Goal: Task Accomplishment & Management: Use online tool/utility

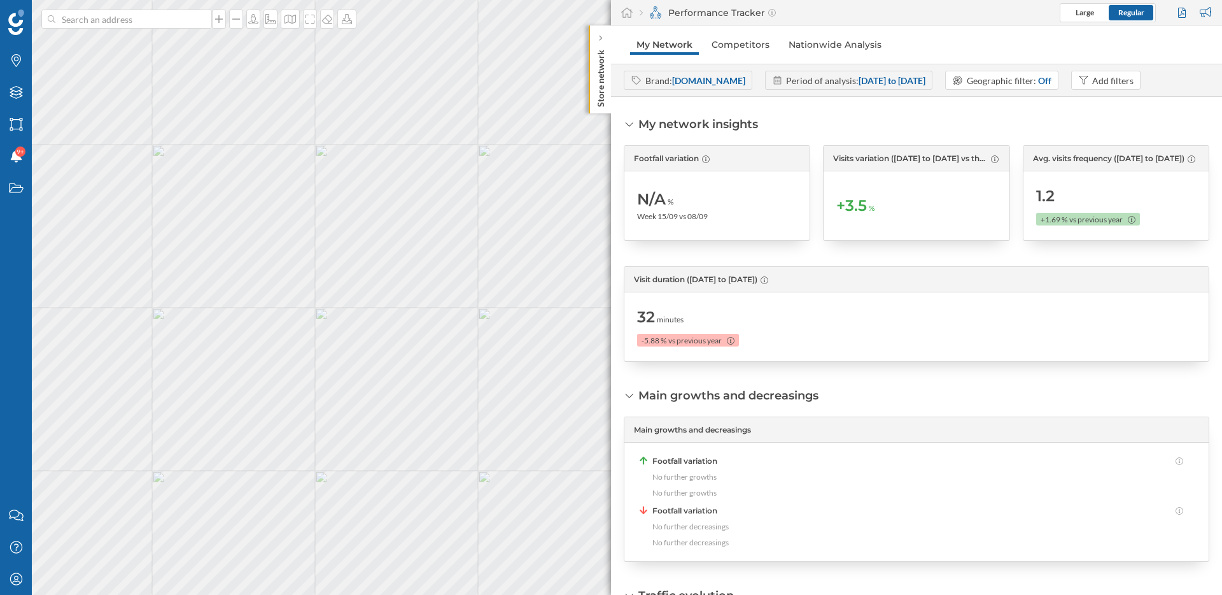
scroll to position [469, 0]
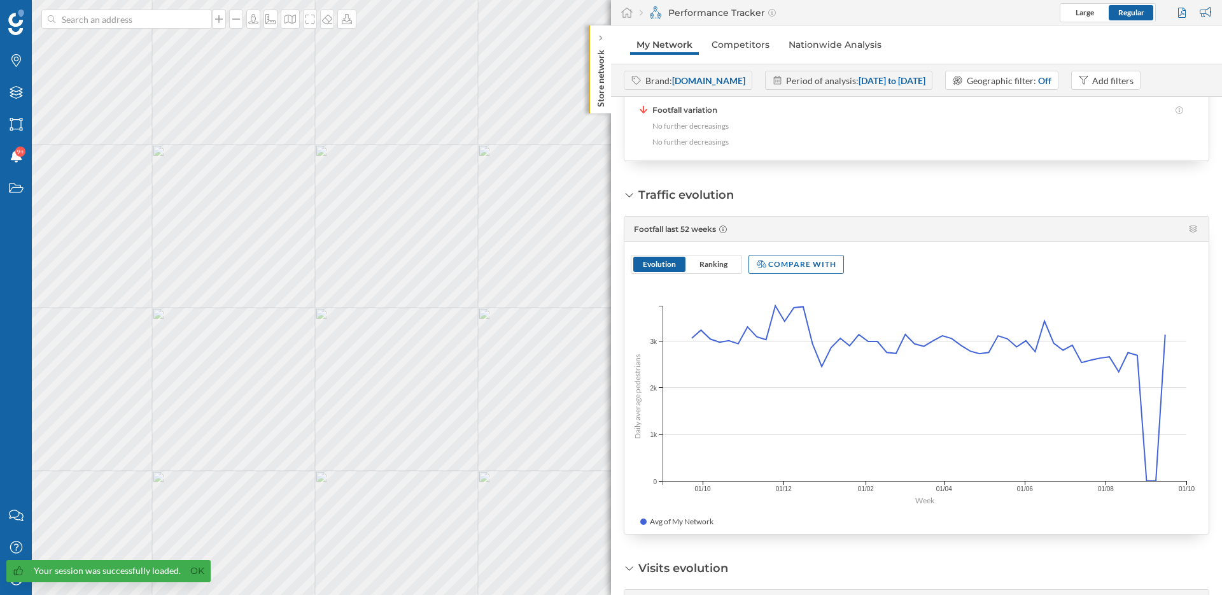
scroll to position [307, 0]
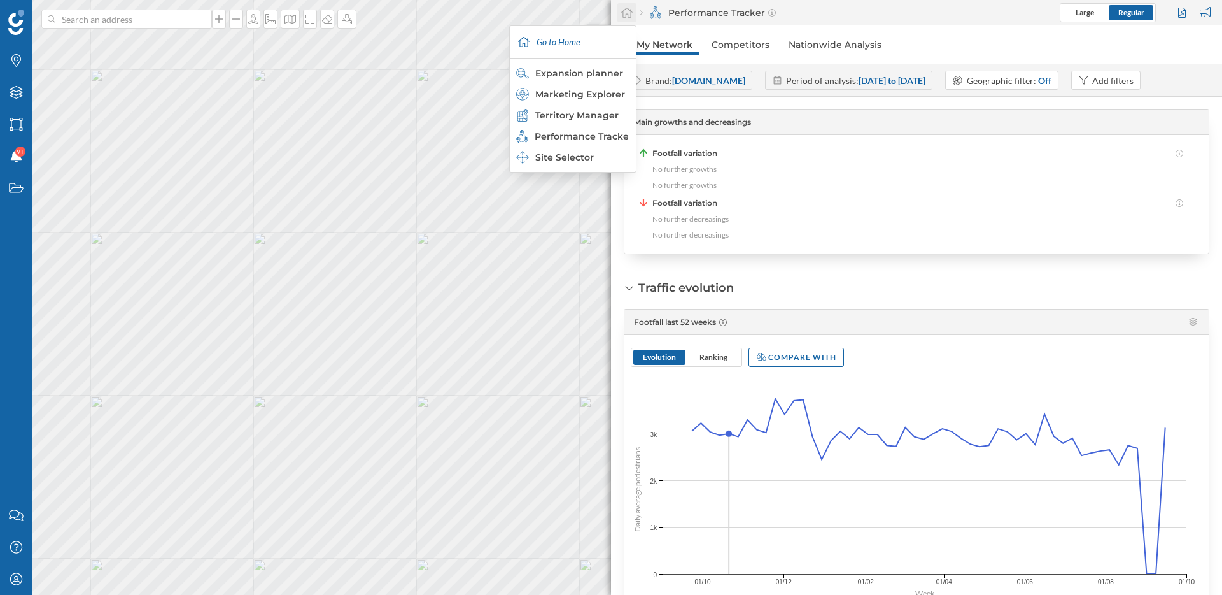
click at [628, 10] on icon at bounding box center [627, 12] width 13 height 11
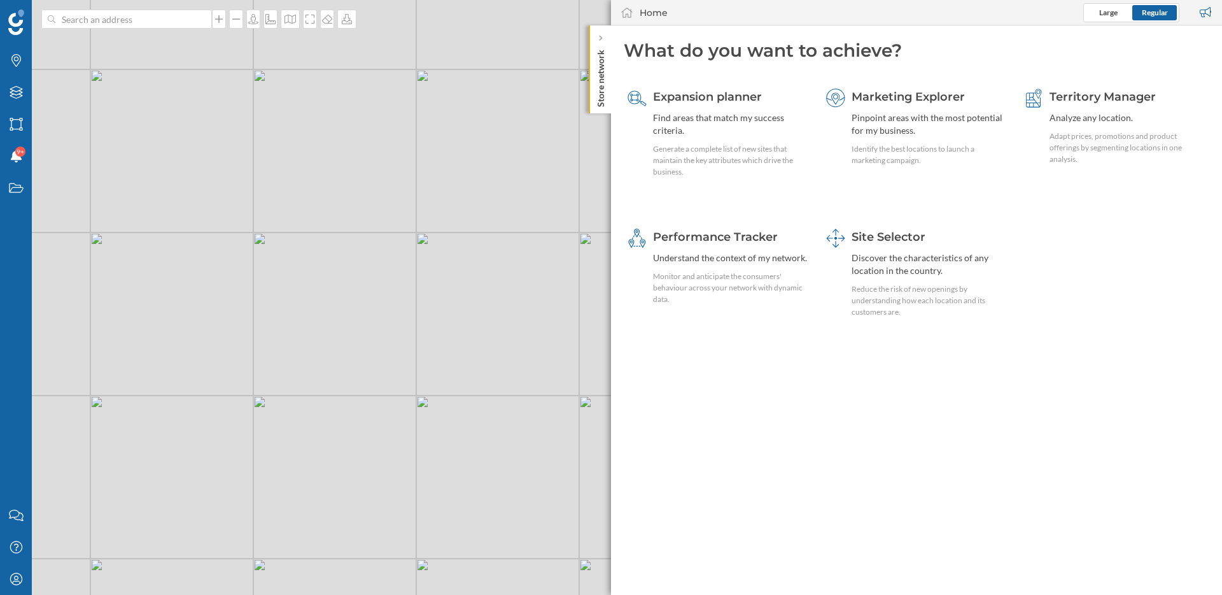
drag, startPoint x: 405, startPoint y: 332, endPoint x: 377, endPoint y: 295, distance: 46.9
click at [377, 295] on div "© Mapbox © OpenStreetMap Improve this map" at bounding box center [611, 297] width 1222 height 595
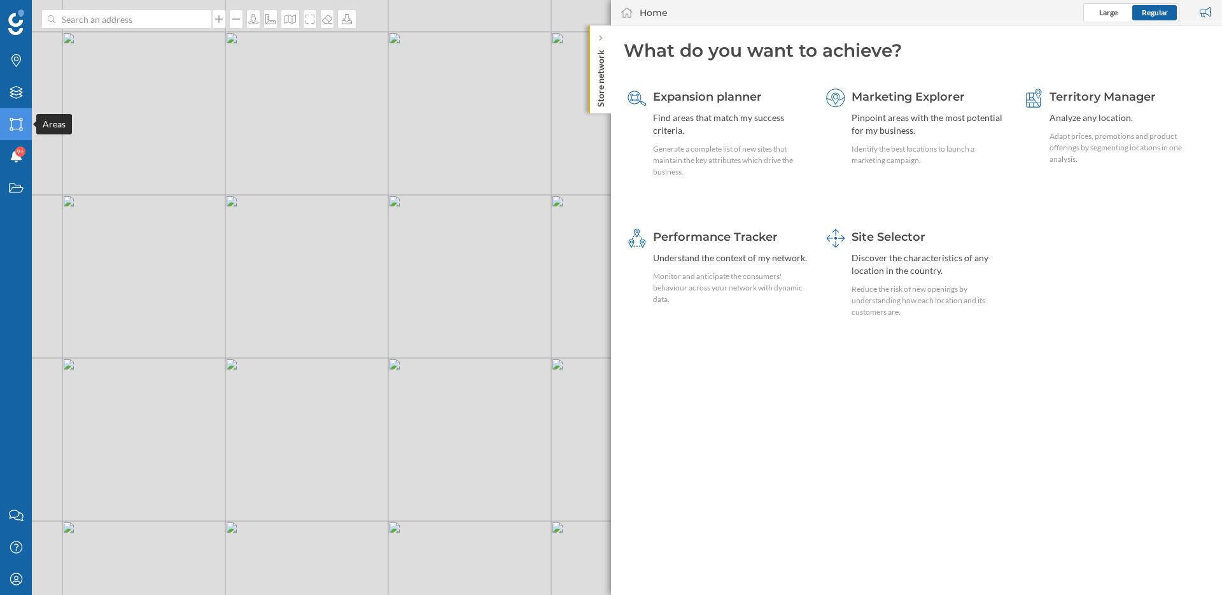
click at [17, 122] on icon "Areas" at bounding box center [16, 124] width 16 height 13
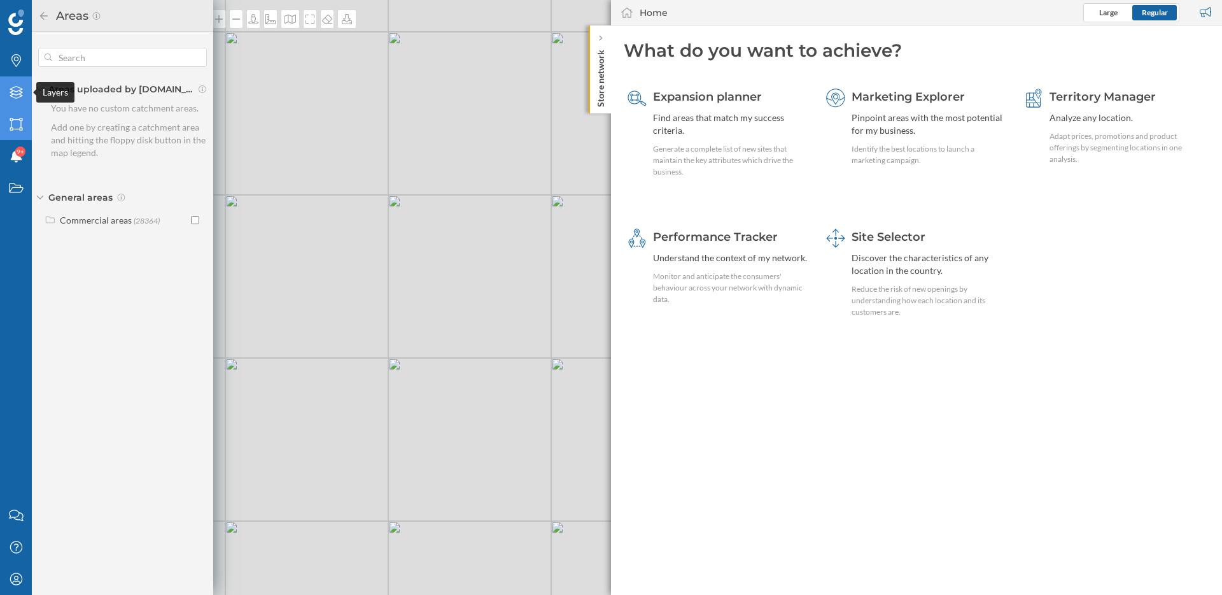
click at [11, 80] on div "Layers" at bounding box center [16, 92] width 32 height 32
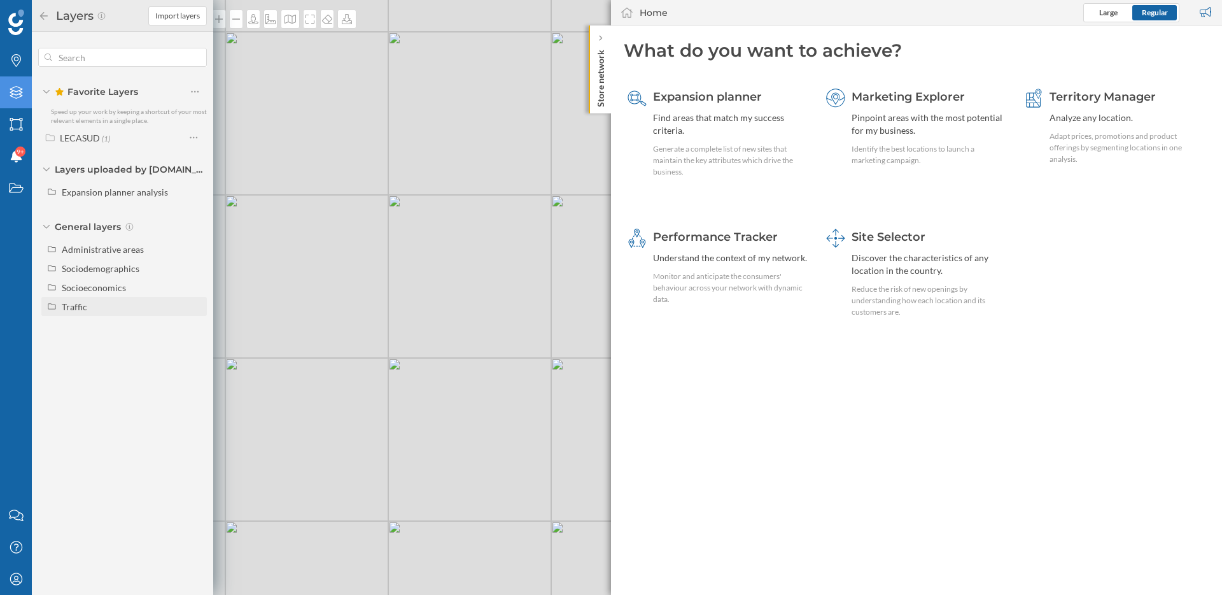
click at [74, 311] on div "Traffic" at bounding box center [74, 306] width 25 height 11
click at [95, 327] on div "Driving traffic" at bounding box center [94, 325] width 56 height 11
click at [194, 327] on input "Driving traffic" at bounding box center [198, 325] width 8 height 8
radio input "true"
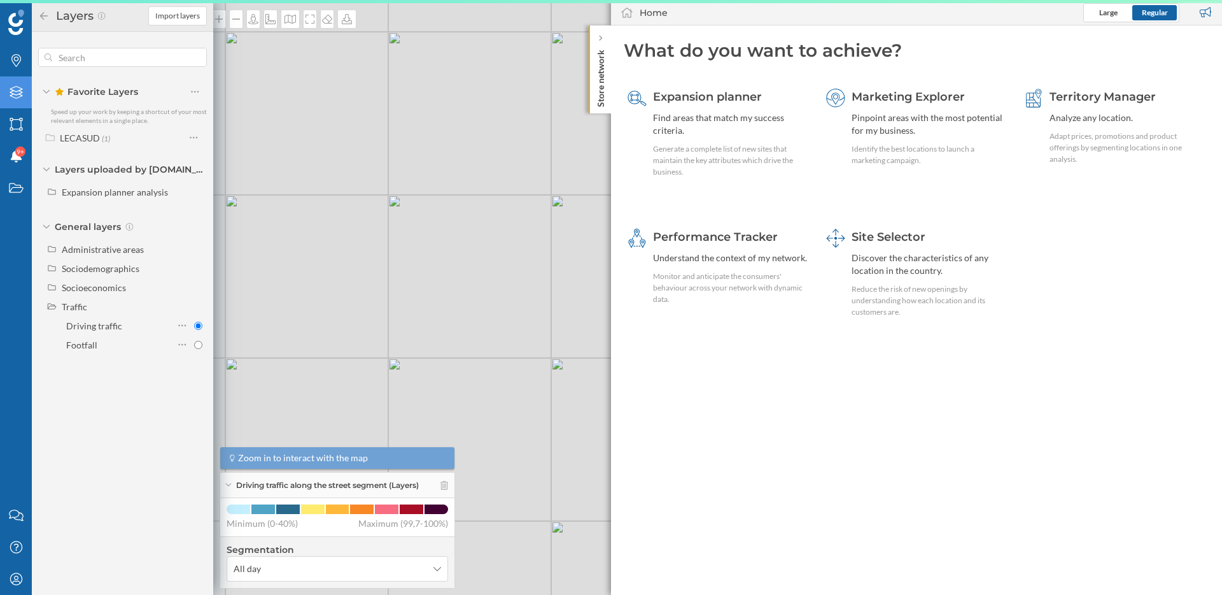
click at [41, 13] on icon at bounding box center [44, 15] width 8 height 8
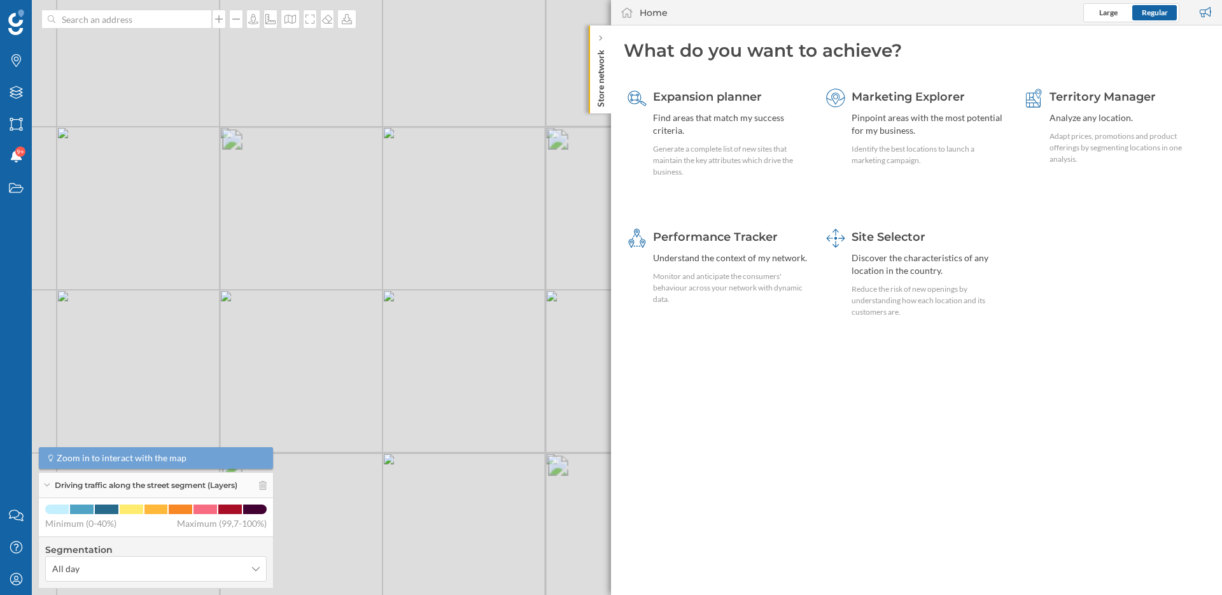
click at [731, 17] on div "Home Large Regular" at bounding box center [916, 12] width 611 height 25
click at [602, 38] on icon at bounding box center [600, 38] width 4 height 6
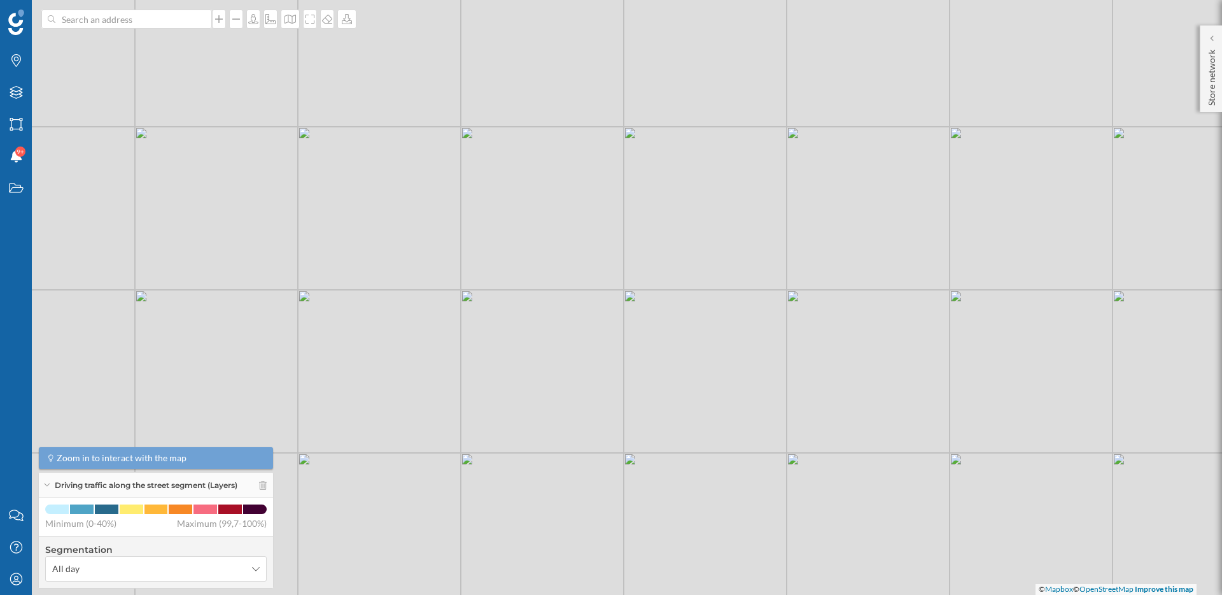
drag, startPoint x: 518, startPoint y: 292, endPoint x: 640, endPoint y: 291, distance: 122.9
click at [641, 292] on div "© Mapbox © OpenStreetMap Improve this map" at bounding box center [611, 297] width 1222 height 595
drag, startPoint x: 547, startPoint y: 299, endPoint x: 737, endPoint y: 365, distance: 200.9
click at [737, 365] on div "© Mapbox © OpenStreetMap Improve this map" at bounding box center [611, 297] width 1222 height 595
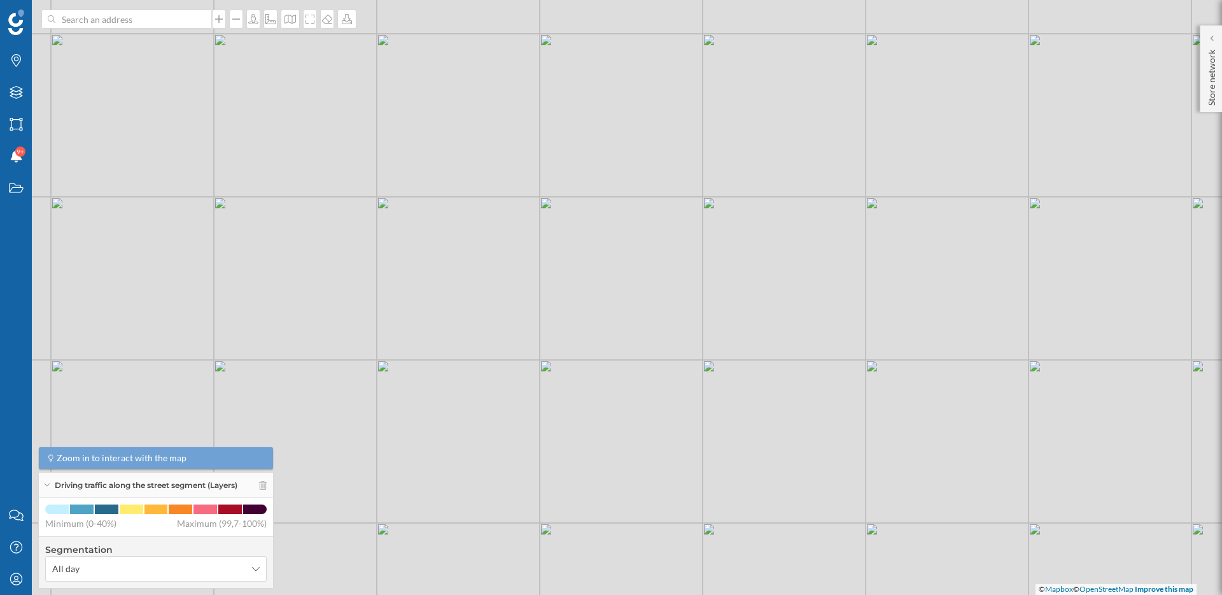
click at [48, 483] on icon at bounding box center [46, 484] width 7 height 3
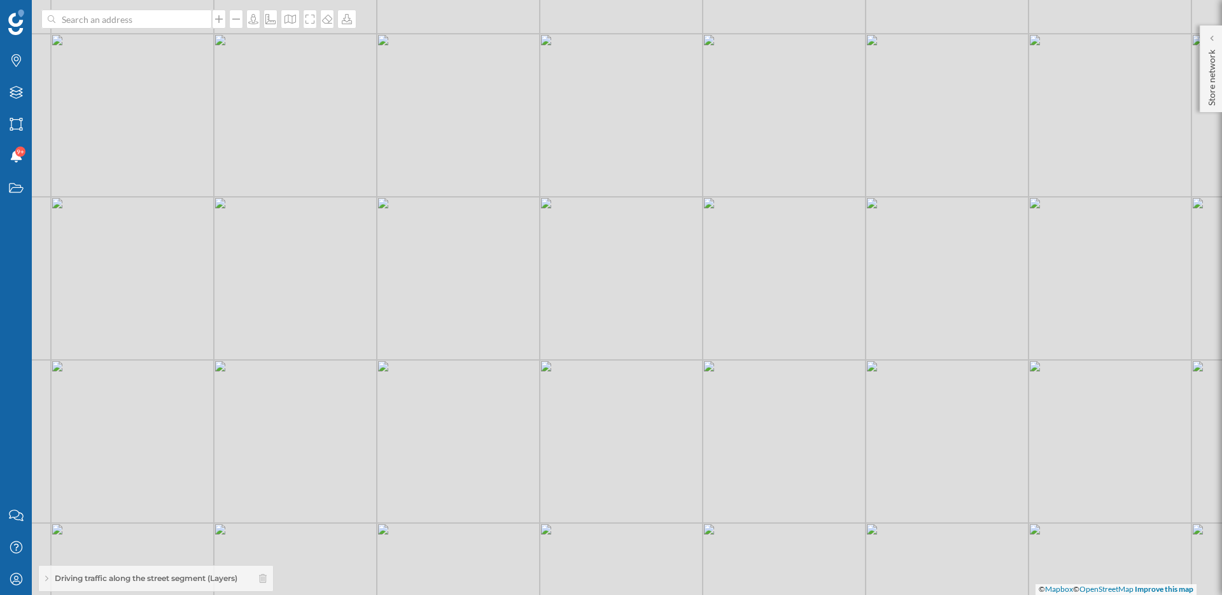
drag, startPoint x: 318, startPoint y: 376, endPoint x: 490, endPoint y: 433, distance: 181.6
click at [490, 433] on div "© Mapbox © OpenStreetMap Improve this map" at bounding box center [611, 297] width 1222 height 595
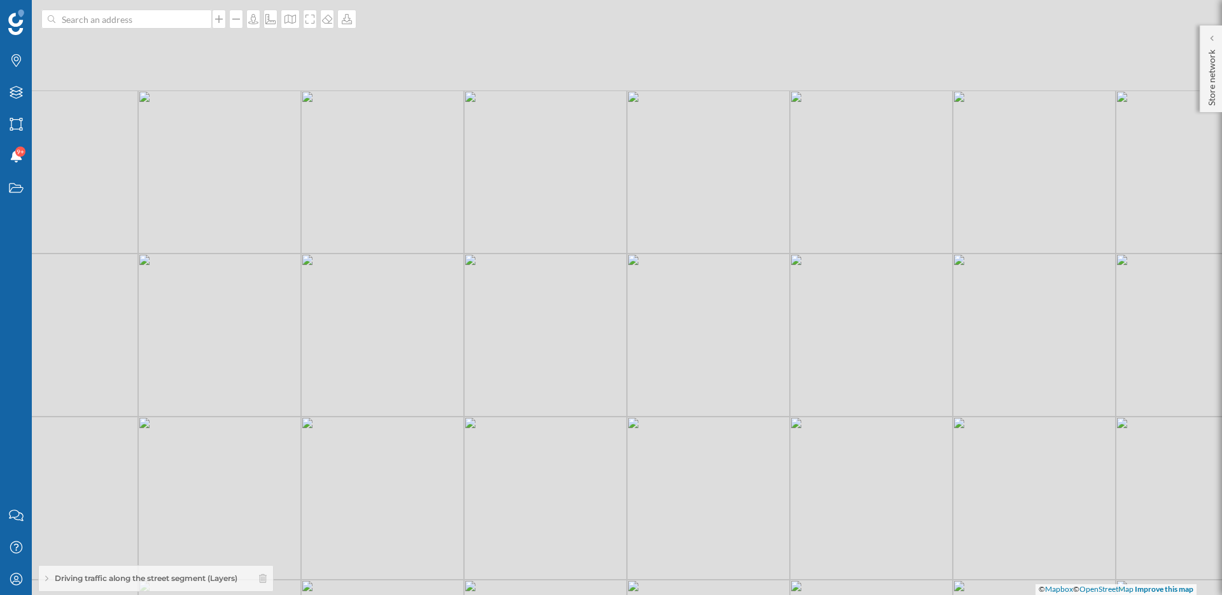
drag, startPoint x: 474, startPoint y: 260, endPoint x: 519, endPoint y: 439, distance: 185.1
click at [519, 437] on div "© Mapbox © OpenStreetMap Improve this map" at bounding box center [611, 297] width 1222 height 595
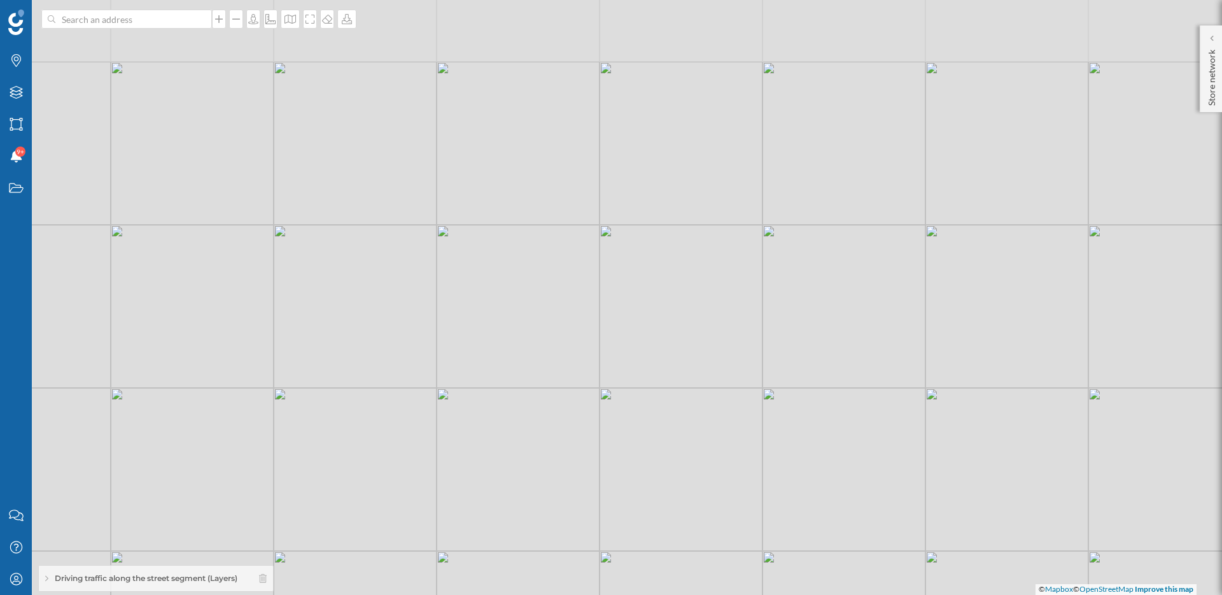
drag, startPoint x: 612, startPoint y: 411, endPoint x: 521, endPoint y: 483, distance: 116.5
click at [521, 483] on div "© Mapbox © OpenStreetMap Improve this map" at bounding box center [611, 297] width 1222 height 595
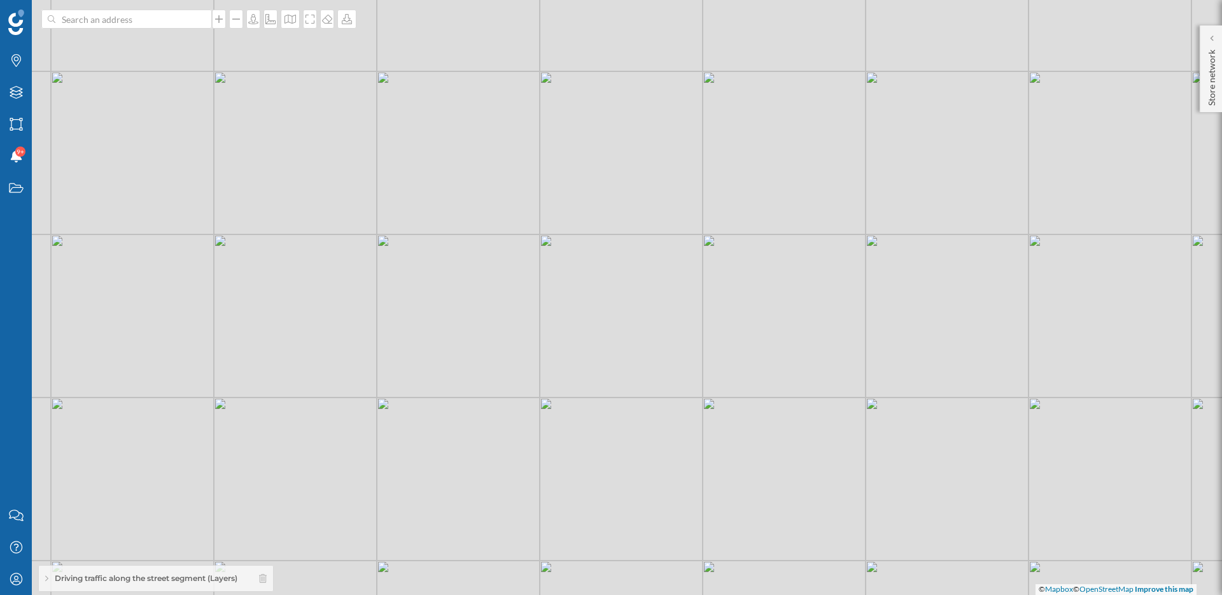
drag, startPoint x: 584, startPoint y: 406, endPoint x: 406, endPoint y: 349, distance: 186.6
click at [410, 350] on div "© Mapbox © OpenStreetMap Improve this map" at bounding box center [611, 297] width 1222 height 595
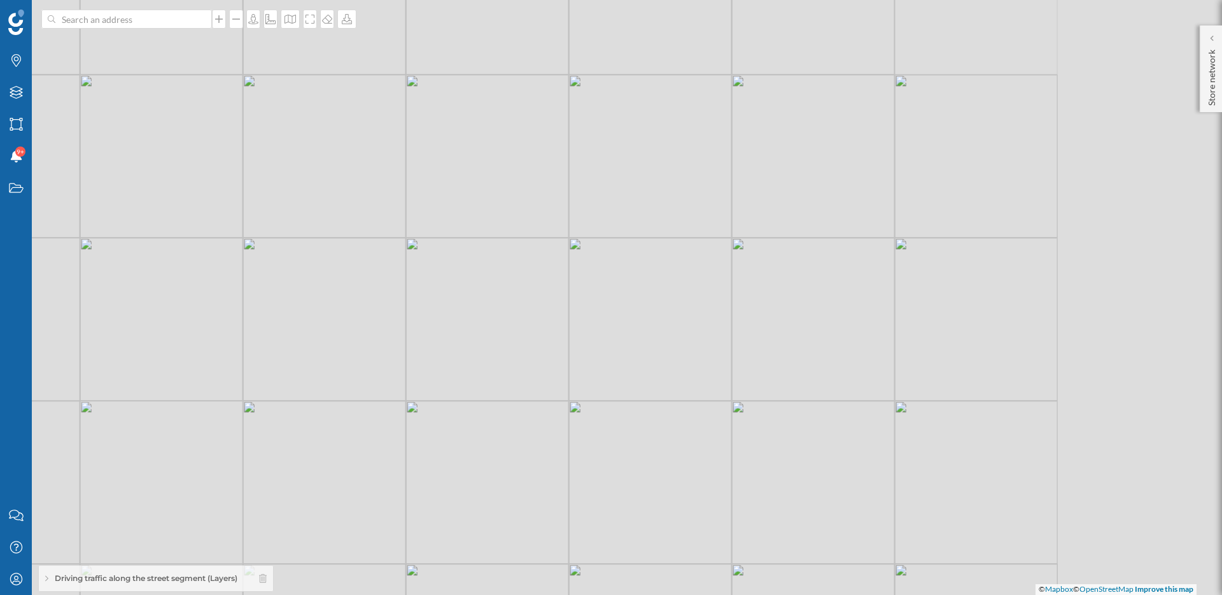
drag, startPoint x: 576, startPoint y: 430, endPoint x: 374, endPoint y: 374, distance: 209.3
click at [376, 374] on div "© Mapbox © OpenStreetMap Improve this map" at bounding box center [611, 297] width 1222 height 595
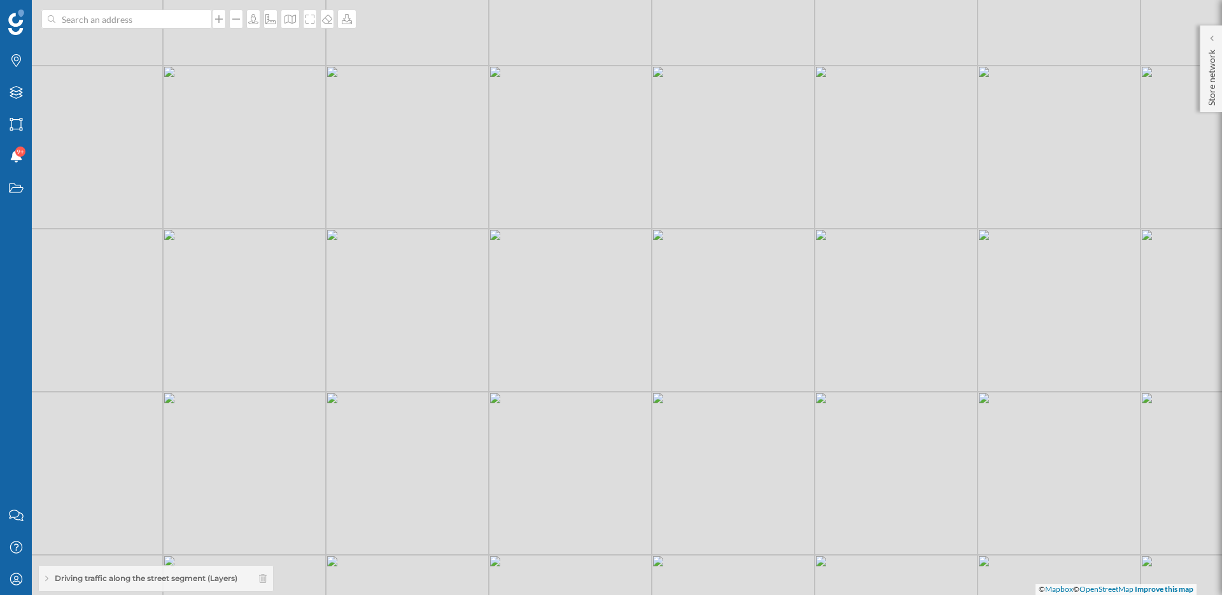
drag, startPoint x: 665, startPoint y: 373, endPoint x: 542, endPoint y: 337, distance: 127.9
click at [542, 337] on div "© Mapbox © OpenStreetMap Improve this map" at bounding box center [611, 297] width 1222 height 595
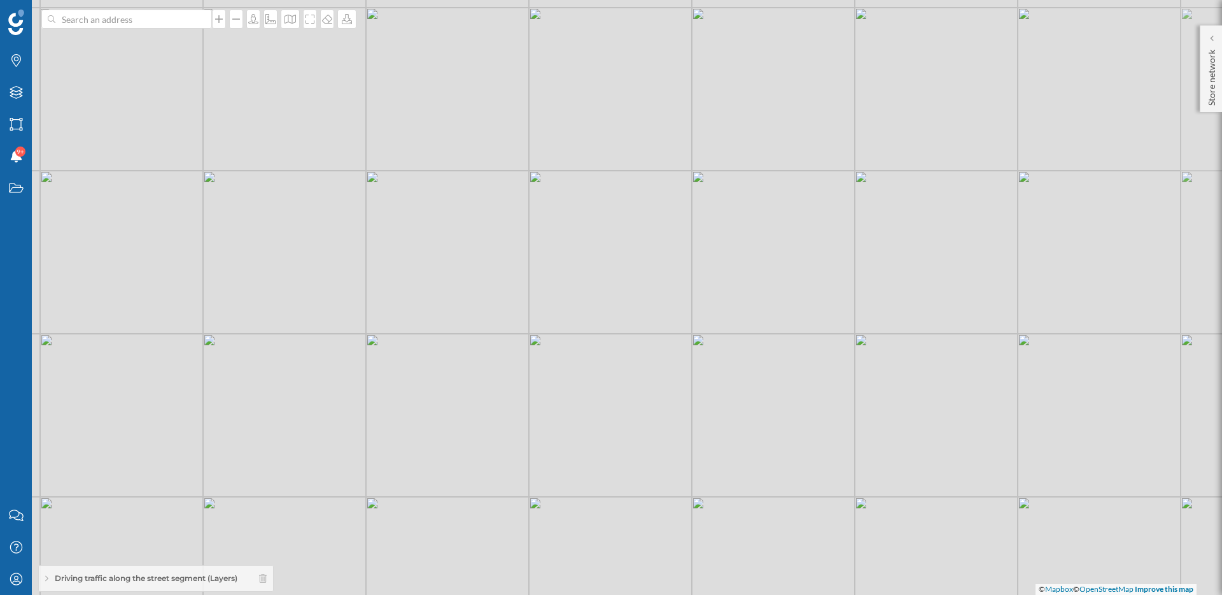
drag, startPoint x: 701, startPoint y: 457, endPoint x: 510, endPoint y: 378, distance: 206.7
click at [510, 378] on div "© Mapbox © OpenStreetMap Improve this map" at bounding box center [611, 297] width 1222 height 595
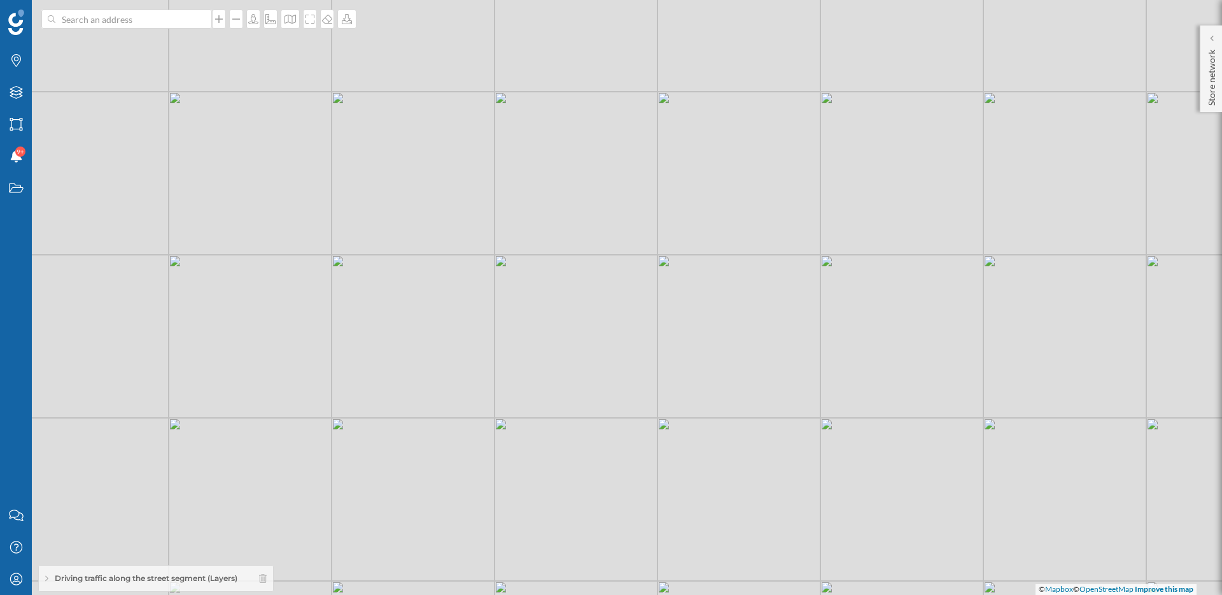
drag, startPoint x: 709, startPoint y: 370, endPoint x: 519, endPoint y: 378, distance: 189.9
click at [519, 378] on div "© Mapbox © OpenStreetMap Improve this map" at bounding box center [611, 297] width 1222 height 595
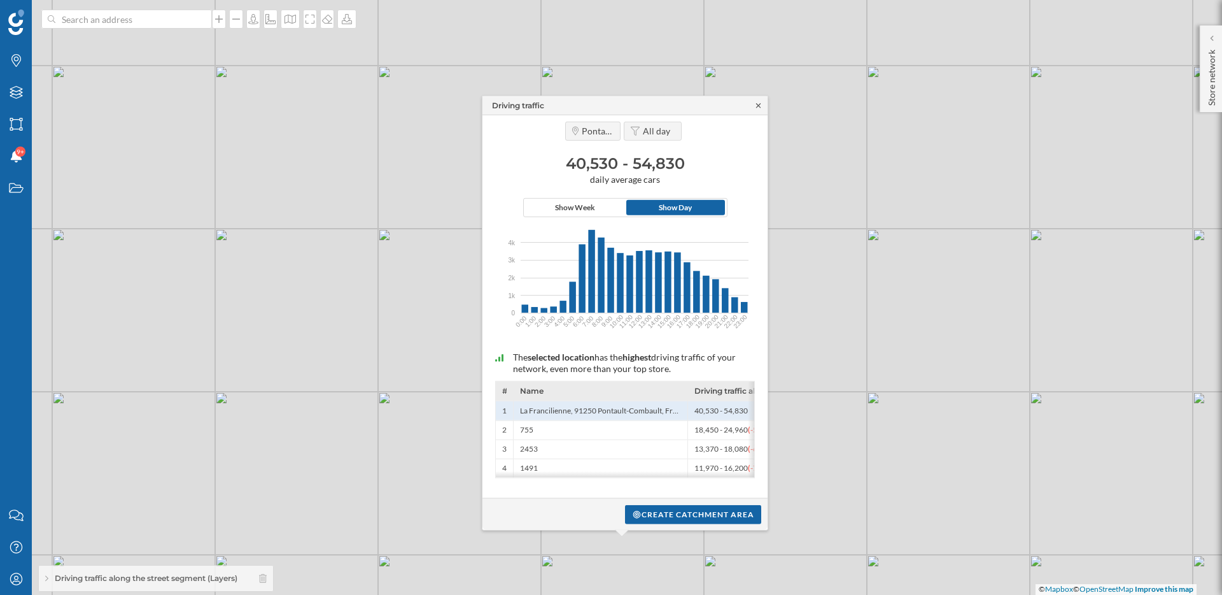
click at [757, 106] on icon at bounding box center [758, 105] width 4 height 4
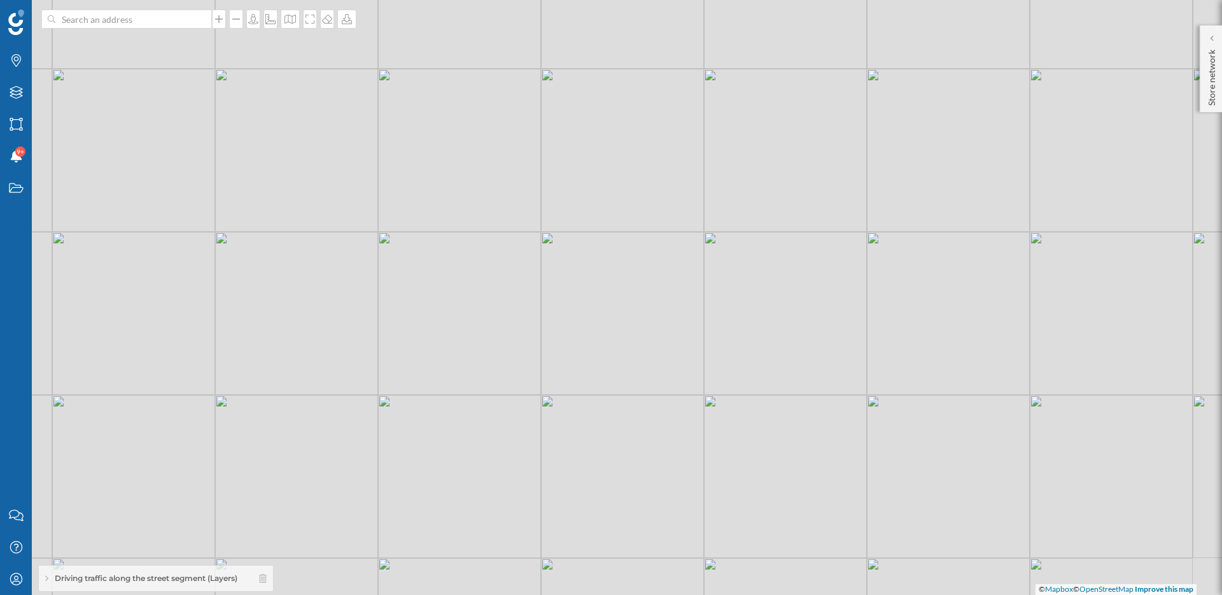
drag, startPoint x: 688, startPoint y: 527, endPoint x: 688, endPoint y: 365, distance: 161.7
click at [688, 365] on div "© Mapbox © OpenStreetMap Improve this map" at bounding box center [611, 297] width 1222 height 595
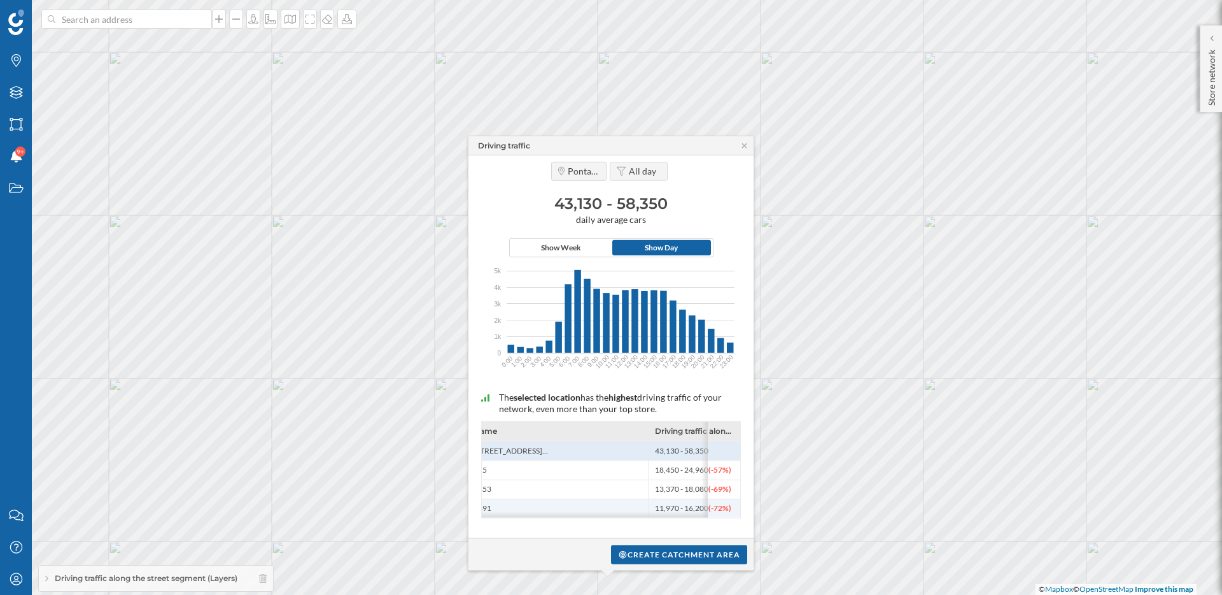
scroll to position [0, 0]
click at [745, 146] on icon at bounding box center [745, 145] width 10 height 8
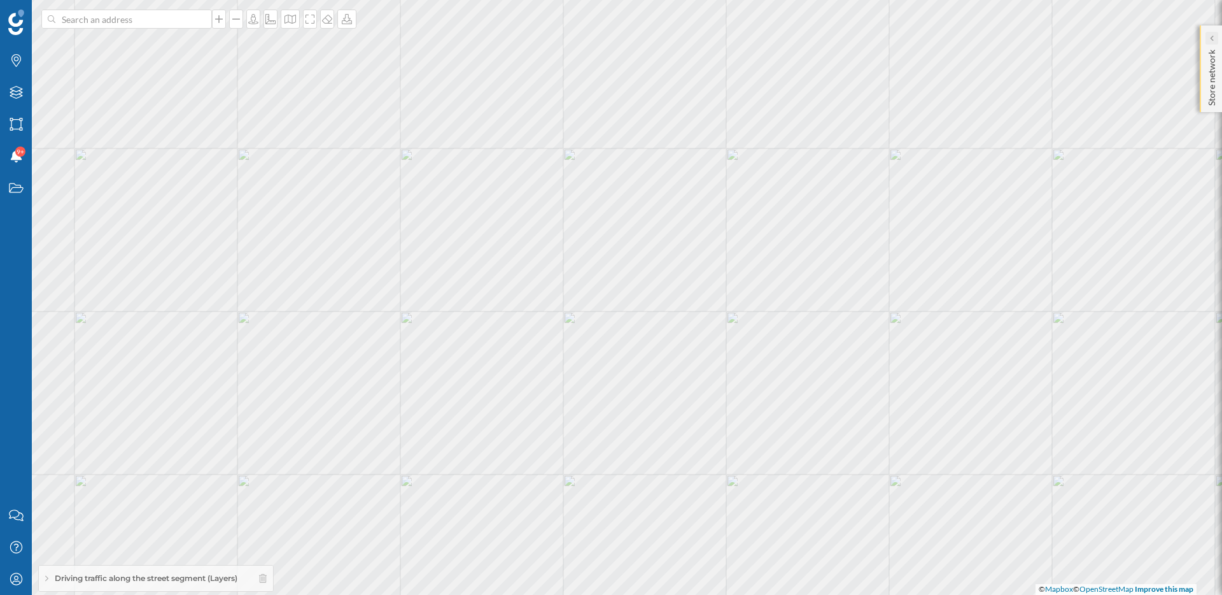
click at [1217, 35] on div at bounding box center [1212, 38] width 13 height 13
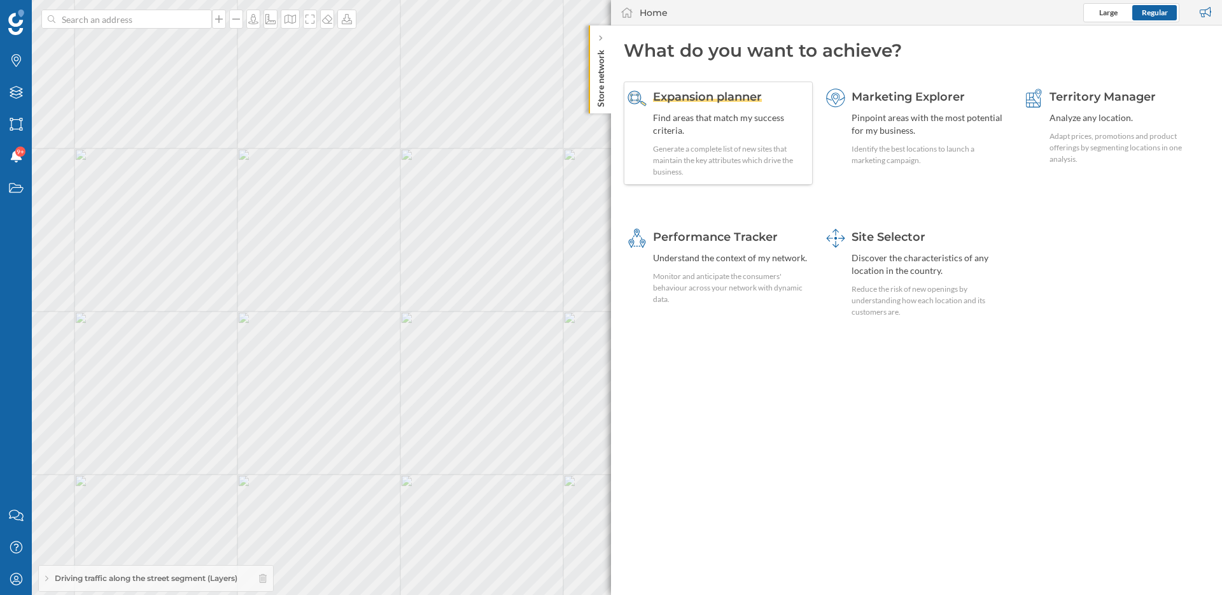
click at [681, 93] on span "Expansion planner" at bounding box center [707, 97] width 109 height 14
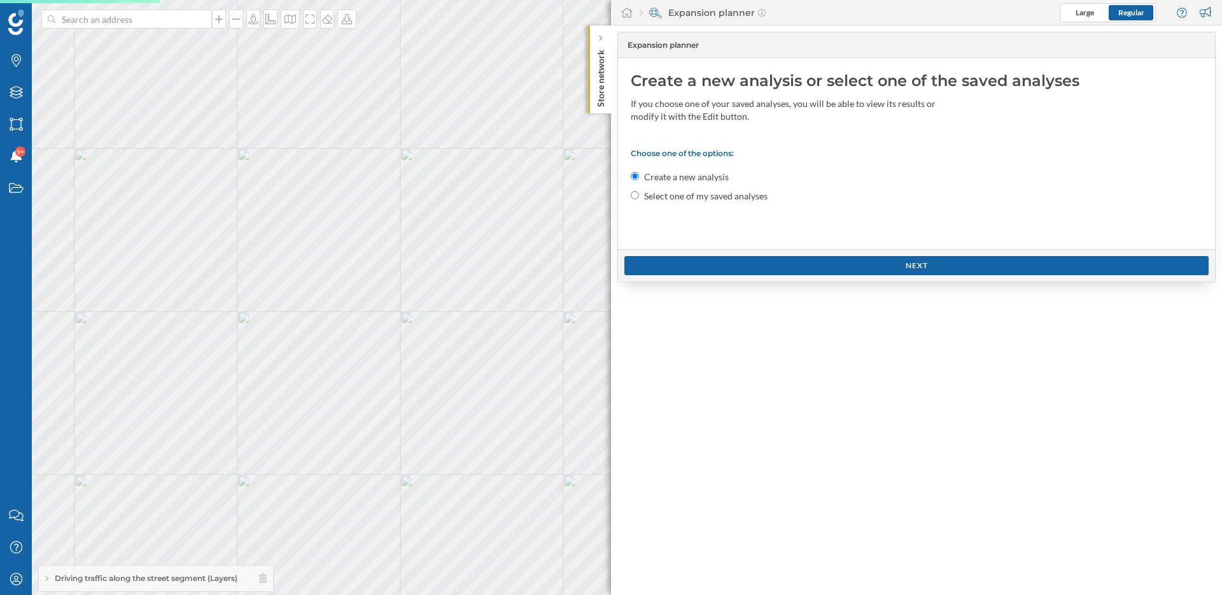
click at [689, 201] on label "Select one of my saved analyses" at bounding box center [706, 196] width 124 height 13
click at [639, 199] on input "Select one of my saved analyses" at bounding box center [635, 195] width 8 height 8
radio input "true"
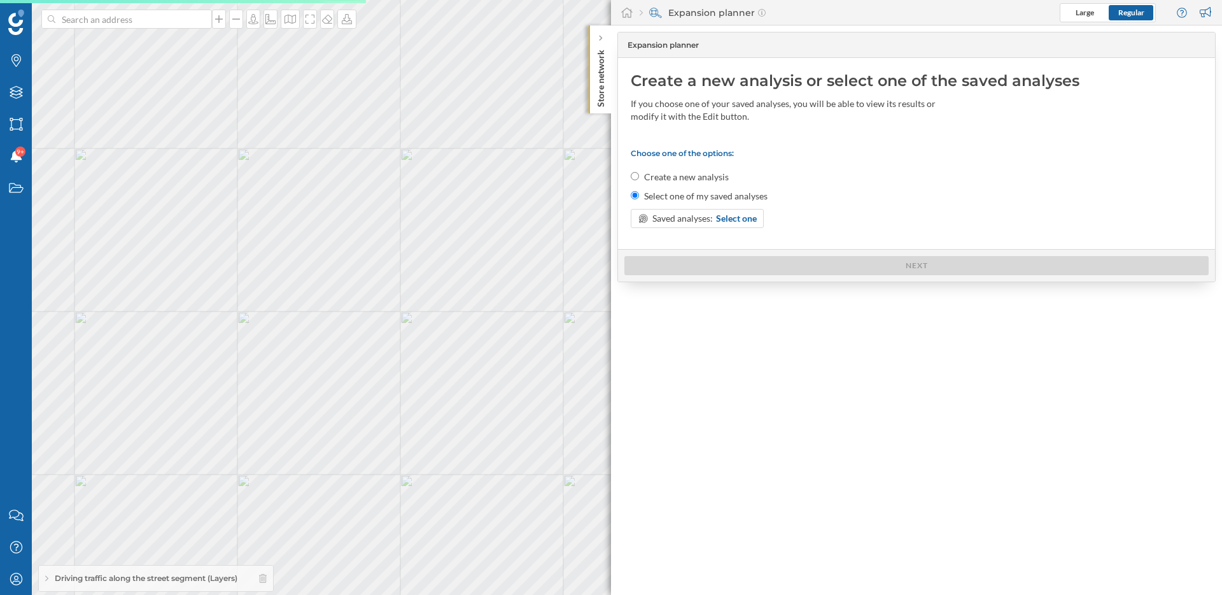
click at [691, 176] on label "Create a new analysis" at bounding box center [686, 177] width 85 height 13
click at [639, 176] on input "Create a new analysis" at bounding box center [635, 176] width 8 height 8
radio input "true"
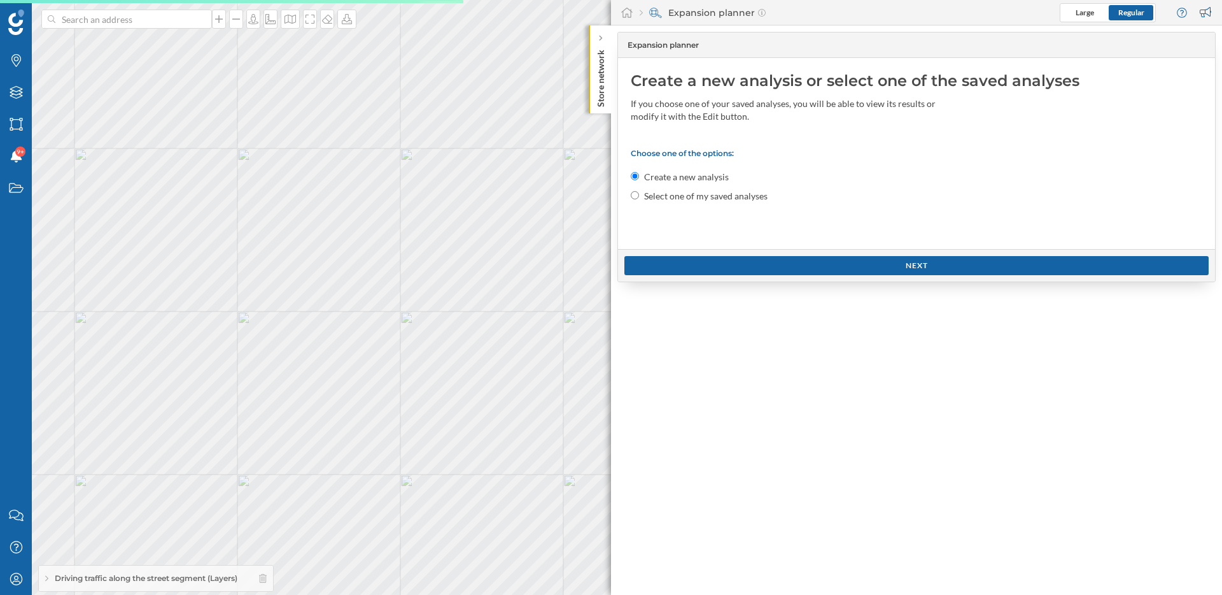
click at [707, 201] on label "Select one of my saved analyses" at bounding box center [706, 196] width 124 height 13
click at [639, 199] on input "Select one of my saved analyses" at bounding box center [635, 195] width 8 height 8
radio input "true"
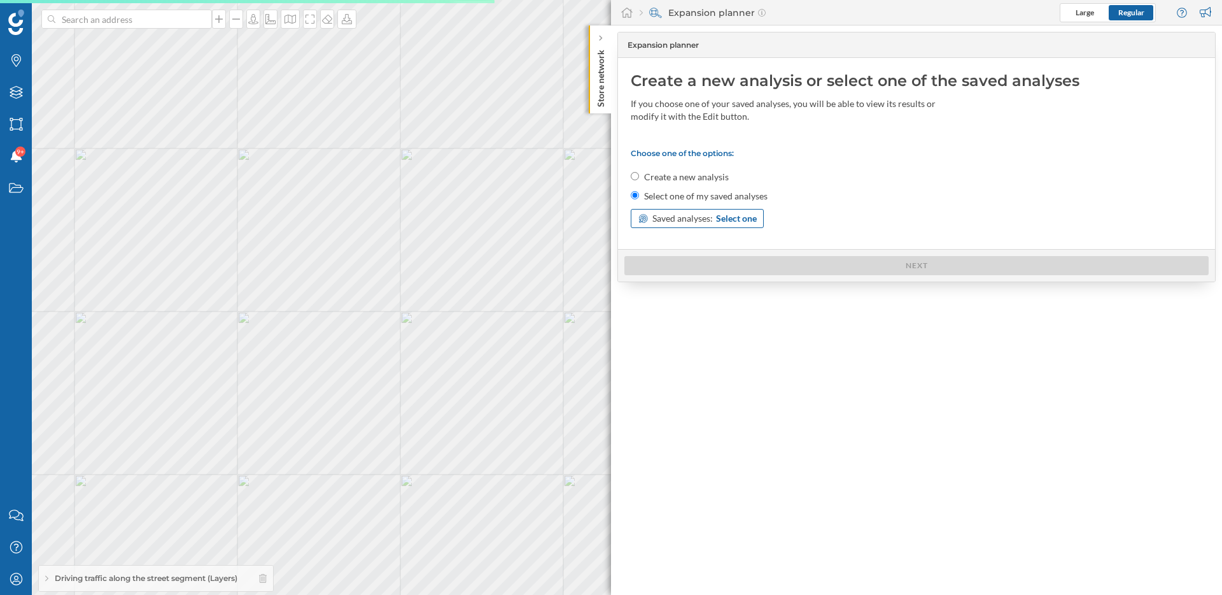
click at [707, 222] on span "Saved analyses:" at bounding box center [683, 218] width 60 height 13
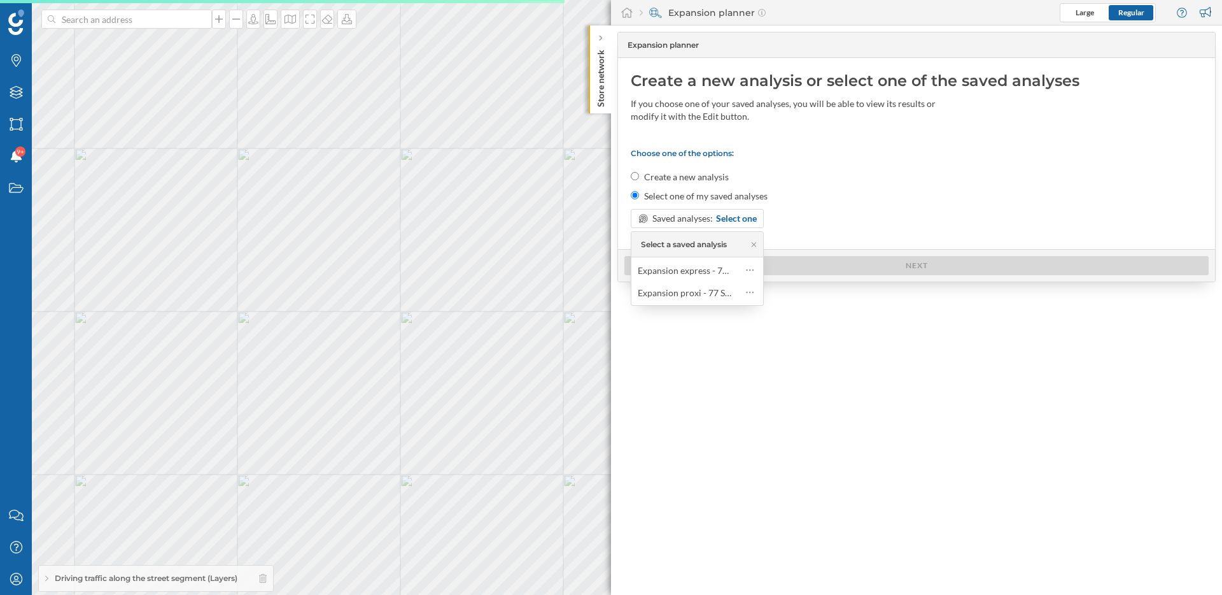
click at [824, 206] on div "Choose one of the options: Create a new analysis Select one of my saved analyse…" at bounding box center [917, 188] width 572 height 80
click at [697, 184] on div "Choose one of the options: Create a new analysis Select one of my saved analyse…" at bounding box center [917, 188] width 572 height 80
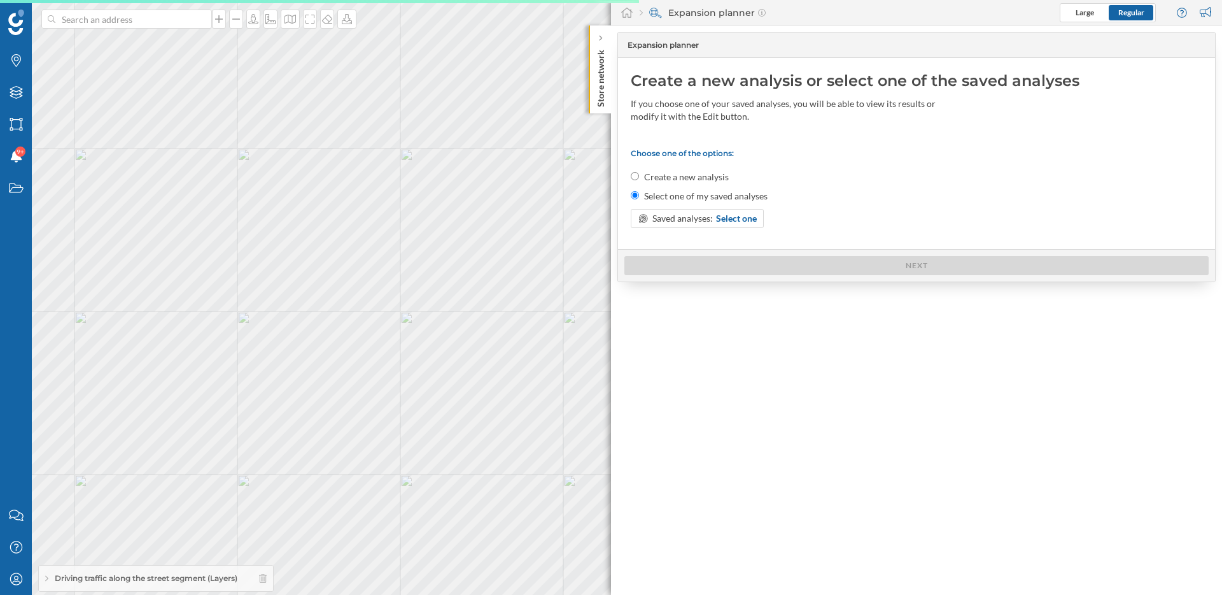
click at [697, 176] on label "Create a new analysis" at bounding box center [686, 177] width 85 height 13
click at [639, 176] on input "Create a new analysis" at bounding box center [635, 176] width 8 height 8
radio input "true"
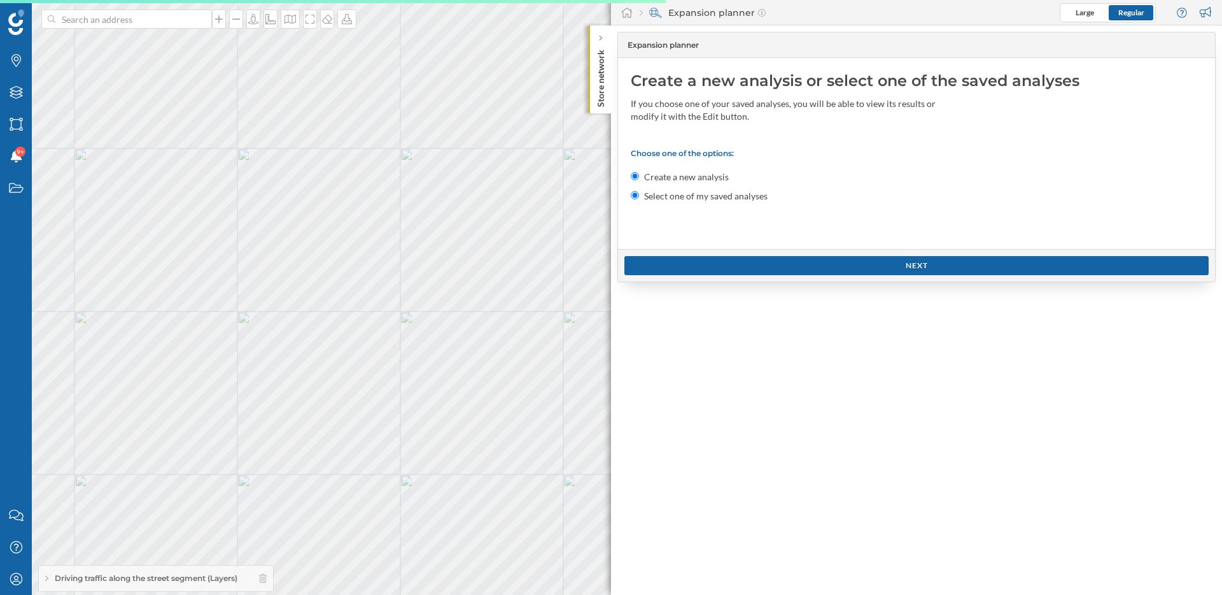
radio input "false"
click at [761, 270] on div "Next" at bounding box center [917, 264] width 584 height 19
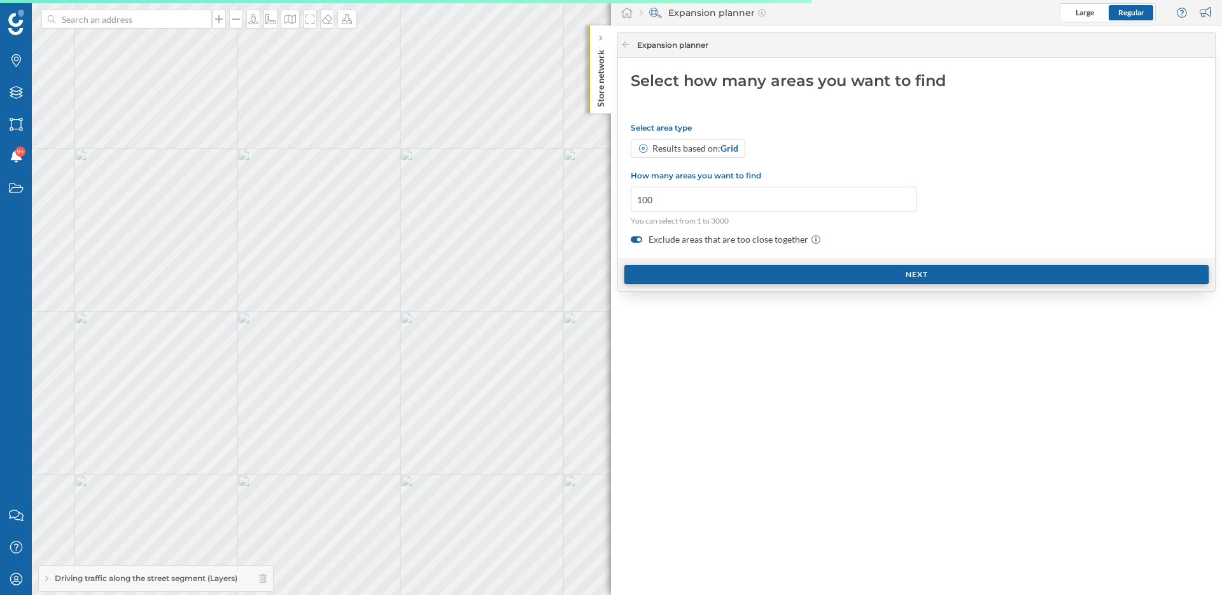
click at [740, 279] on div "Next" at bounding box center [917, 274] width 584 height 19
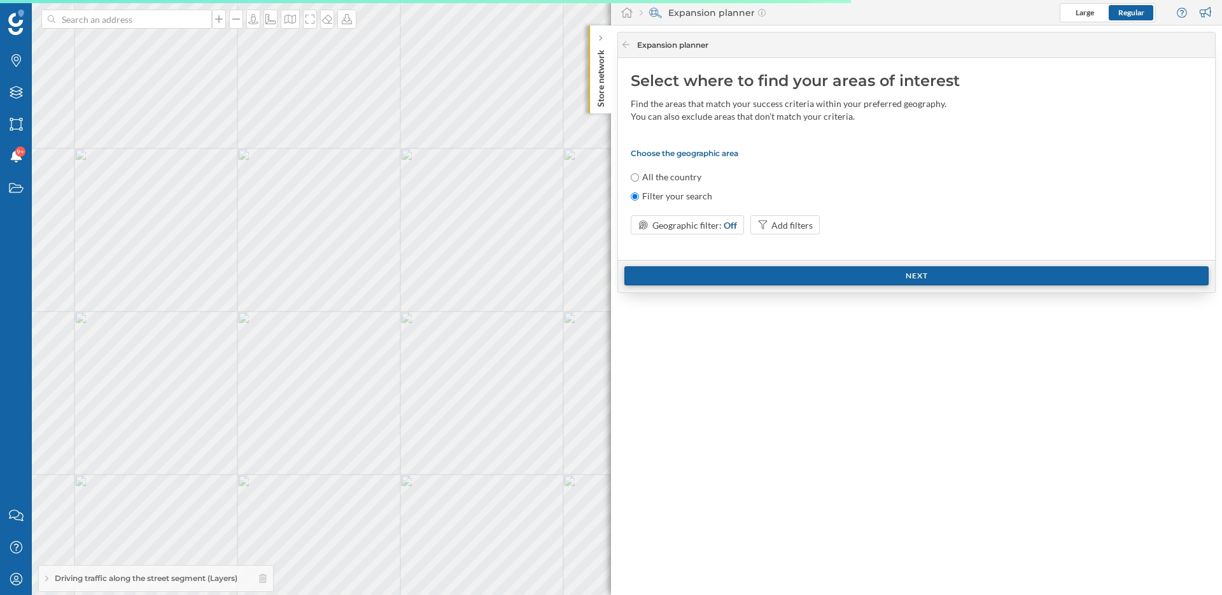
click at [711, 283] on div "Next" at bounding box center [917, 275] width 584 height 19
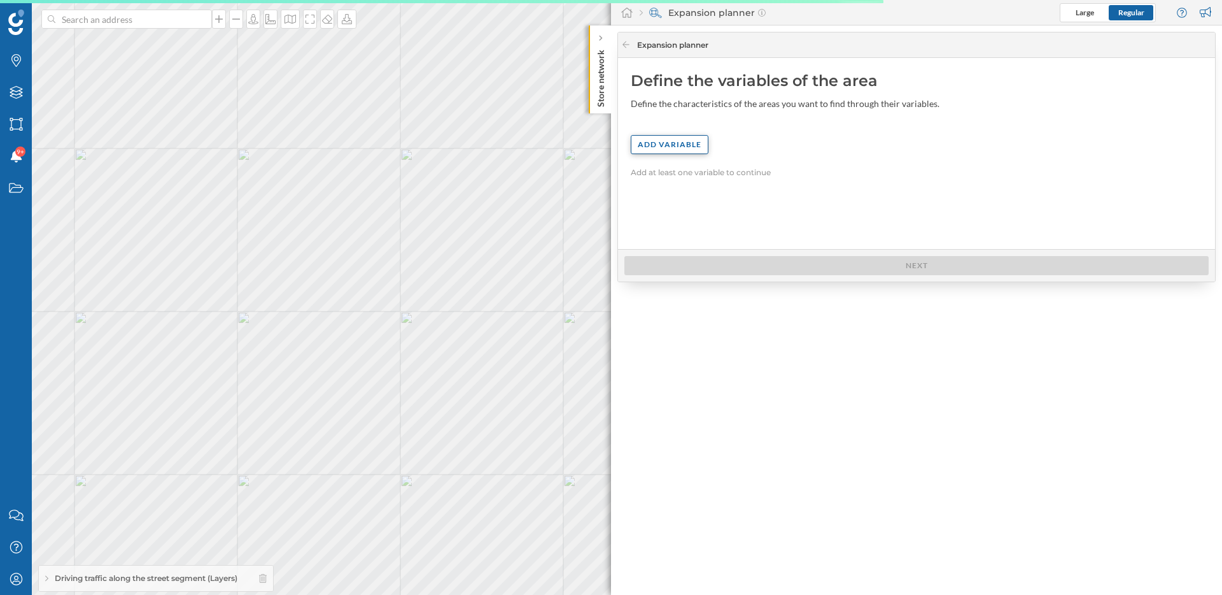
click at [654, 146] on div "Add variable" at bounding box center [670, 144] width 78 height 19
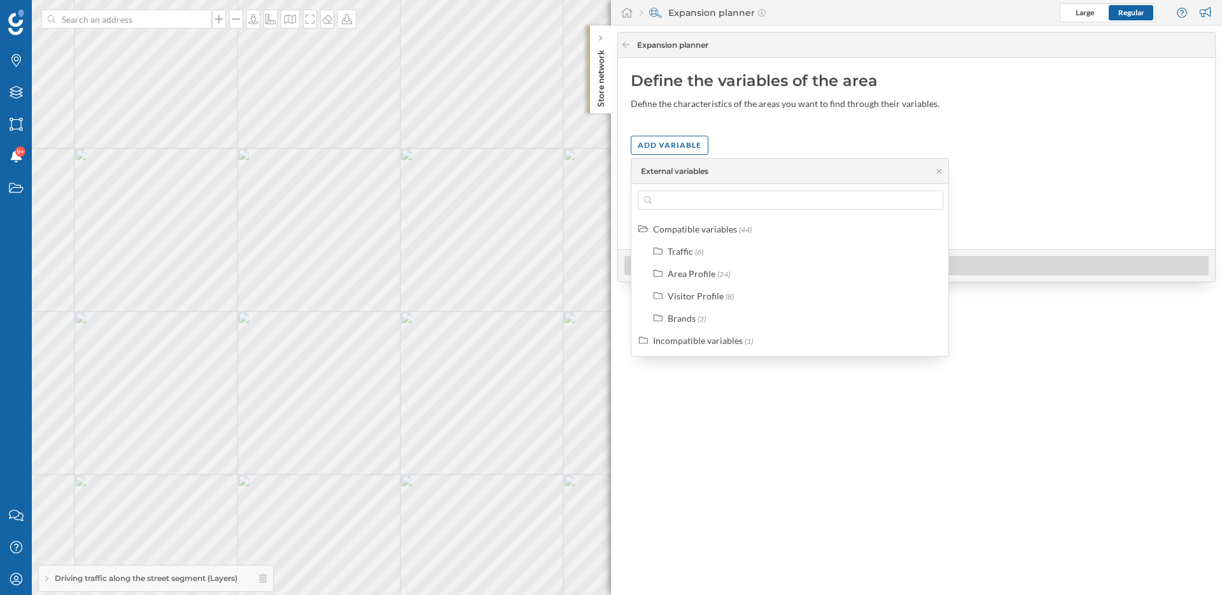
click at [696, 307] on div "Traffic (6) Area Profile (24) Visitor Profile (8) Brands (2)" at bounding box center [798, 284] width 304 height 86
click at [695, 320] on label "Brands (2)" at bounding box center [687, 317] width 38 height 13
click at [723, 371] on div "Points of Interest" at bounding box center [805, 362] width 281 height 19
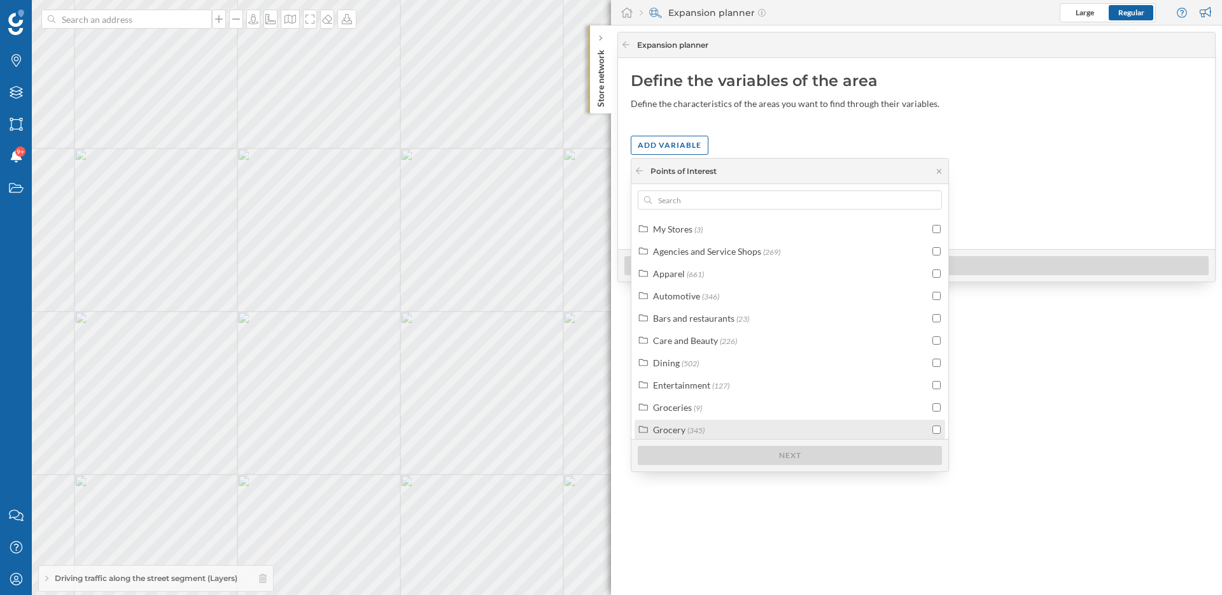
scroll to position [32, 0]
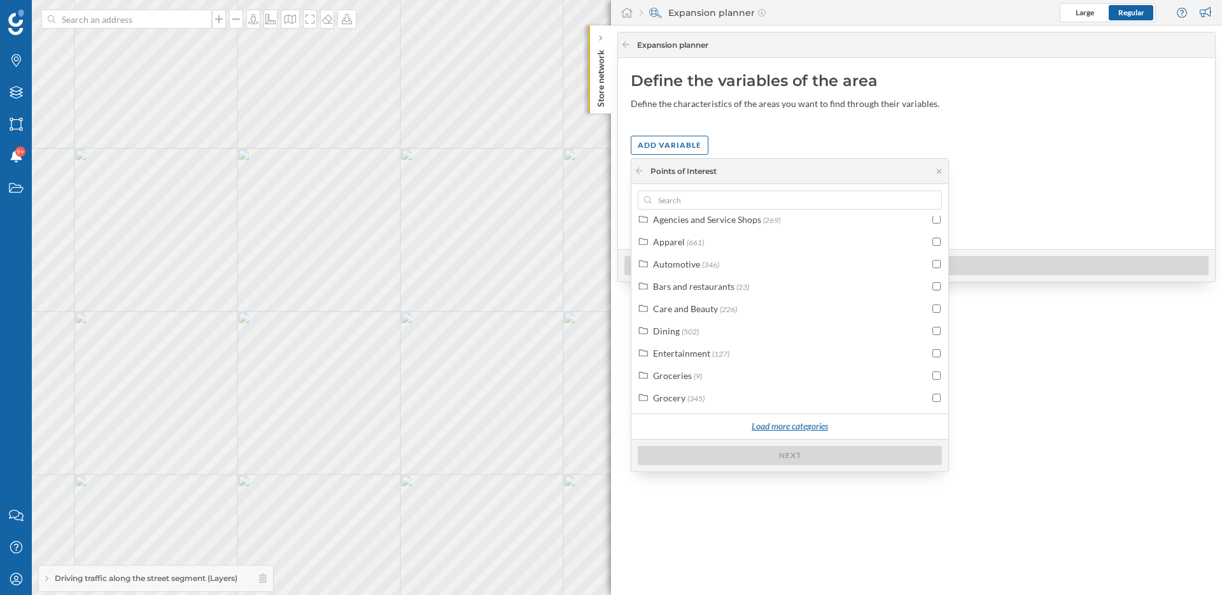
click at [768, 427] on div "Load more categories" at bounding box center [790, 426] width 92 height 19
click at [761, 421] on div "Transit Stop (88)" at bounding box center [791, 422] width 276 height 13
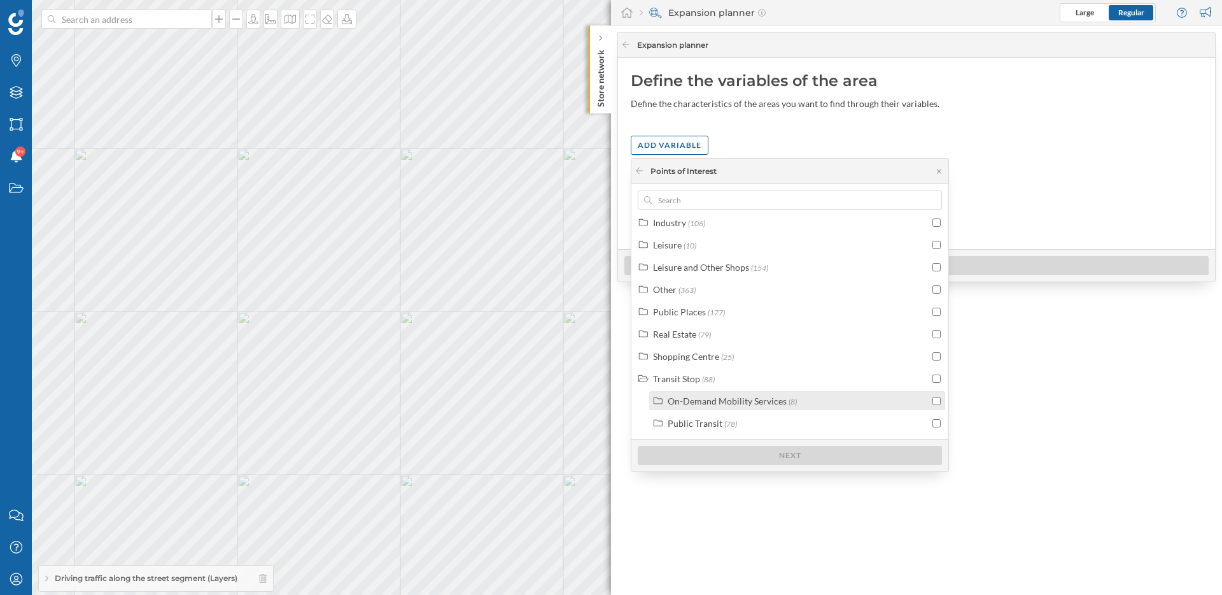
click at [747, 405] on div "On-Demand Mobility Services" at bounding box center [727, 400] width 119 height 11
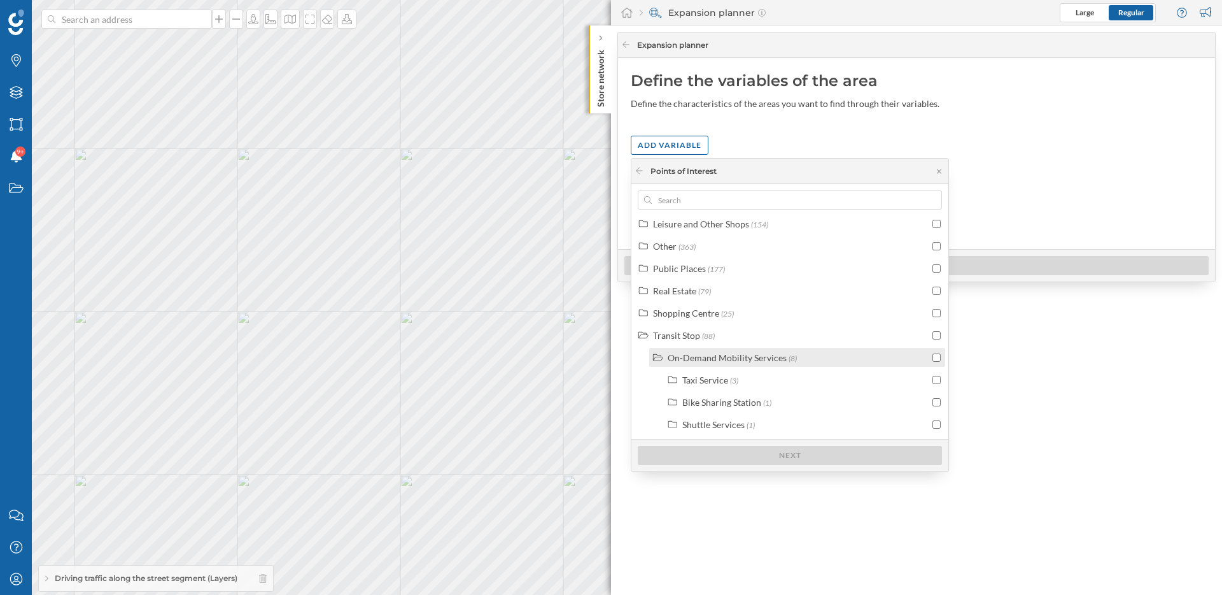
scroll to position [318, 0]
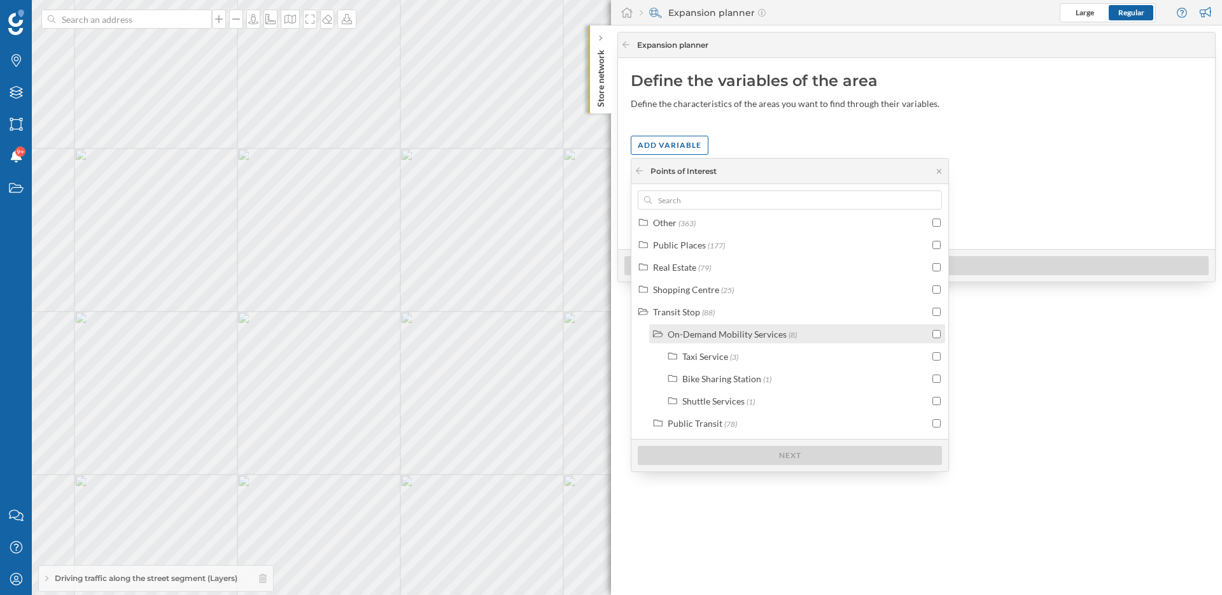
click at [745, 335] on div "On-Demand Mobility Services" at bounding box center [727, 333] width 119 height 11
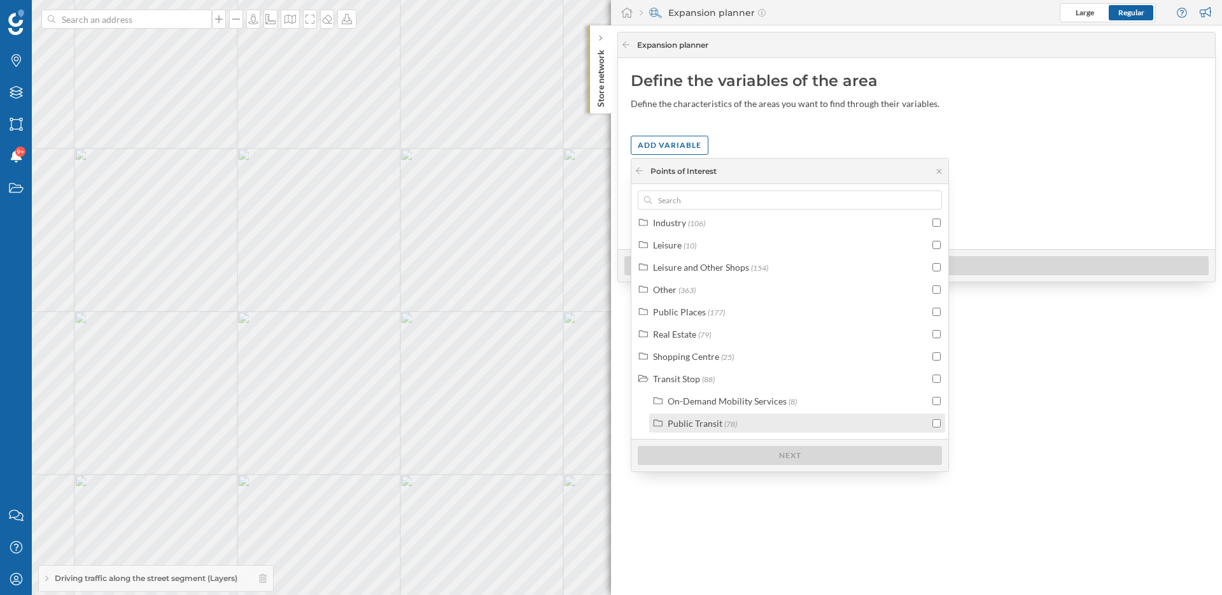
click at [721, 421] on label "Public Transit (78)" at bounding box center [702, 422] width 69 height 13
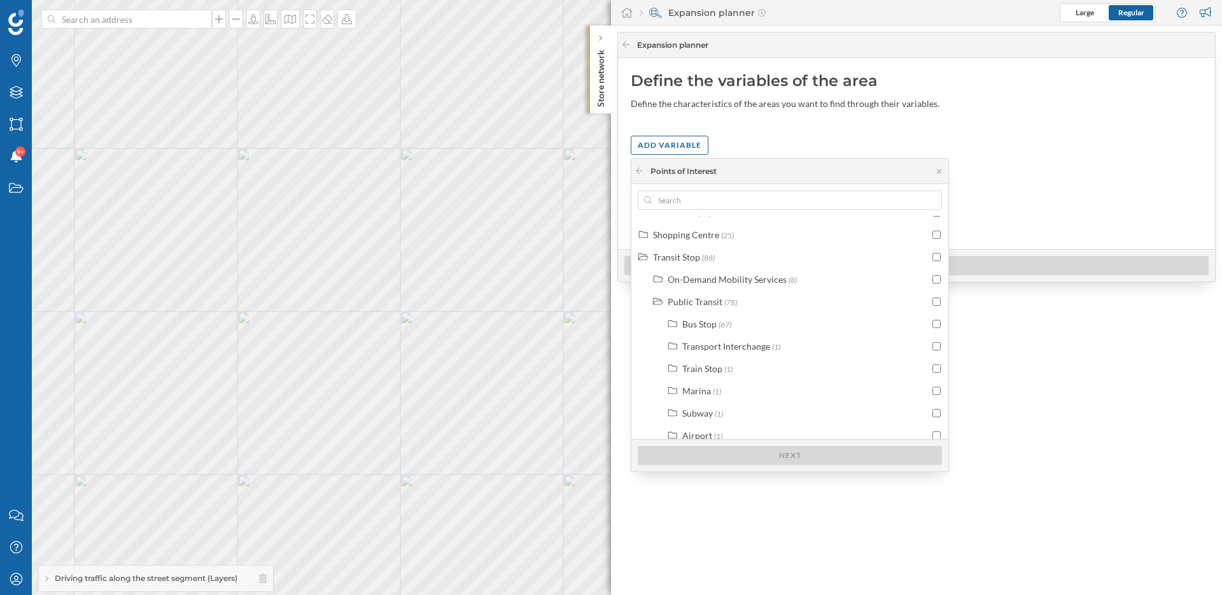
scroll to position [385, 0]
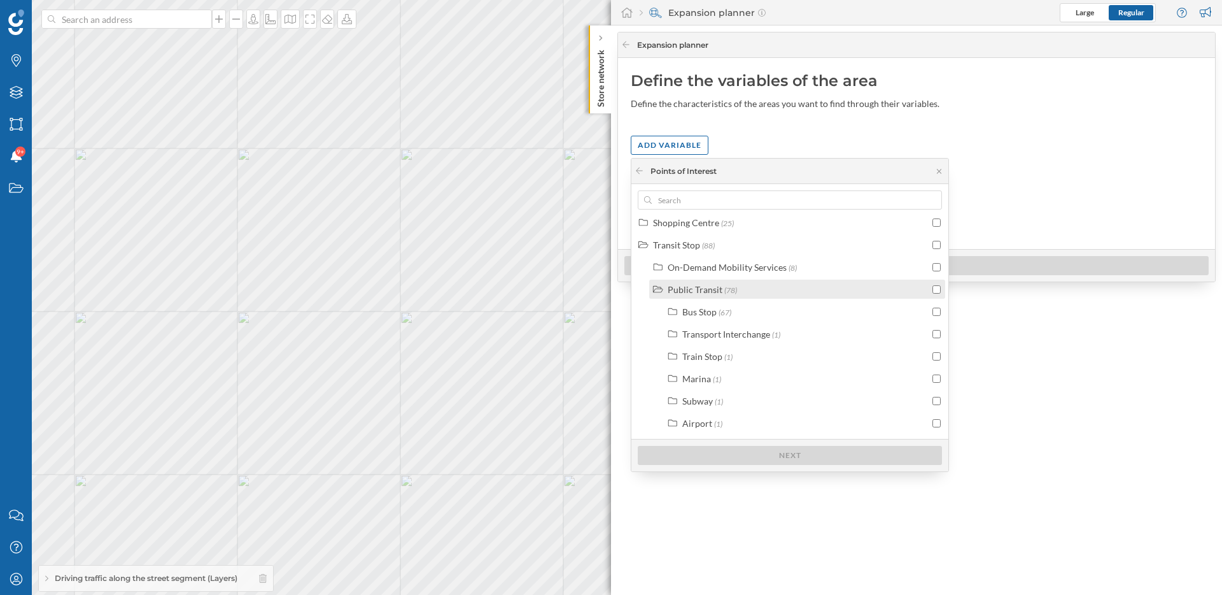
click at [705, 288] on div "Public Transit" at bounding box center [695, 289] width 55 height 11
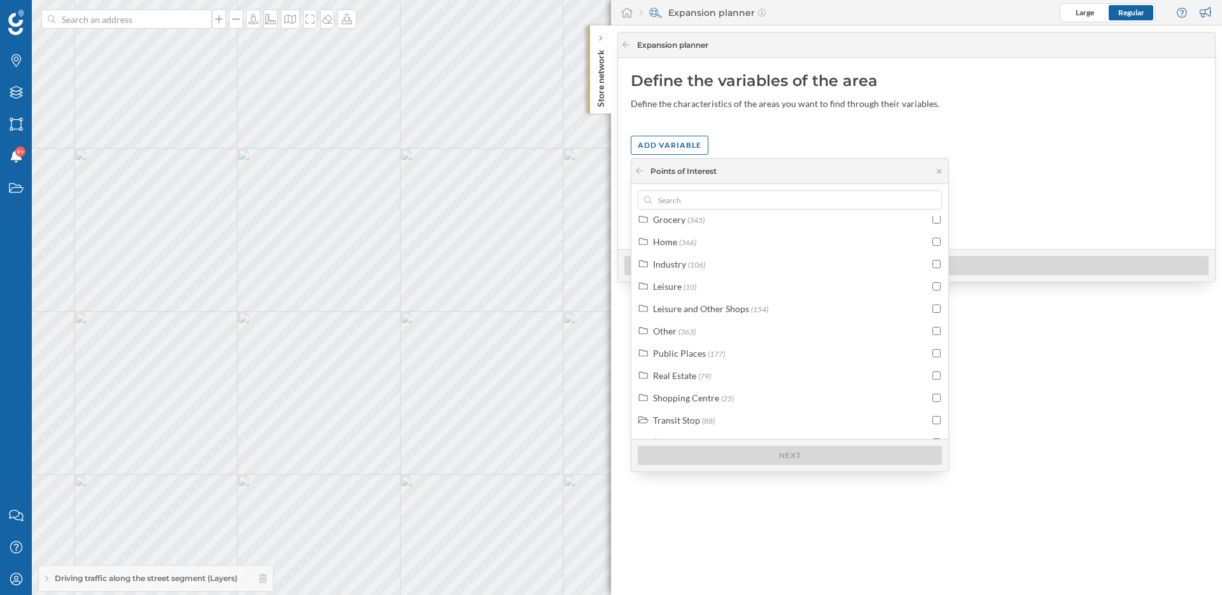
scroll to position [195, 0]
click at [700, 426] on div "Transit Stop (88)" at bounding box center [790, 434] width 311 height 19
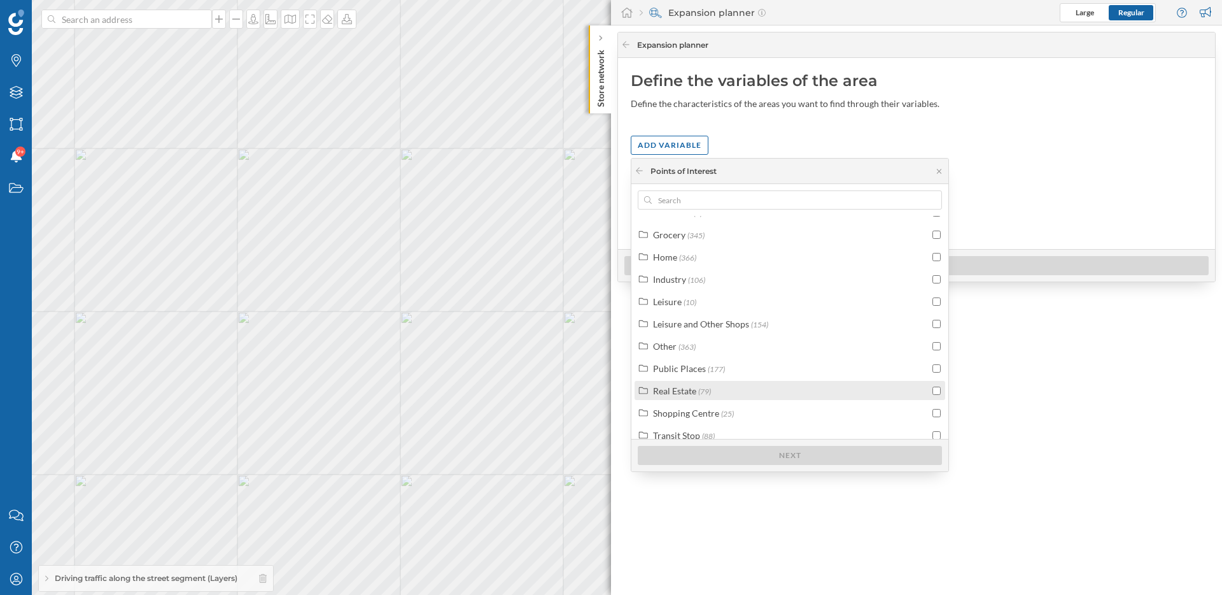
click at [688, 390] on div "Real Estate" at bounding box center [674, 390] width 43 height 11
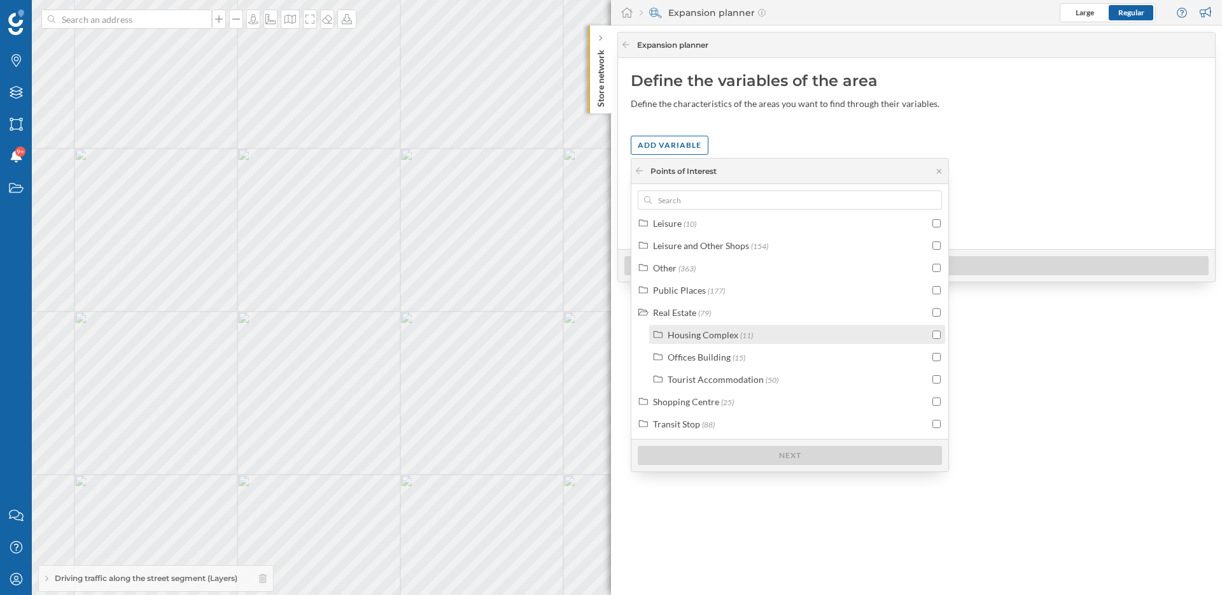
scroll to position [274, 0]
click at [714, 348] on div "Offices Building (15)" at bounding box center [797, 355] width 296 height 19
click at [721, 404] on div "Coworking" at bounding box center [704, 400] width 44 height 11
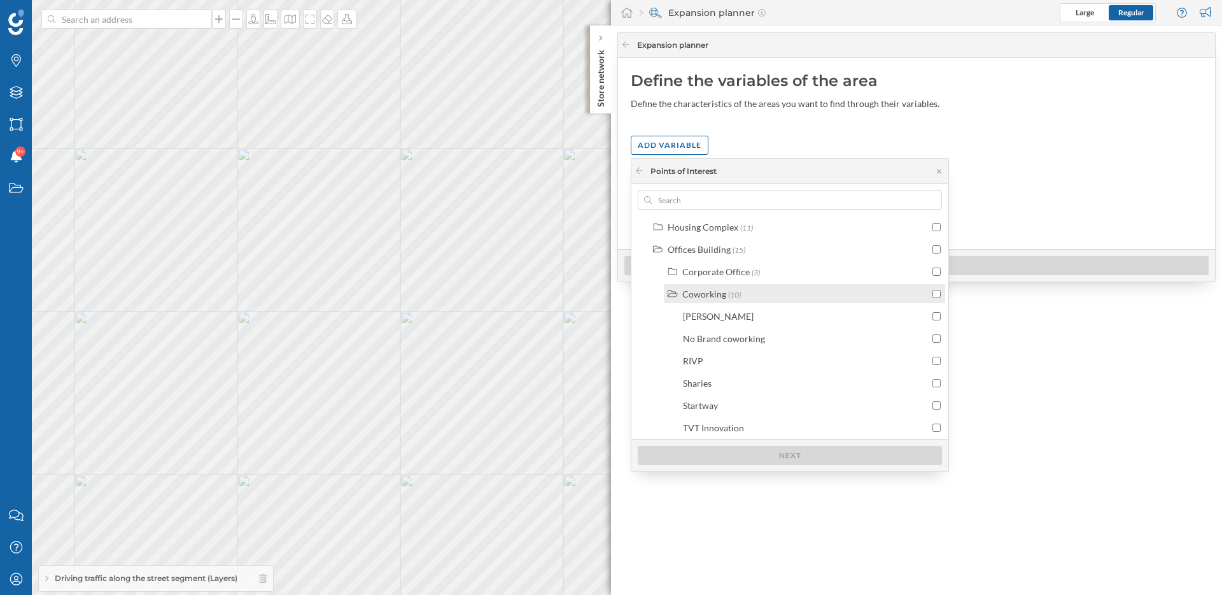
scroll to position [379, 0]
click at [696, 292] on div "Coworking" at bounding box center [704, 295] width 44 height 11
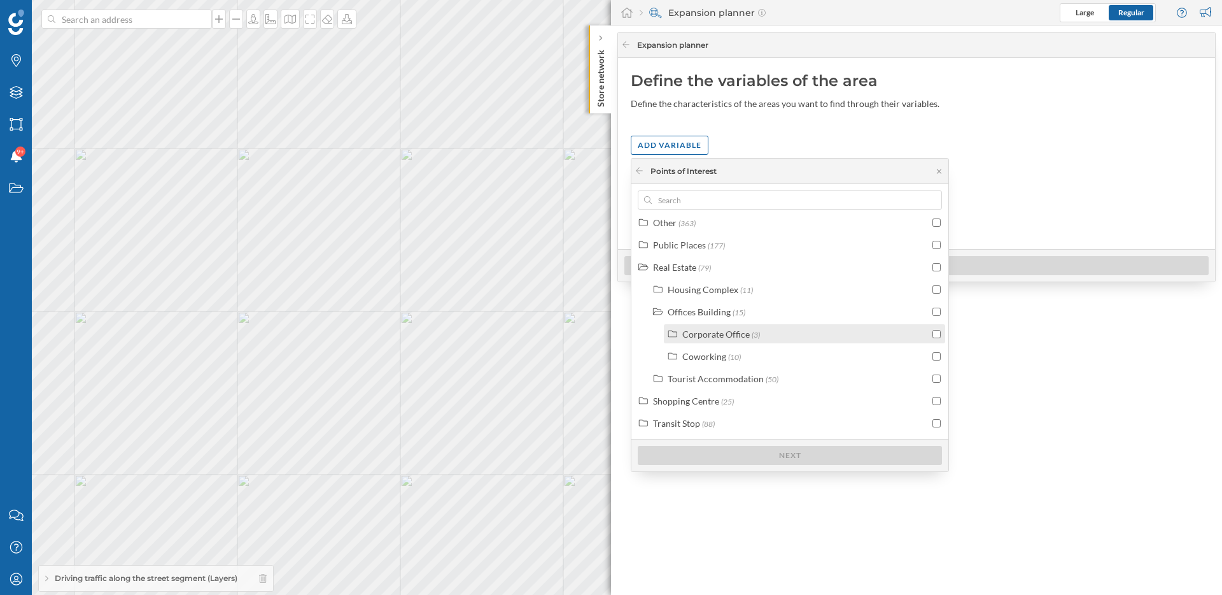
click at [714, 338] on div "Corporate Office" at bounding box center [715, 333] width 67 height 11
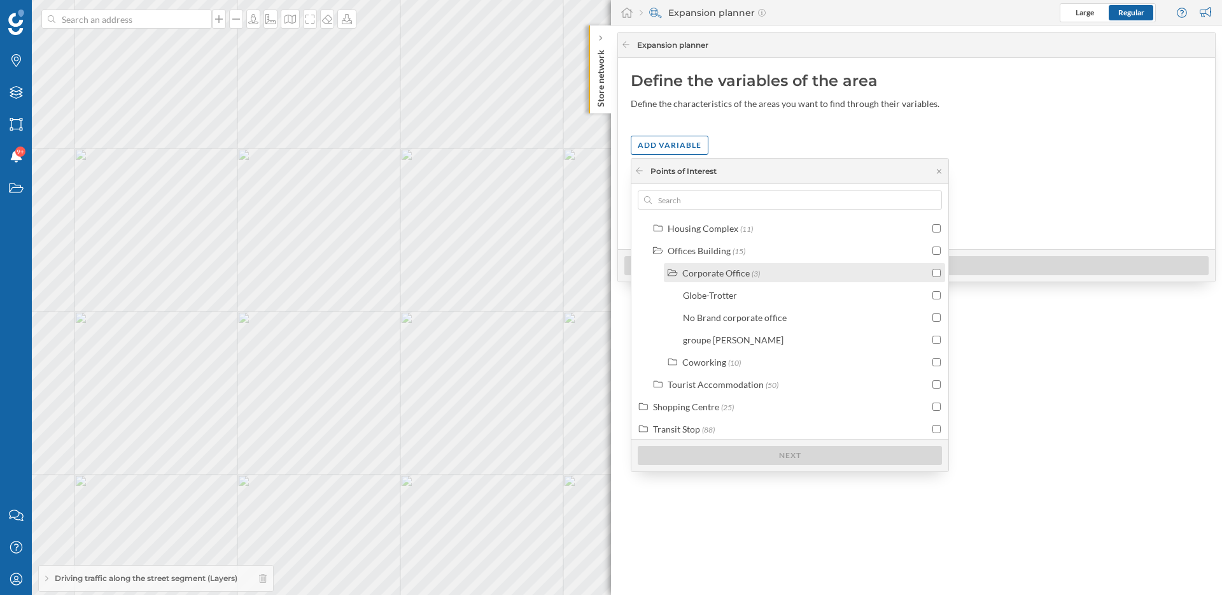
click at [706, 272] on div "Corporate Office" at bounding box center [715, 272] width 67 height 11
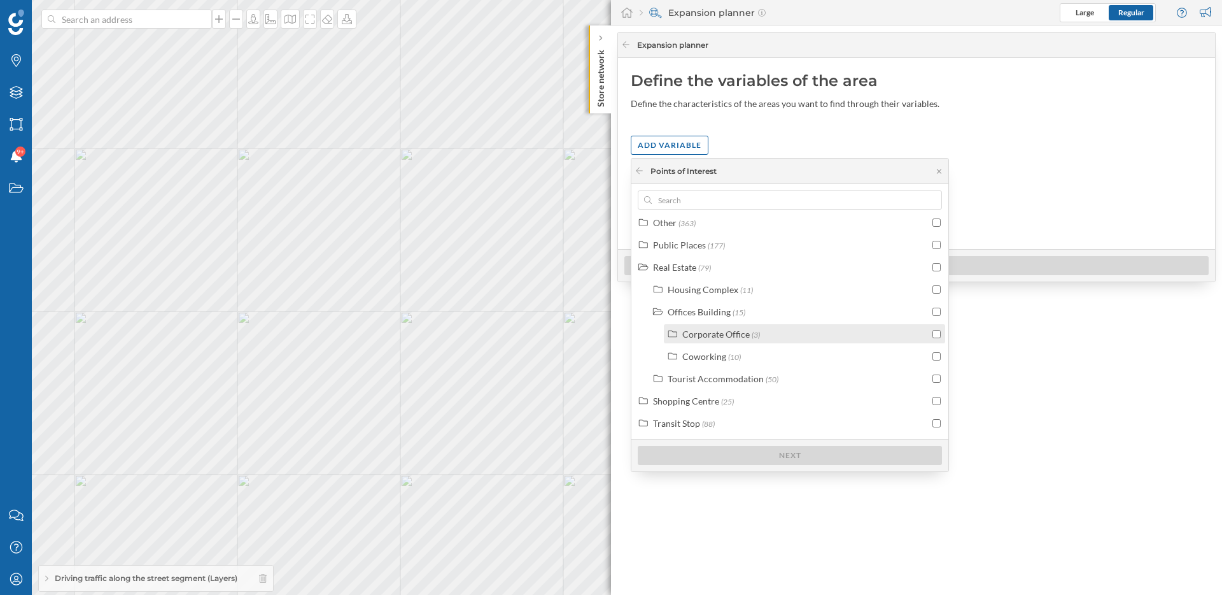
scroll to position [318, 0]
click at [696, 318] on div "Offices Building (15)" at bounding box center [797, 311] width 296 height 19
click at [703, 332] on div "Housing Complex" at bounding box center [703, 333] width 71 height 11
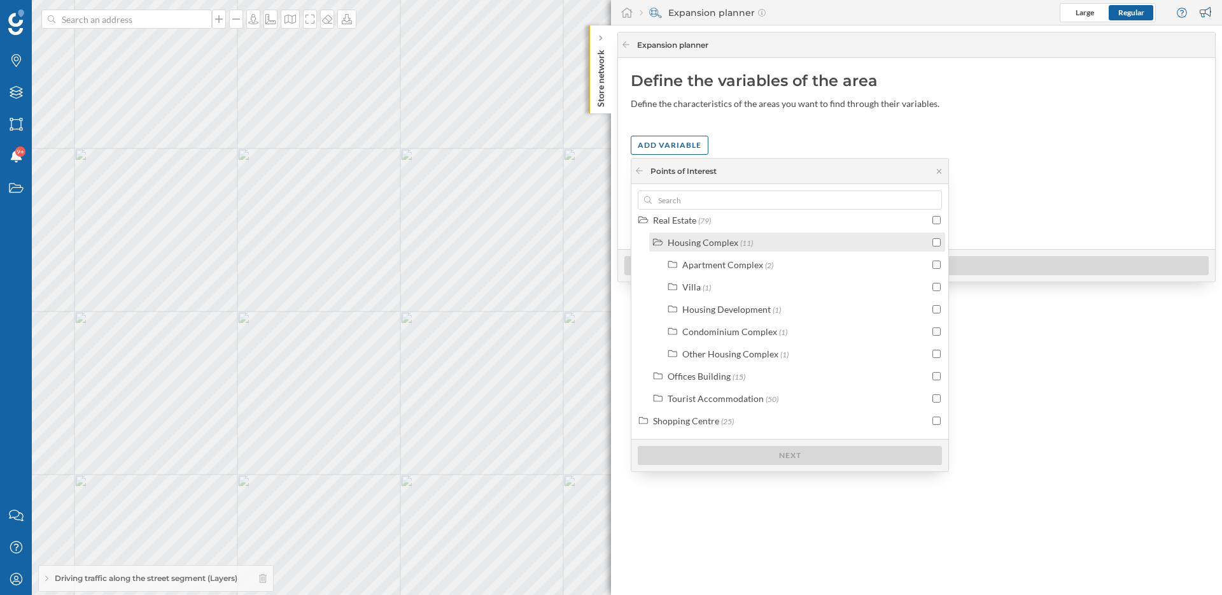
click at [705, 243] on div "Housing Complex" at bounding box center [703, 242] width 71 height 11
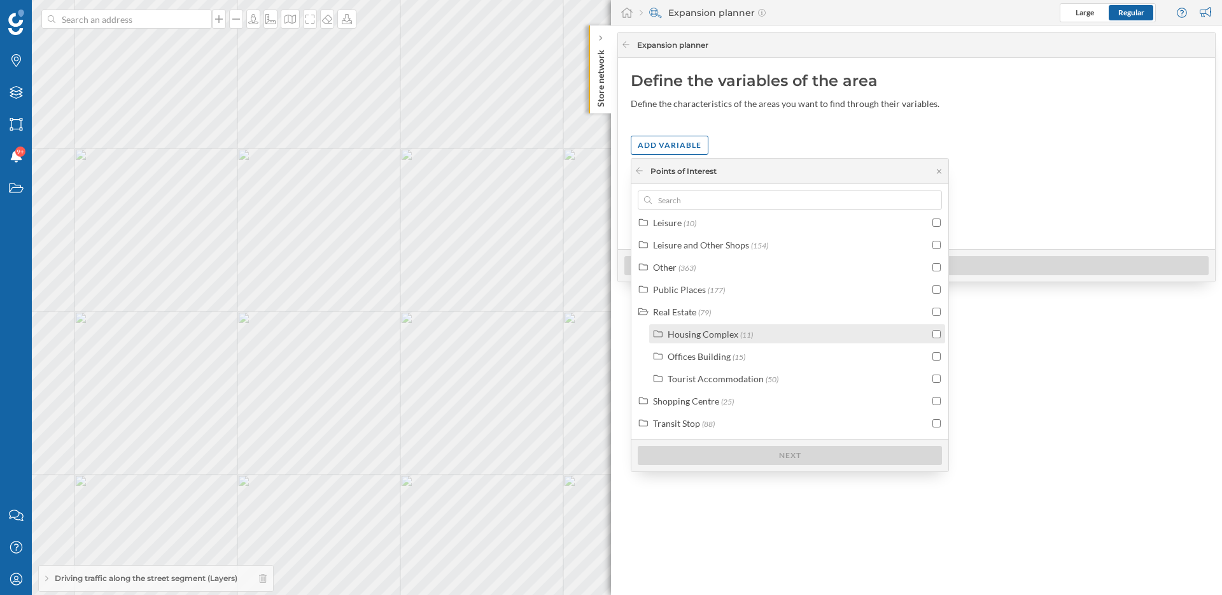
scroll to position [274, 0]
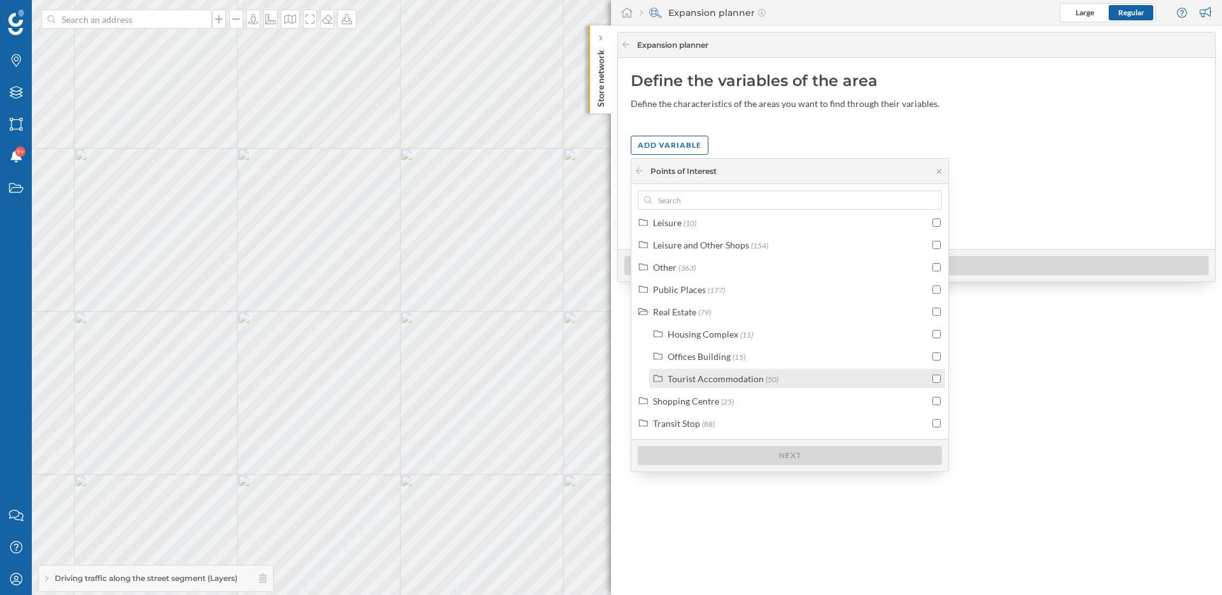
click at [738, 386] on div "Tourist Accommodation (50)" at bounding box center [797, 378] width 296 height 19
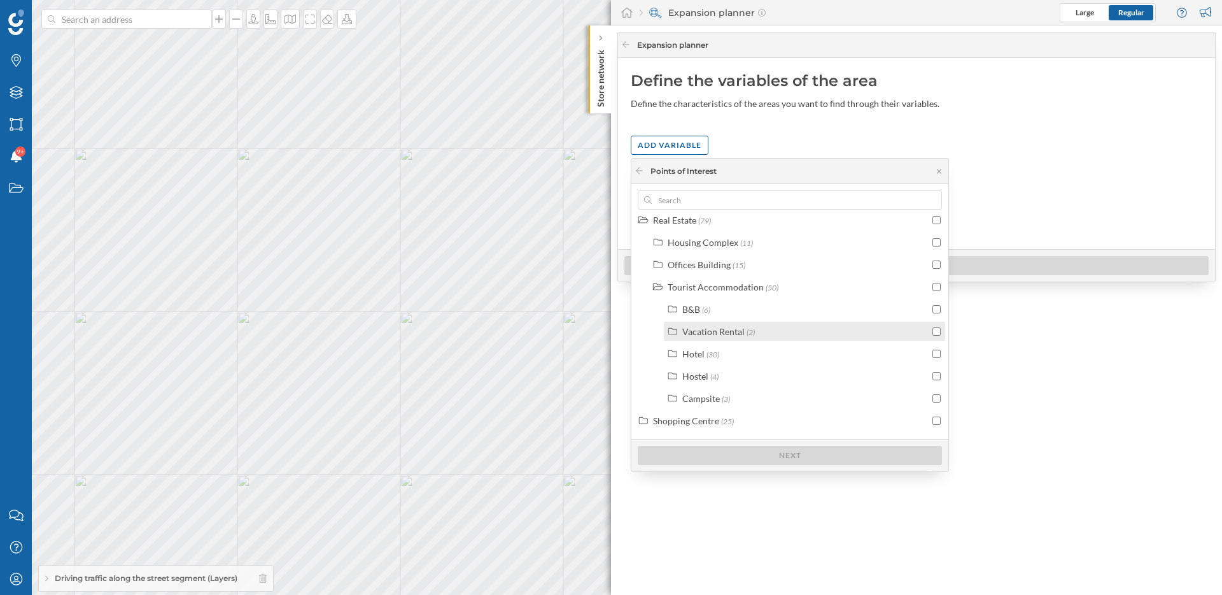
click at [714, 326] on div "Vacation Rental" at bounding box center [713, 331] width 62 height 11
click at [688, 286] on div "Tourist Accommodation" at bounding box center [716, 286] width 96 height 11
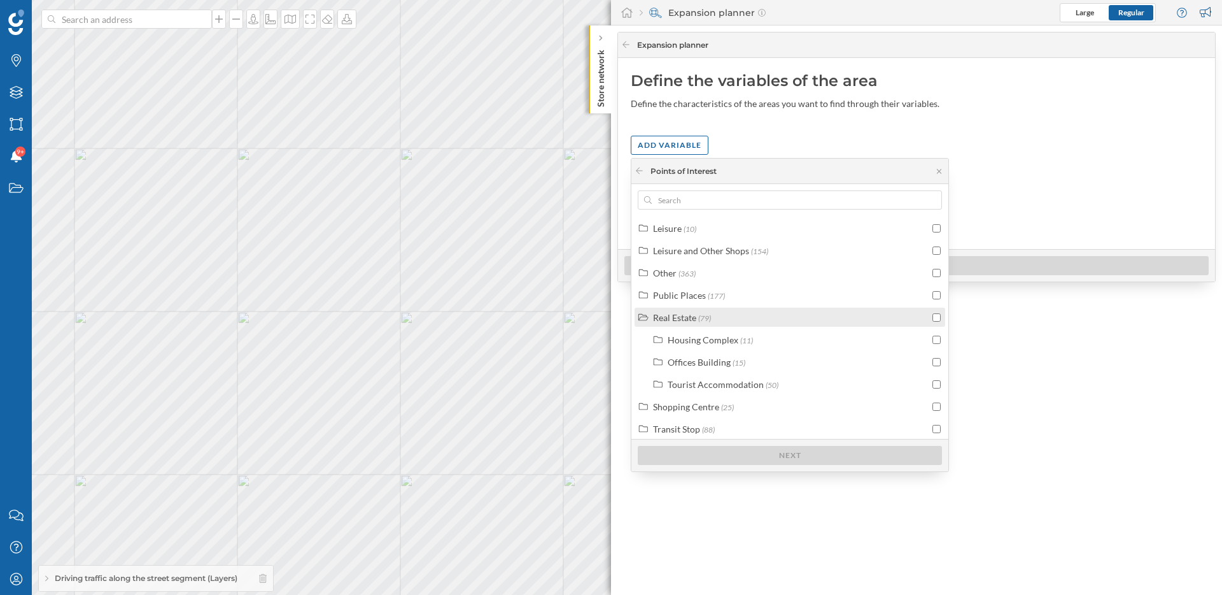
click at [684, 316] on div "Real Estate" at bounding box center [674, 317] width 43 height 11
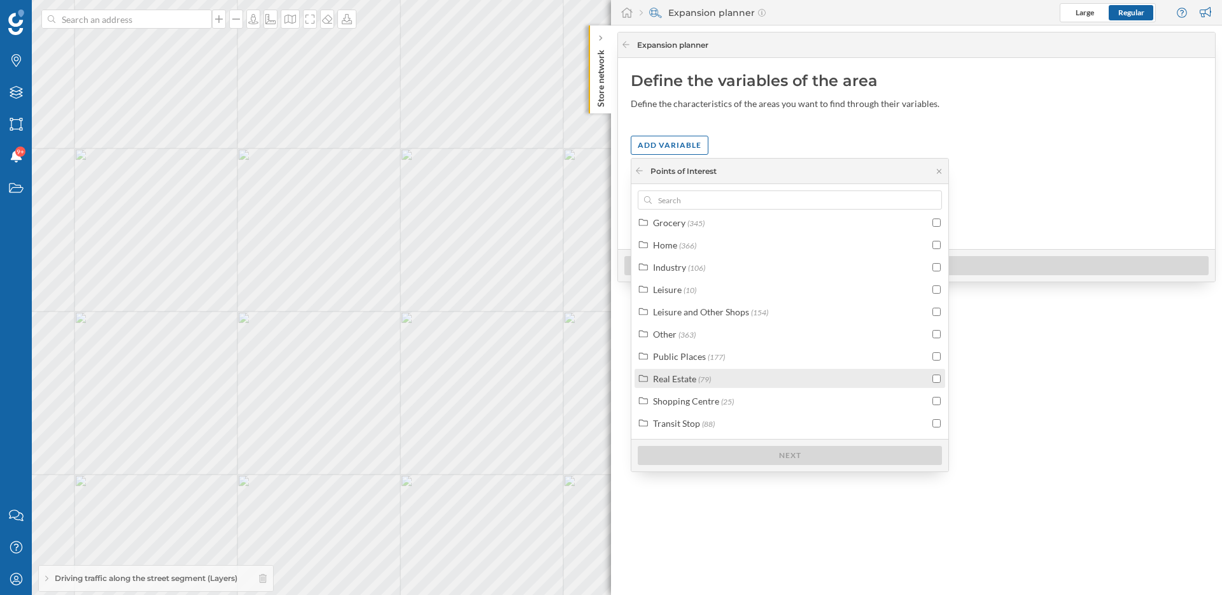
scroll to position [207, 0]
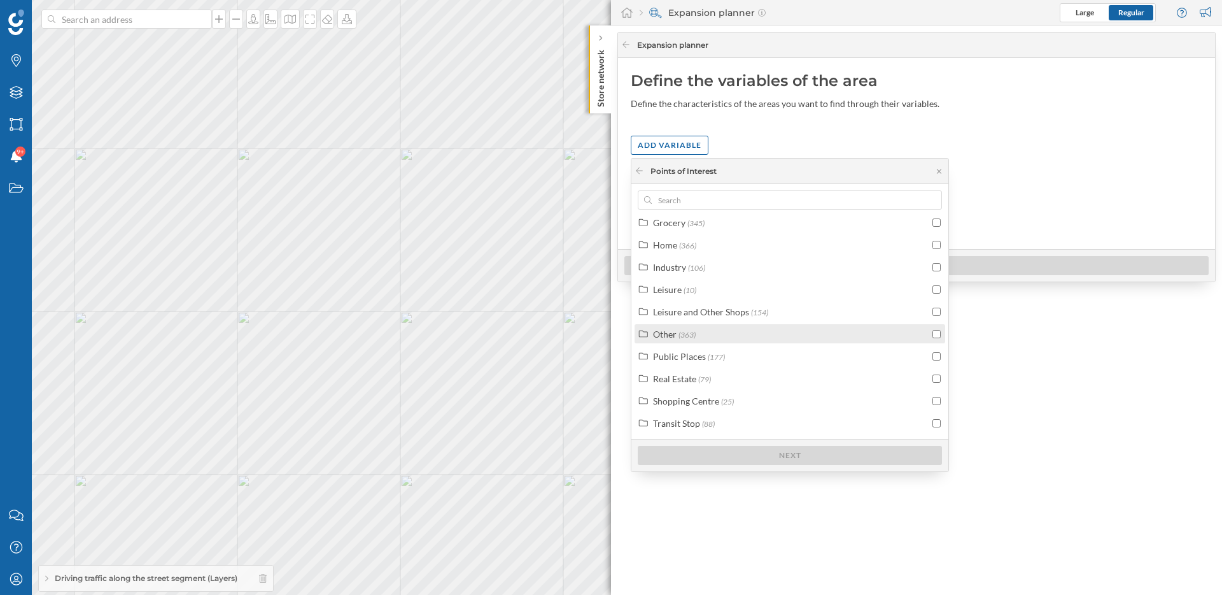
click at [678, 325] on div "Other (363)" at bounding box center [790, 333] width 311 height 19
click at [682, 336] on div "Other uncategorized" at bounding box center [708, 333] width 81 height 11
click at [693, 332] on div "Other point of interest" at bounding box center [726, 333] width 89 height 11
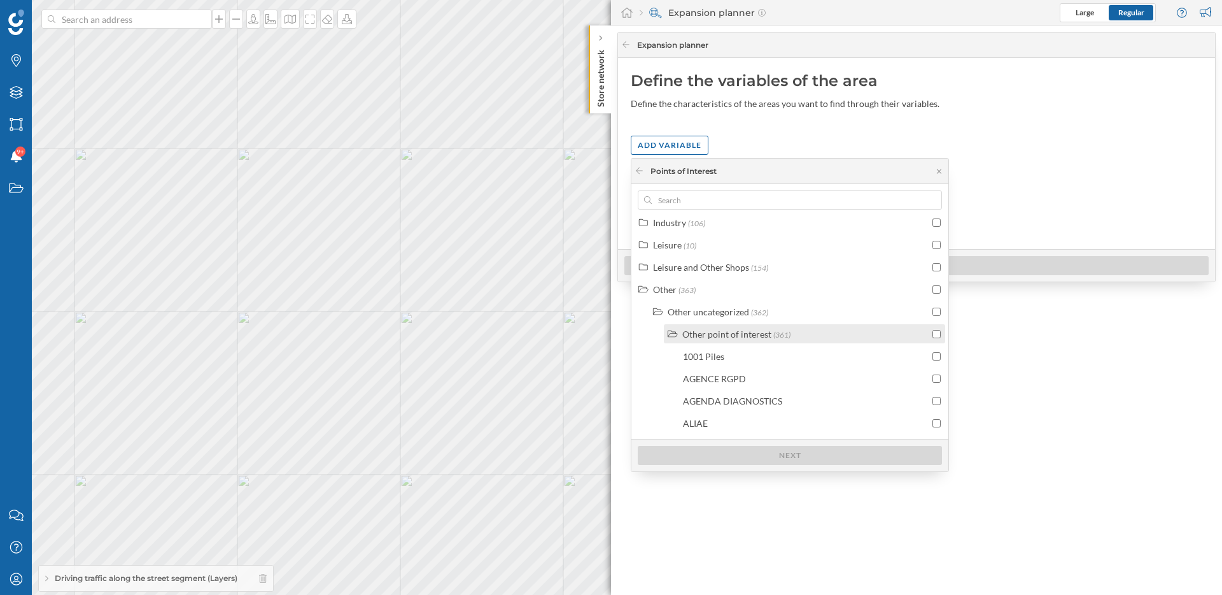
scroll to position [268, 0]
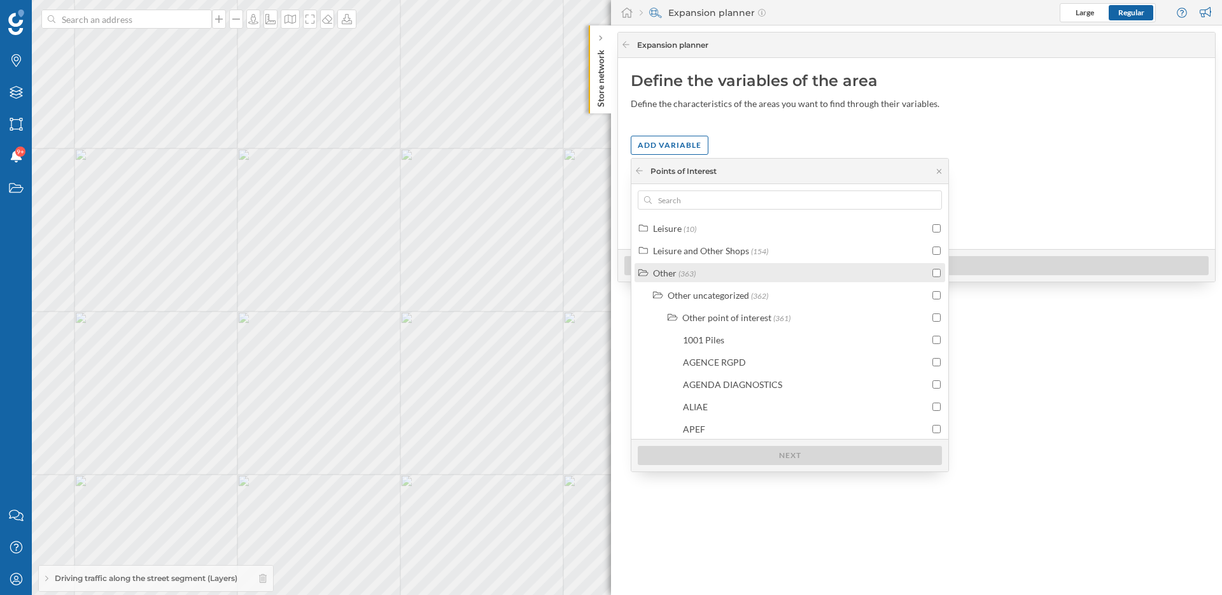
click at [663, 272] on div "Other" at bounding box center [665, 272] width 24 height 11
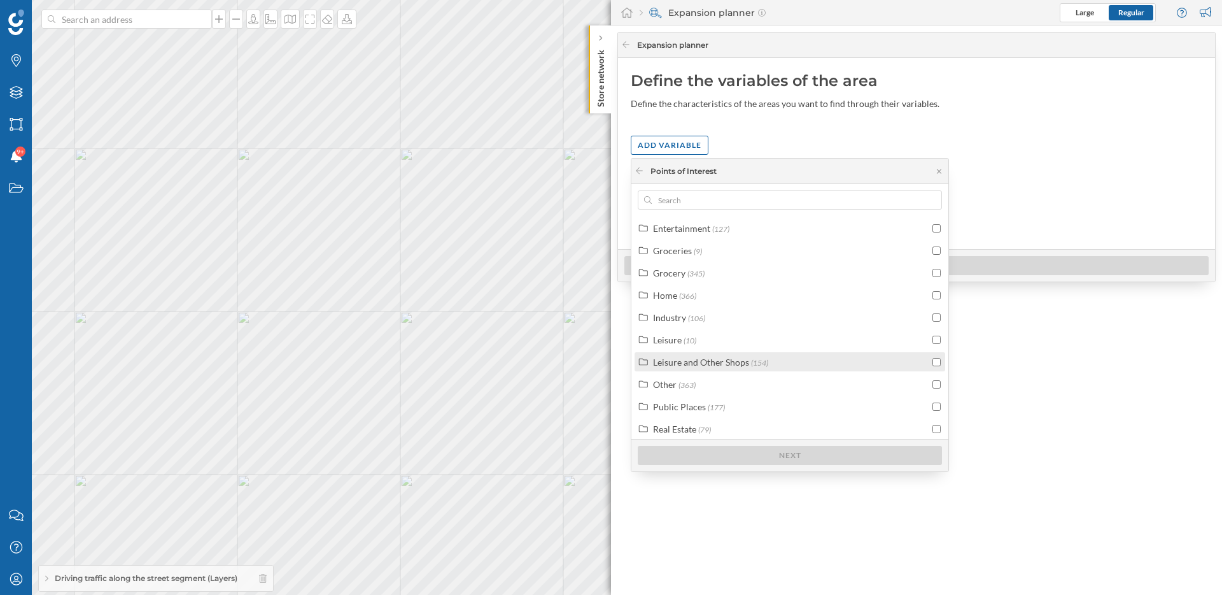
scroll to position [146, 0]
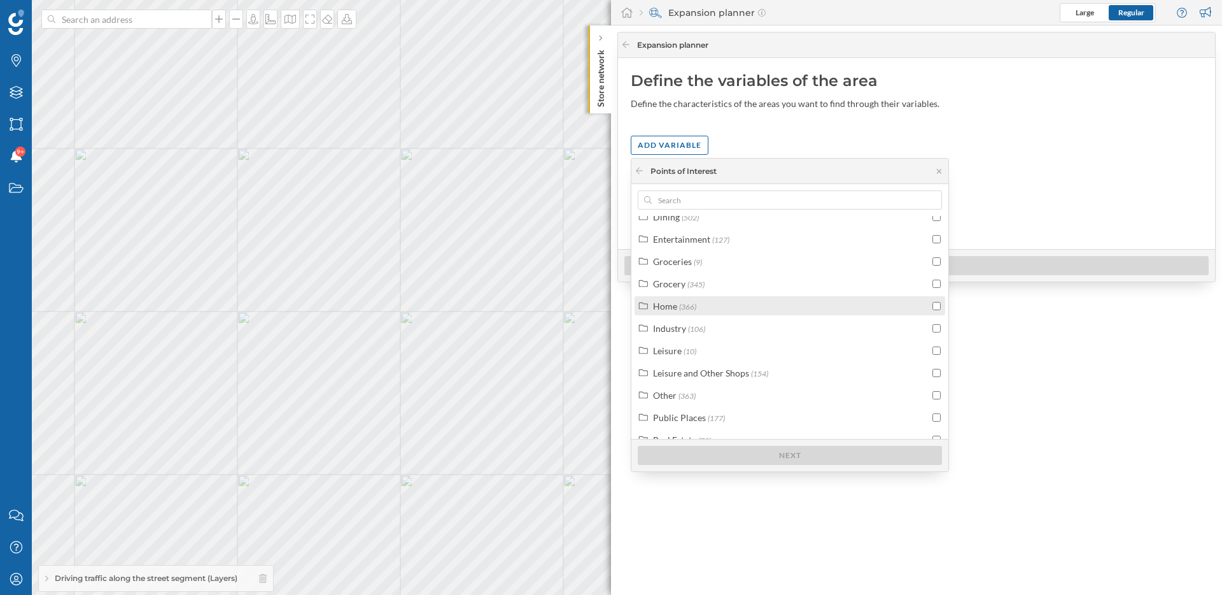
click at [666, 305] on div "Home" at bounding box center [665, 305] width 24 height 11
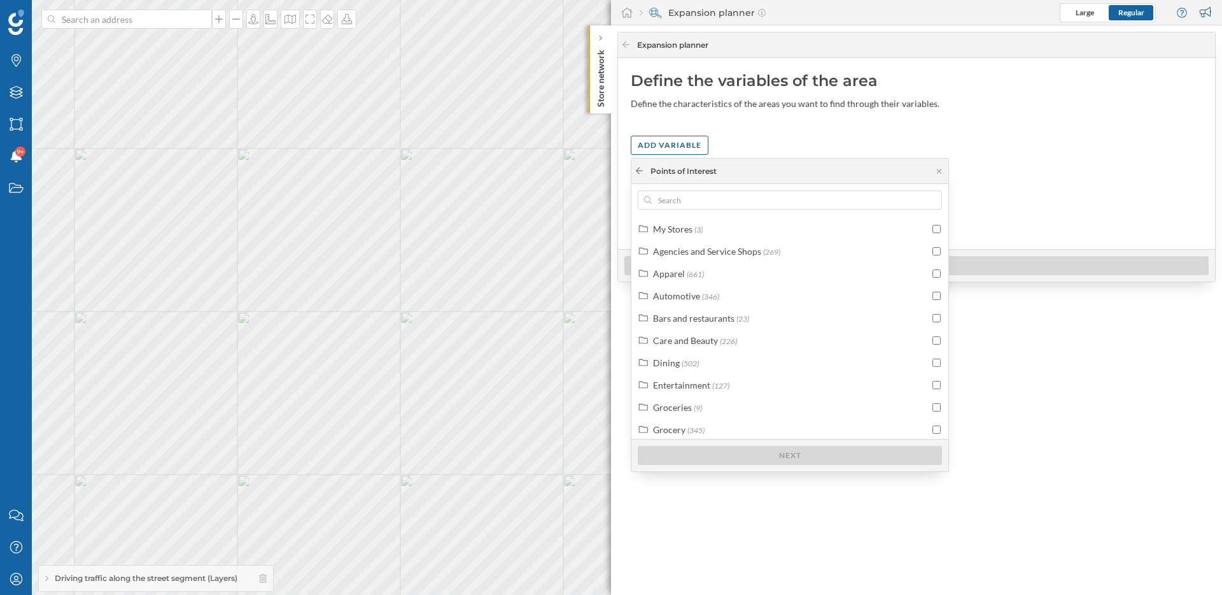
click at [637, 172] on icon at bounding box center [640, 171] width 10 height 8
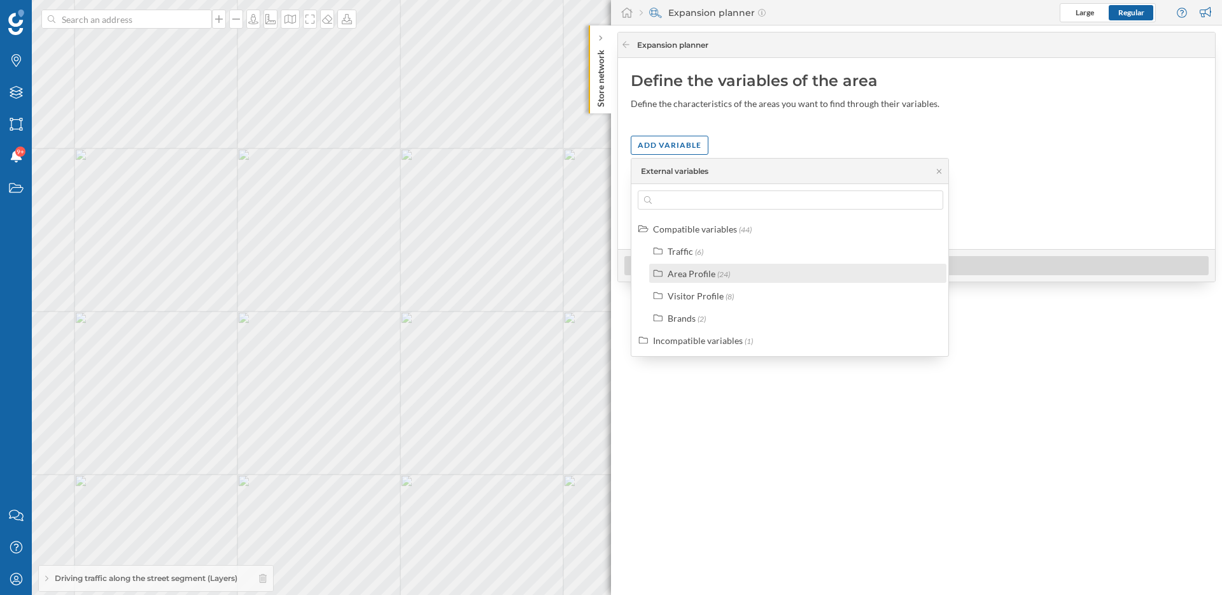
click at [703, 279] on div "Area Profile (24)" at bounding box center [797, 273] width 297 height 19
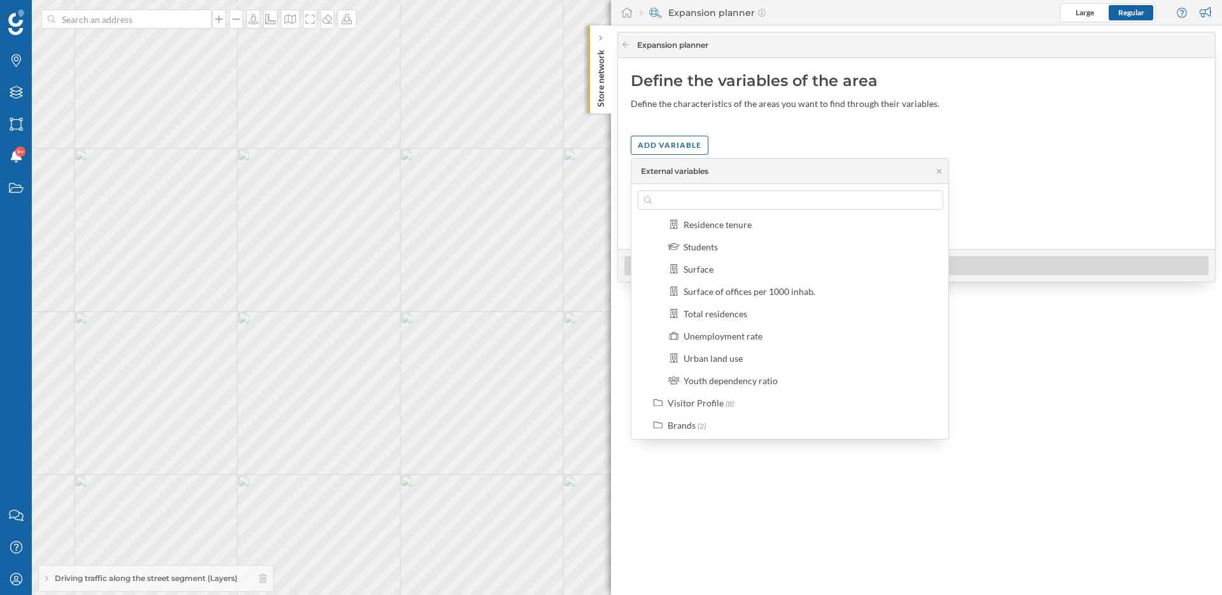
scroll to position [417, 0]
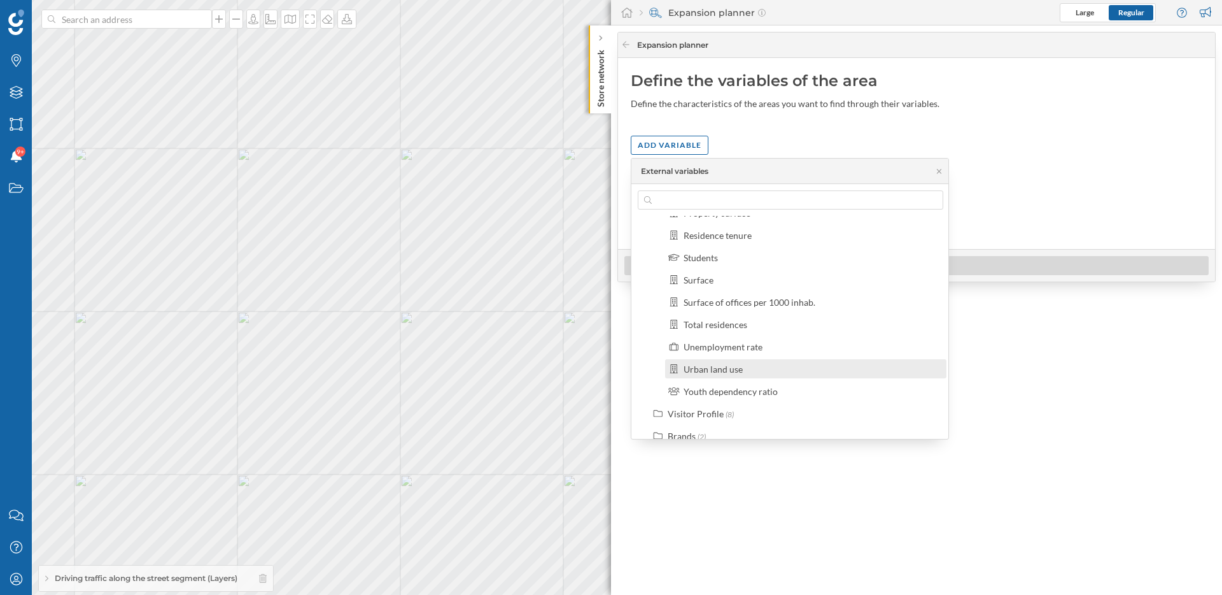
click at [733, 367] on div "Urban land use" at bounding box center [713, 369] width 59 height 11
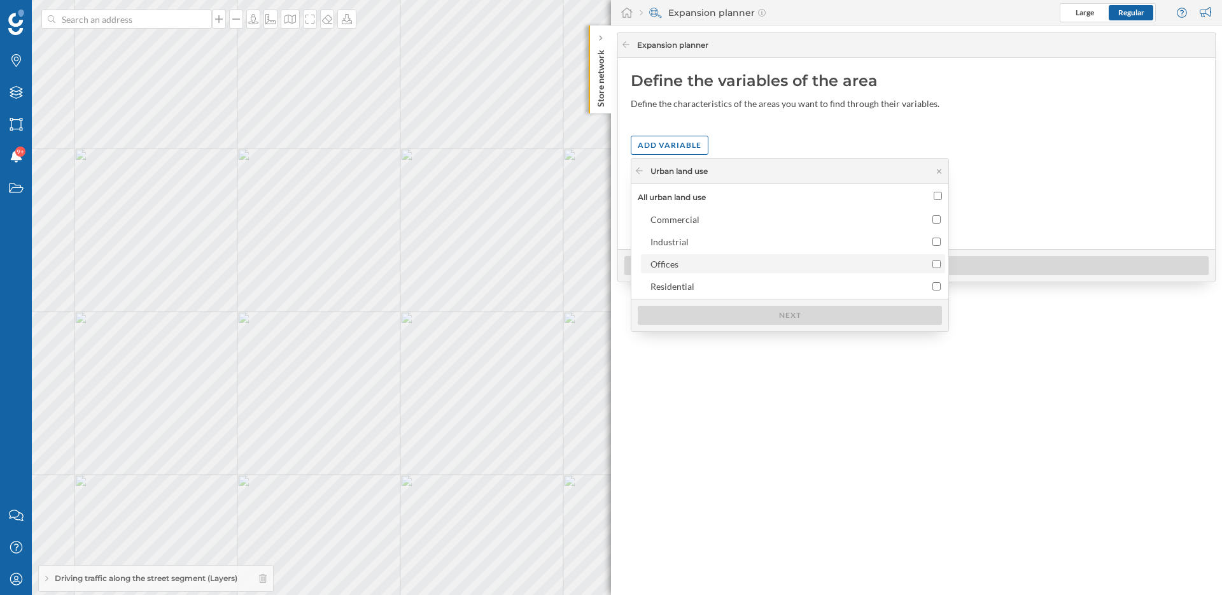
click at [691, 270] on label "Offices" at bounding box center [793, 263] width 304 height 19
click at [933, 268] on input "Offices" at bounding box center [937, 264] width 8 height 8
checkbox input "true"
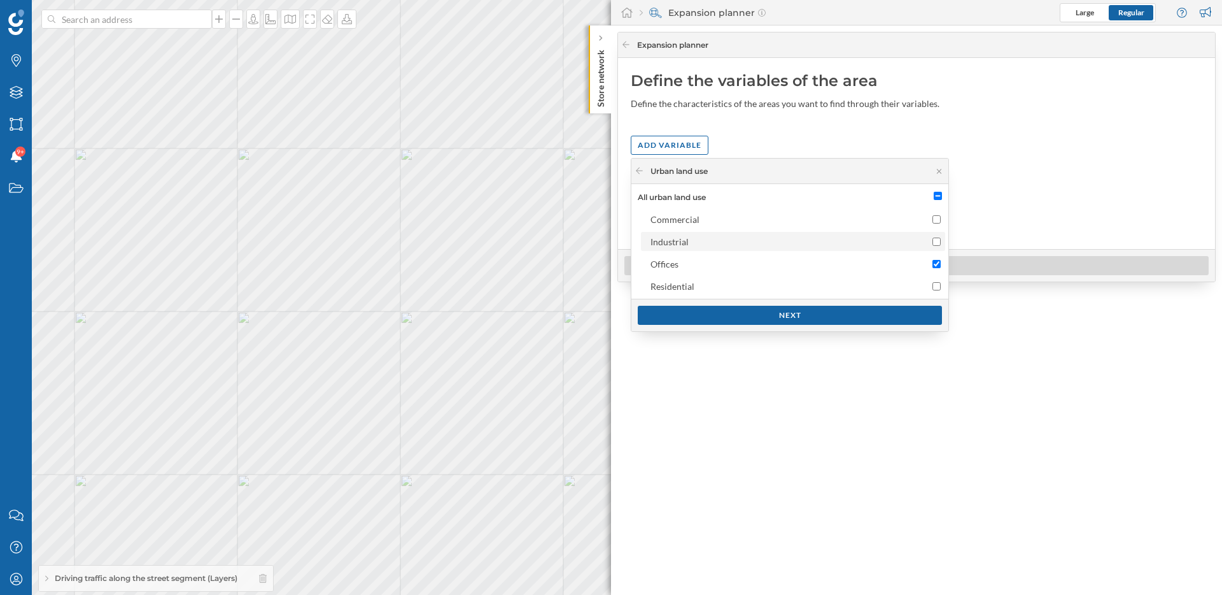
click at [705, 244] on div "Industrial" at bounding box center [782, 241] width 263 height 13
click at [933, 244] on input "Industrial" at bounding box center [937, 241] width 8 height 8
checkbox input "true"
click at [708, 265] on div "Offices" at bounding box center [782, 263] width 263 height 13
click at [933, 265] on input "Offices" at bounding box center [937, 264] width 8 height 8
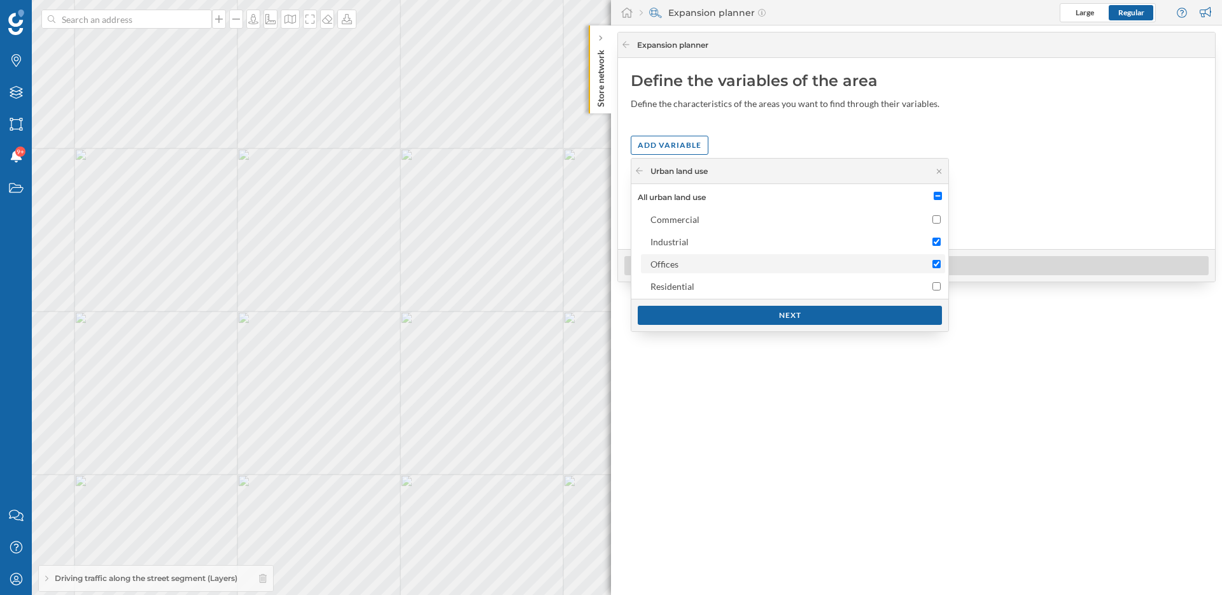
checkbox input "false"
click at [745, 314] on div "Next" at bounding box center [790, 314] width 304 height 19
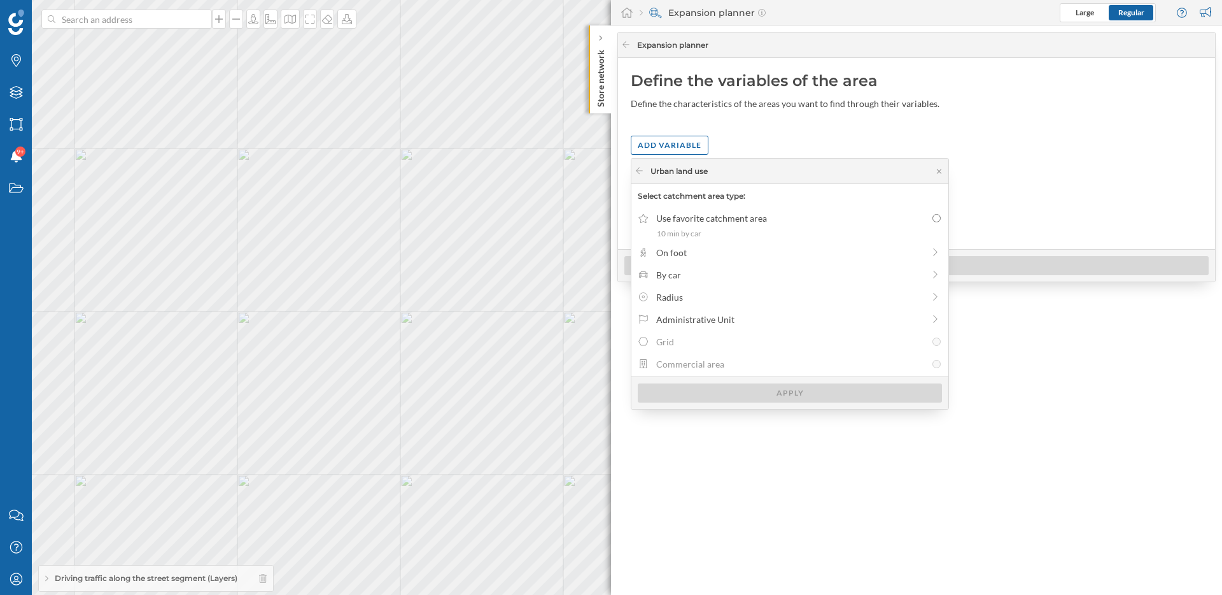
click at [702, 285] on div "Use favorite catchment area 10 min by car On foot By car Radius Administrative …" at bounding box center [790, 292] width 317 height 168
click at [702, 293] on div "Radius" at bounding box center [789, 296] width 267 height 13
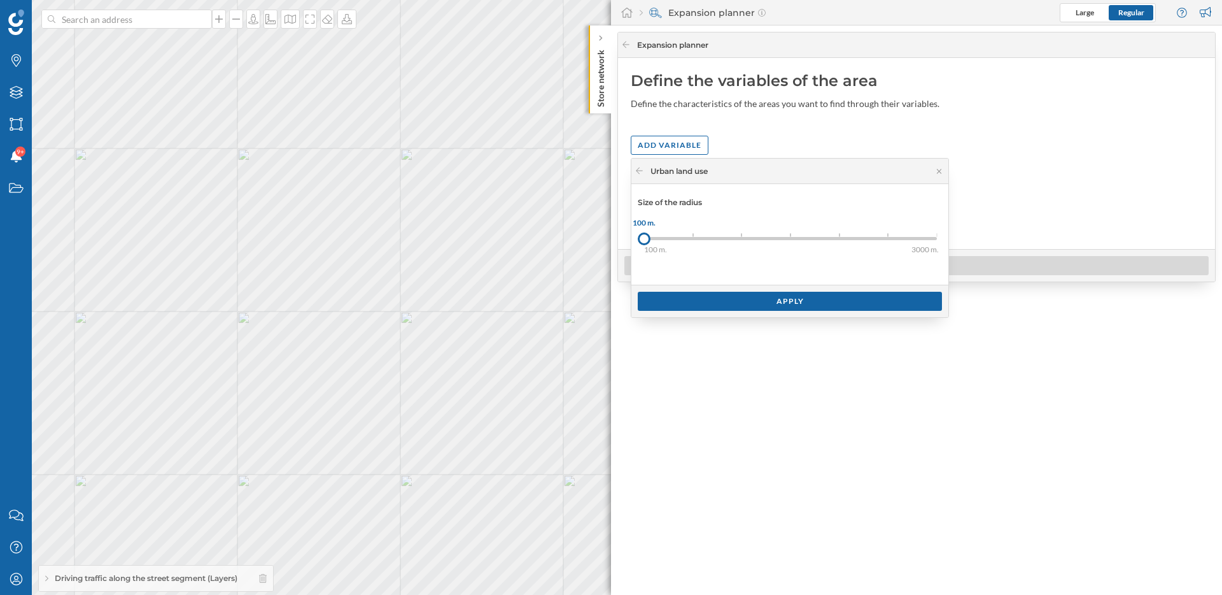
click at [699, 311] on div "Apply" at bounding box center [790, 301] width 317 height 32
click at [707, 301] on div "Apply" at bounding box center [790, 300] width 304 height 19
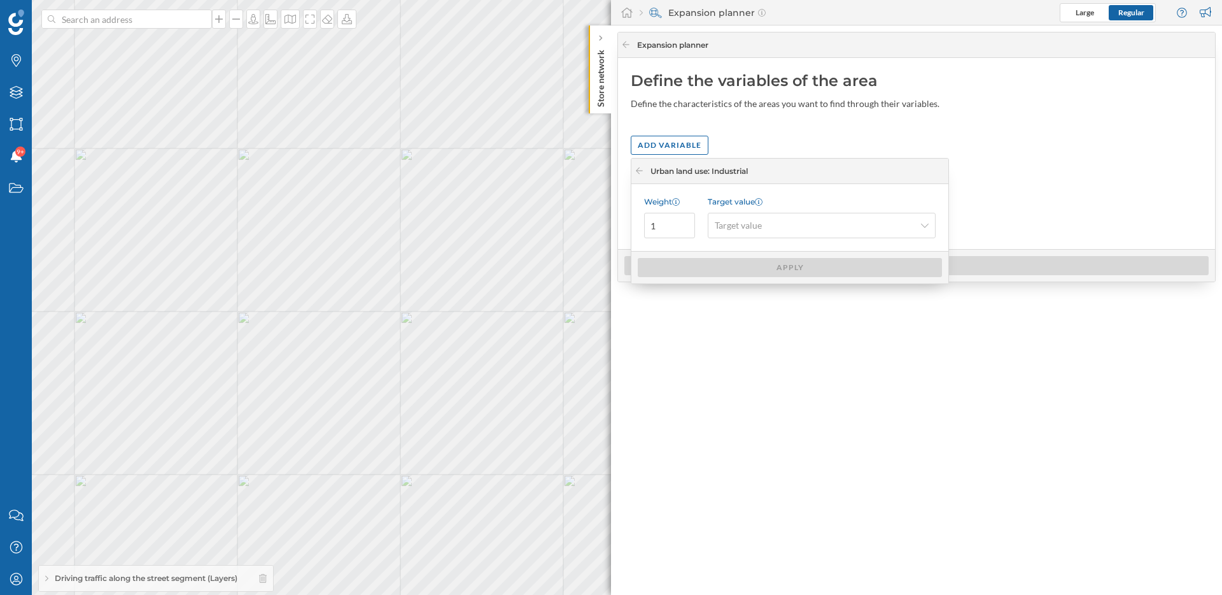
click at [756, 209] on div "Target value Target value" at bounding box center [822, 217] width 228 height 41
click at [756, 228] on span "Target value" at bounding box center [738, 225] width 47 height 13
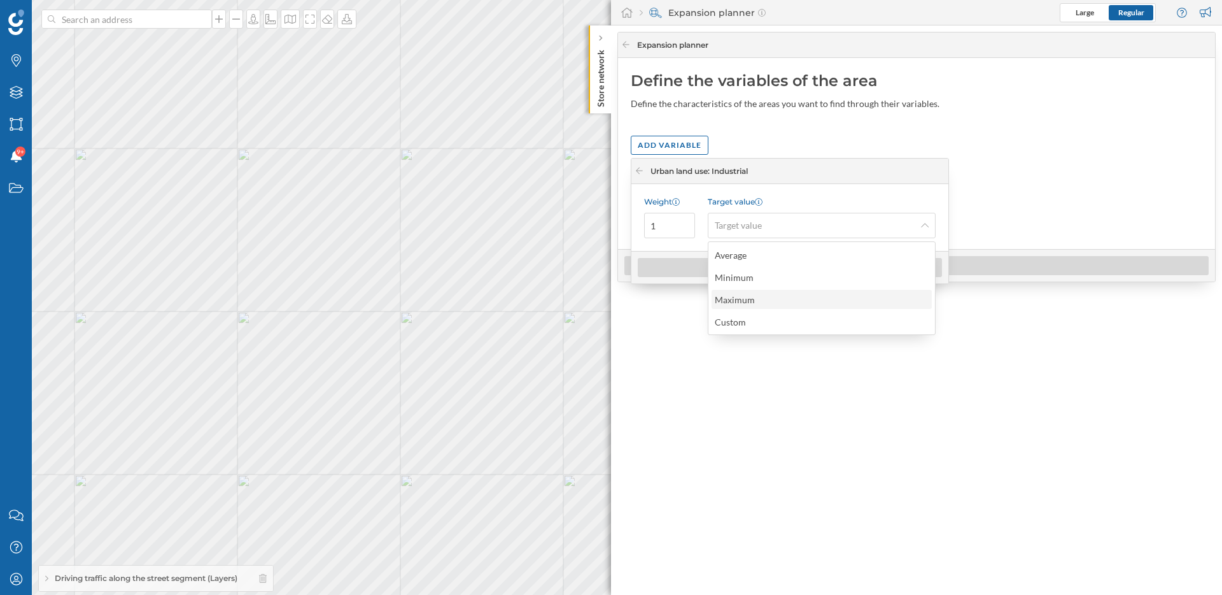
click at [779, 301] on div "Maximum" at bounding box center [821, 299] width 213 height 13
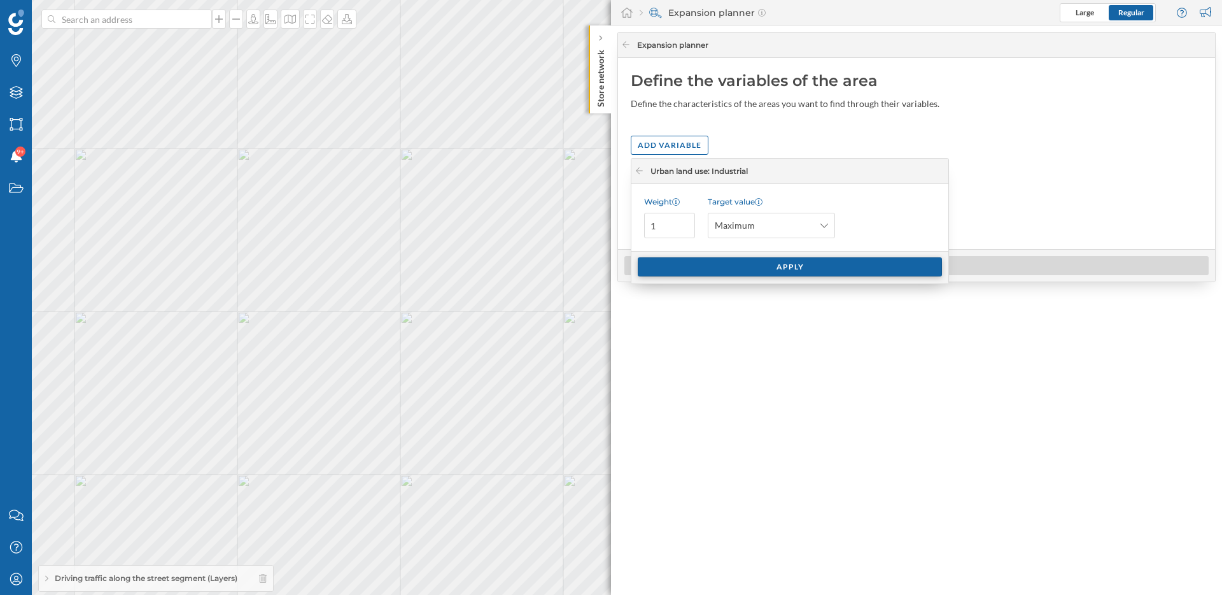
click at [778, 268] on div "Apply" at bounding box center [790, 266] width 304 height 19
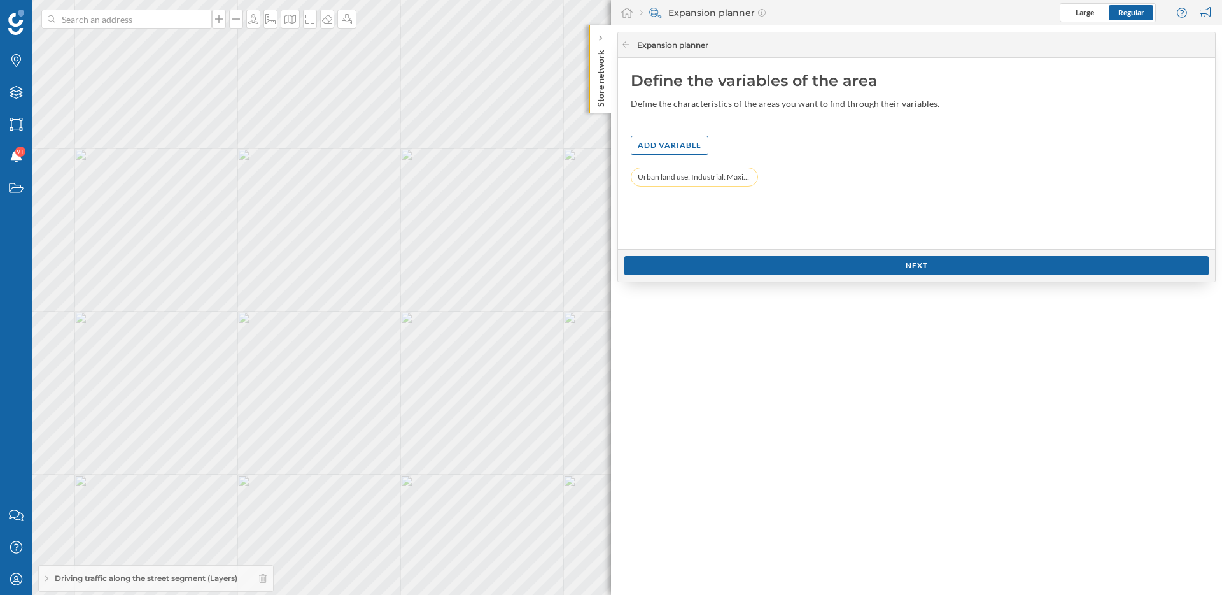
click at [778, 268] on div "Next" at bounding box center [917, 265] width 584 height 19
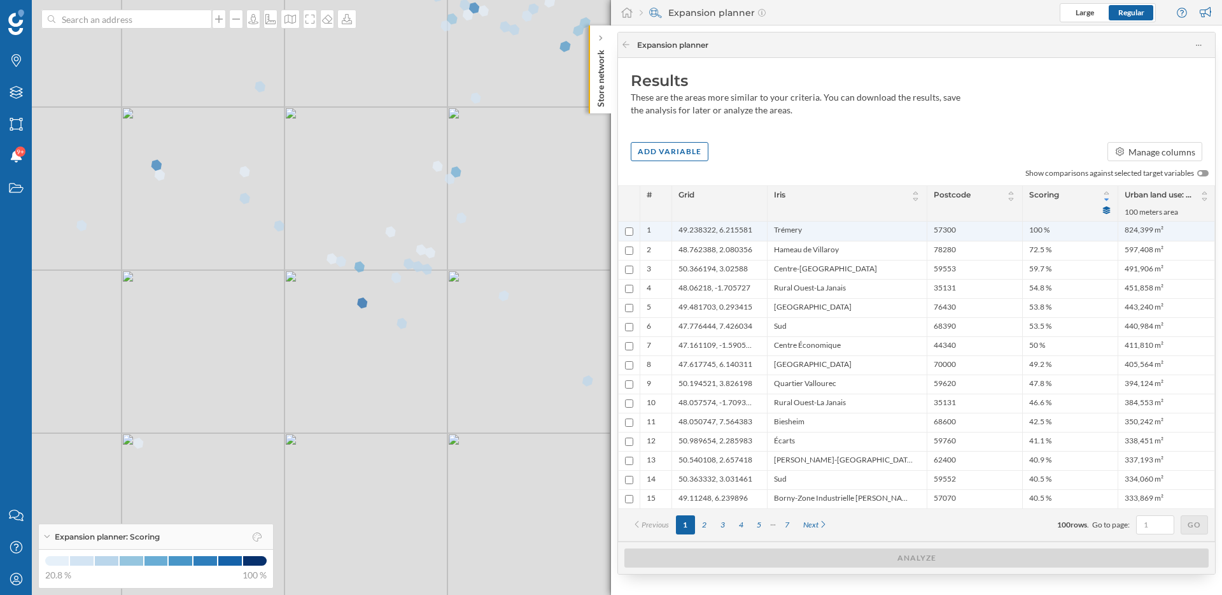
click at [772, 232] on div "Trémery" at bounding box center [847, 231] width 160 height 19
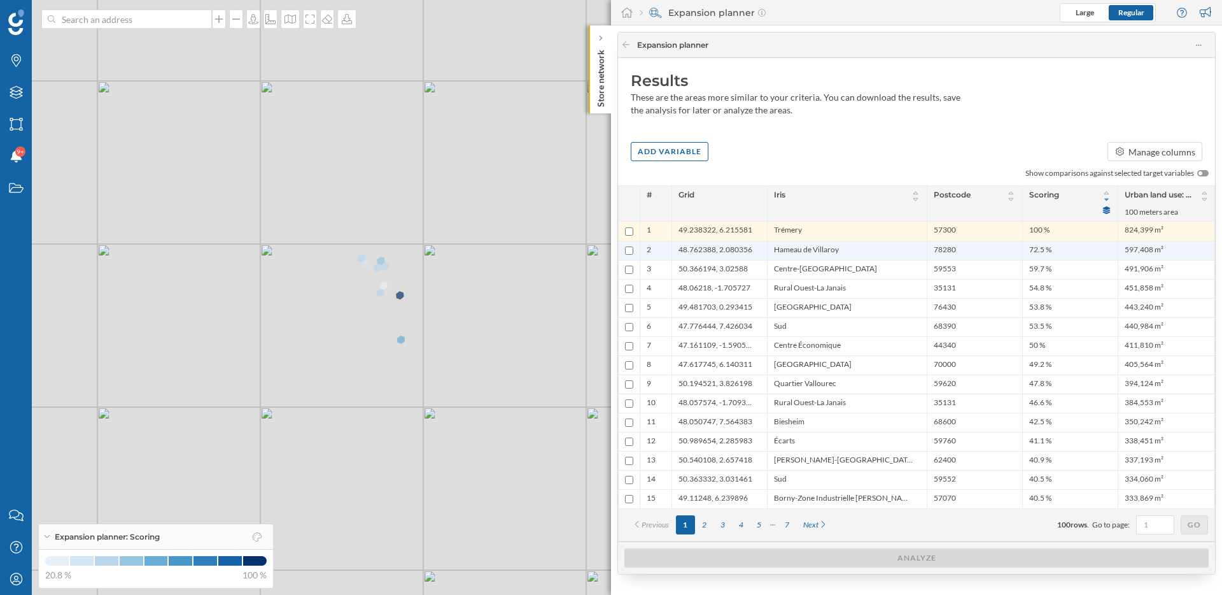
click at [826, 244] on span "Hameau de Villaroy" at bounding box center [806, 250] width 65 height 12
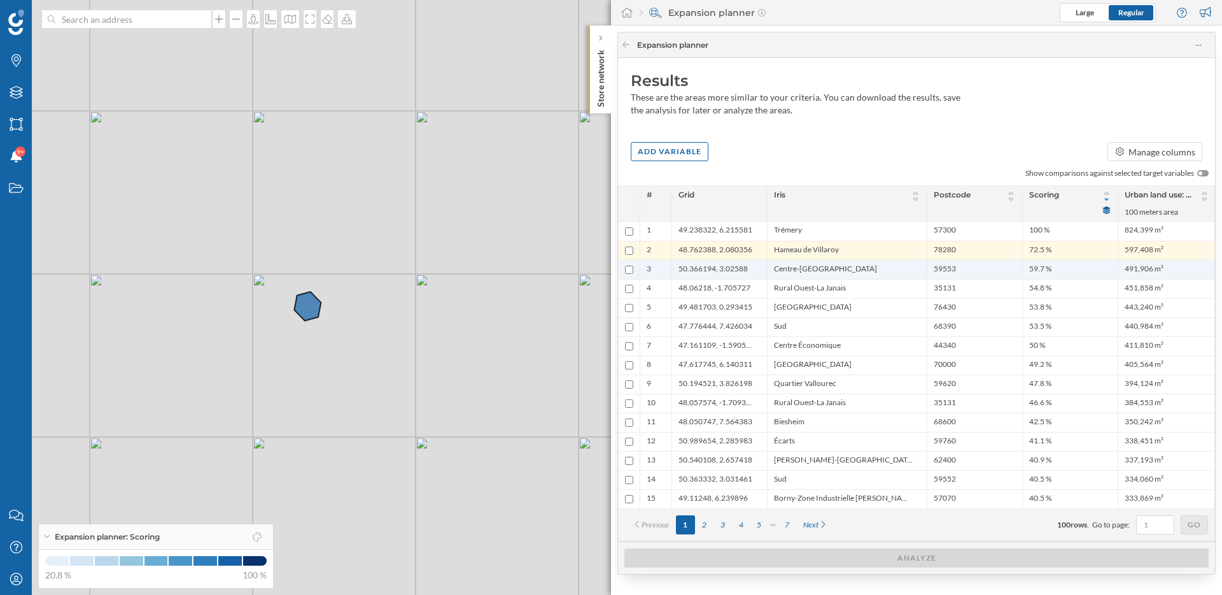
click at [823, 271] on span "Centre-Petit Cuincy" at bounding box center [825, 270] width 103 height 12
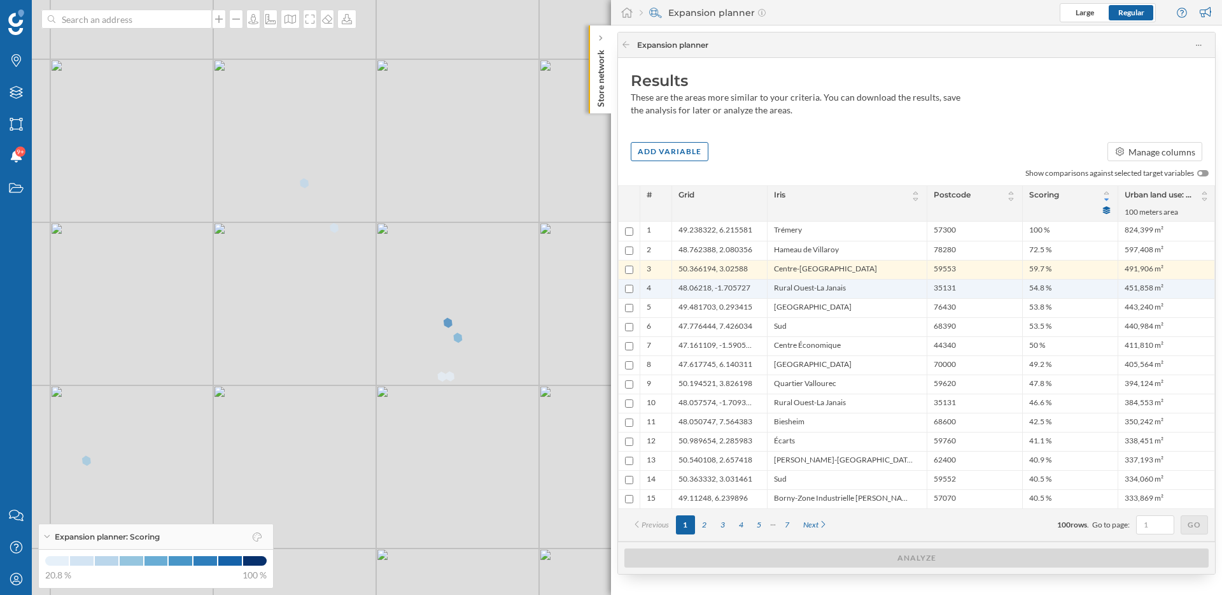
click at [809, 290] on span "Rural Ouest-La Janais" at bounding box center [810, 289] width 72 height 12
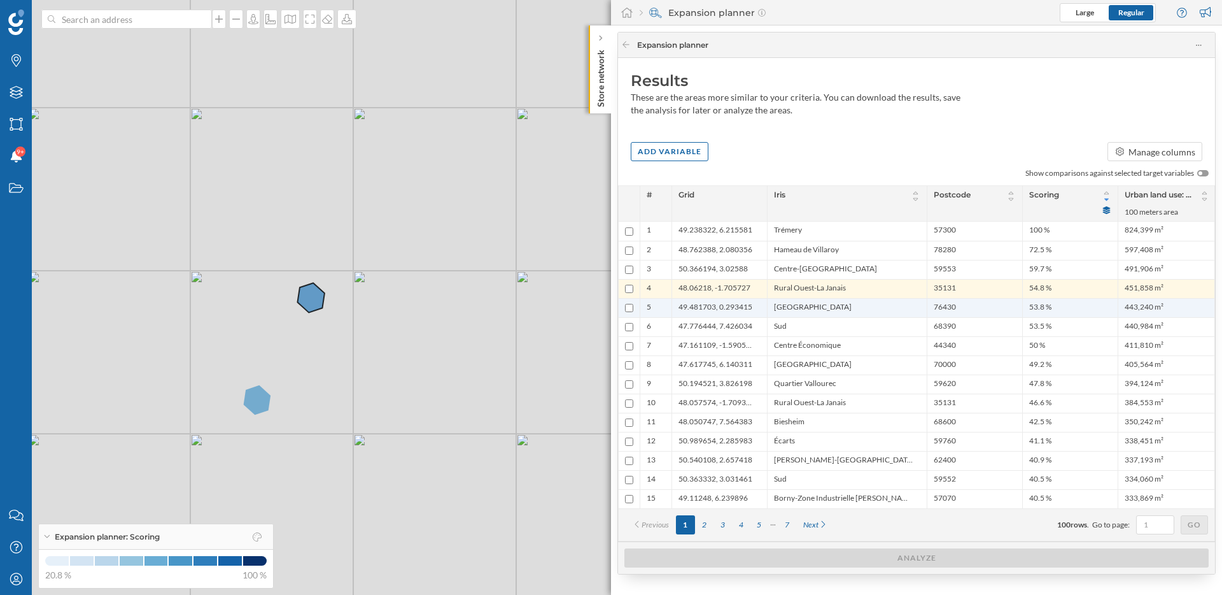
click at [817, 306] on li "Sandouville" at bounding box center [847, 308] width 146 height 12
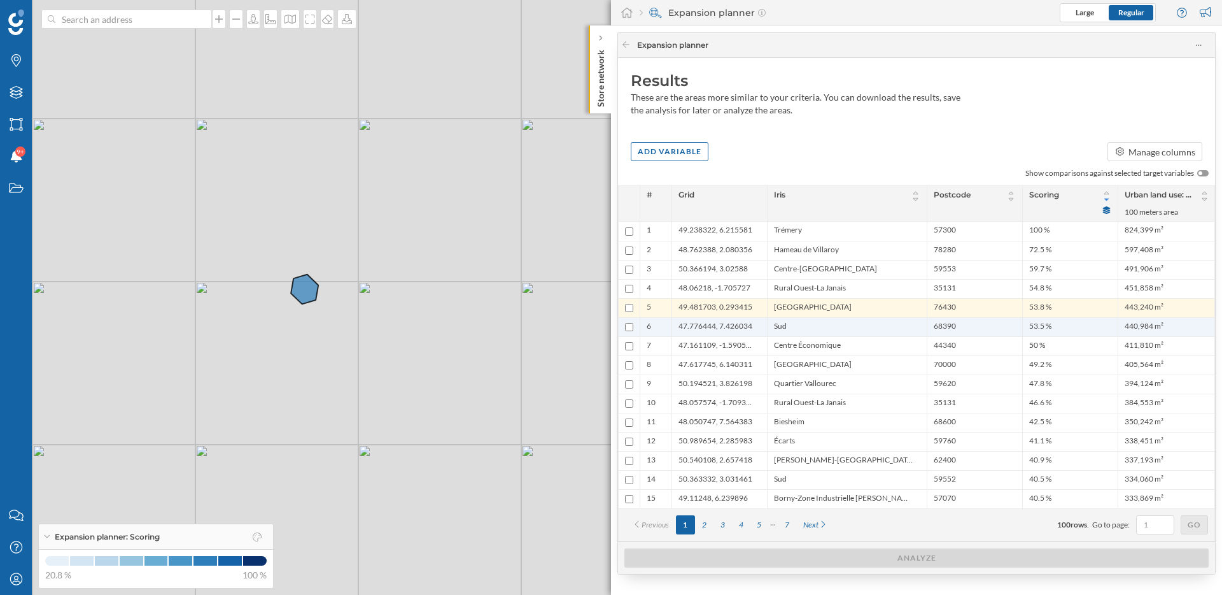
click at [816, 332] on li "Sud" at bounding box center [847, 327] width 146 height 12
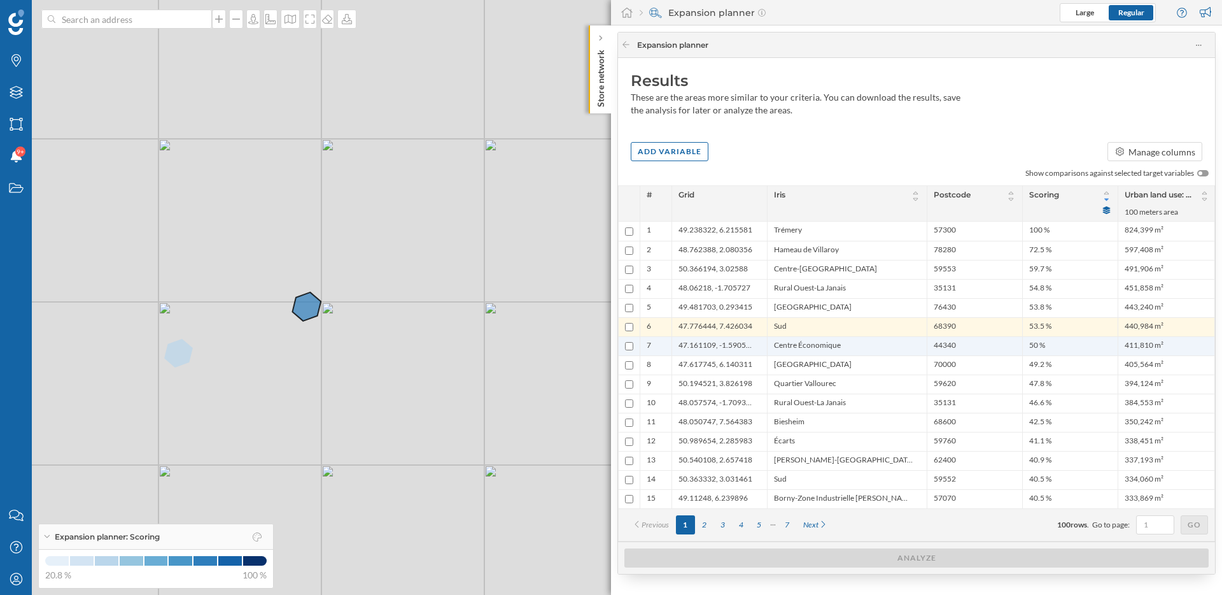
click at [815, 348] on span "Centre Économique" at bounding box center [807, 346] width 67 height 12
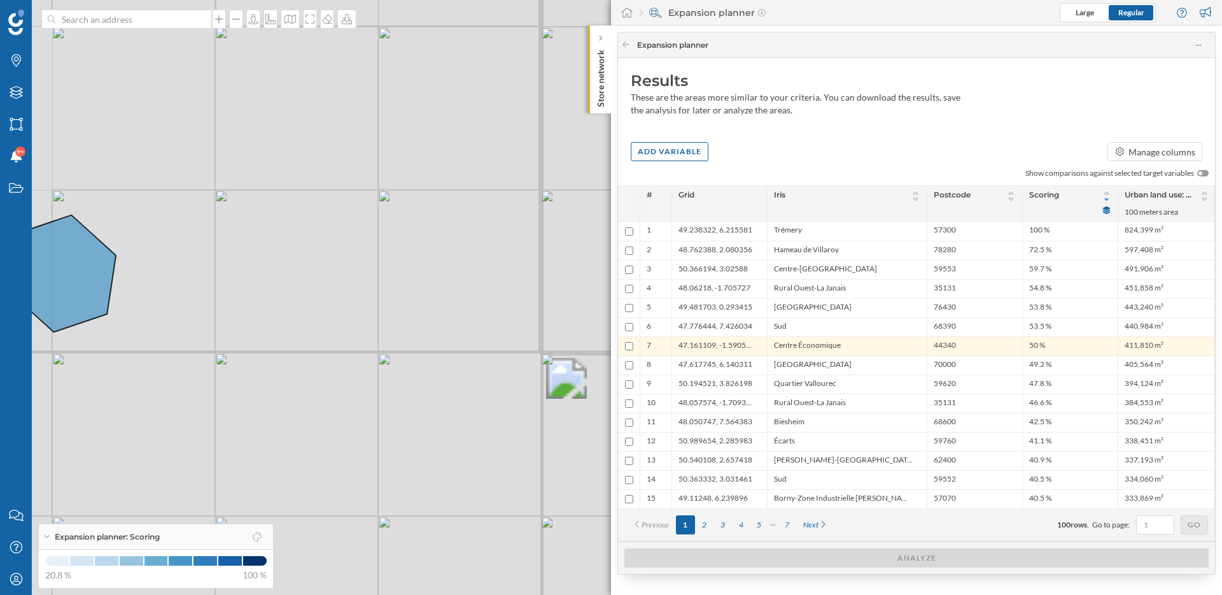
drag, startPoint x: 254, startPoint y: 299, endPoint x: 416, endPoint y: 323, distance: 163.6
click at [416, 323] on div "© Mapbox © OpenStreetMap Improve this map" at bounding box center [611, 297] width 1222 height 595
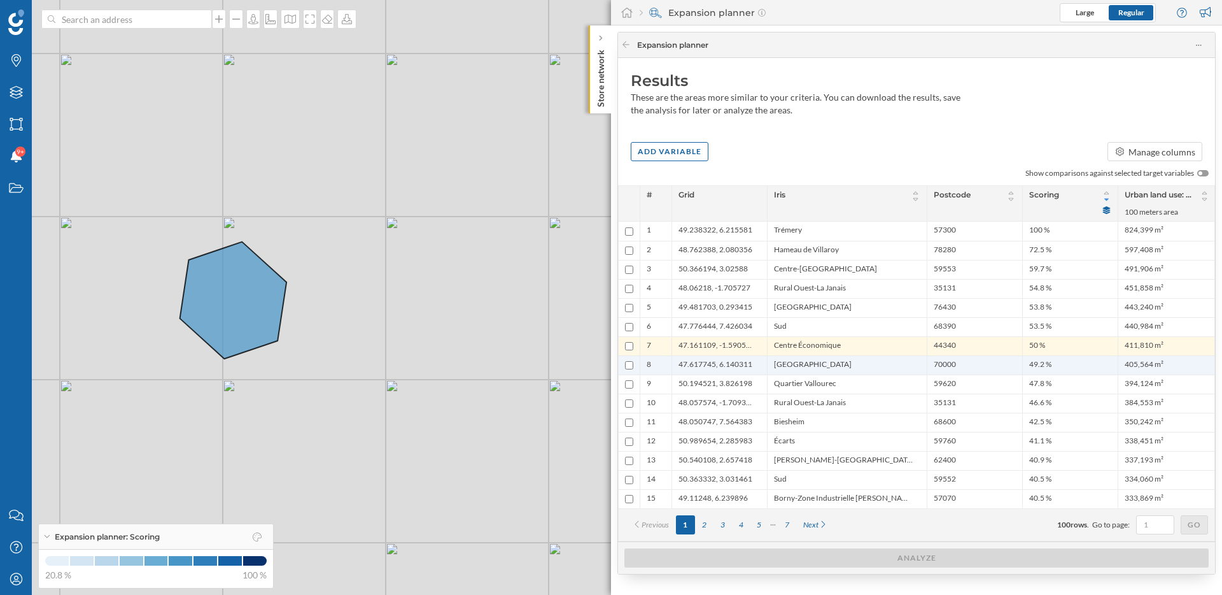
click at [758, 366] on li "47.617745, 6.140311" at bounding box center [720, 365] width 82 height 12
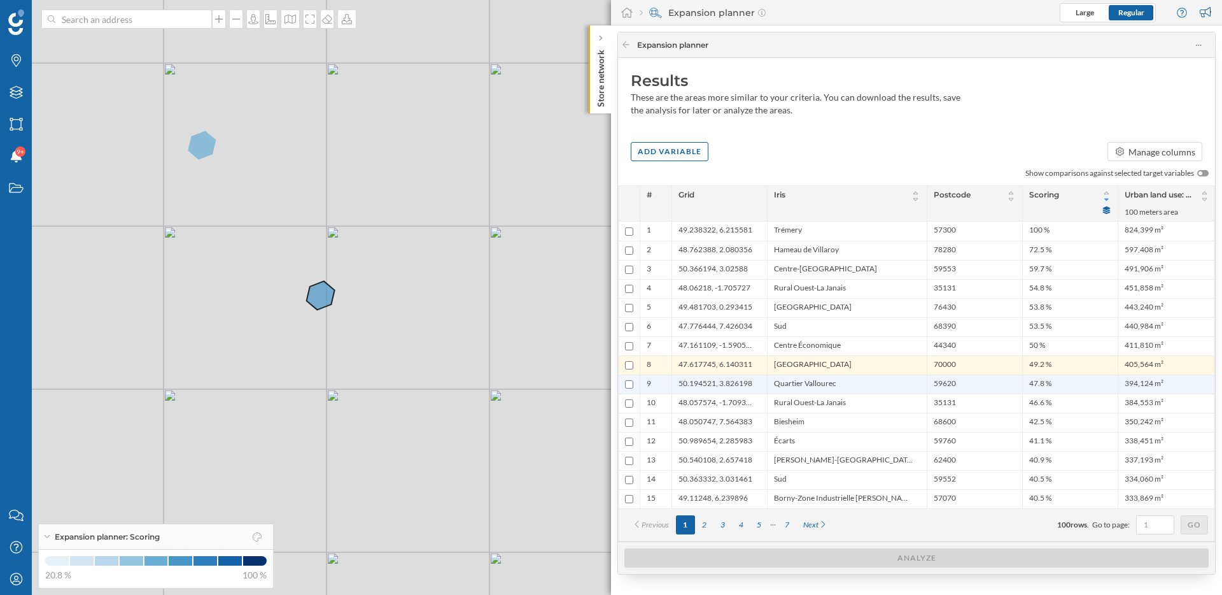
click at [789, 384] on span "Quartier Vallourec" at bounding box center [805, 384] width 62 height 12
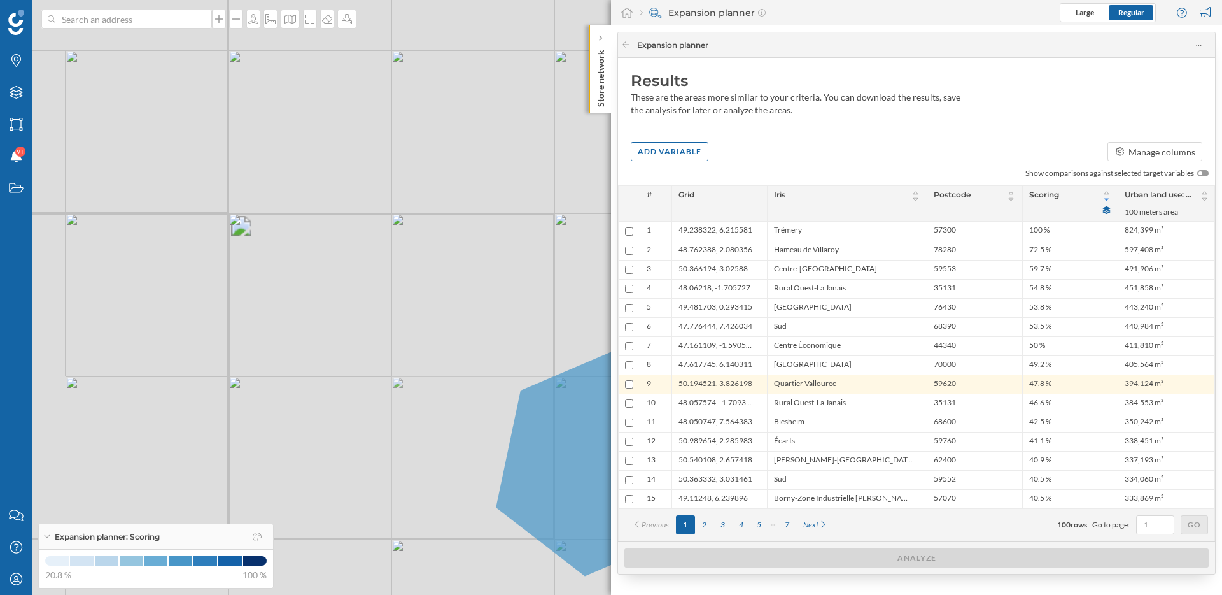
drag, startPoint x: 406, startPoint y: 276, endPoint x: 211, endPoint y: 190, distance: 212.1
click at [211, 190] on div "© Mapbox © OpenStreetMap Improve this map" at bounding box center [611, 297] width 1222 height 595
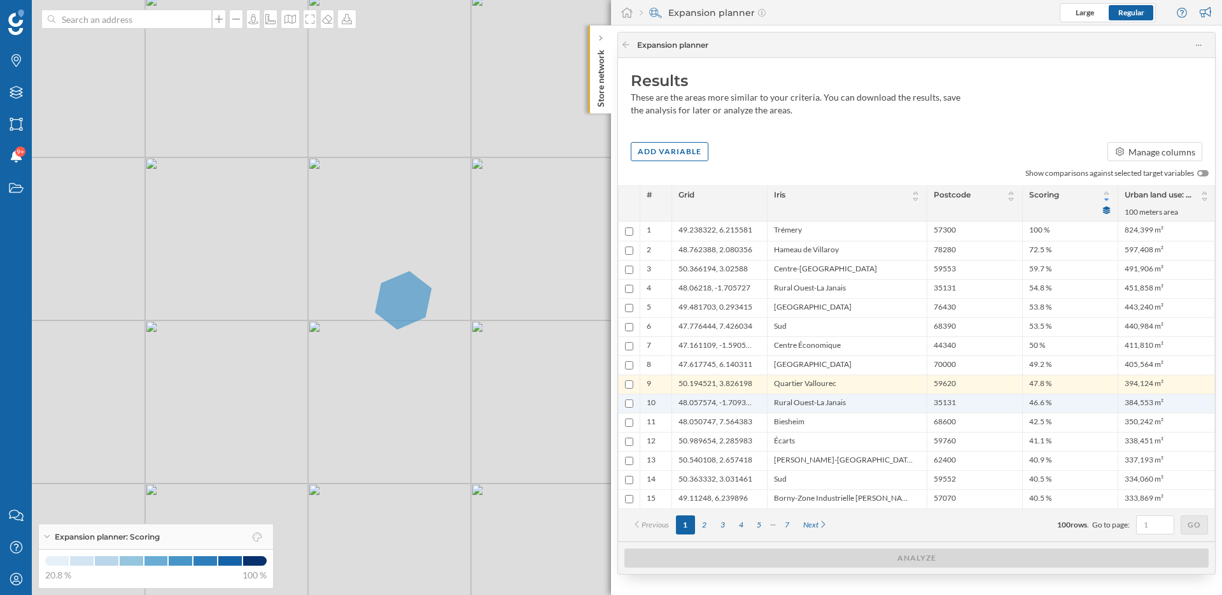
click at [749, 400] on span "48.057574, -1.709366" at bounding box center [717, 403] width 76 height 12
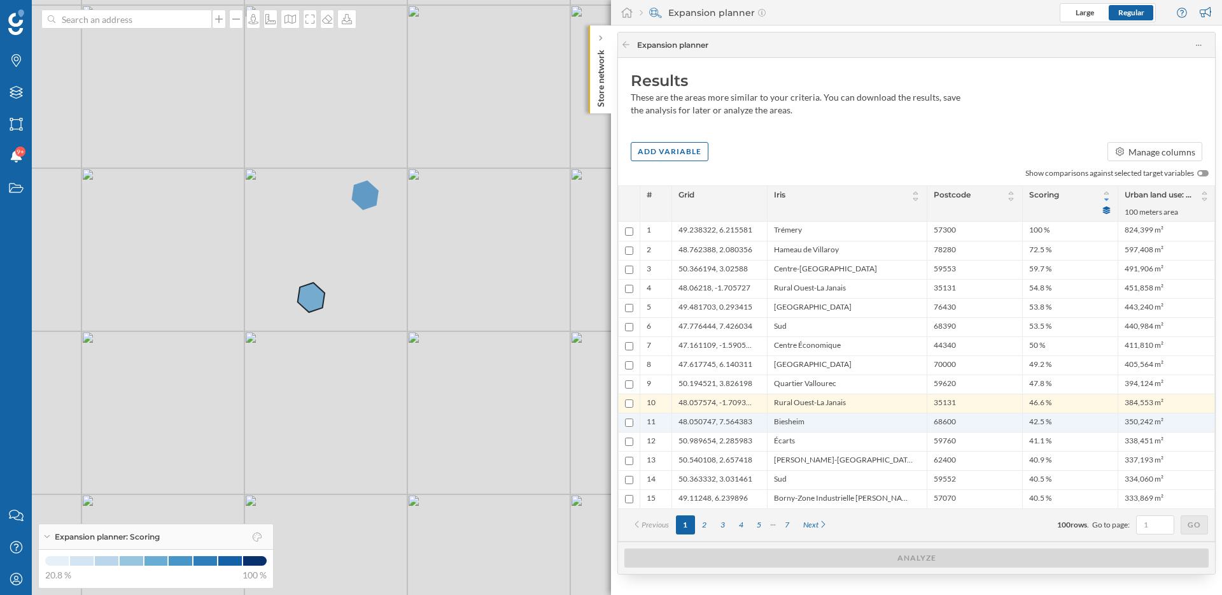
click at [747, 423] on span "48.050747, 7.564383" at bounding box center [716, 422] width 74 height 12
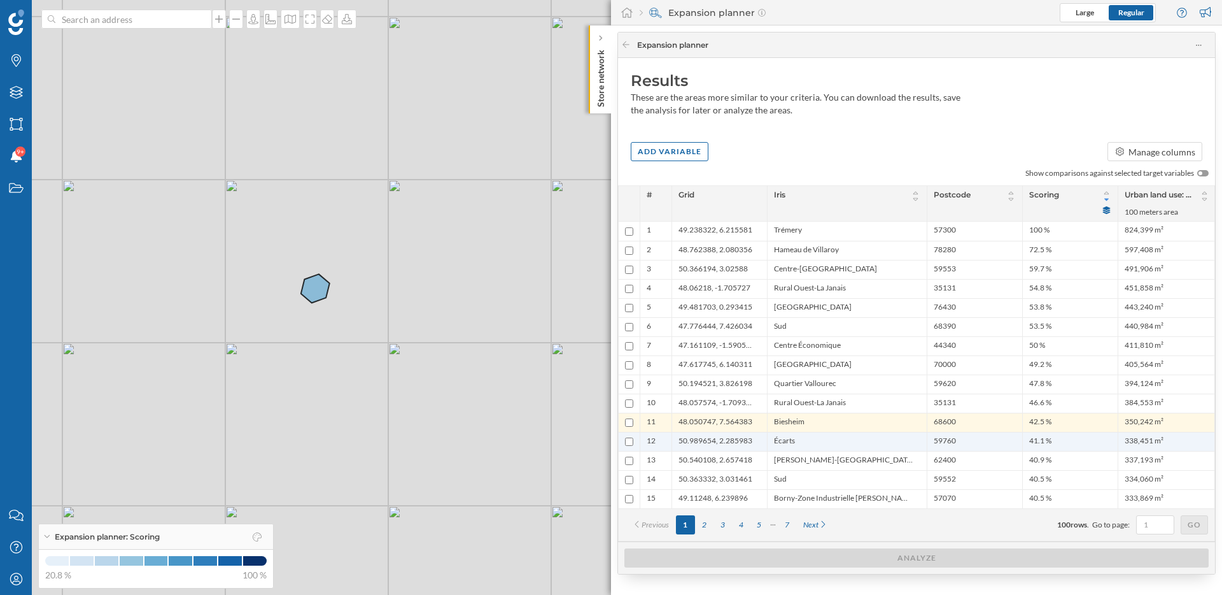
click at [753, 442] on li "50.989654, 2.285983" at bounding box center [720, 441] width 82 height 12
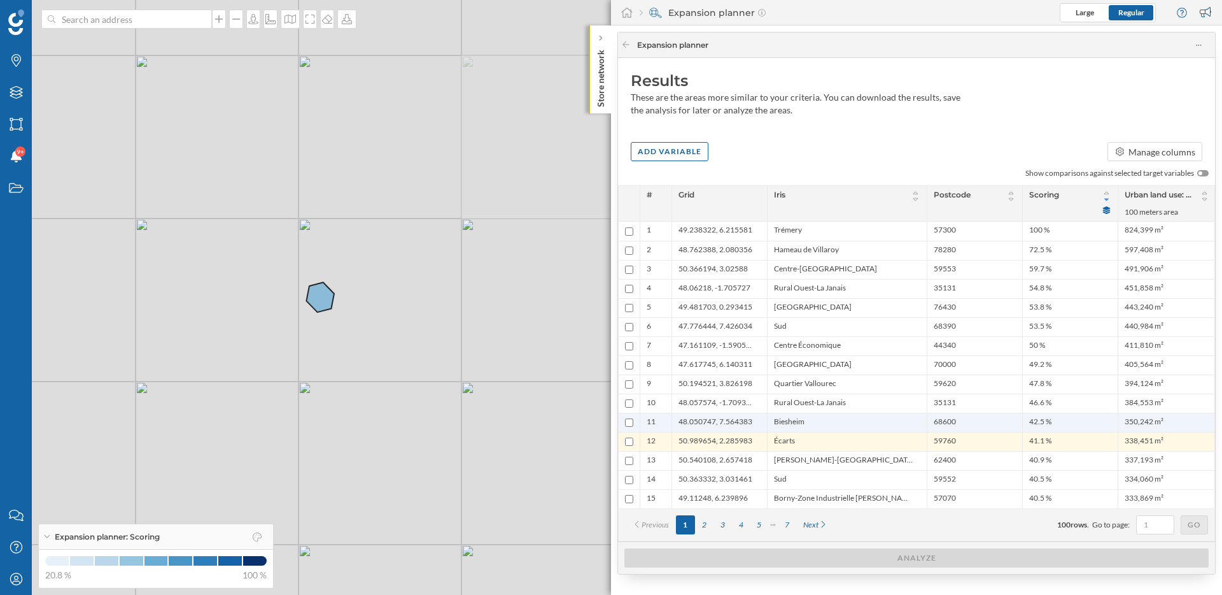
click at [751, 416] on li "48.050747, 7.564383" at bounding box center [720, 422] width 82 height 12
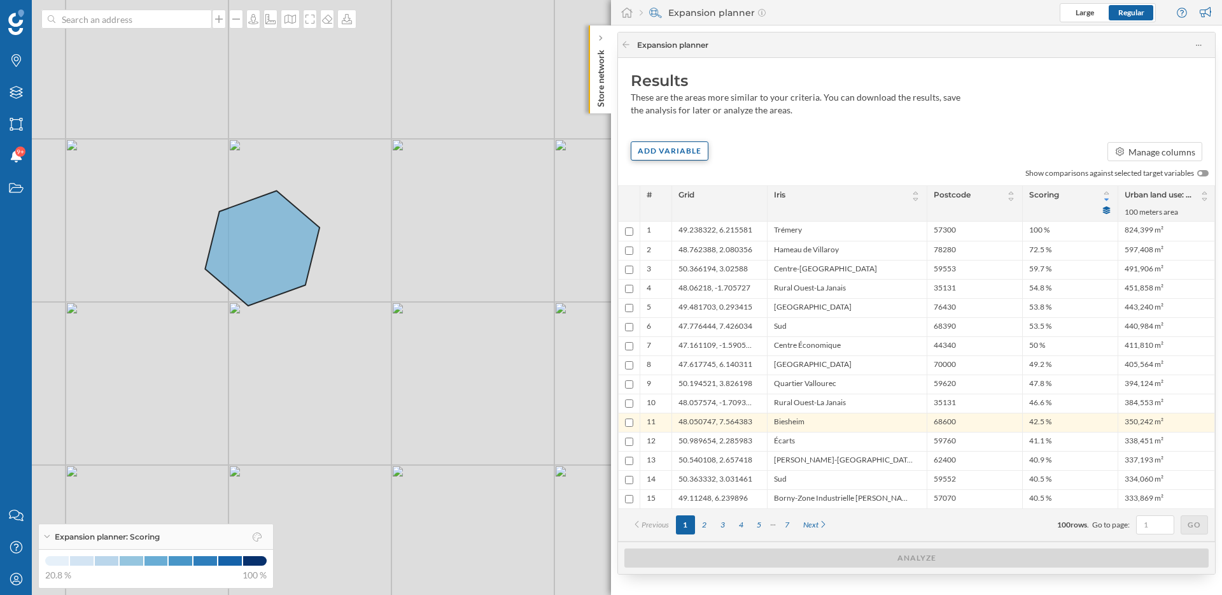
click at [677, 155] on div "Add variable" at bounding box center [670, 150] width 78 height 19
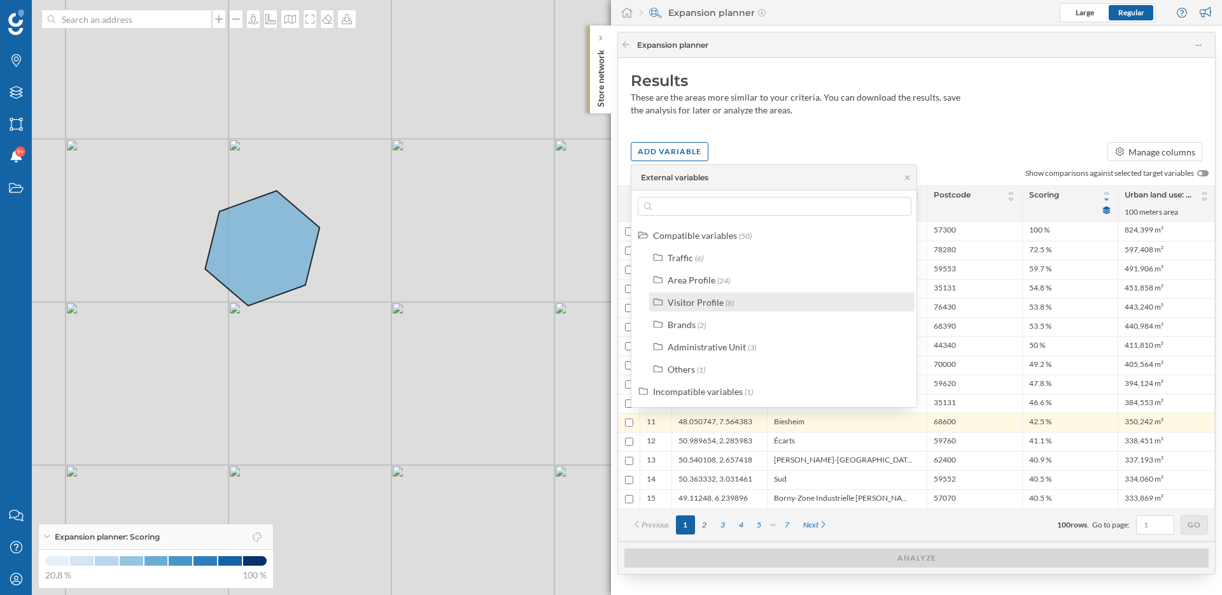
click at [702, 305] on div "Visitor Profile" at bounding box center [696, 302] width 56 height 11
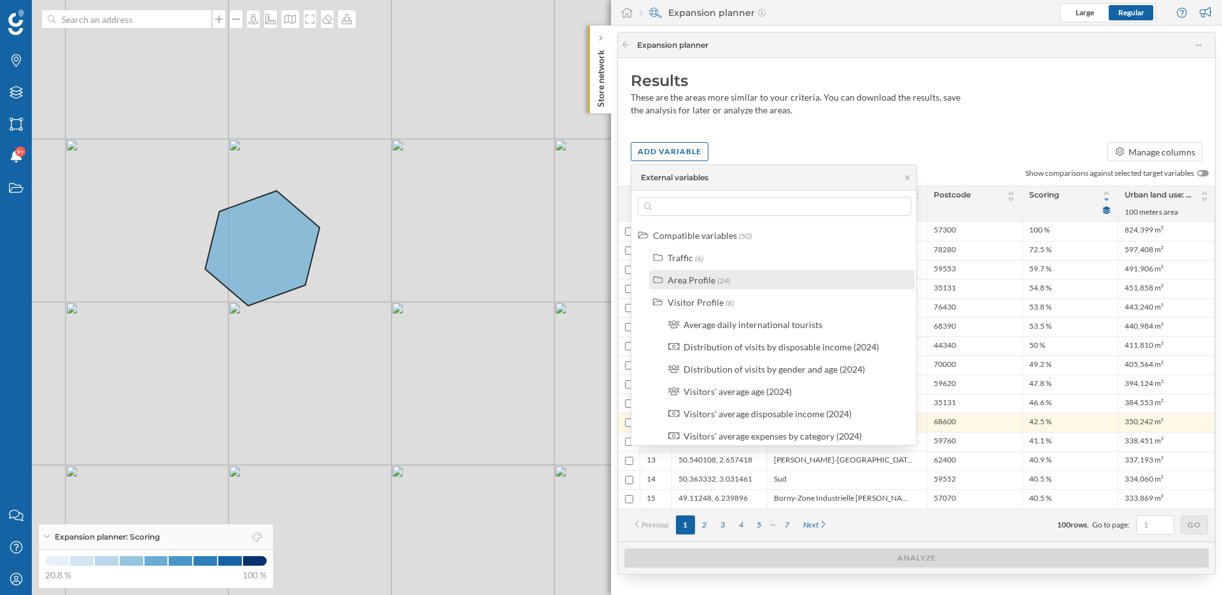
click at [700, 285] on label "Area Profile (24)" at bounding box center [699, 279] width 62 height 13
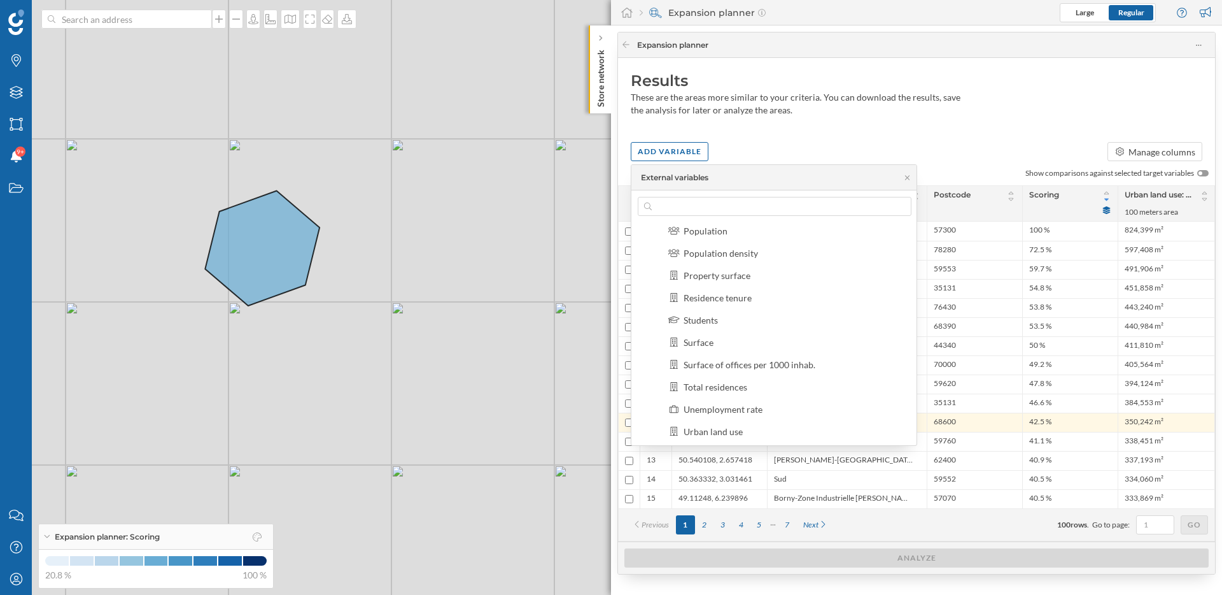
scroll to position [294, 0]
click at [390, 503] on div "© Mapbox © OpenStreetMap Improve this map" at bounding box center [611, 297] width 1222 height 595
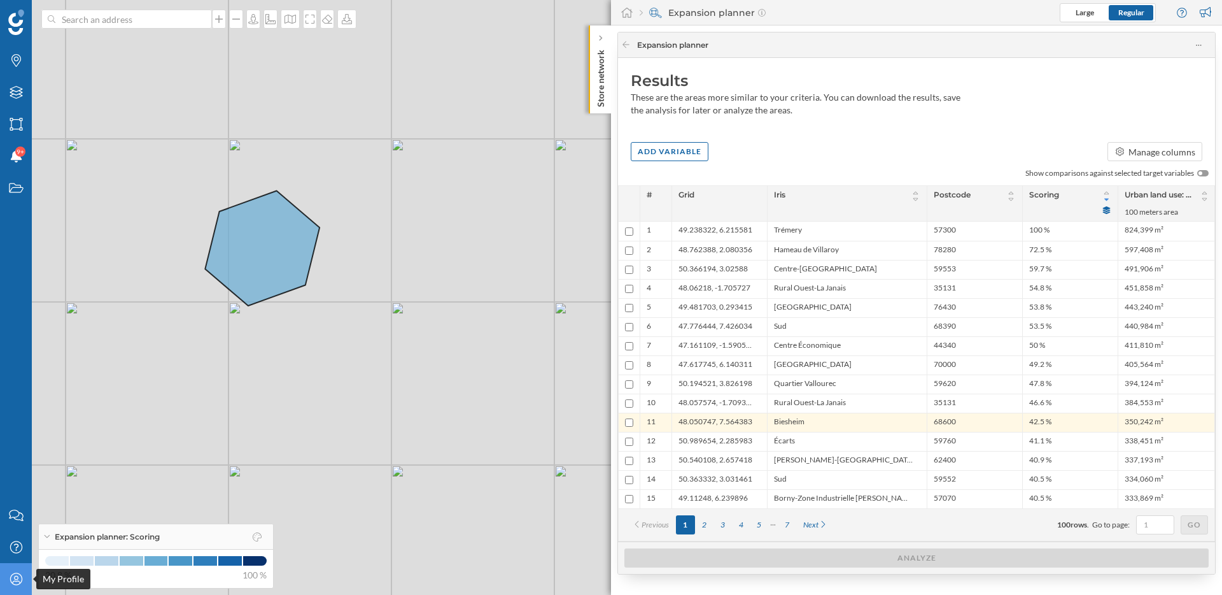
click at [6, 584] on div "My Profile" at bounding box center [16, 579] width 32 height 32
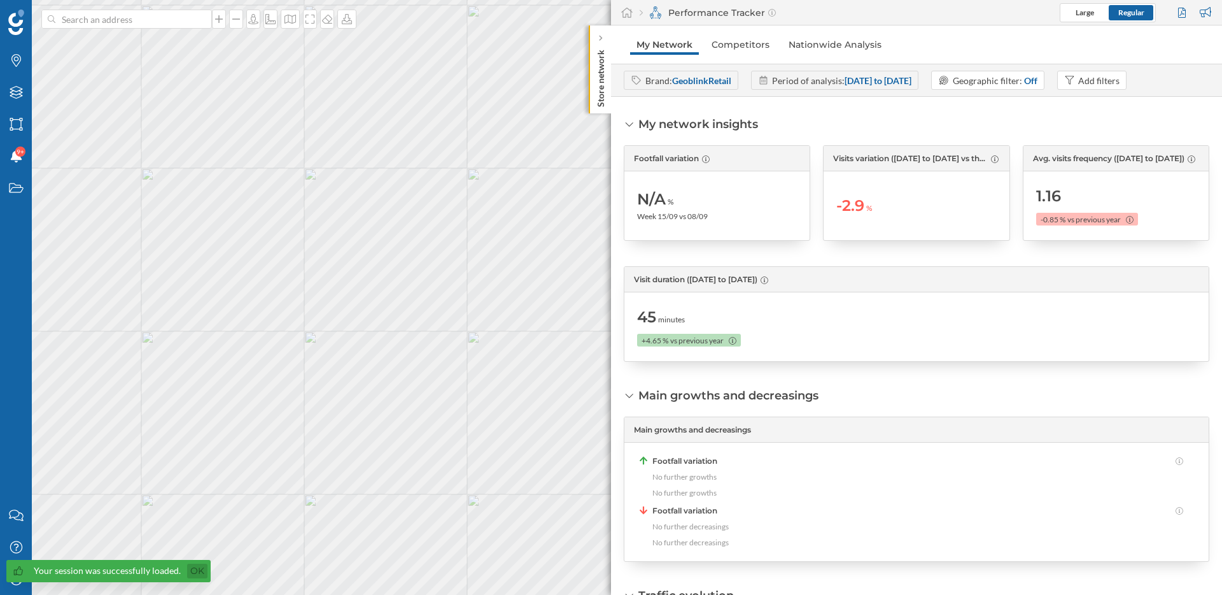
click at [193, 572] on link "Ok" at bounding box center [197, 570] width 20 height 15
click at [14, 582] on icon "My Profile" at bounding box center [16, 578] width 16 height 13
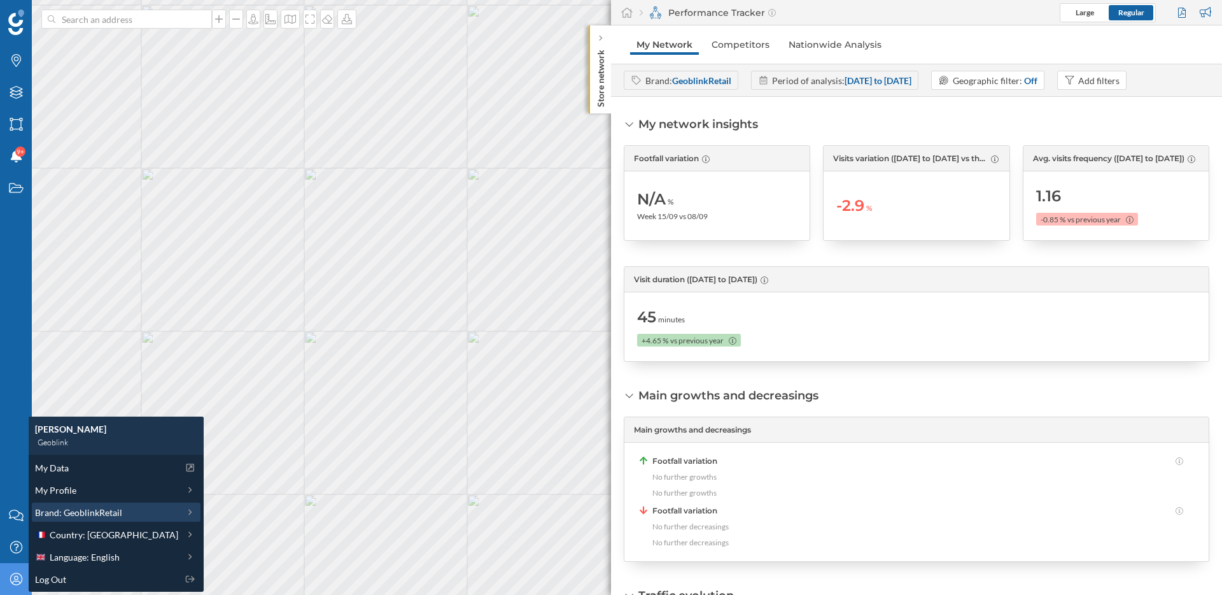
click at [102, 514] on span "Brand: GeoblinkRetail" at bounding box center [78, 511] width 87 height 13
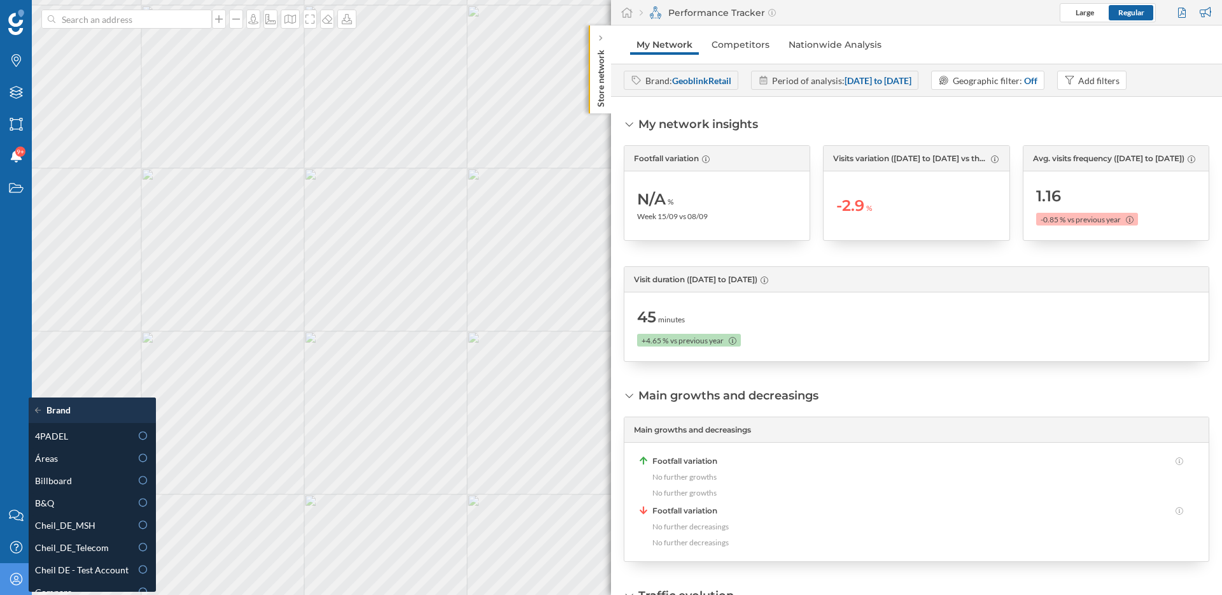
click at [23, 578] on icon "My Profile" at bounding box center [16, 578] width 16 height 13
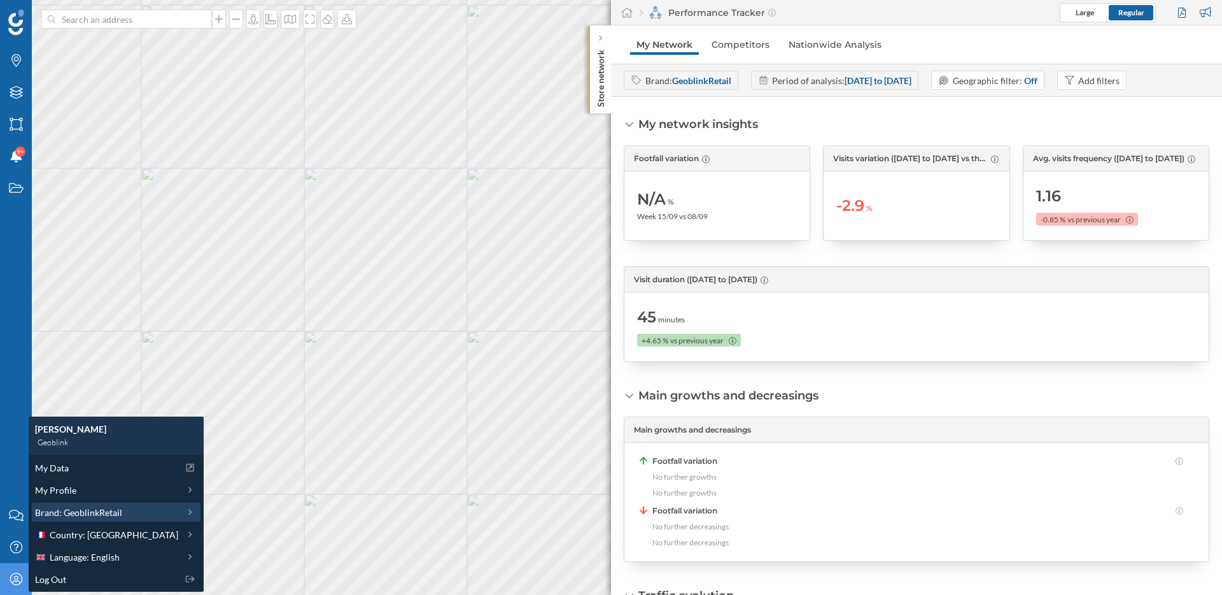
click at [101, 506] on span "Brand: GeoblinkRetail" at bounding box center [78, 511] width 87 height 13
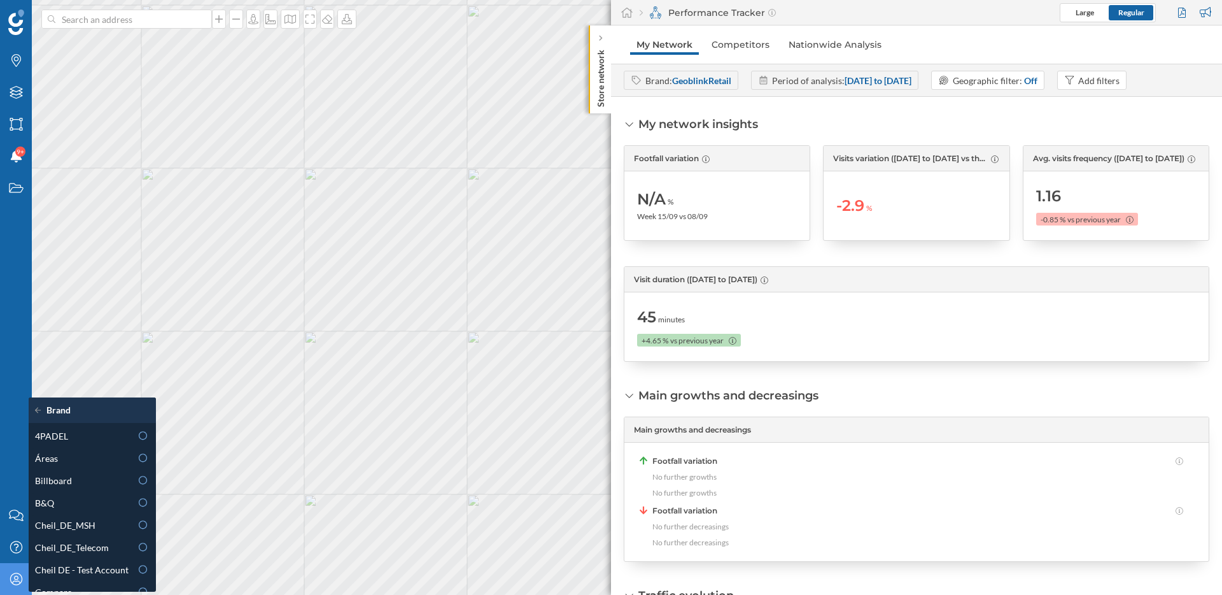
click at [101, 506] on div "B&Q" at bounding box center [83, 502] width 96 height 13
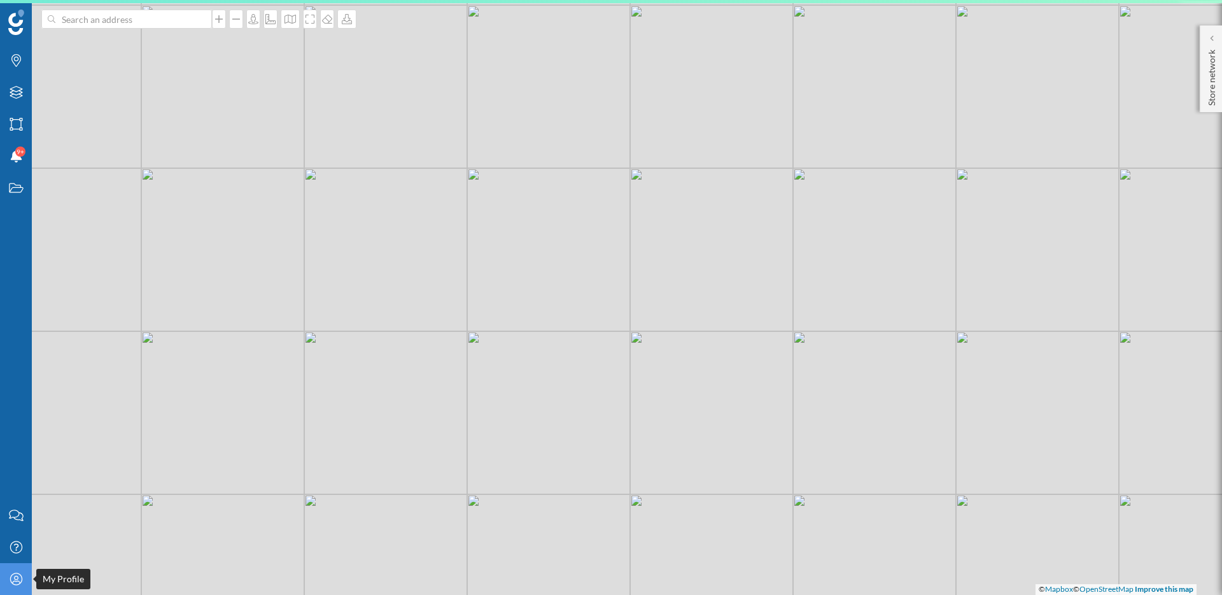
click at [15, 580] on icon "My Profile" at bounding box center [16, 578] width 16 height 13
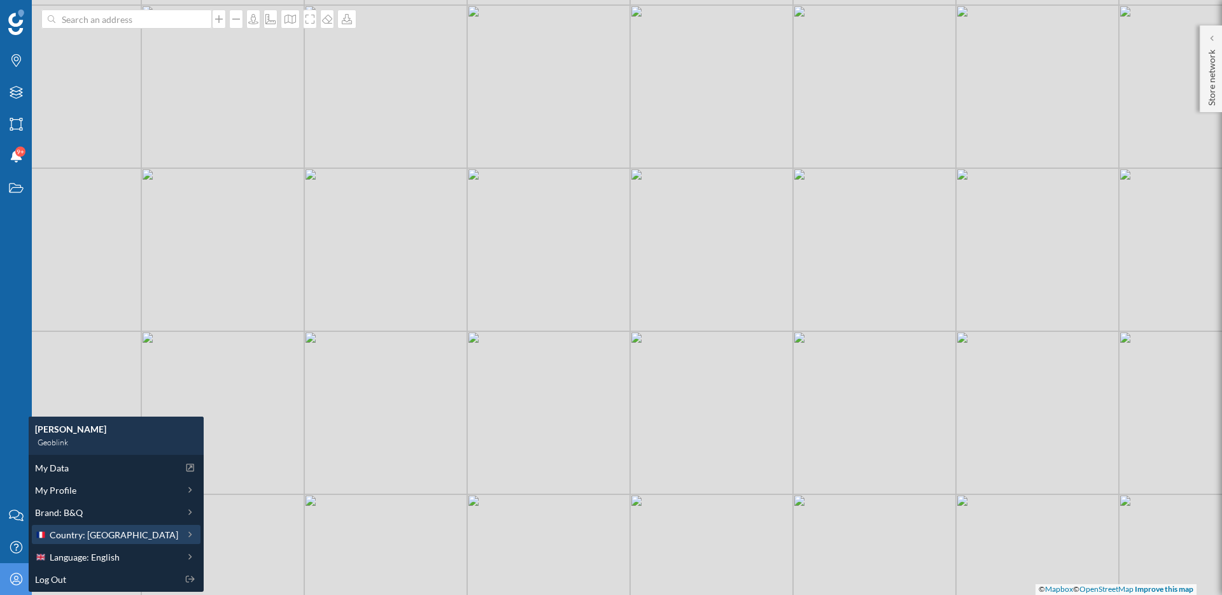
click at [80, 537] on span "Country: [GEOGRAPHIC_DATA]" at bounding box center [114, 534] width 129 height 13
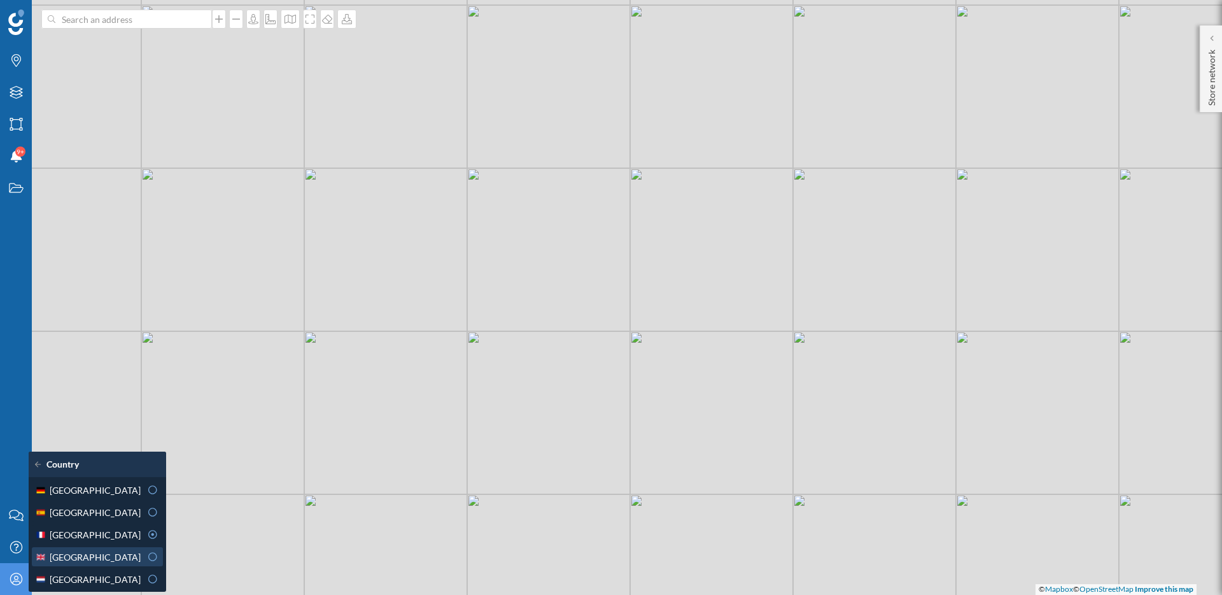
click at [90, 560] on span "[GEOGRAPHIC_DATA]" at bounding box center [95, 556] width 91 height 13
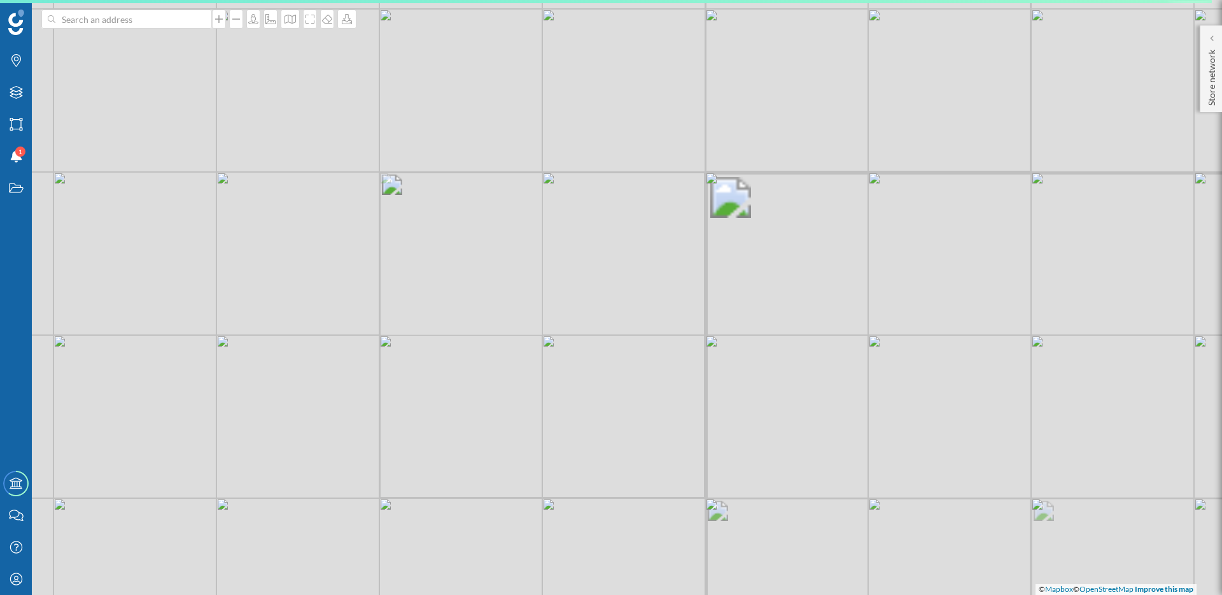
click at [626, 284] on div "© Mapbox © OpenStreetMap Improve this map" at bounding box center [611, 297] width 1222 height 595
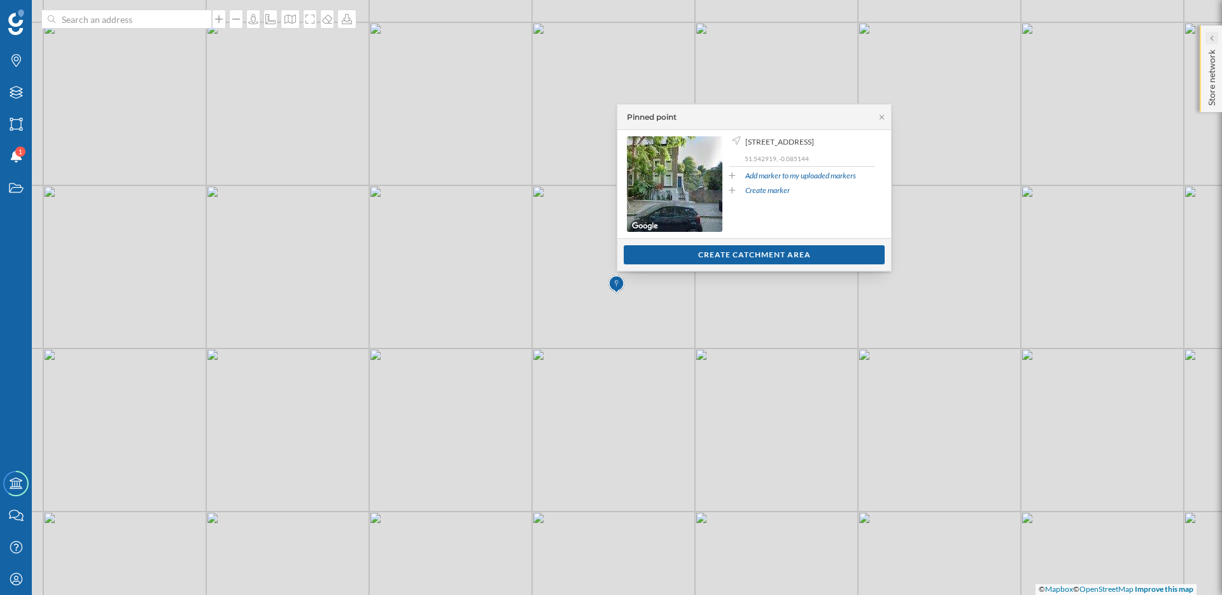
click at [1213, 40] on icon at bounding box center [1212, 38] width 4 height 6
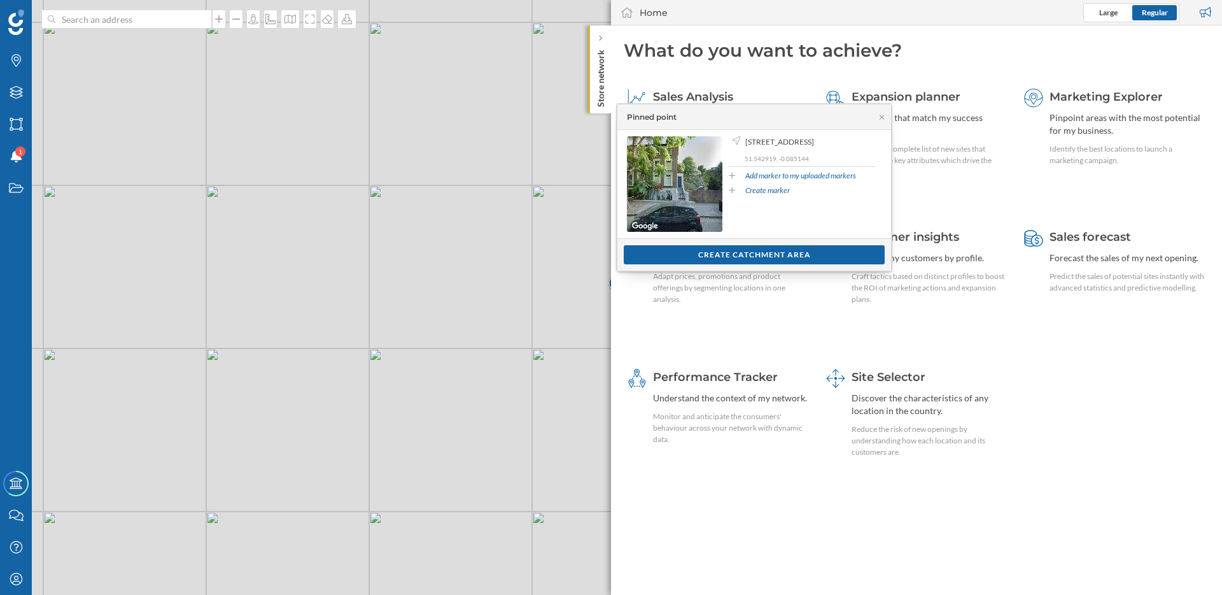
click at [532, 161] on div "© Mapbox © OpenStreetMap Improve this map" at bounding box center [611, 297] width 1222 height 595
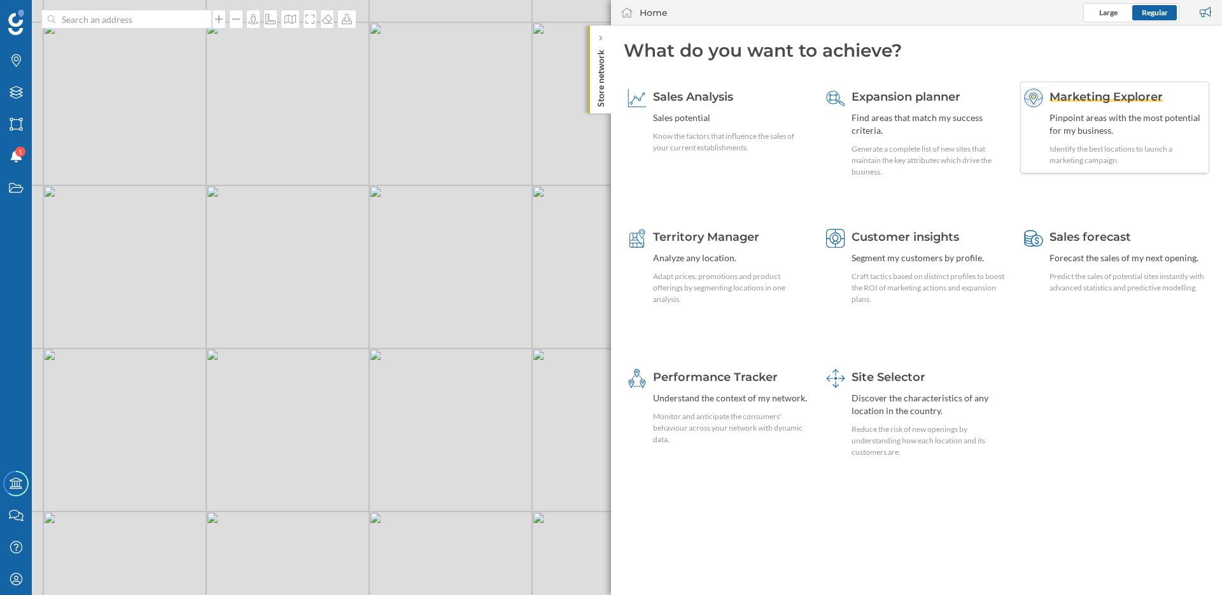
click at [1068, 148] on div "Identify the best locations to launch a marketing campaign." at bounding box center [1128, 154] width 156 height 23
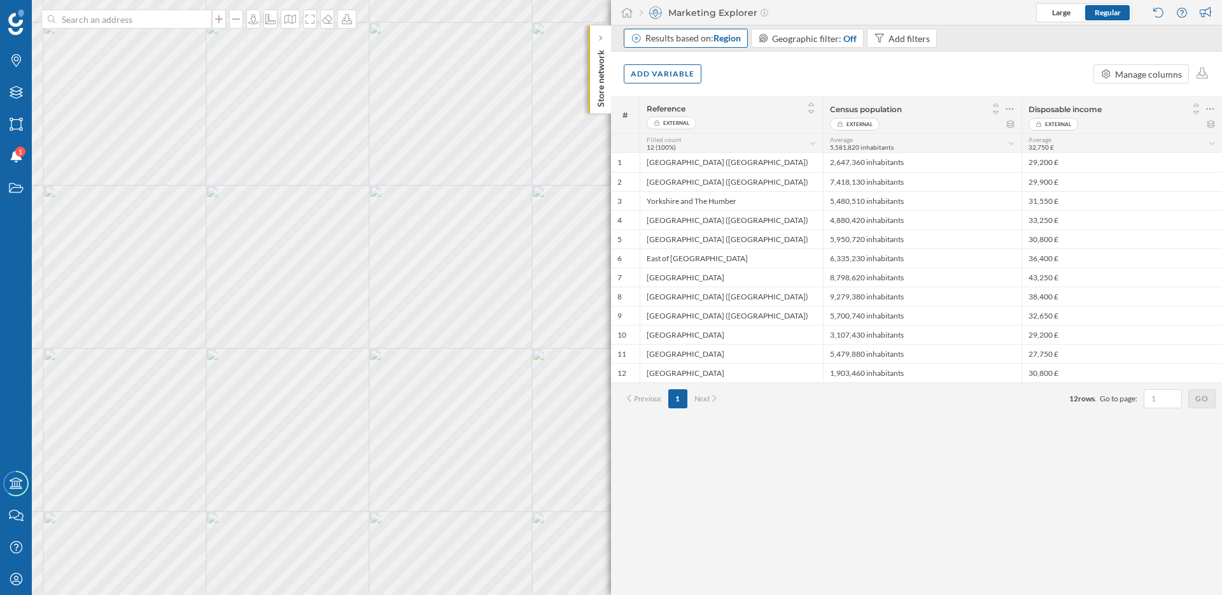
click at [712, 46] on div "Results based on: Region" at bounding box center [686, 38] width 124 height 19
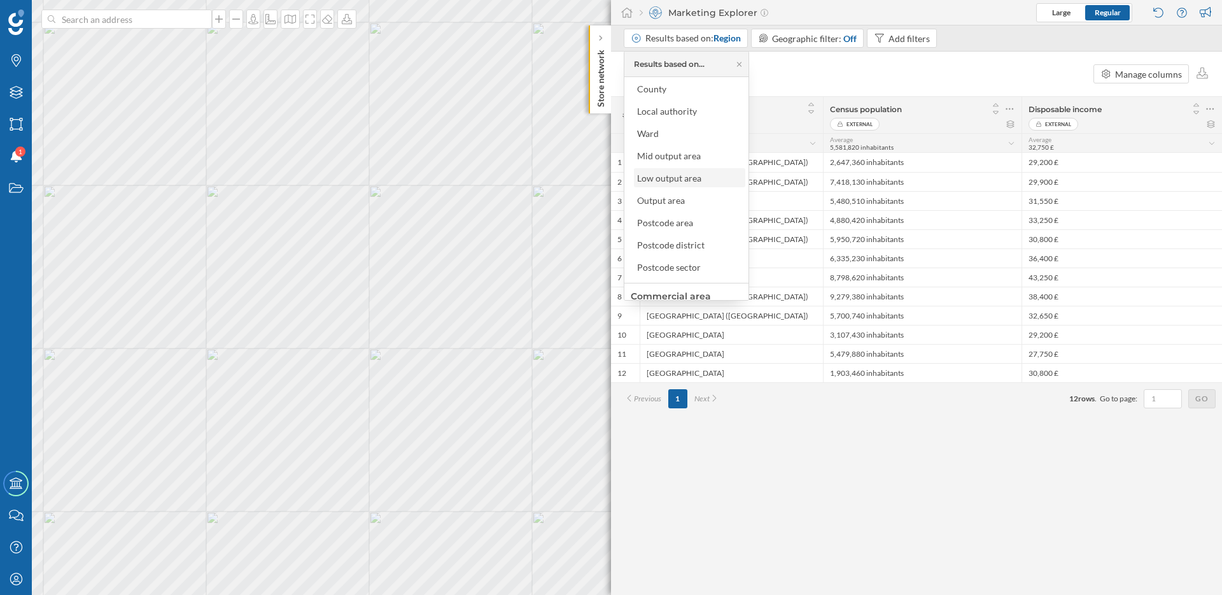
scroll to position [48, 0]
click at [680, 199] on div "Output area" at bounding box center [661, 198] width 48 height 11
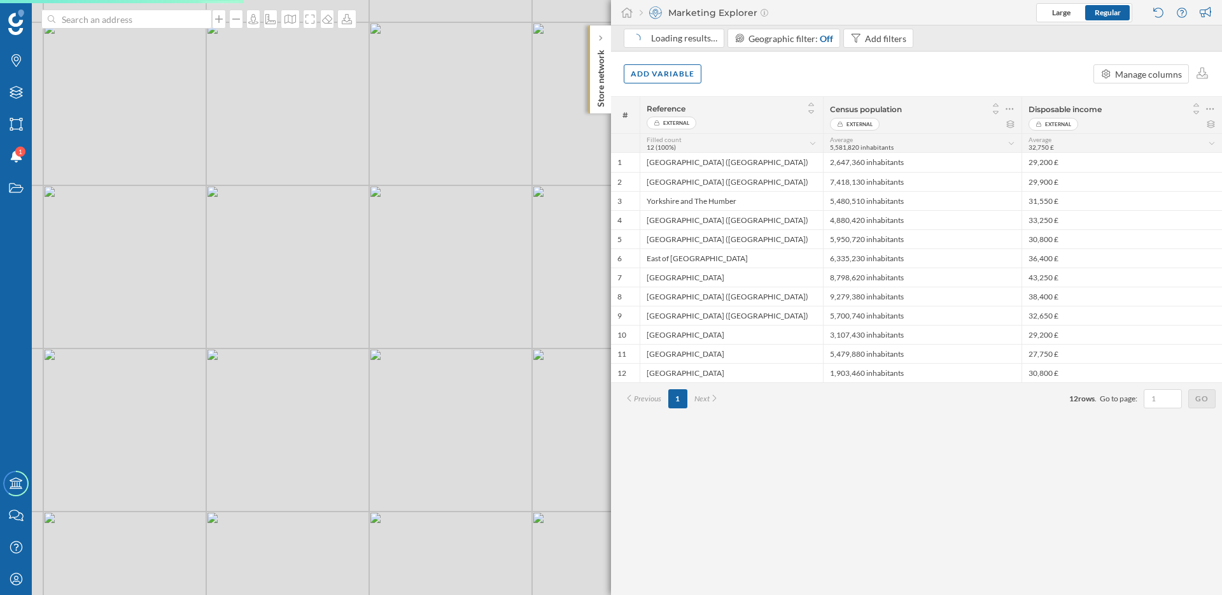
drag, startPoint x: 540, startPoint y: 383, endPoint x: 399, endPoint y: 383, distance: 141.3
click at [399, 383] on div "© Mapbox © OpenStreetMap Improve this map" at bounding box center [611, 297] width 1222 height 595
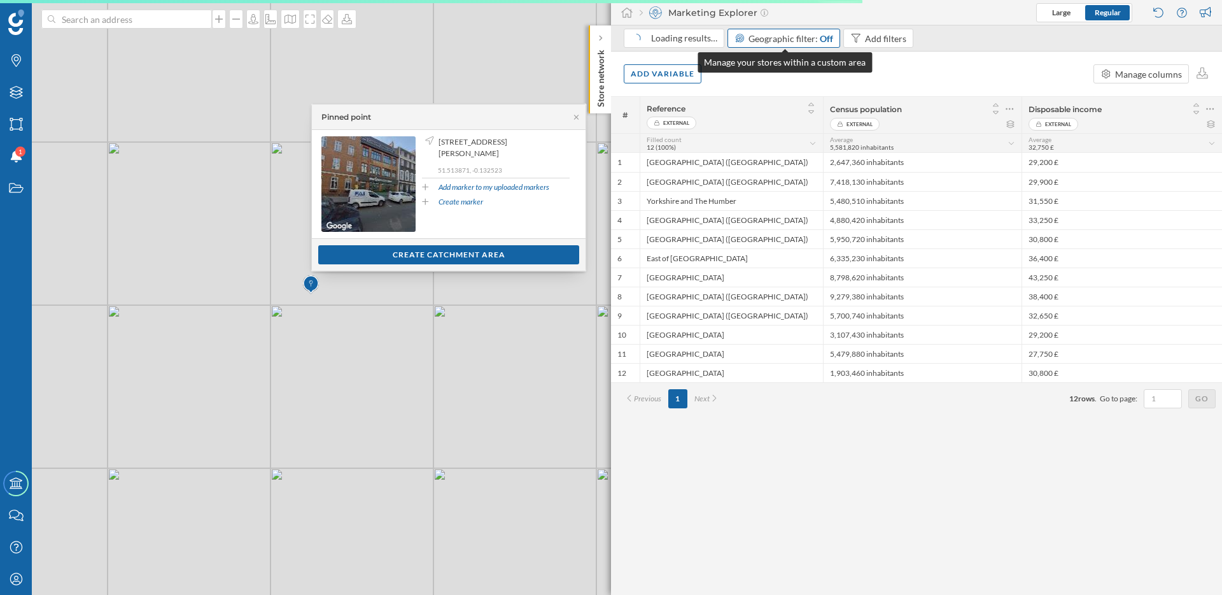
click at [820, 41] on div "Off" at bounding box center [826, 38] width 13 height 13
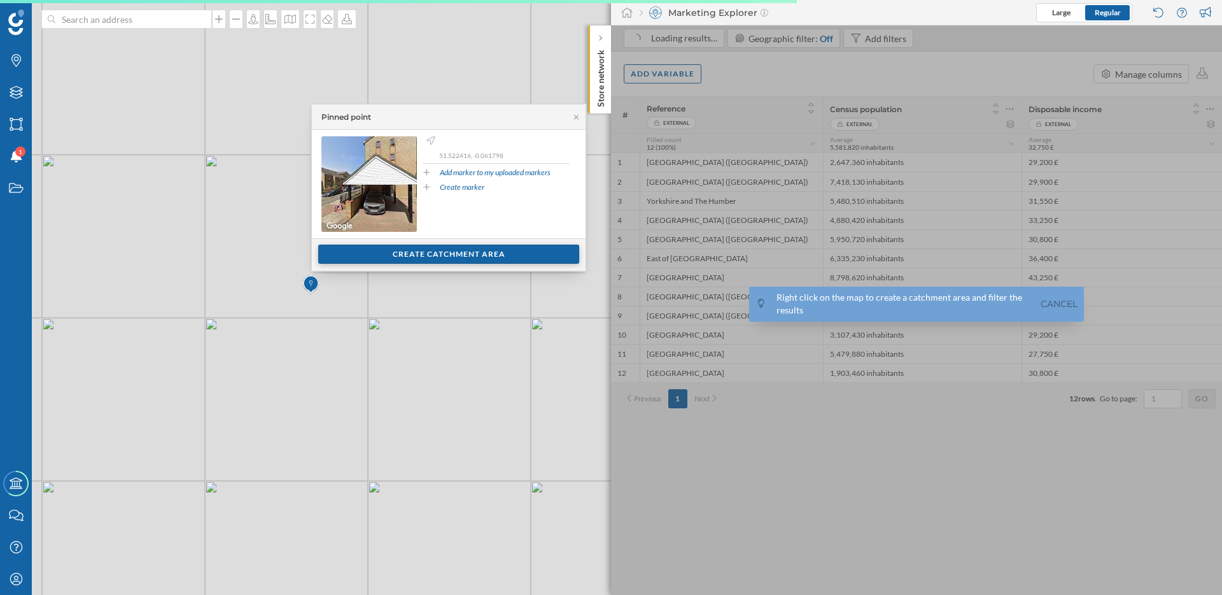
click at [425, 253] on div "Create catchment area" at bounding box center [448, 253] width 261 height 19
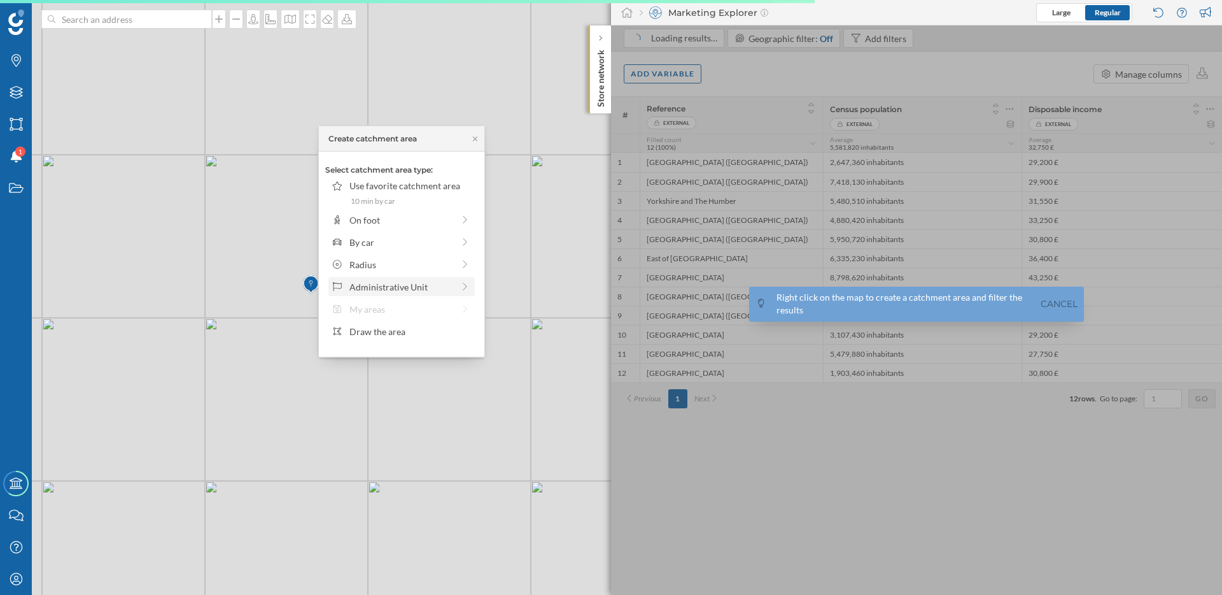
click at [409, 294] on div "Administrative Unit" at bounding box center [401, 286] width 146 height 19
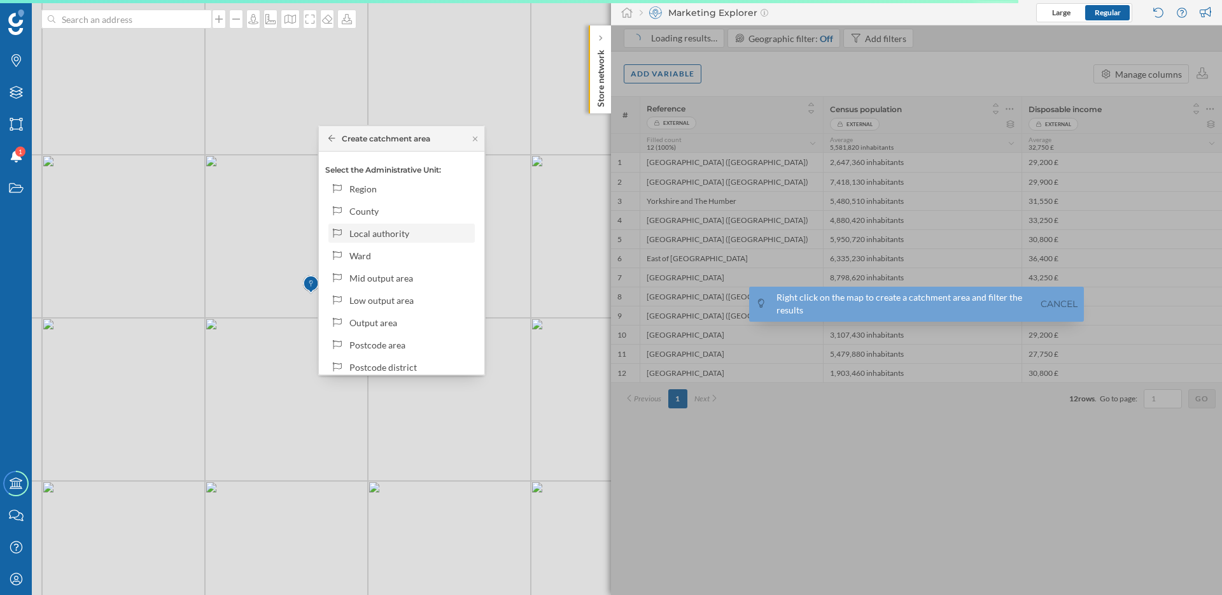
click at [402, 238] on div "Local authority" at bounding box center [411, 233] width 122 height 13
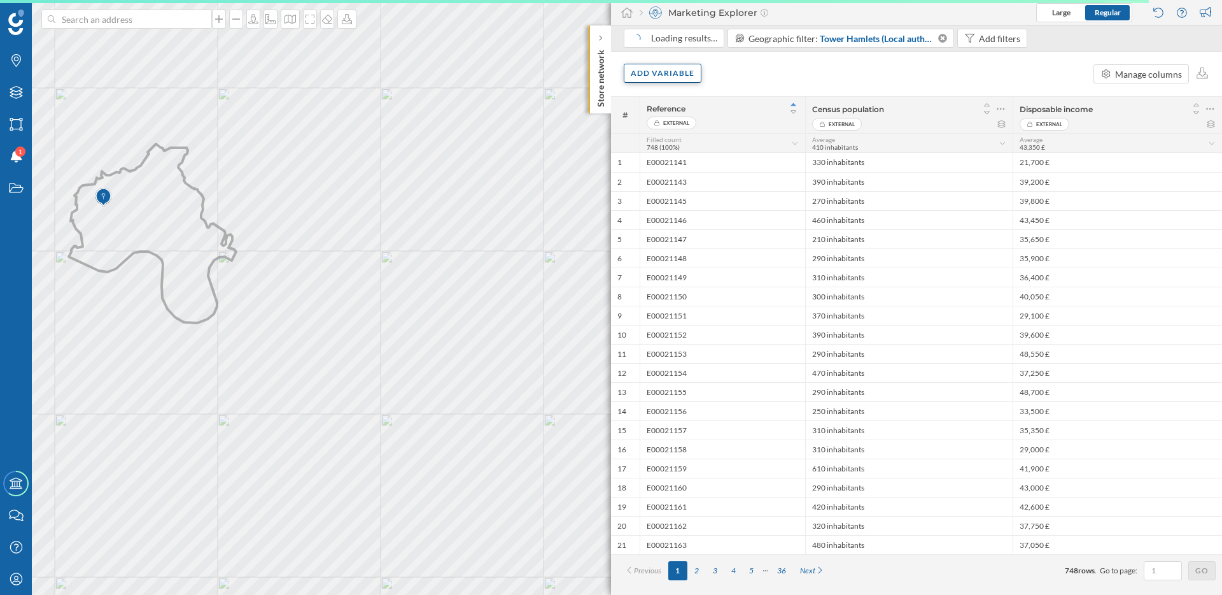
click at [683, 76] on div "Add variable" at bounding box center [663, 73] width 78 height 19
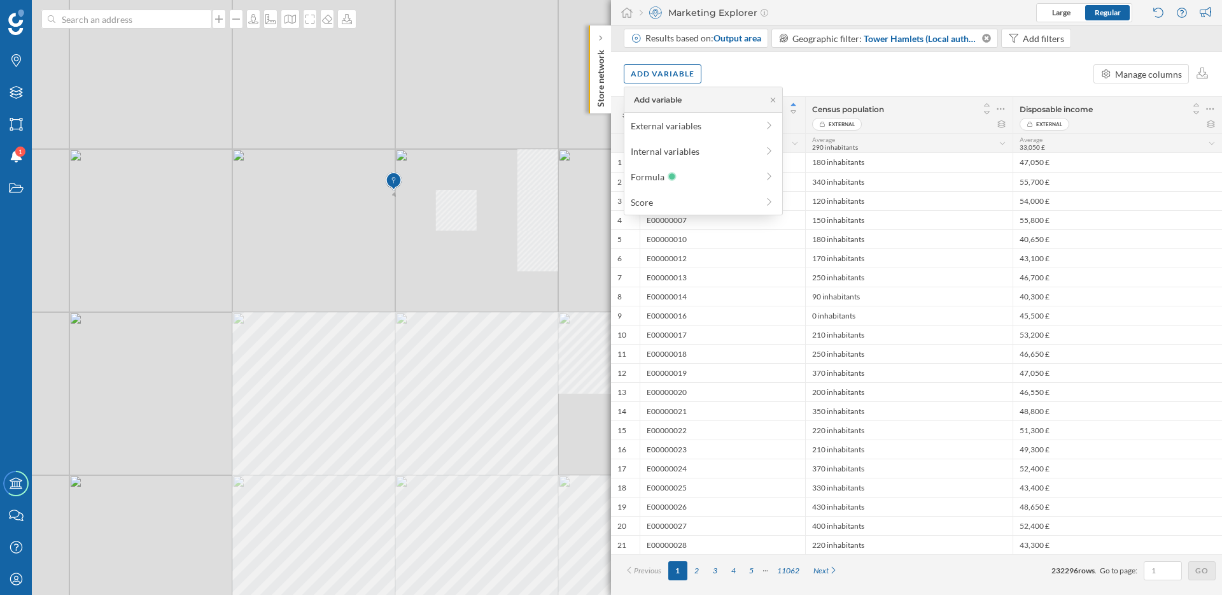
drag, startPoint x: 373, startPoint y: 223, endPoint x: 406, endPoint y: 287, distance: 71.8
click at [406, 289] on div "© Mapbox © OpenStreetMap Improve this map" at bounding box center [611, 297] width 1222 height 595
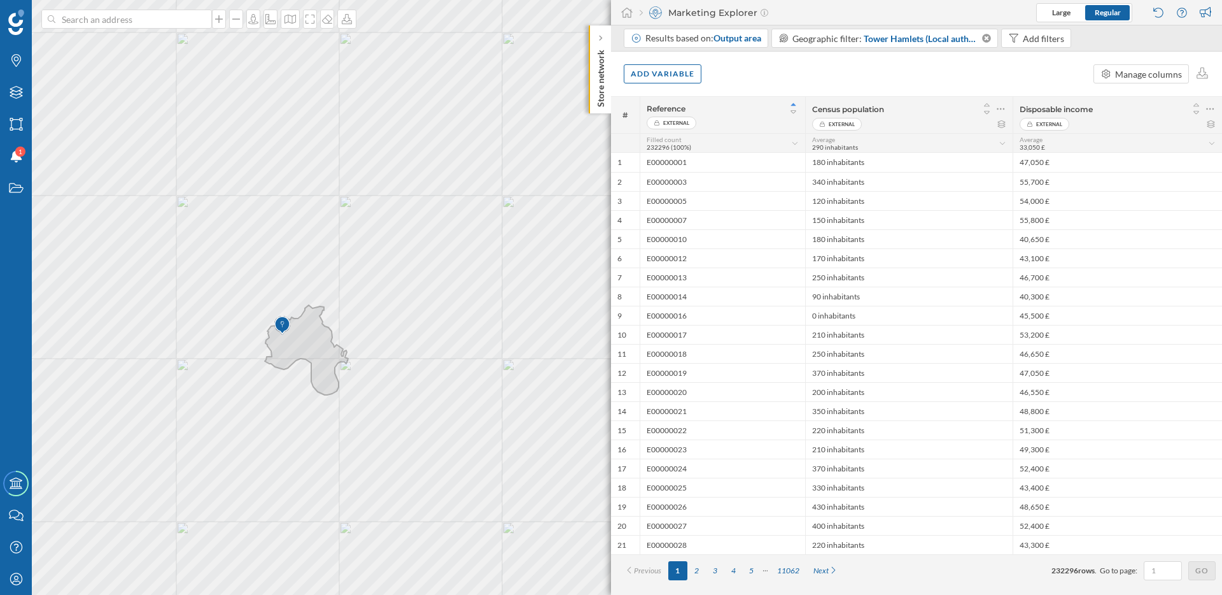
click at [767, 68] on div "Add variable Manage columns" at bounding box center [916, 74] width 611 height 45
click at [924, 48] on div "Results based on: Output area Geographic filter: [GEOGRAPHIC_DATA] (Local autho…" at bounding box center [850, 40] width 453 height 22
click at [922, 39] on span "Tower Hamlets (Local authority)" at bounding box center [922, 38] width 117 height 13
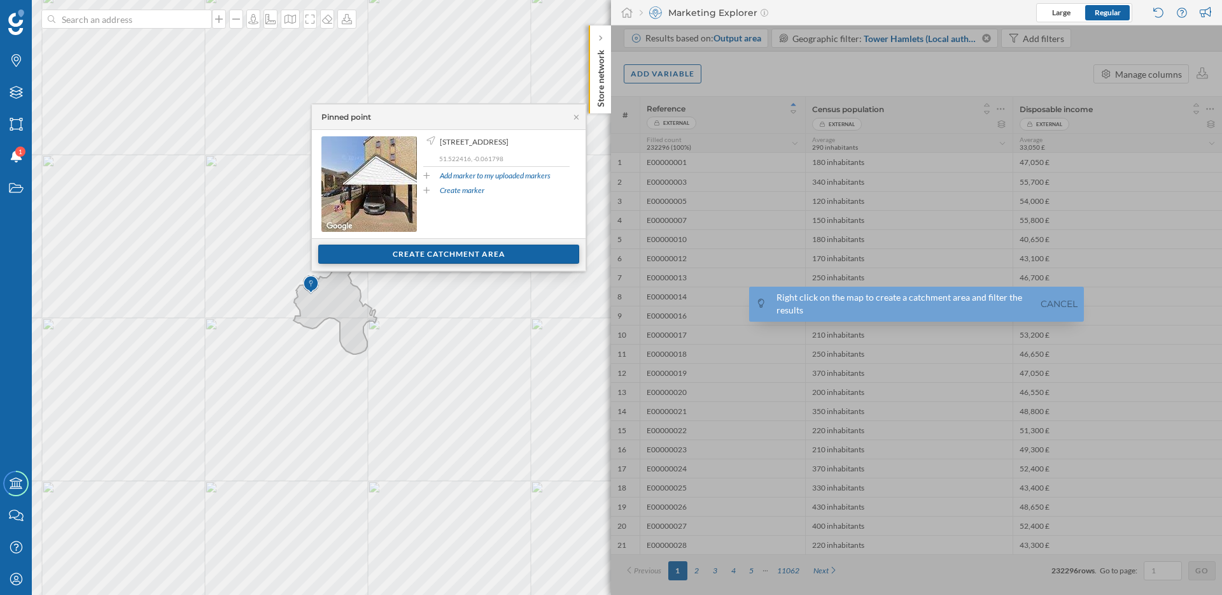
click at [511, 256] on div "Create catchment area" at bounding box center [448, 253] width 261 height 19
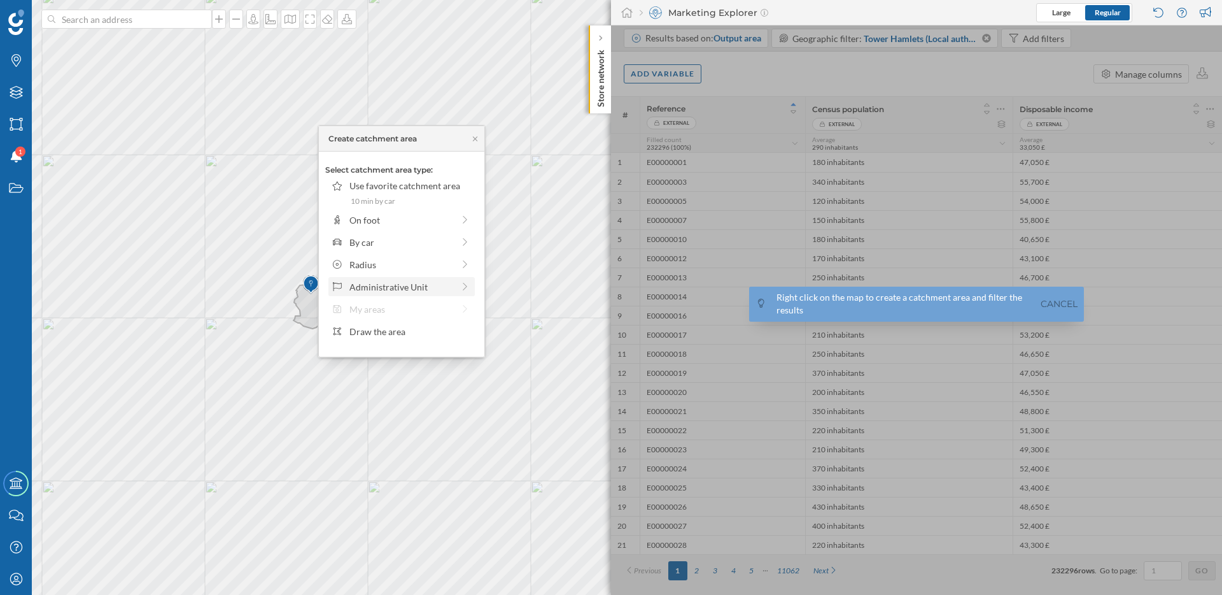
click at [409, 292] on div "Administrative Unit" at bounding box center [402, 286] width 104 height 13
click at [393, 213] on div "County" at bounding box center [411, 210] width 122 height 13
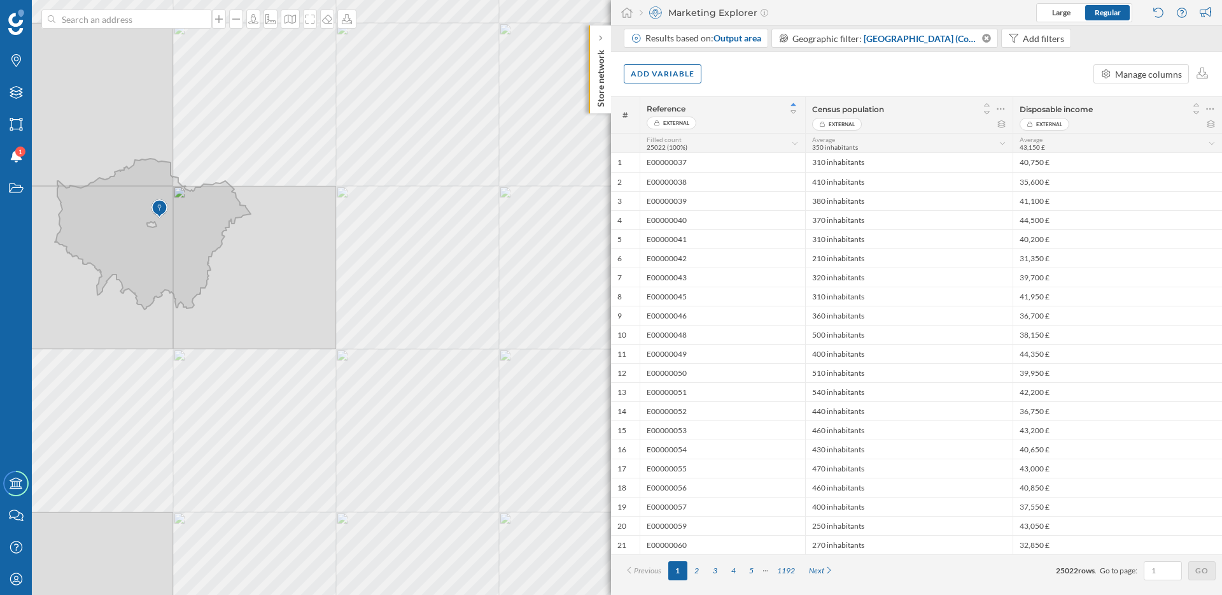
drag, startPoint x: 287, startPoint y: 307, endPoint x: 428, endPoint y: 335, distance: 144.2
click at [428, 335] on div "© Mapbox © OpenStreetMap Improve this map" at bounding box center [611, 297] width 1222 height 595
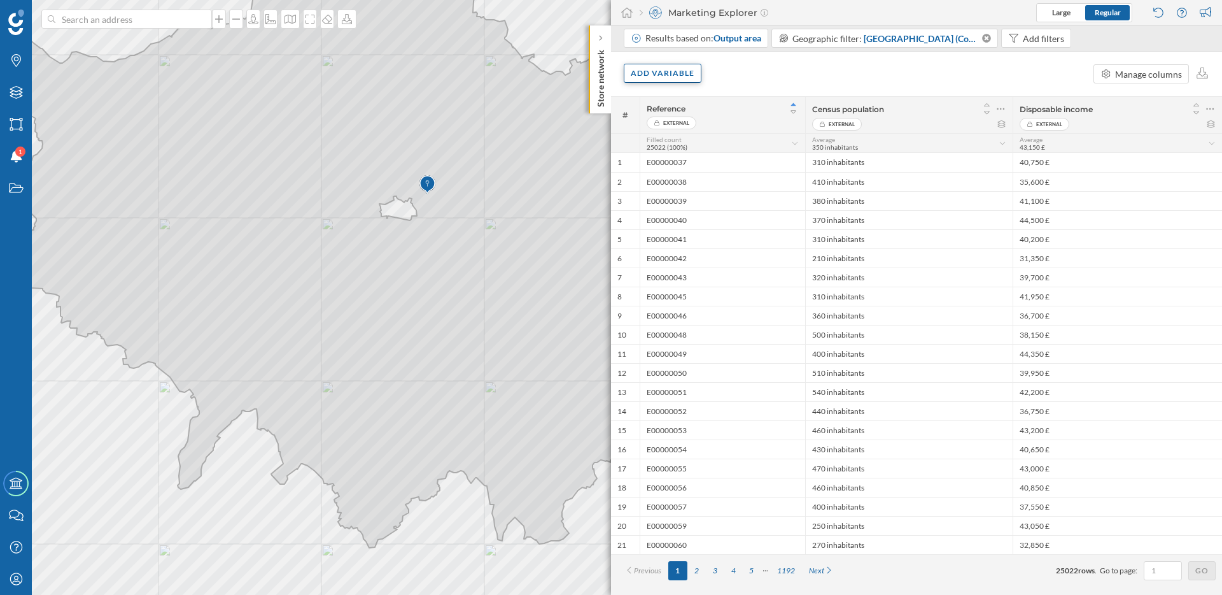
click at [670, 71] on div "Add variable" at bounding box center [663, 73] width 78 height 19
click at [690, 129] on div "External variables" at bounding box center [694, 125] width 127 height 13
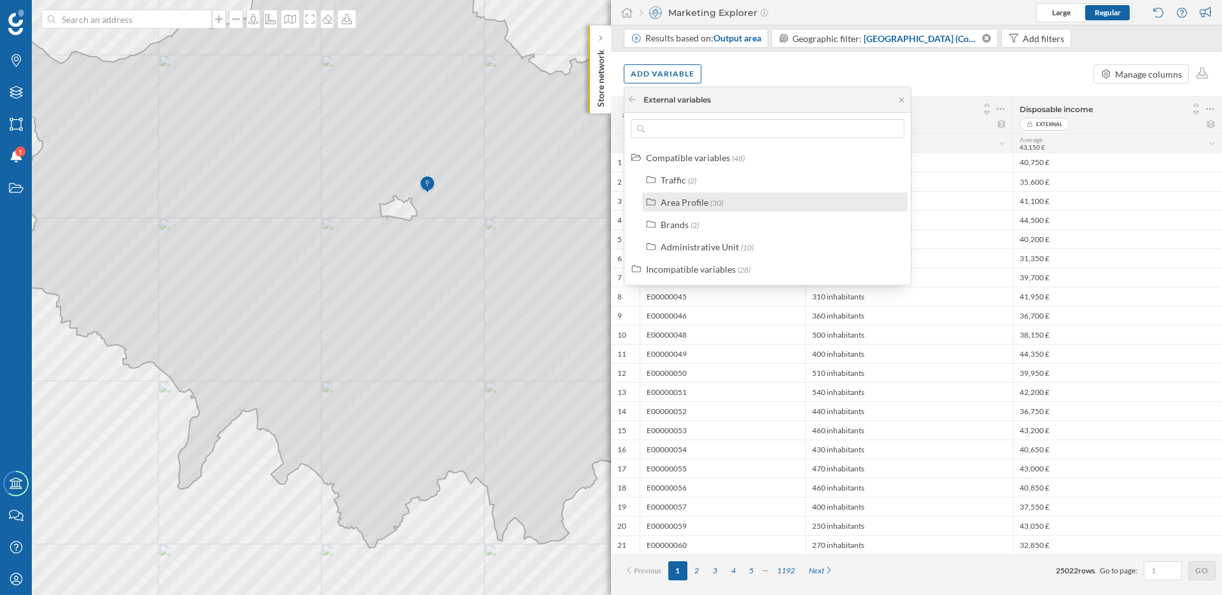
click at [689, 201] on div "Area Profile" at bounding box center [685, 202] width 48 height 11
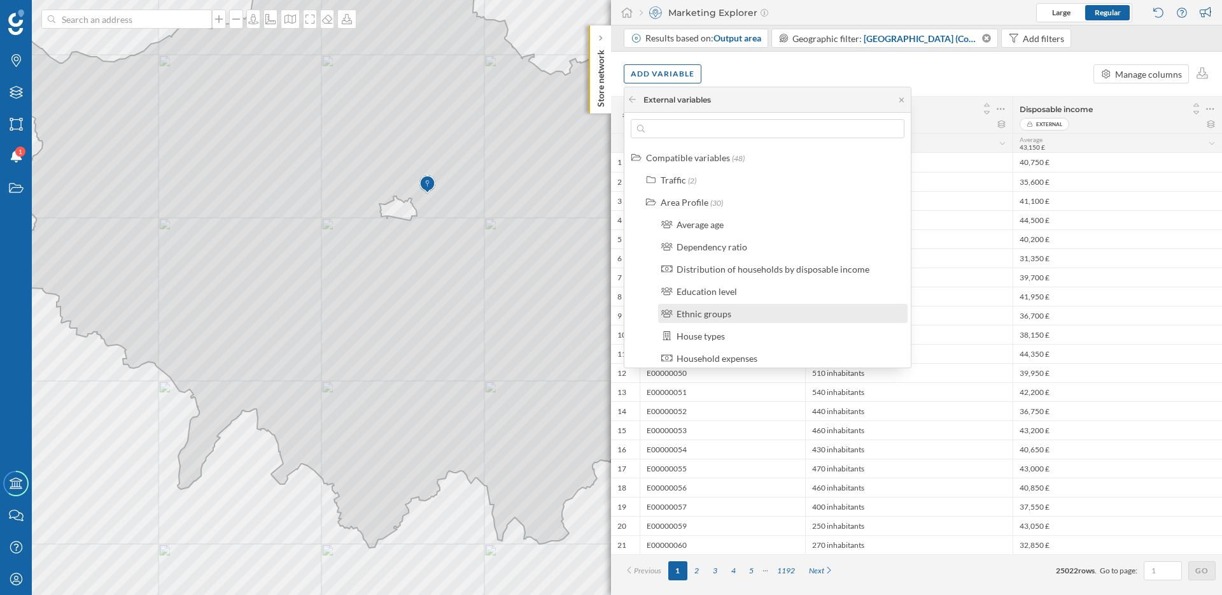
click at [728, 317] on div "Ethnic groups" at bounding box center [704, 313] width 55 height 11
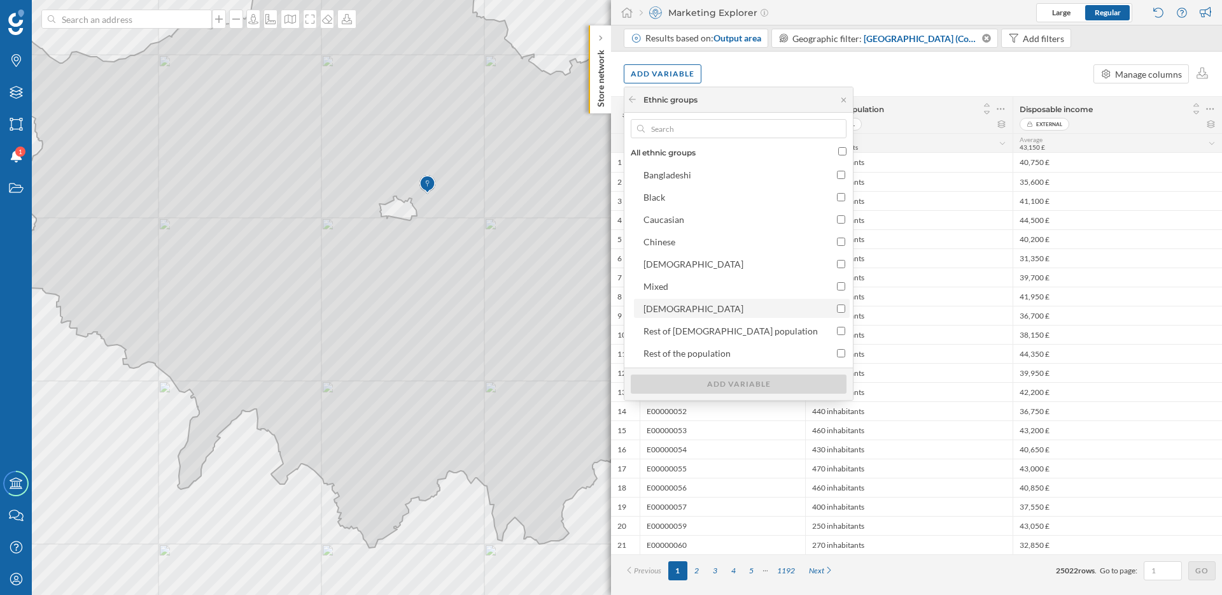
scroll to position [0, 0]
click at [838, 159] on input "All ethnic groups" at bounding box center [842, 156] width 8 height 8
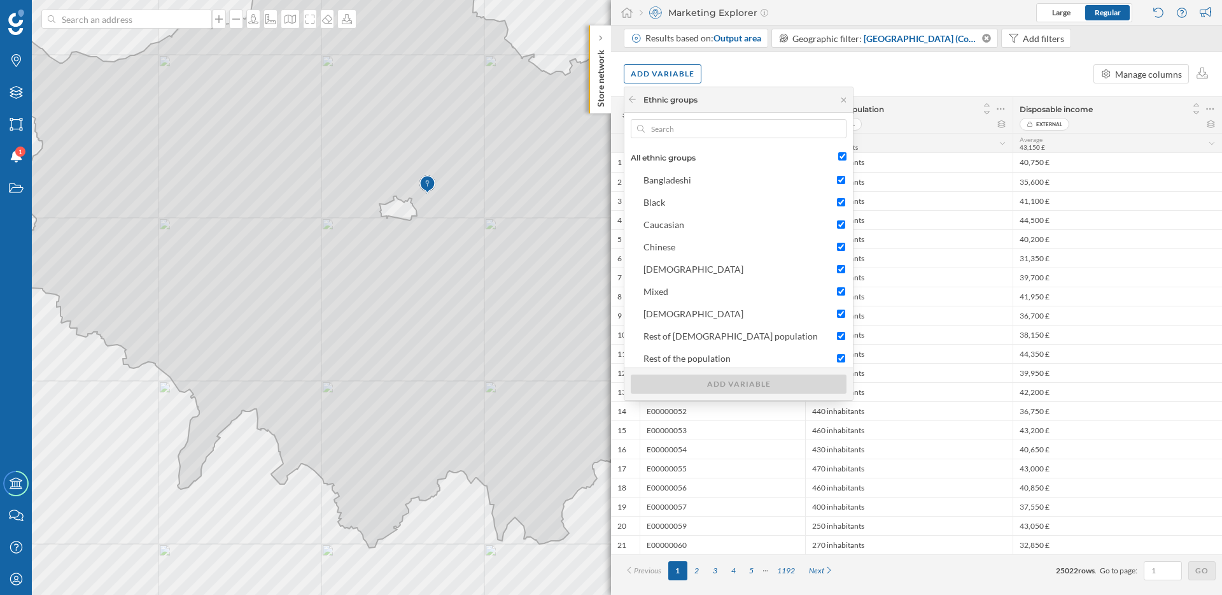
checkbox input "true"
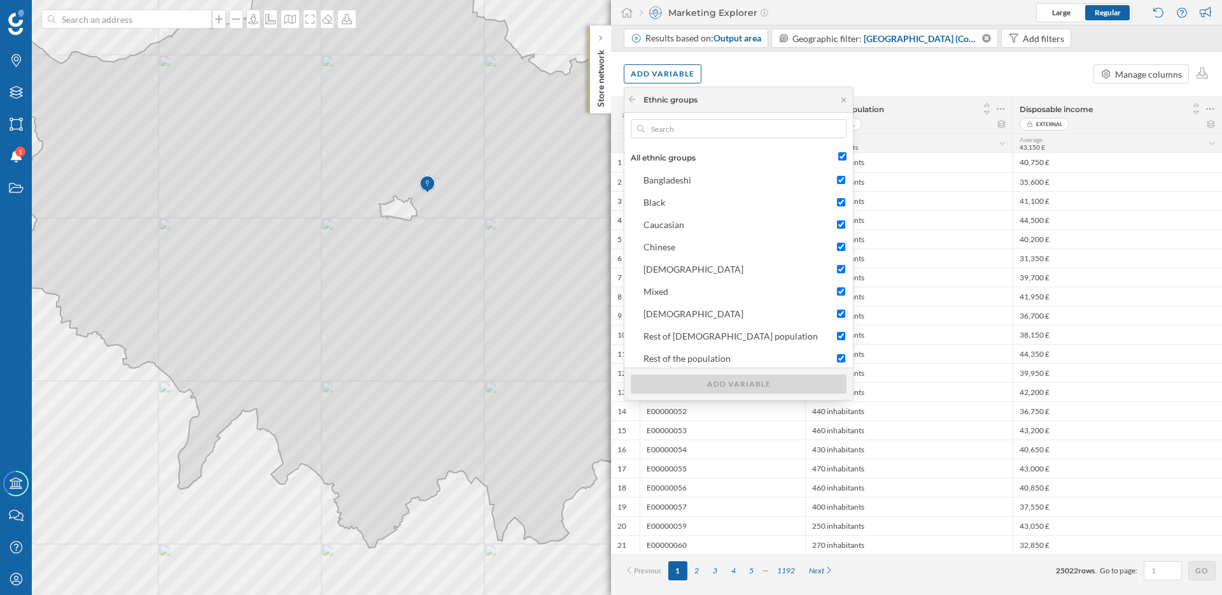
checkbox input "true"
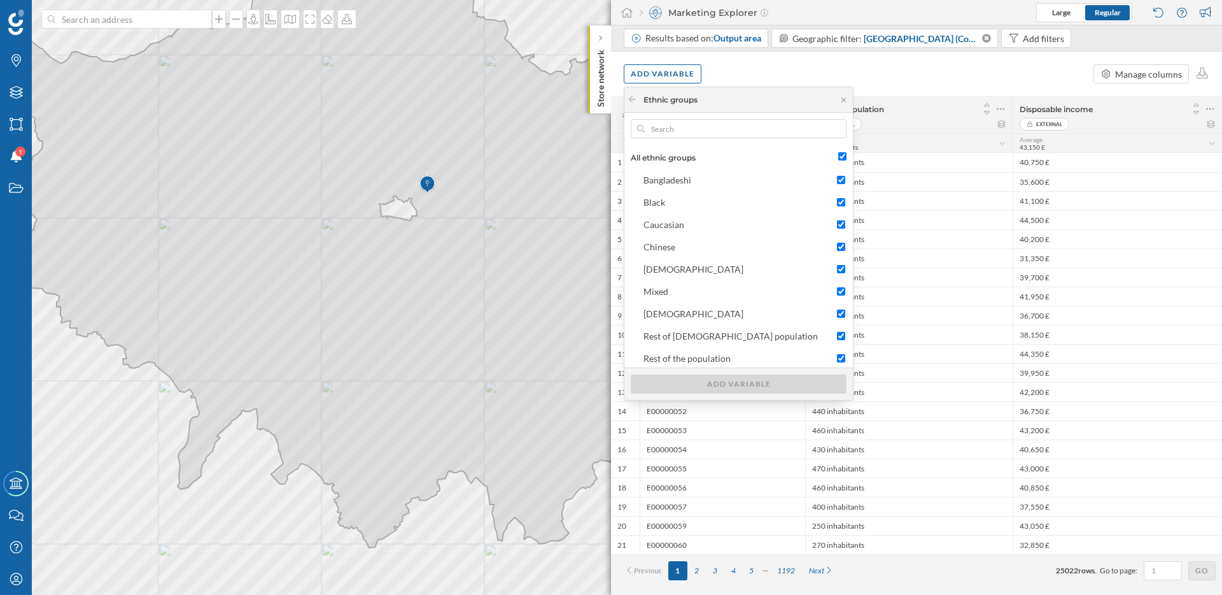
checkbox input "true"
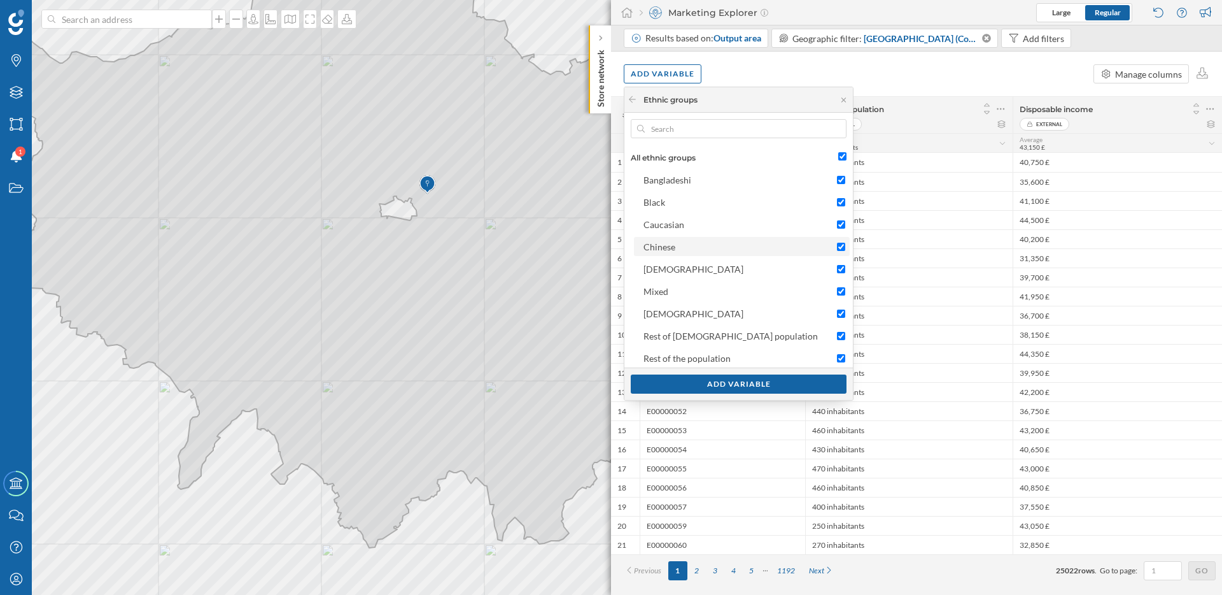
scroll to position [25, 0]
click at [837, 330] on input "Rest of the population" at bounding box center [841, 332] width 8 height 8
checkbox input "false"
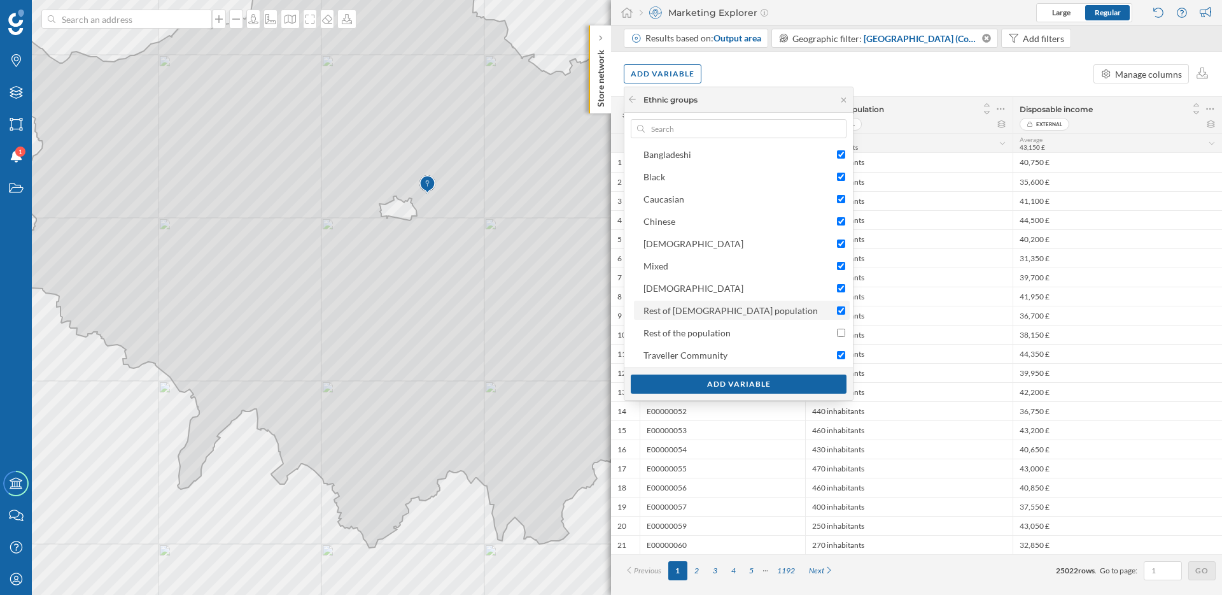
click at [824, 316] on div at bounding box center [834, 310] width 21 height 13
click at [837, 314] on input "Rest of [DEMOGRAPHIC_DATA] population" at bounding box center [841, 310] width 8 height 8
checkbox input "false"
click at [837, 357] on input "Traveller Community" at bounding box center [841, 355] width 8 height 8
checkbox input "false"
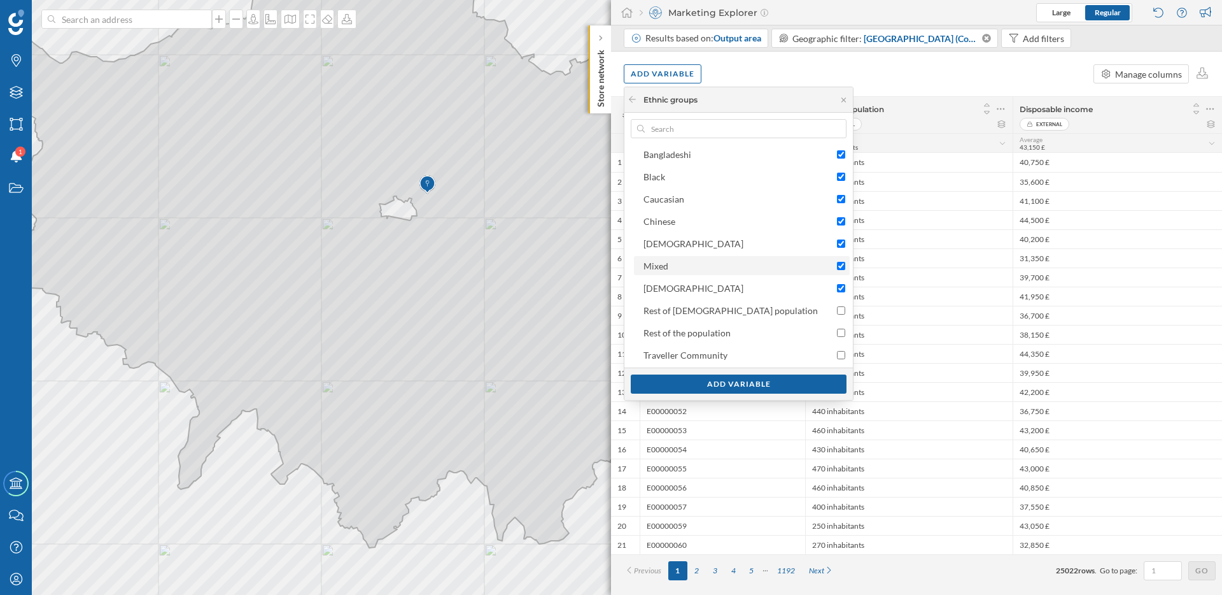
click at [837, 269] on input "Mixed" at bounding box center [841, 266] width 8 height 8
checkbox input "false"
click at [744, 379] on div "Add variable" at bounding box center [739, 383] width 216 height 19
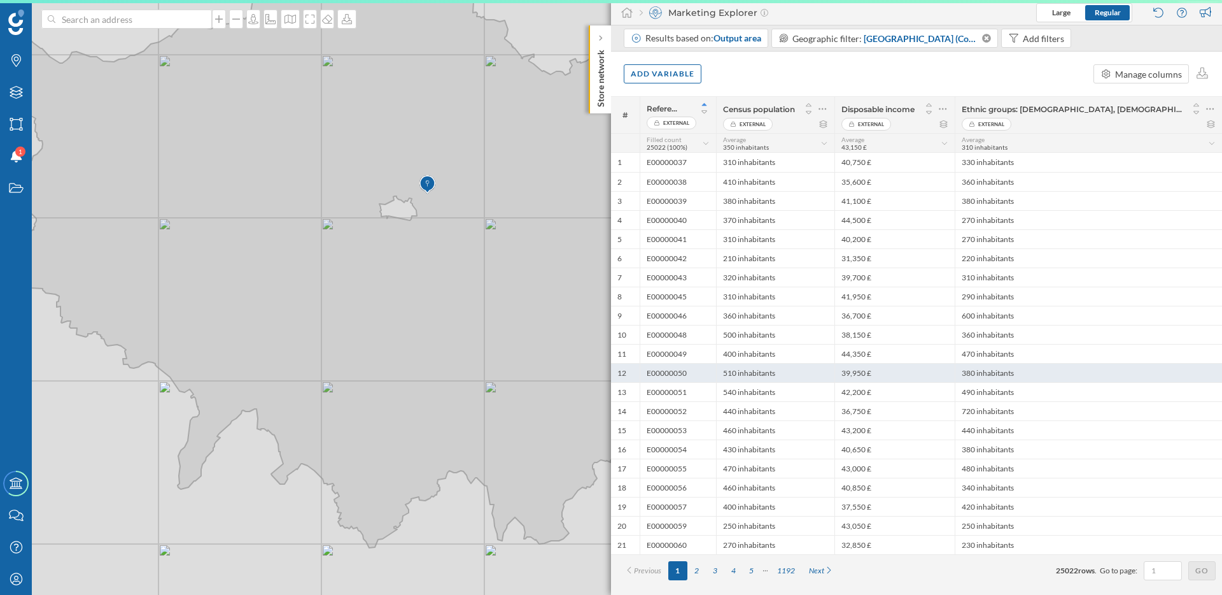
scroll to position [0, 0]
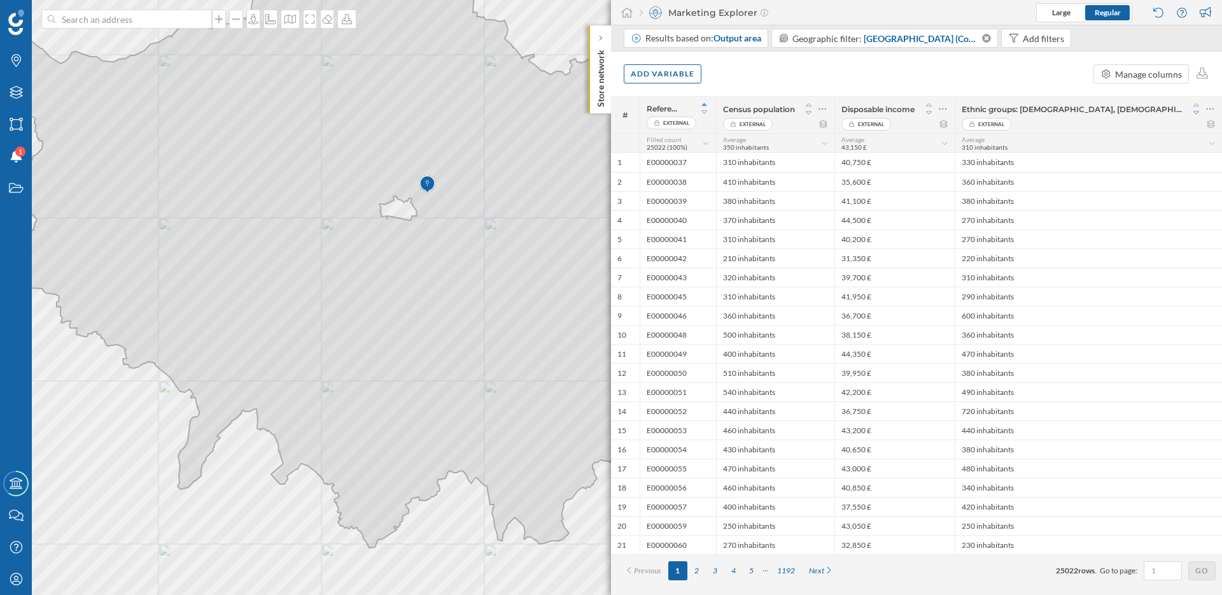
click at [1197, 110] on icon at bounding box center [1196, 112] width 11 height 9
click at [1212, 121] on icon at bounding box center [1211, 124] width 10 height 8
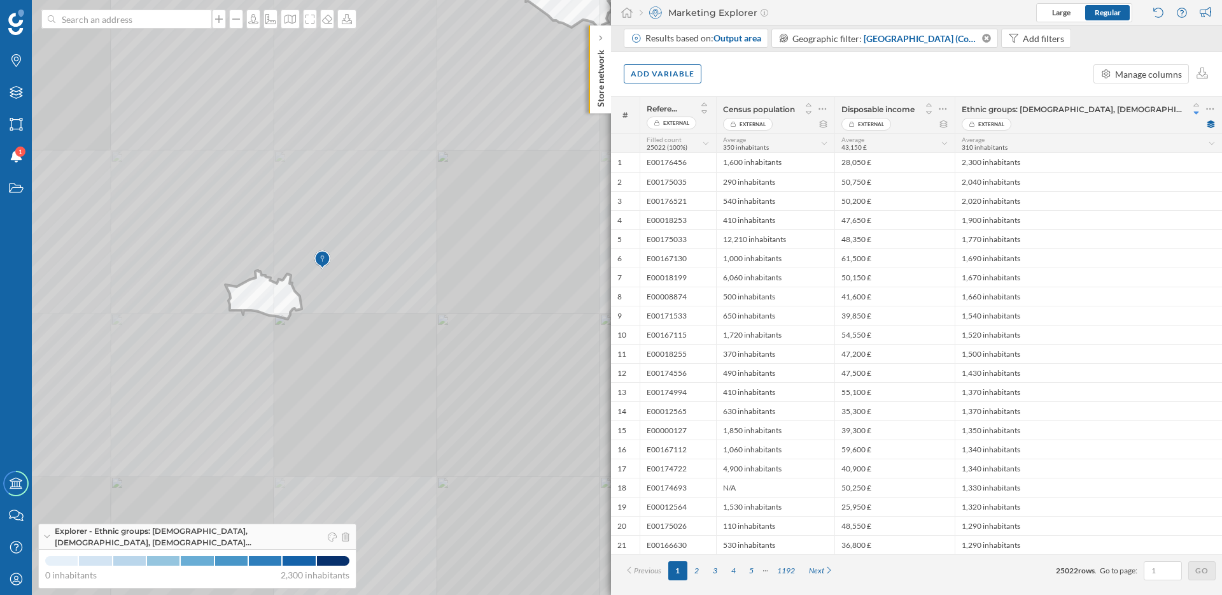
drag, startPoint x: 399, startPoint y: 257, endPoint x: 312, endPoint y: 317, distance: 106.1
click at [312, 317] on icon at bounding box center [427, 348] width 1257 height 719
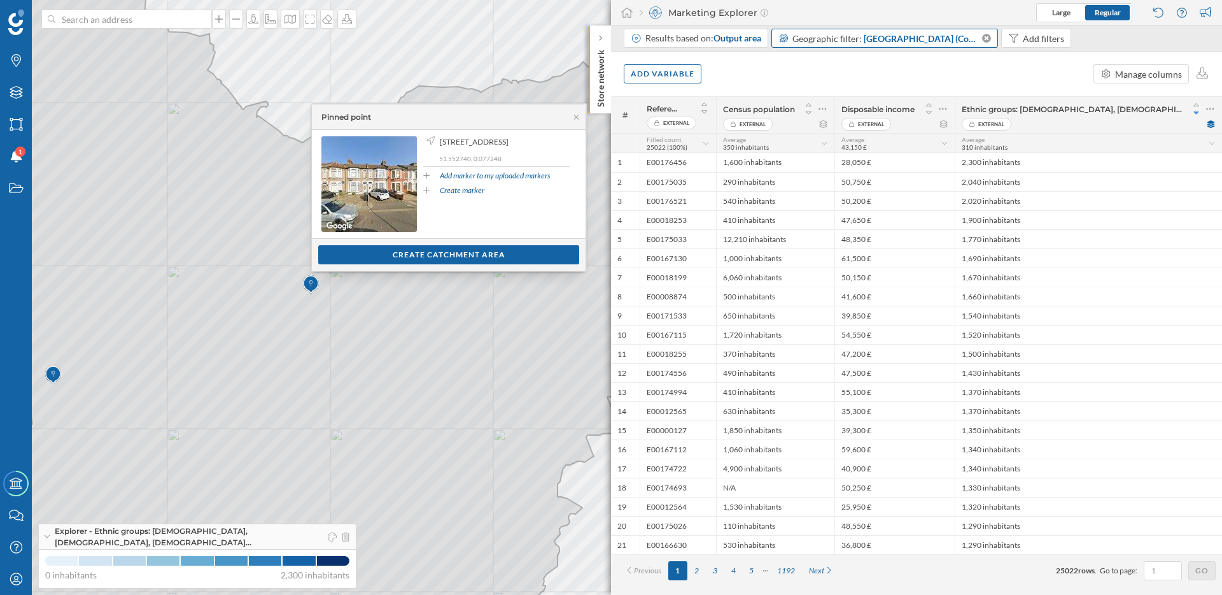
click at [927, 34] on span "[GEOGRAPHIC_DATA] (County)" at bounding box center [922, 38] width 117 height 13
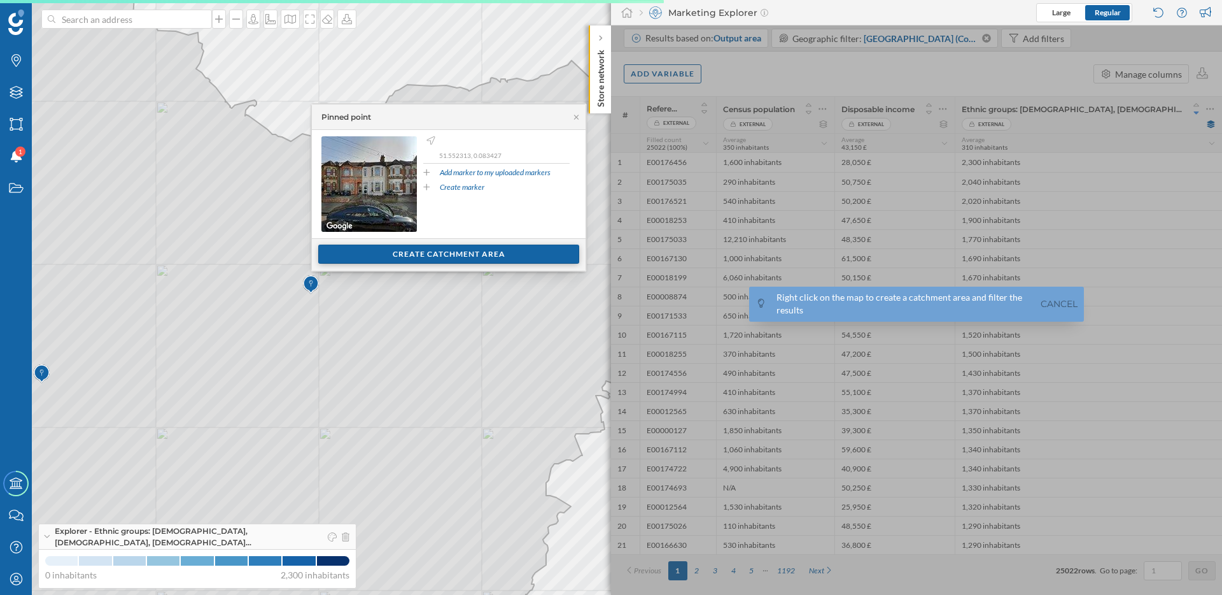
click at [389, 251] on div "Create catchment area" at bounding box center [448, 253] width 261 height 19
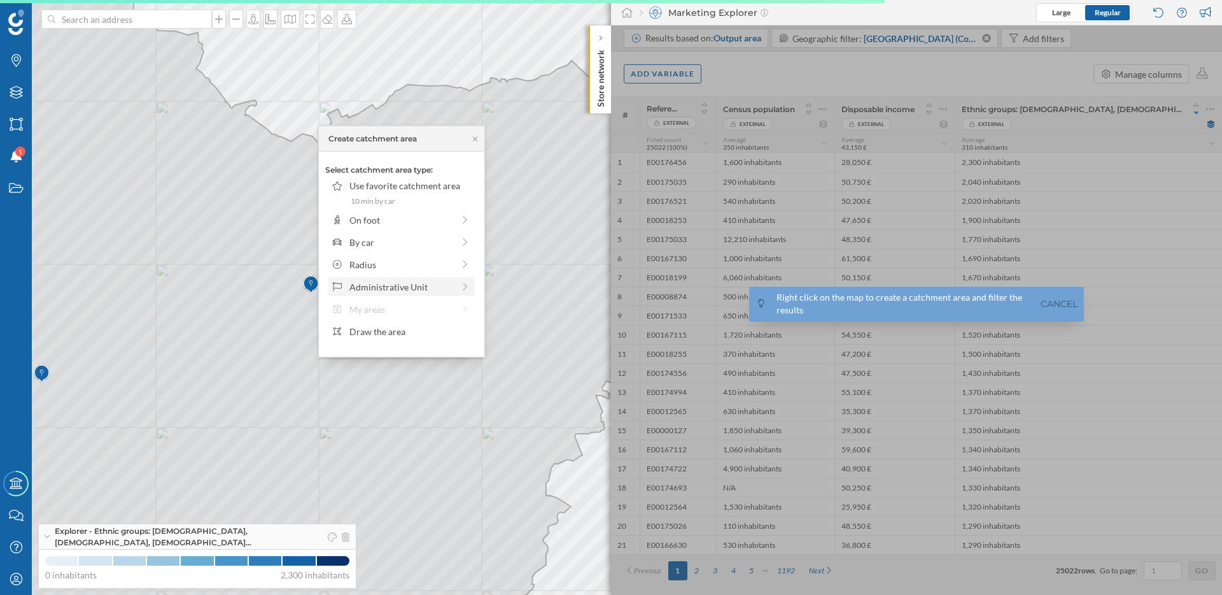
click at [410, 280] on div "Administrative Unit" at bounding box center [402, 286] width 104 height 13
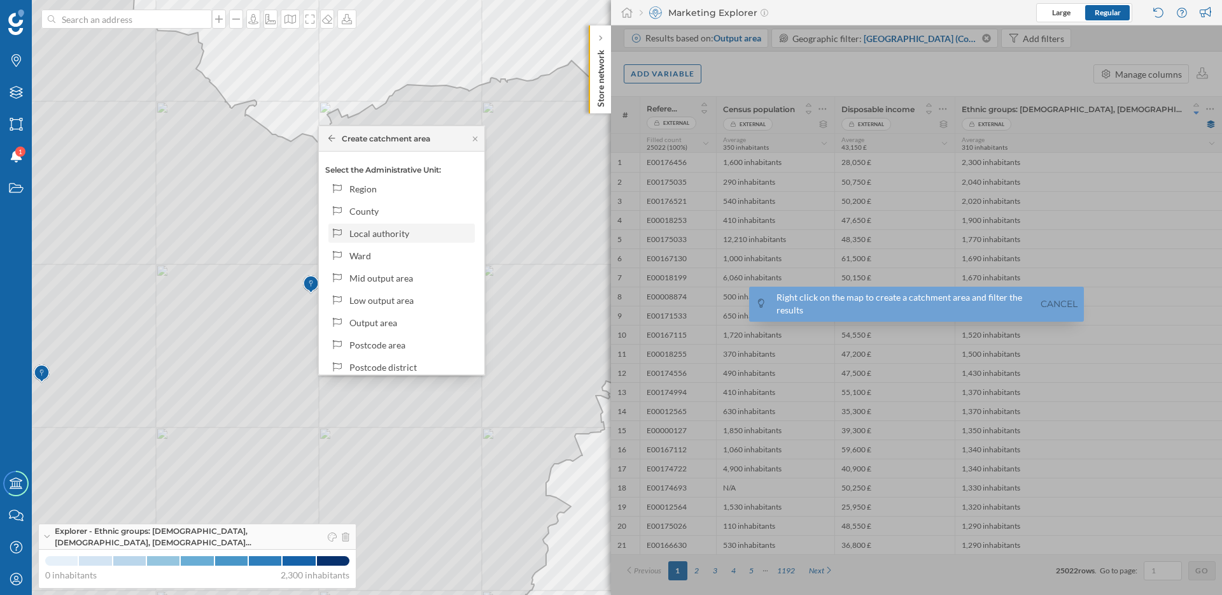
click at [408, 235] on div "Local authority" at bounding box center [411, 233] width 122 height 13
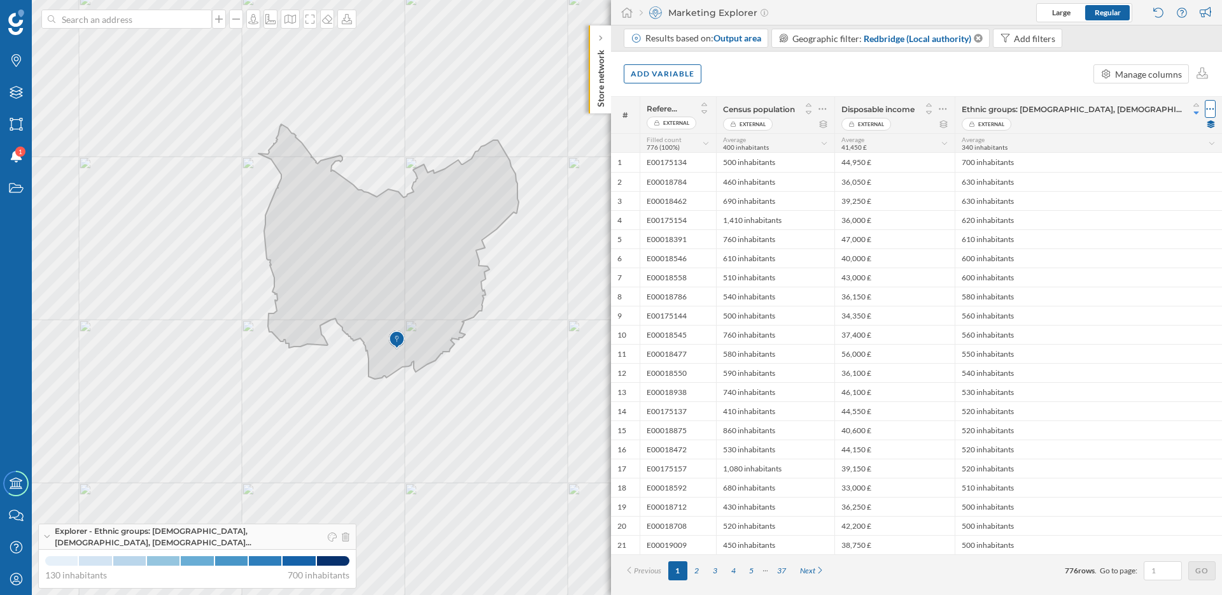
click at [1208, 105] on icon at bounding box center [1210, 108] width 8 height 13
click at [1089, 159] on div "Remove column" at bounding box center [1144, 159] width 127 height 13
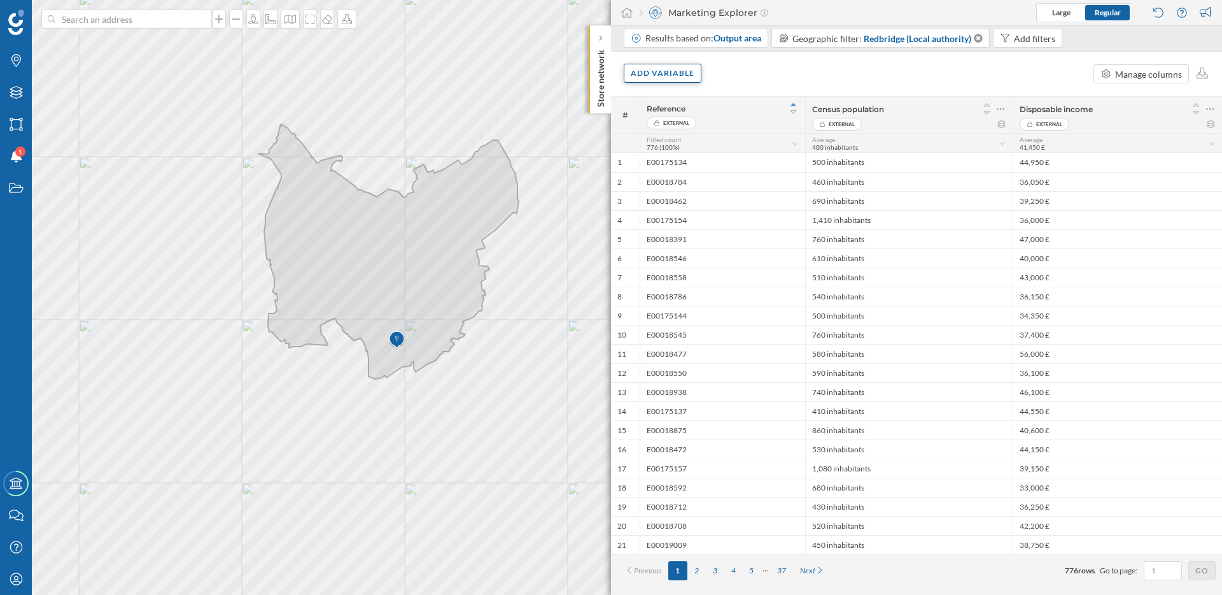
click at [674, 71] on div "Add variable" at bounding box center [663, 73] width 78 height 19
click at [683, 124] on div "External variables" at bounding box center [694, 125] width 127 height 13
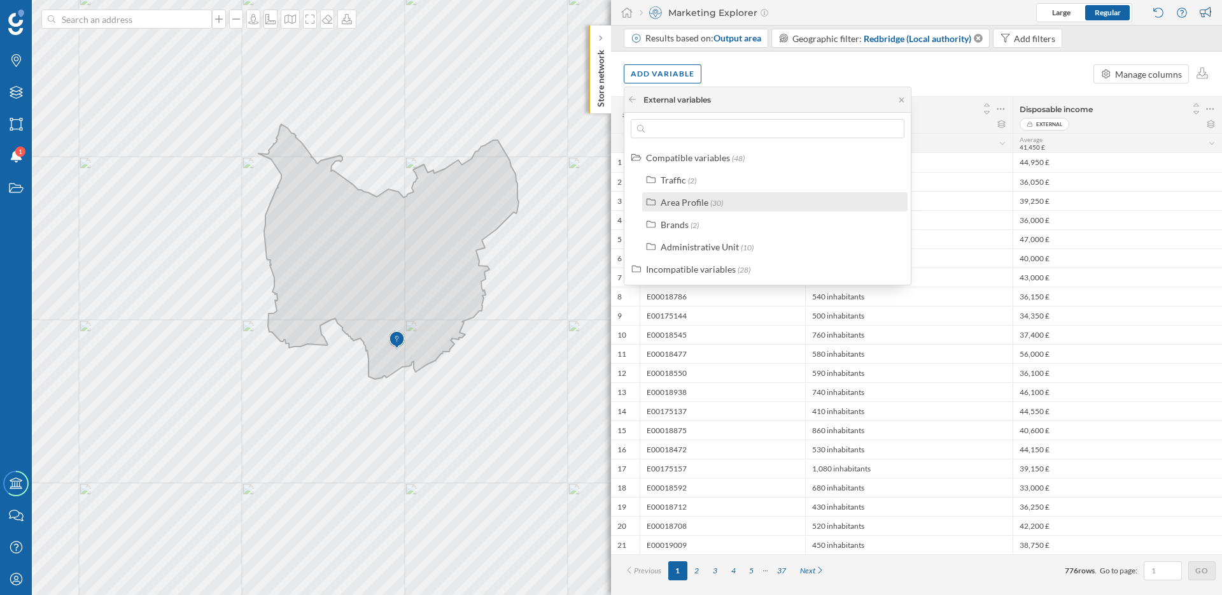
click at [689, 197] on div "Area Profile" at bounding box center [685, 202] width 48 height 11
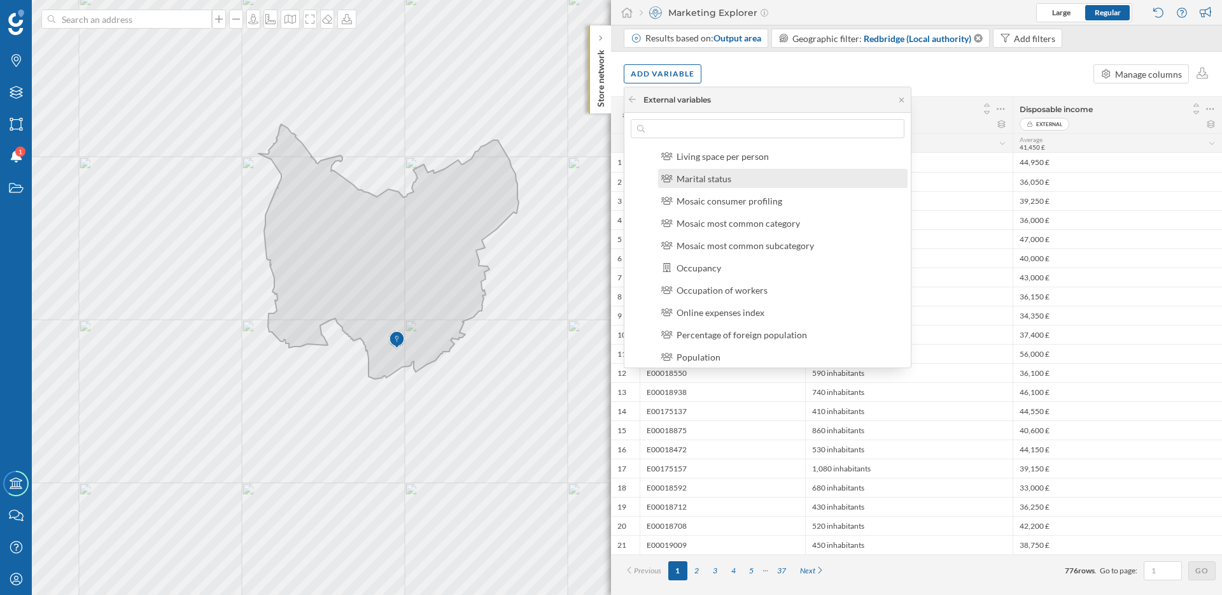
scroll to position [268, 0]
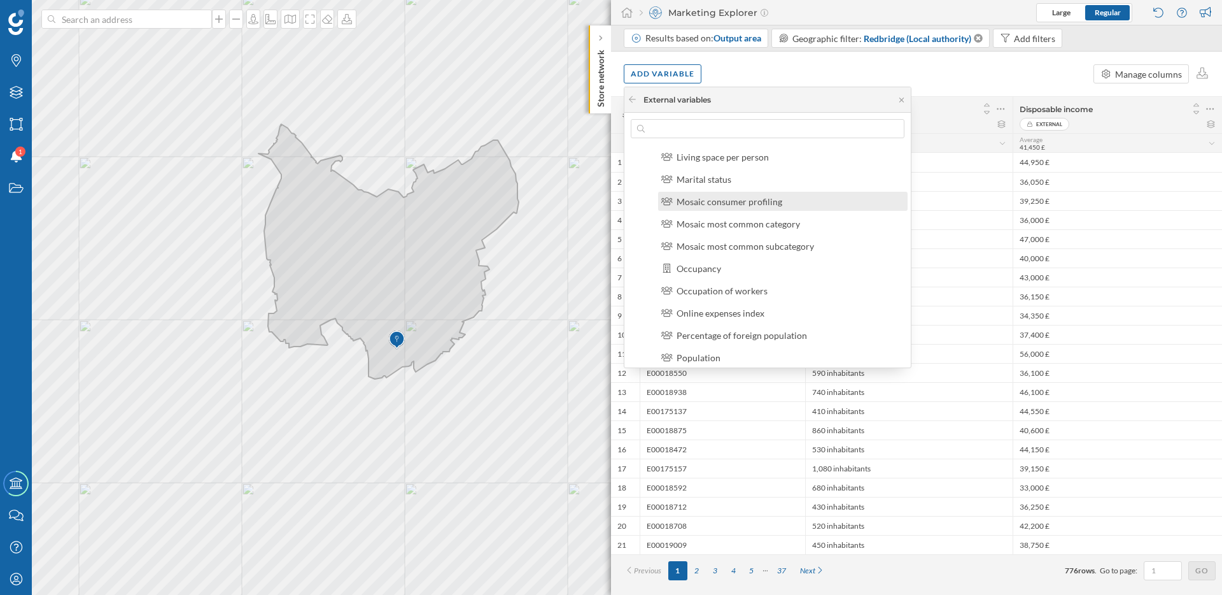
click at [744, 208] on label "Mosaic consumer profiling" at bounding box center [730, 201] width 106 height 13
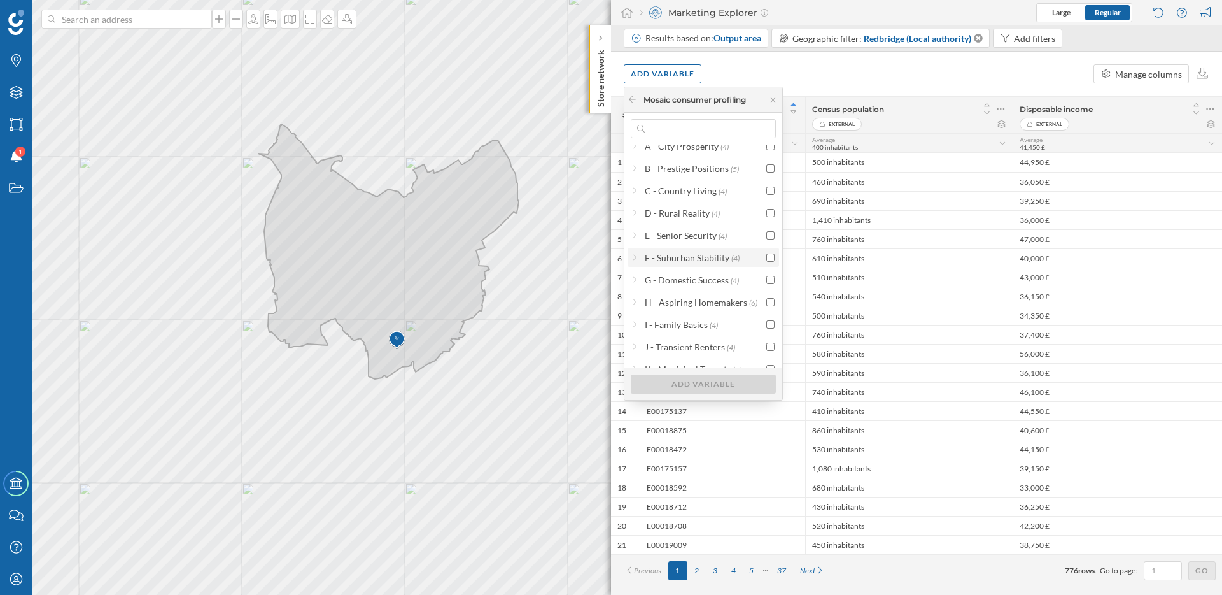
scroll to position [0, 0]
click at [632, 101] on icon at bounding box center [633, 99] width 10 height 8
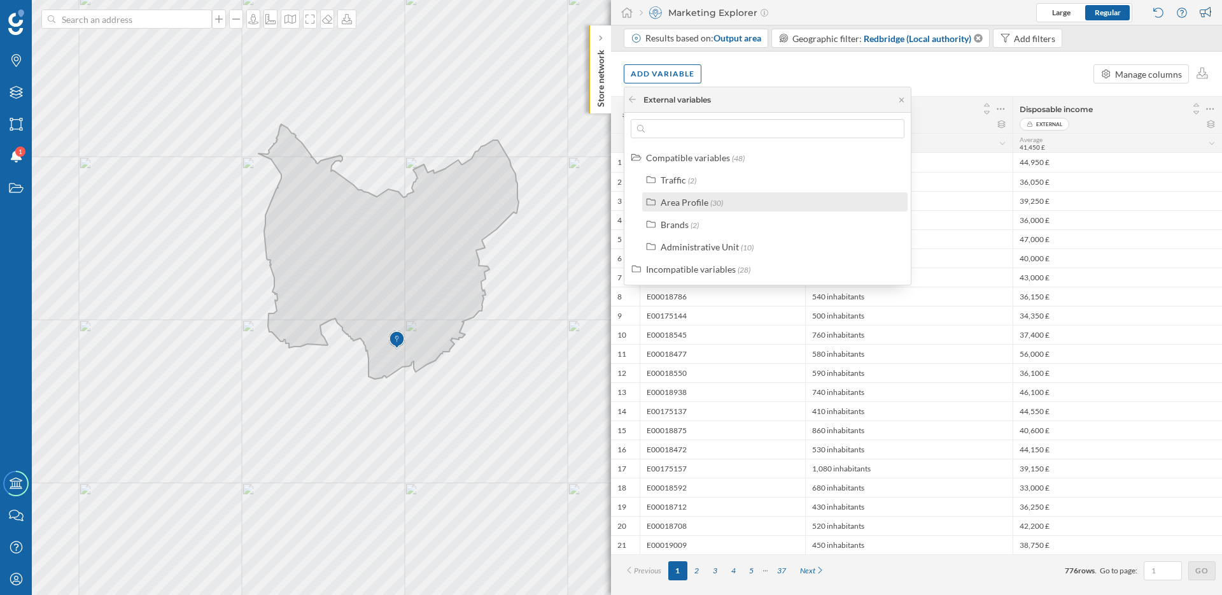
click at [690, 200] on div "Area Profile" at bounding box center [685, 202] width 48 height 11
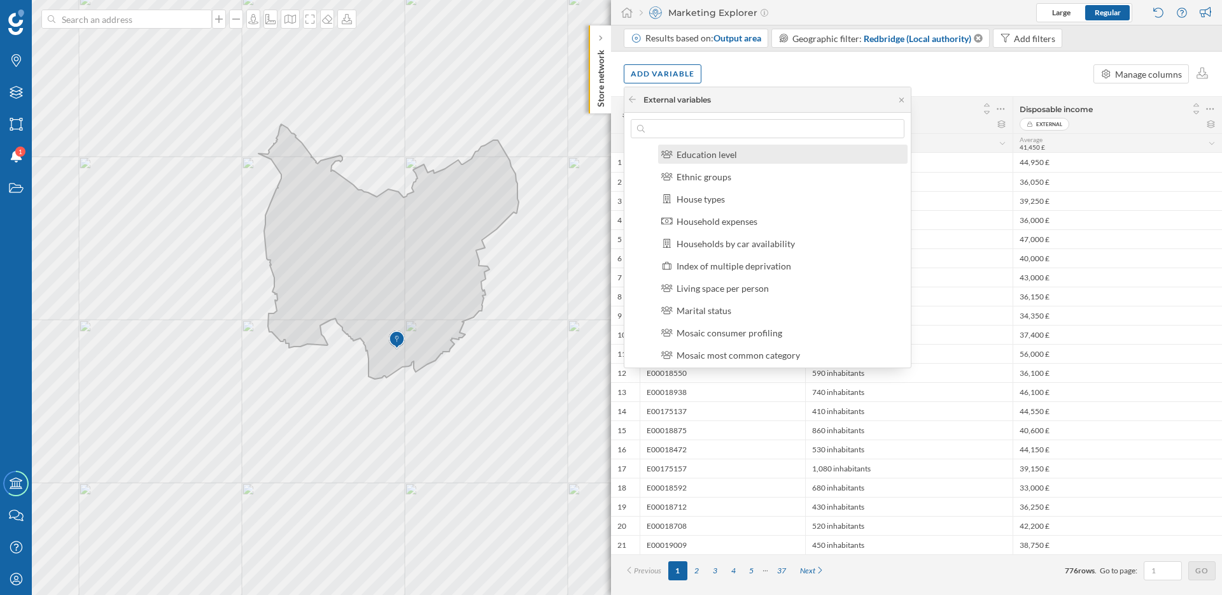
scroll to position [202, 0]
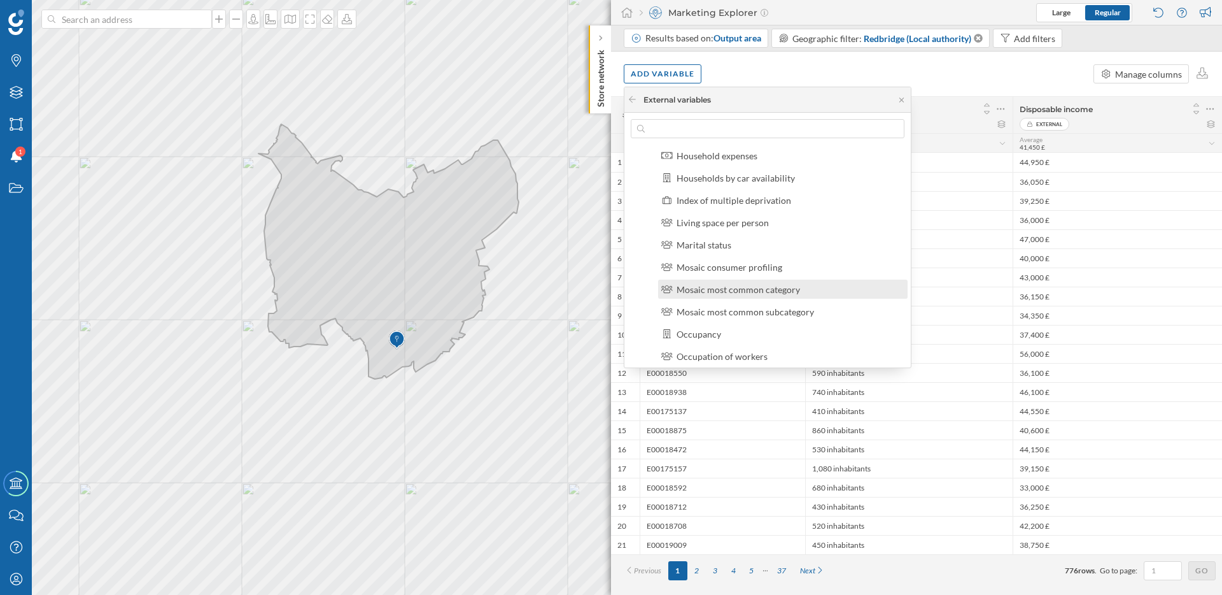
click at [728, 293] on div "Mosaic most common category" at bounding box center [739, 289] width 124 height 11
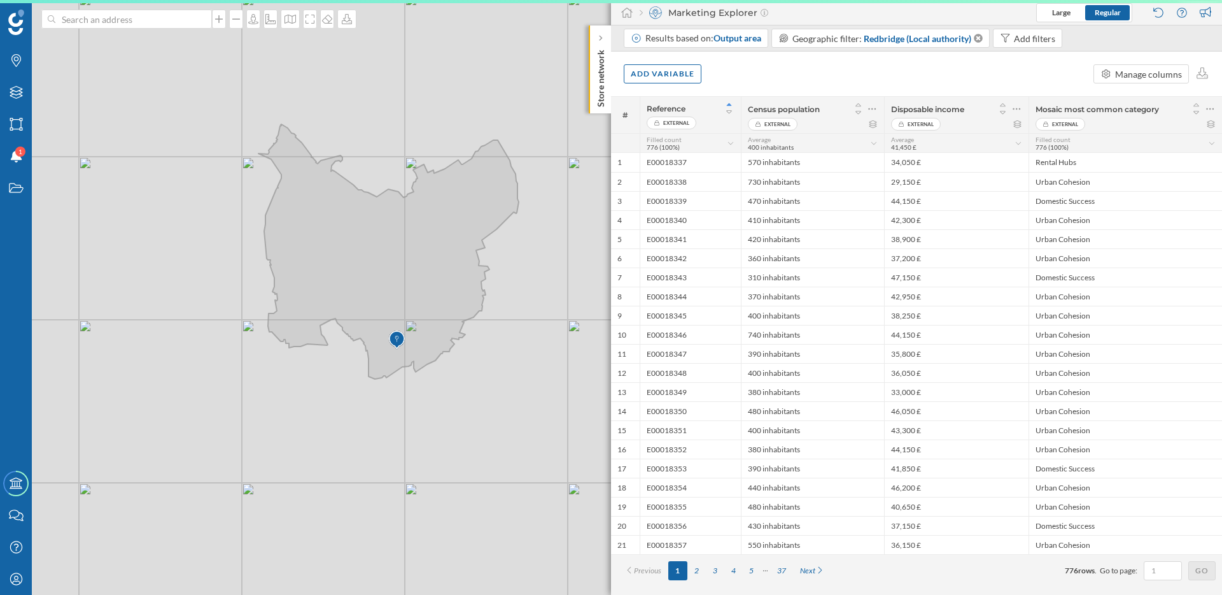
scroll to position [0, 0]
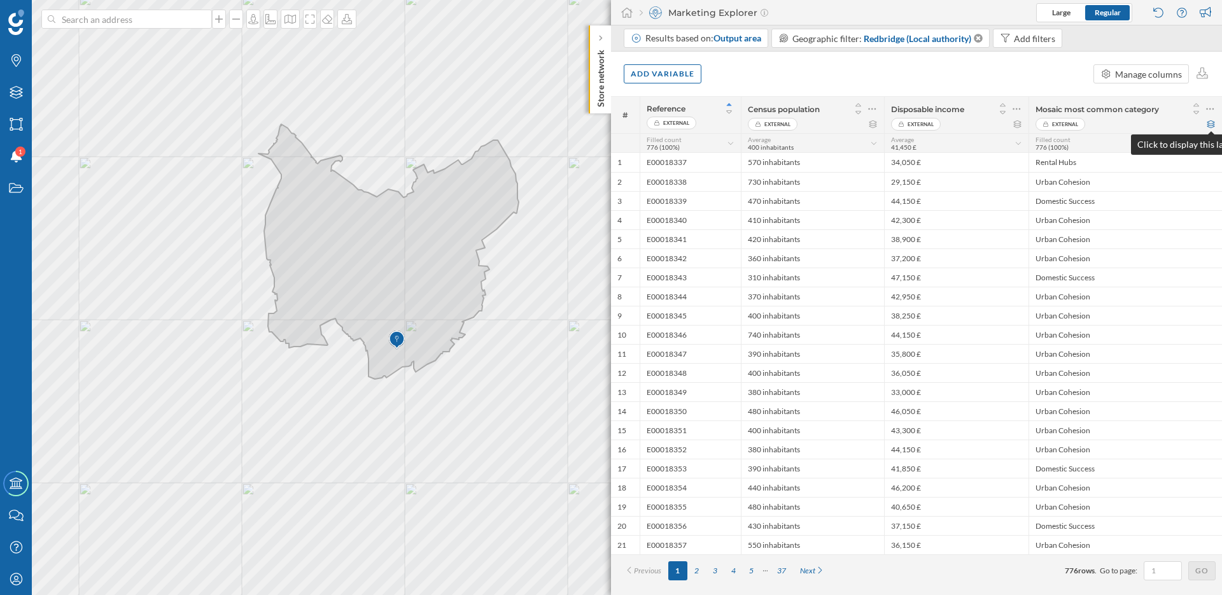
click at [1212, 126] on icon at bounding box center [1211, 124] width 10 height 8
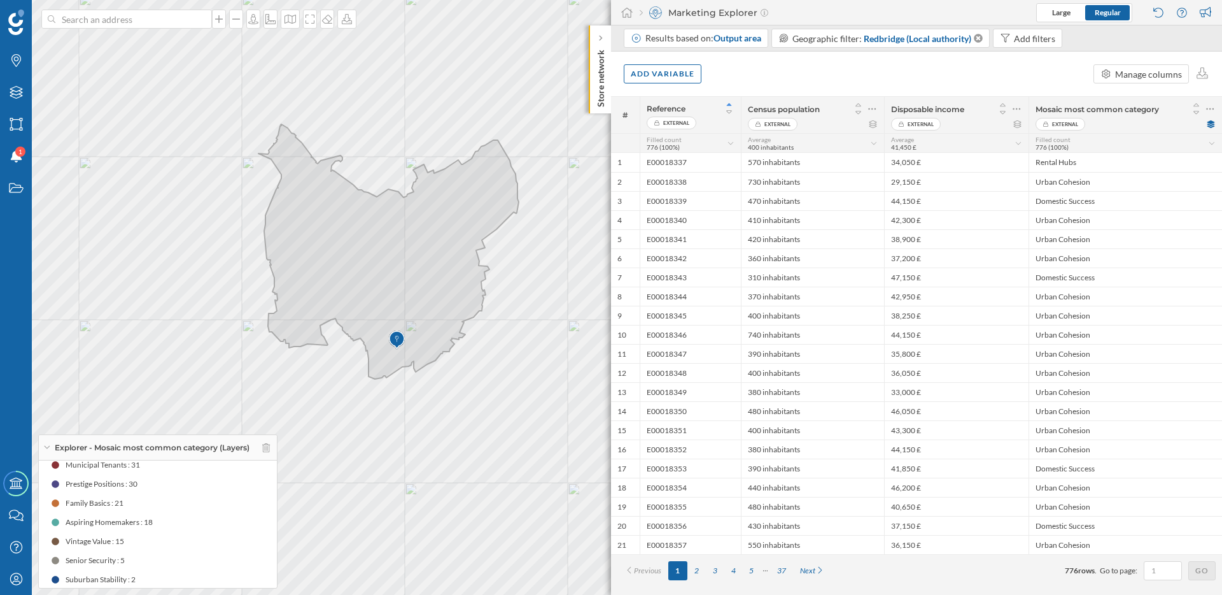
scroll to position [115, 0]
click at [677, 73] on div "Add variable" at bounding box center [663, 73] width 78 height 19
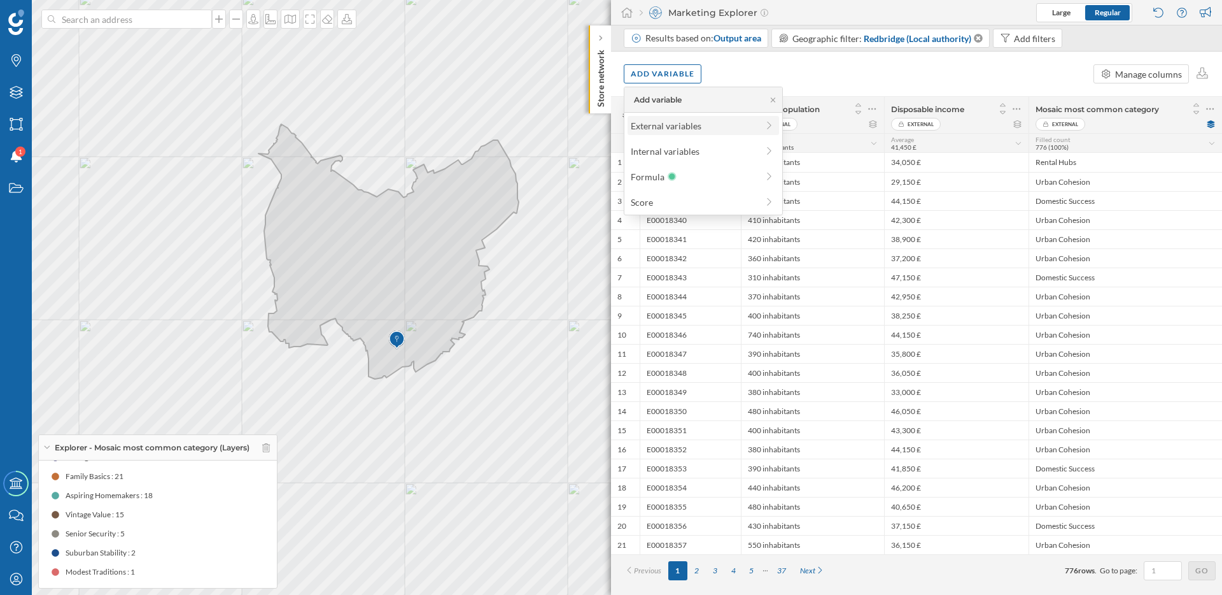
click at [667, 129] on div "External variables" at bounding box center [694, 125] width 127 height 13
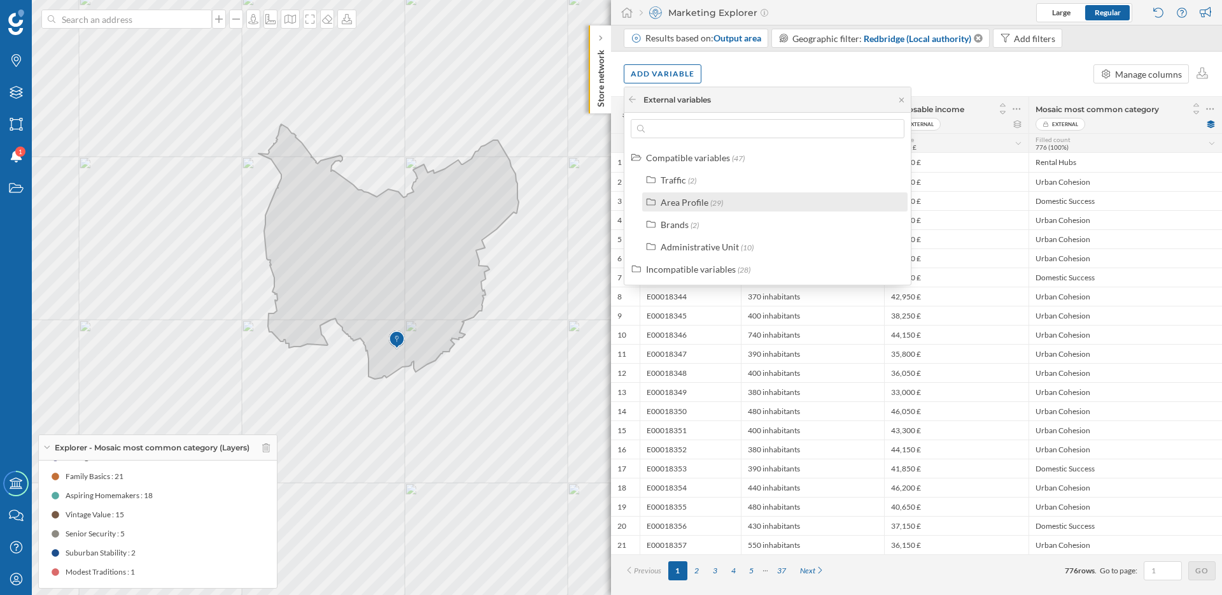
click at [683, 199] on div "Area Profile" at bounding box center [685, 202] width 48 height 11
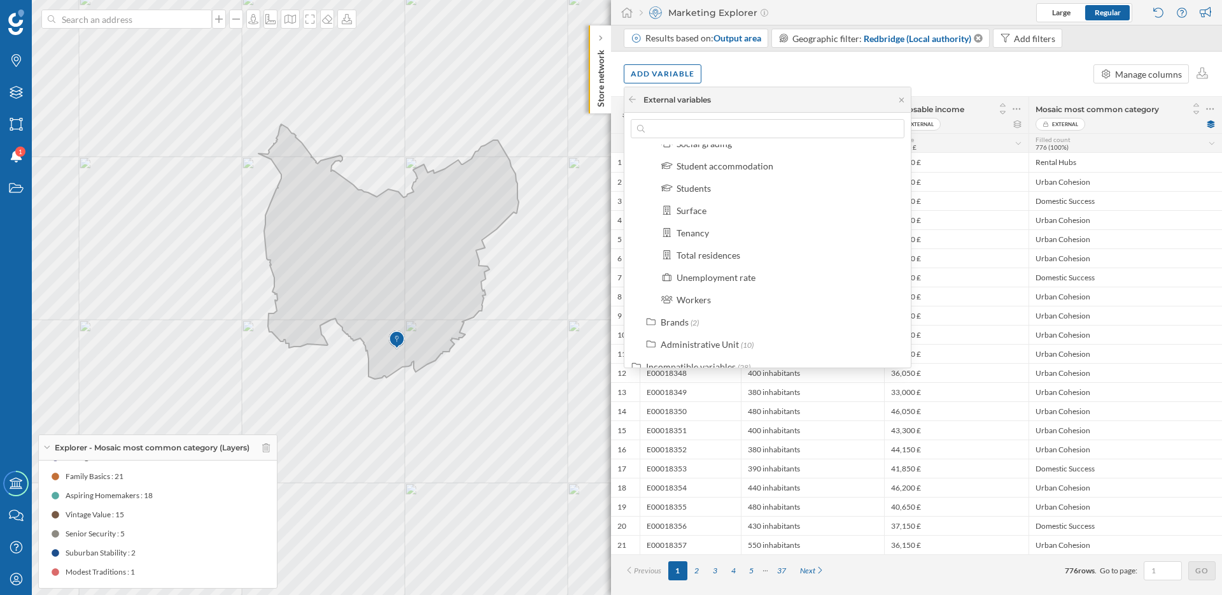
scroll to position [542, 0]
click at [714, 311] on div "Workers" at bounding box center [788, 305] width 223 height 13
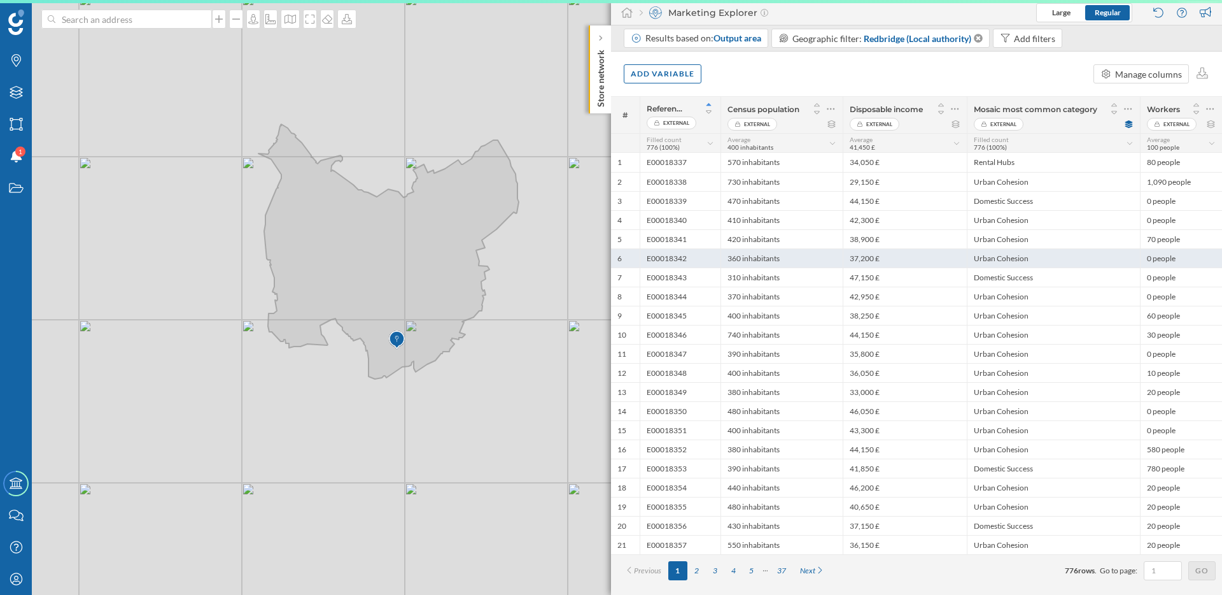
scroll to position [0, 0]
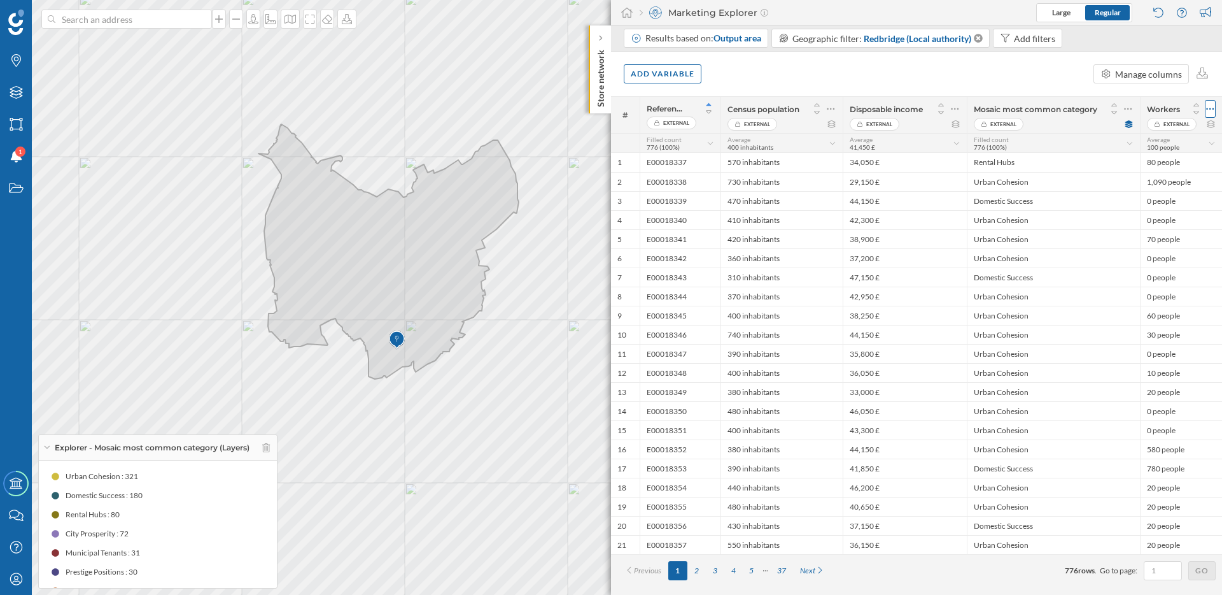
click at [1215, 106] on div at bounding box center [1210, 109] width 11 height 18
click at [1126, 161] on div "Remove column" at bounding box center [1150, 159] width 116 height 13
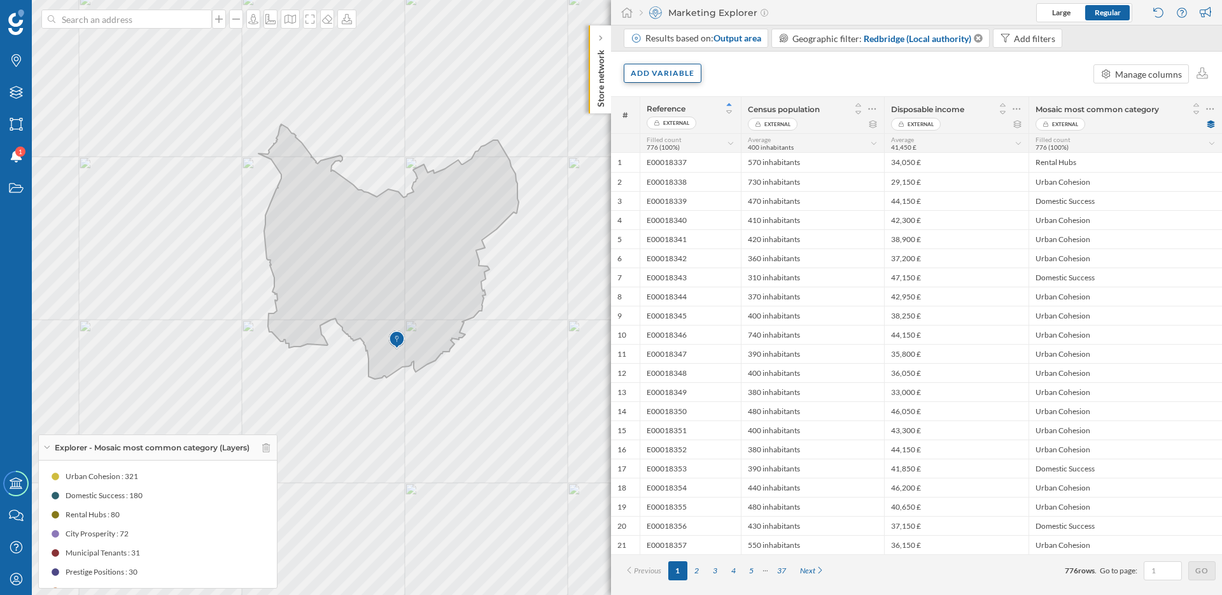
click at [682, 76] on div "Add variable" at bounding box center [663, 73] width 78 height 19
click at [672, 125] on div "External variables" at bounding box center [694, 125] width 127 height 13
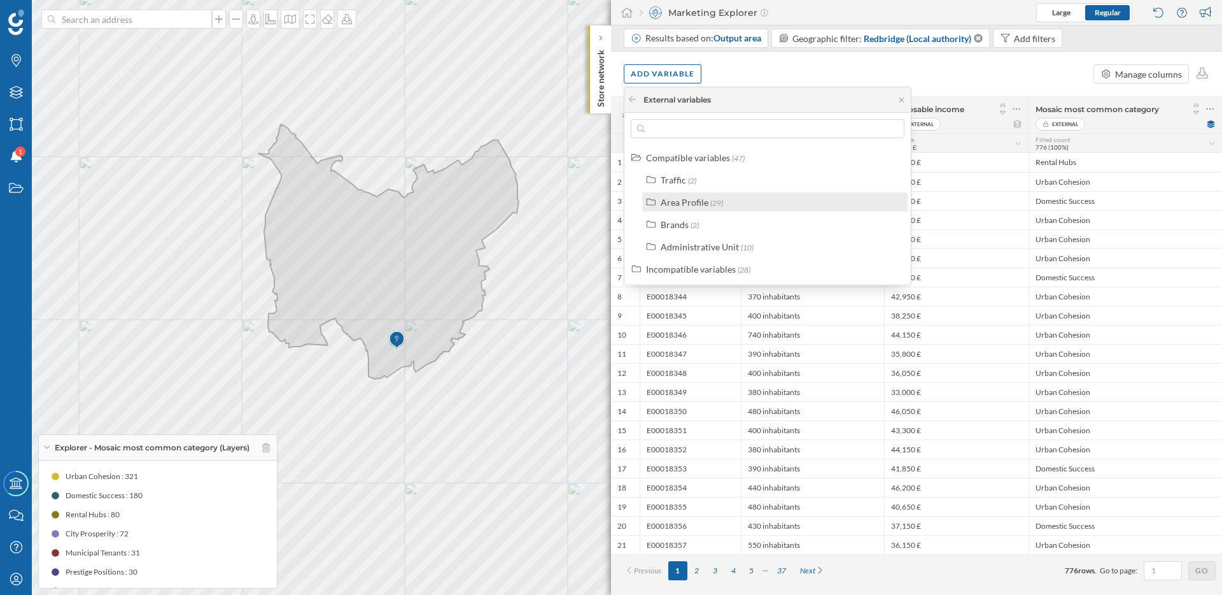
click at [681, 204] on div "Area Profile" at bounding box center [685, 202] width 48 height 11
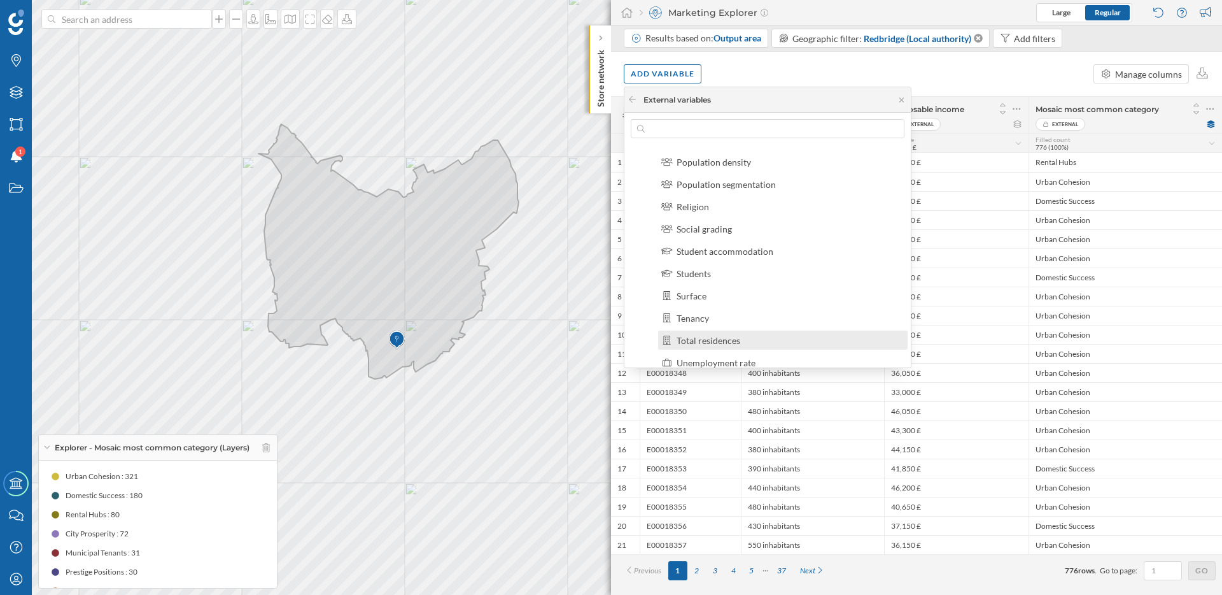
scroll to position [458, 0]
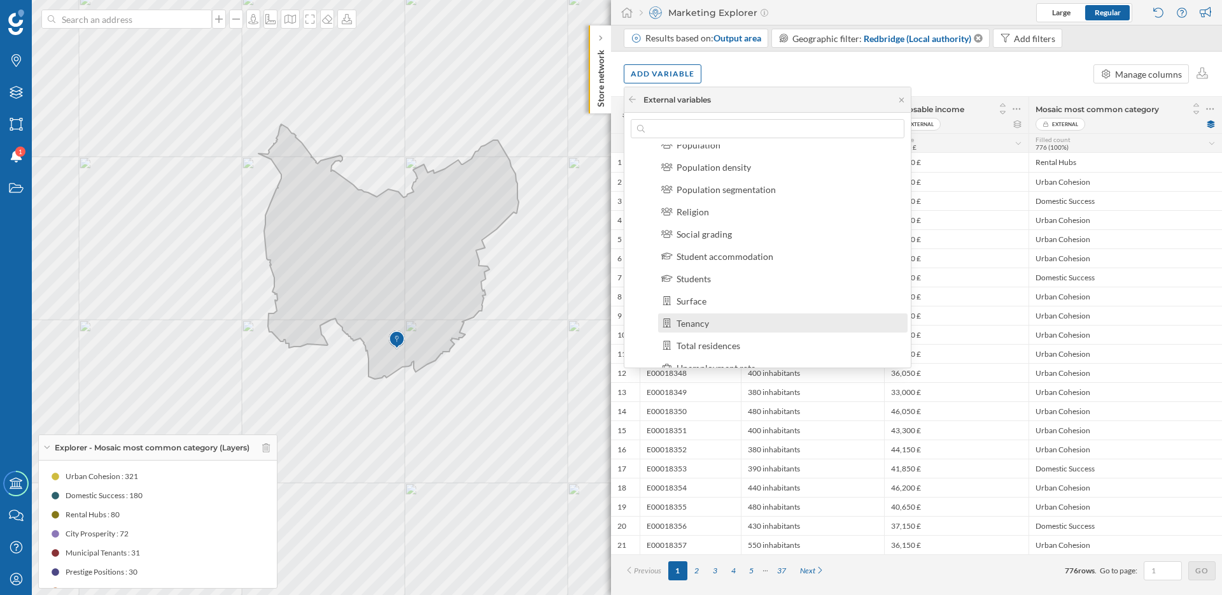
click at [700, 320] on div "Tenancy" at bounding box center [693, 323] width 32 height 11
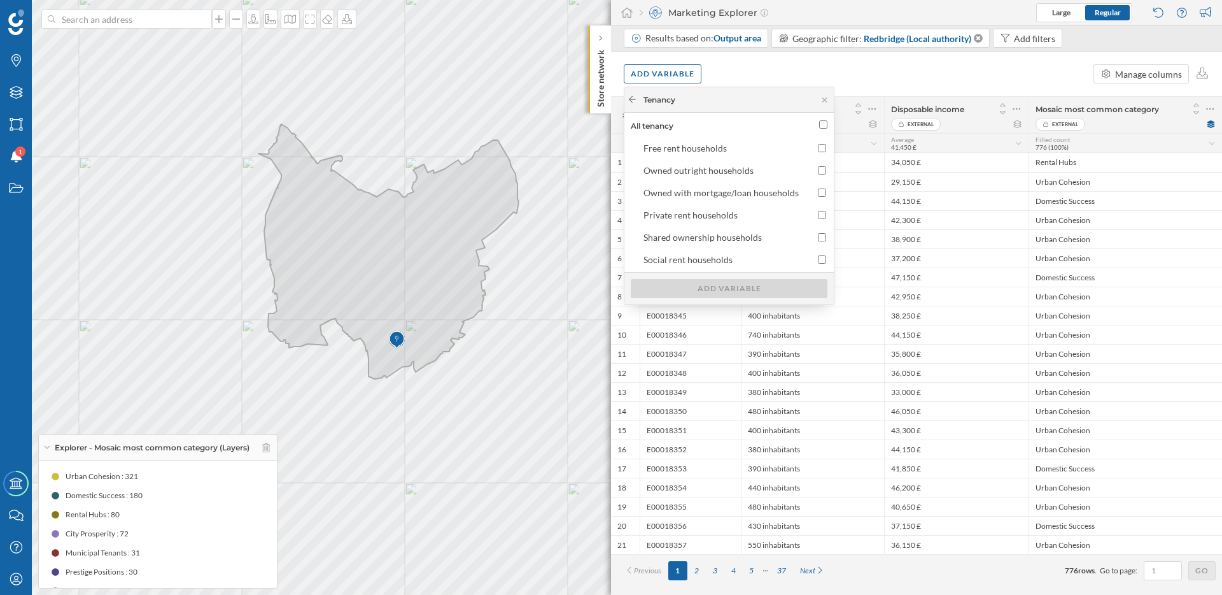
click at [633, 98] on icon at bounding box center [633, 99] width 10 height 8
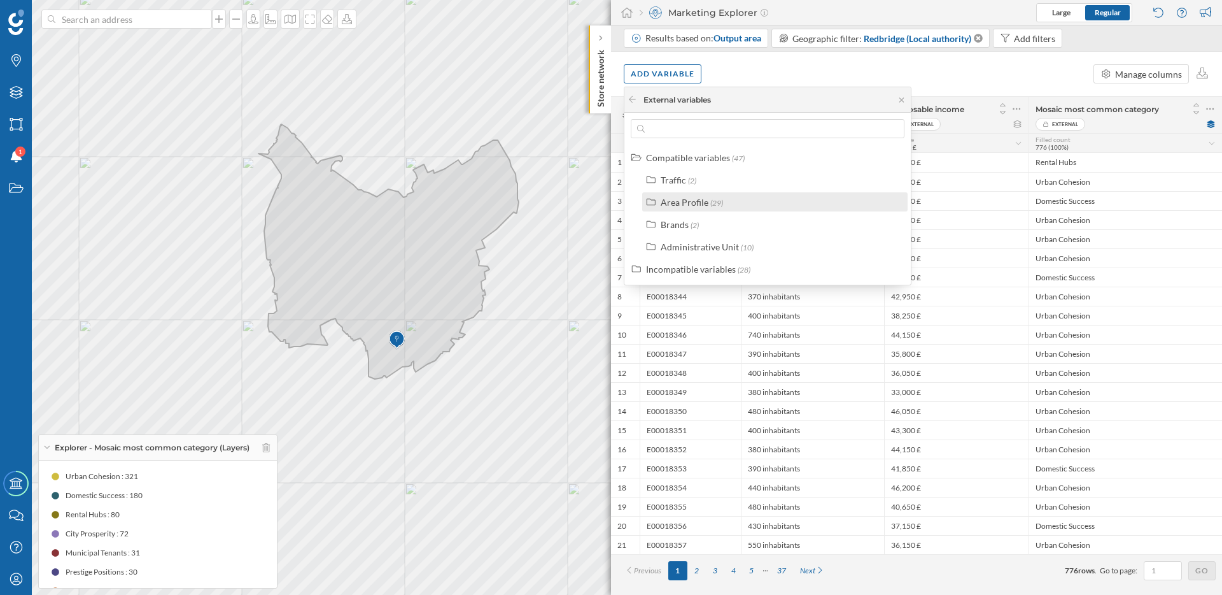
click at [691, 200] on div "Area Profile" at bounding box center [685, 202] width 48 height 11
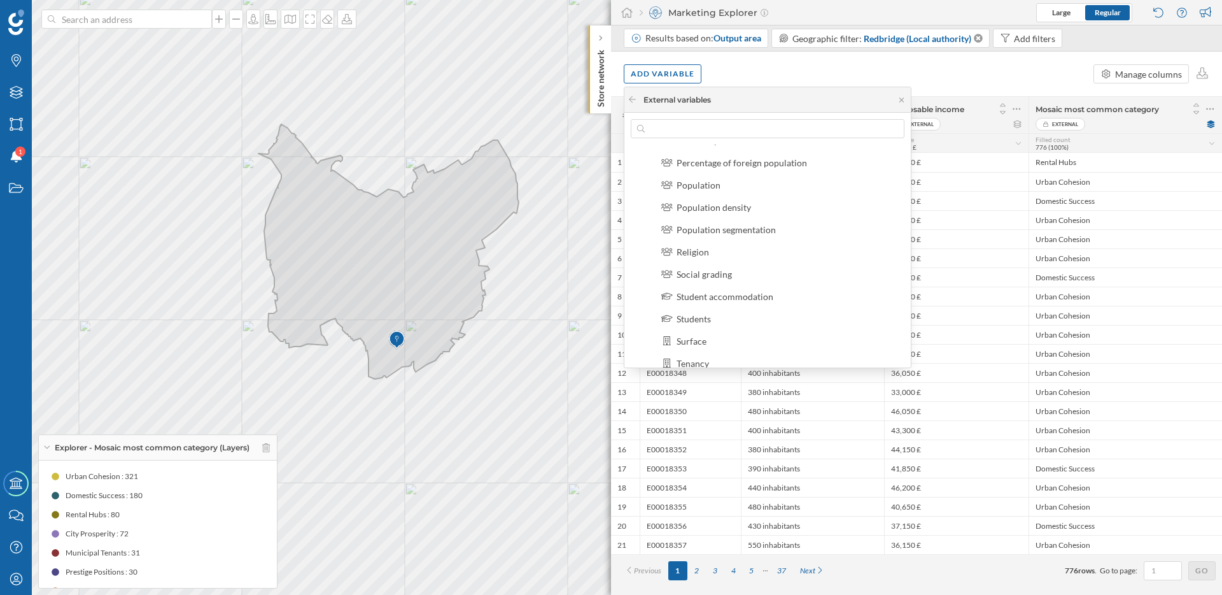
scroll to position [414, 0]
click at [712, 278] on div "Social grading" at bounding box center [704, 277] width 55 height 11
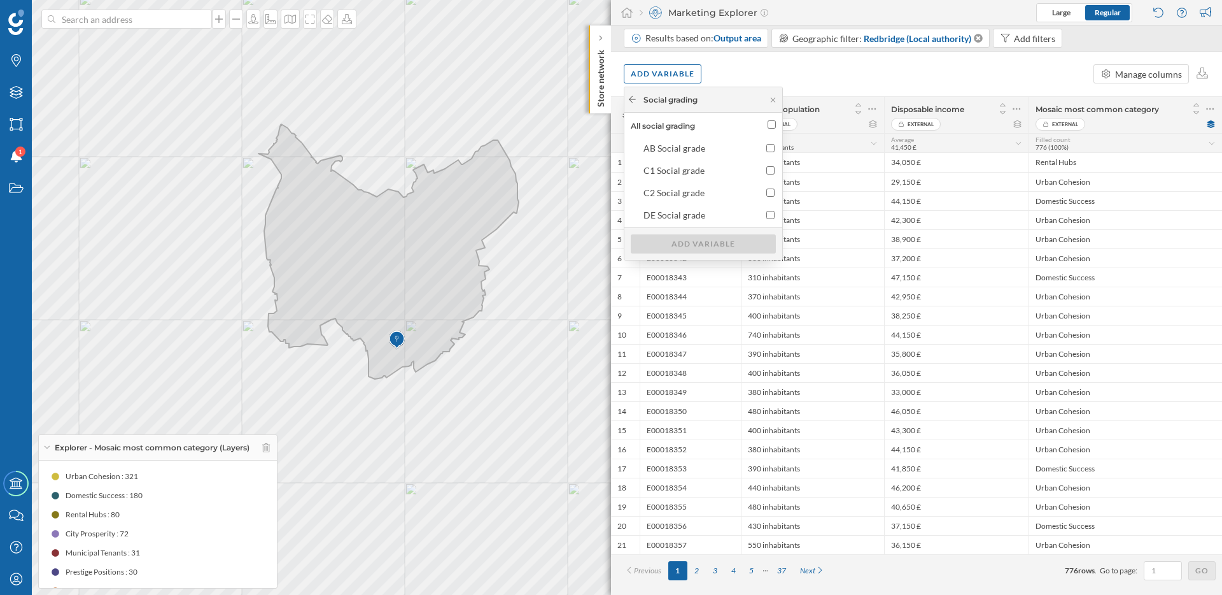
click at [633, 97] on icon at bounding box center [633, 99] width 10 height 8
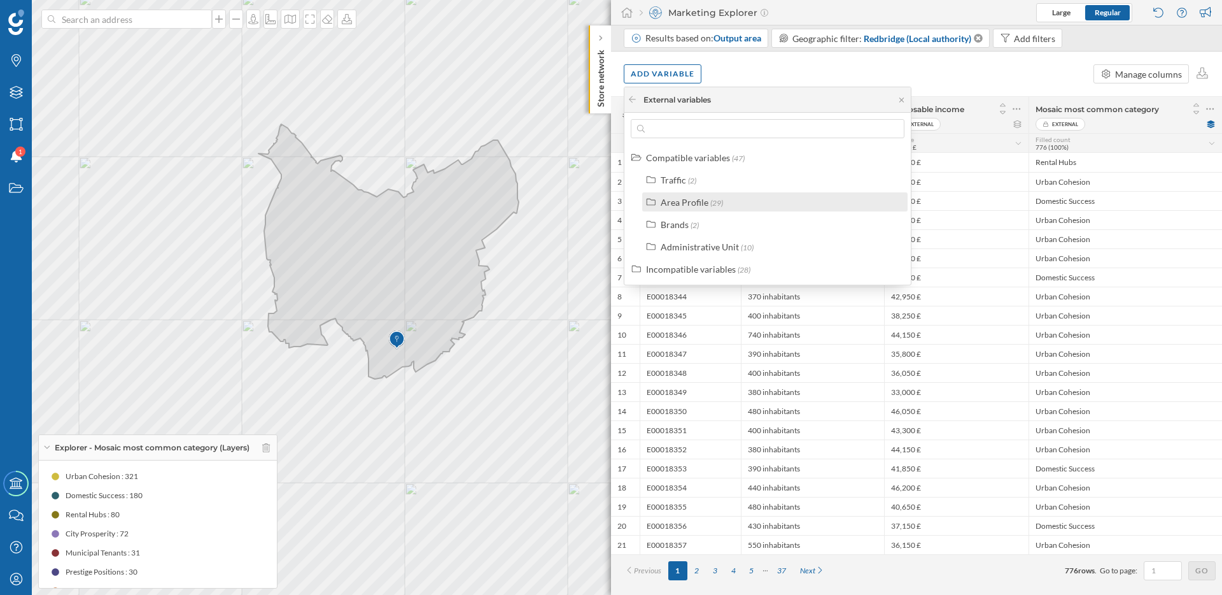
click at [695, 201] on div "Area Profile" at bounding box center [685, 202] width 48 height 11
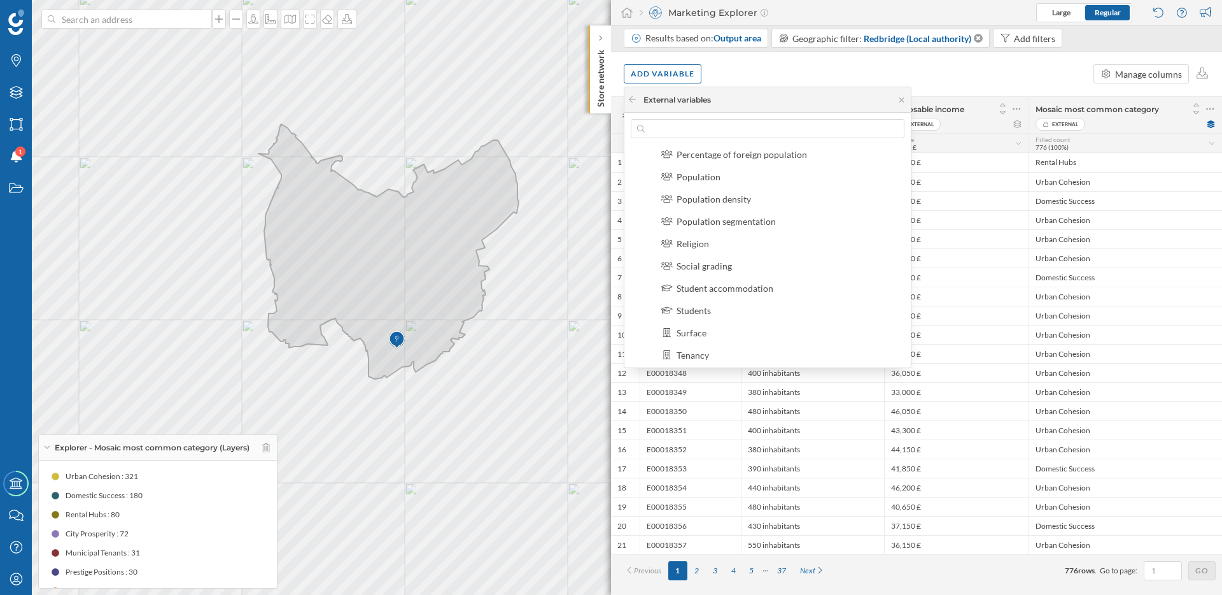
scroll to position [425, 0]
click at [716, 272] on div "Social grading" at bounding box center [704, 267] width 55 height 11
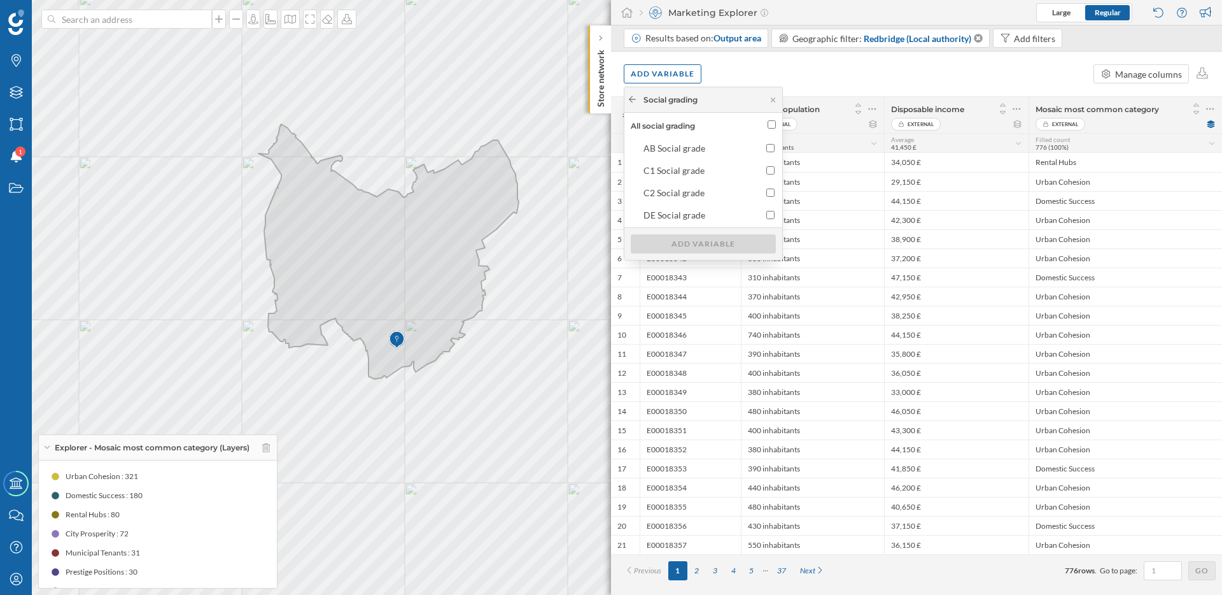
click at [634, 95] on icon at bounding box center [633, 99] width 10 height 8
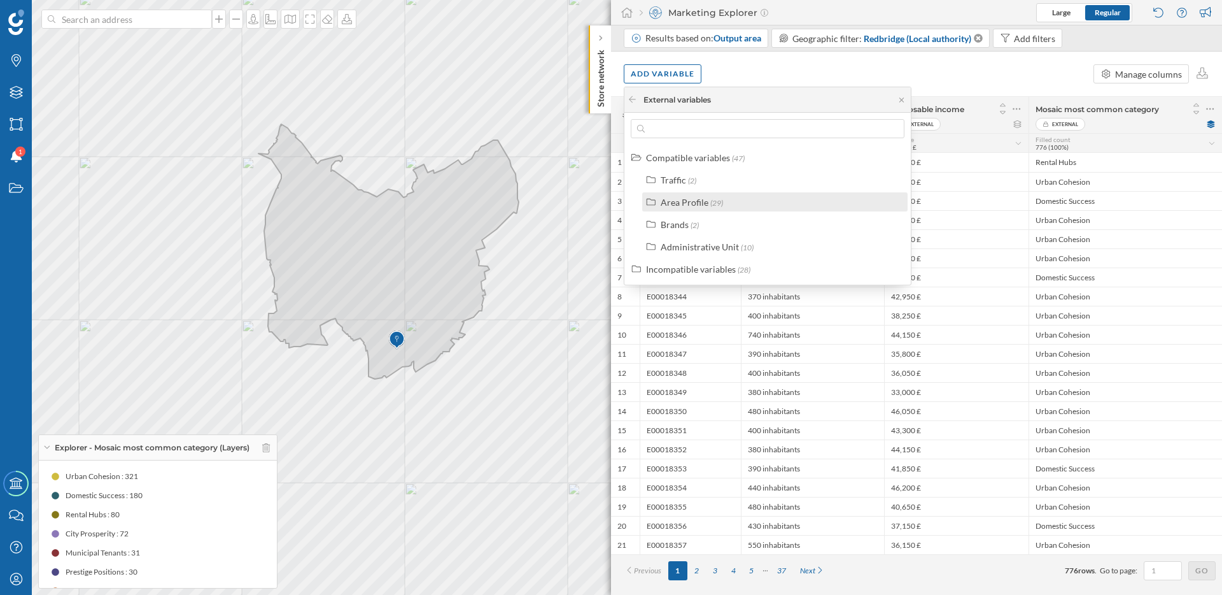
click at [695, 193] on div "Area Profile (29)" at bounding box center [774, 201] width 265 height 19
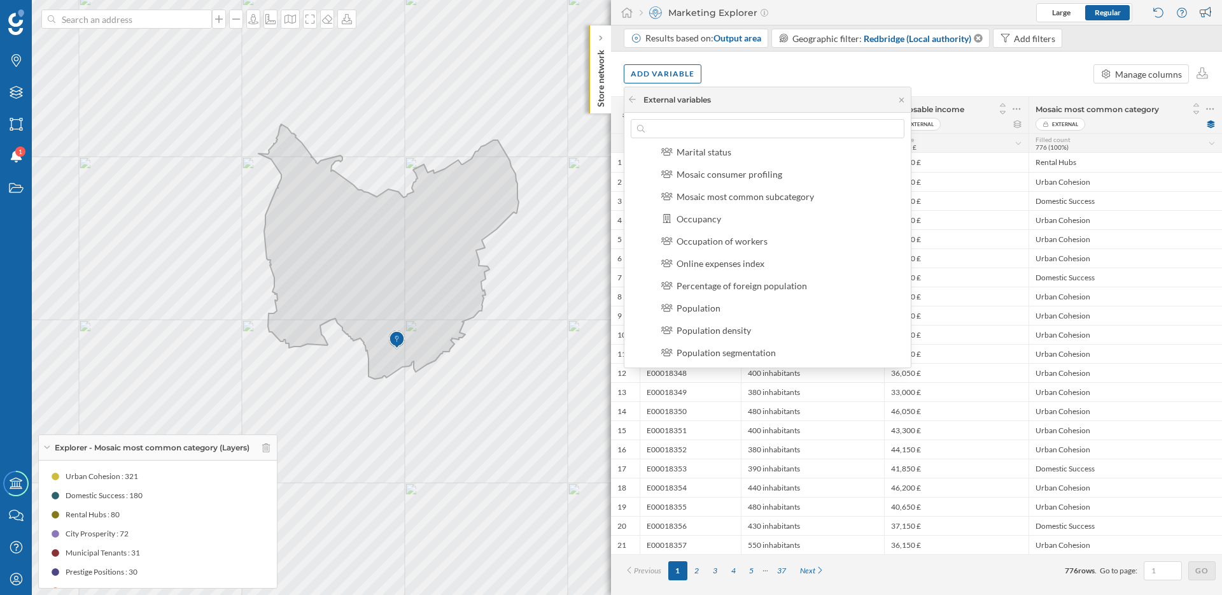
scroll to position [293, 0]
click at [737, 265] on div "Online expenses index" at bounding box center [721, 265] width 88 height 11
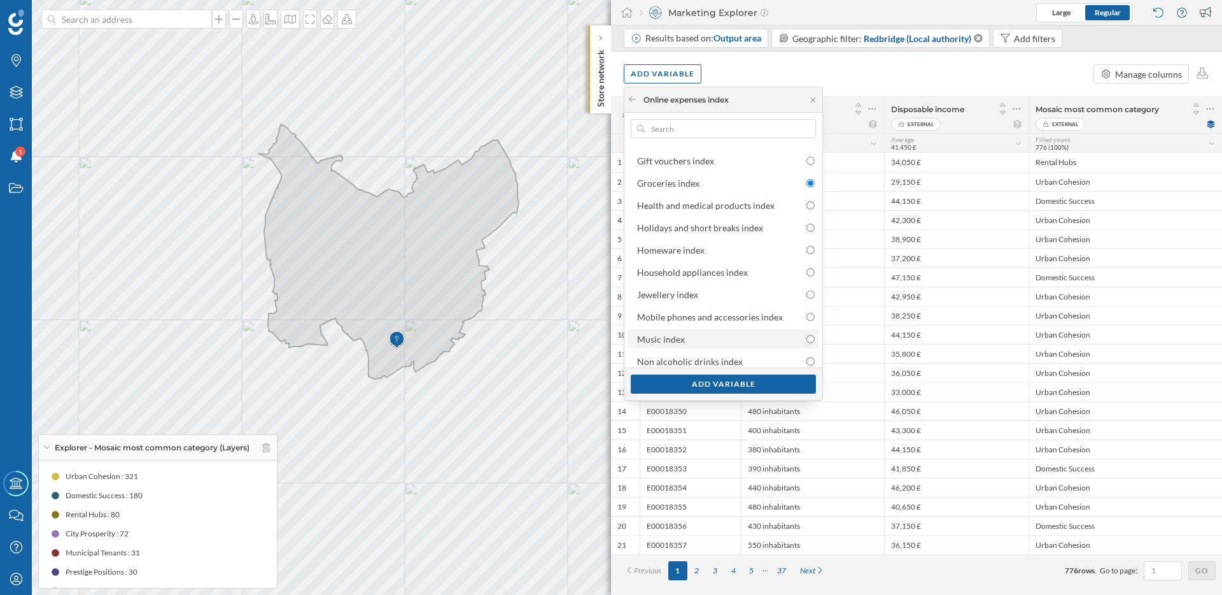
scroll to position [382, 0]
click at [699, 332] on div "Sports equipment index" at bounding box center [684, 332] width 94 height 11
click at [807, 332] on input "Sports equipment index" at bounding box center [811, 332] width 8 height 8
radio input "false"
radio input "true"
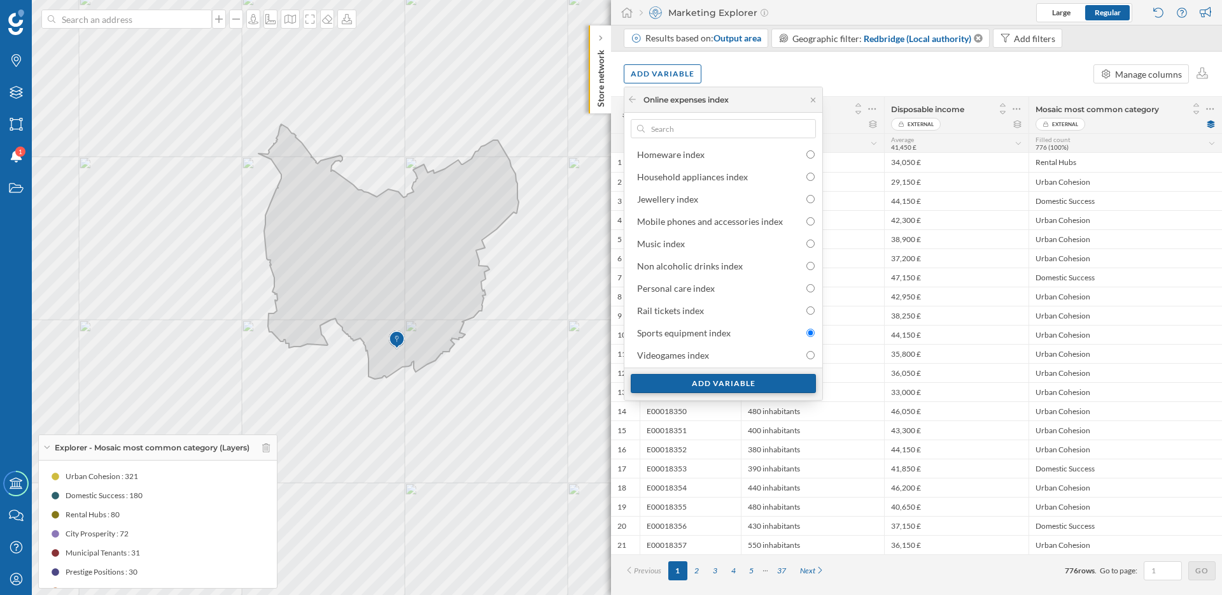
click at [717, 382] on div "Add variable" at bounding box center [723, 383] width 185 height 19
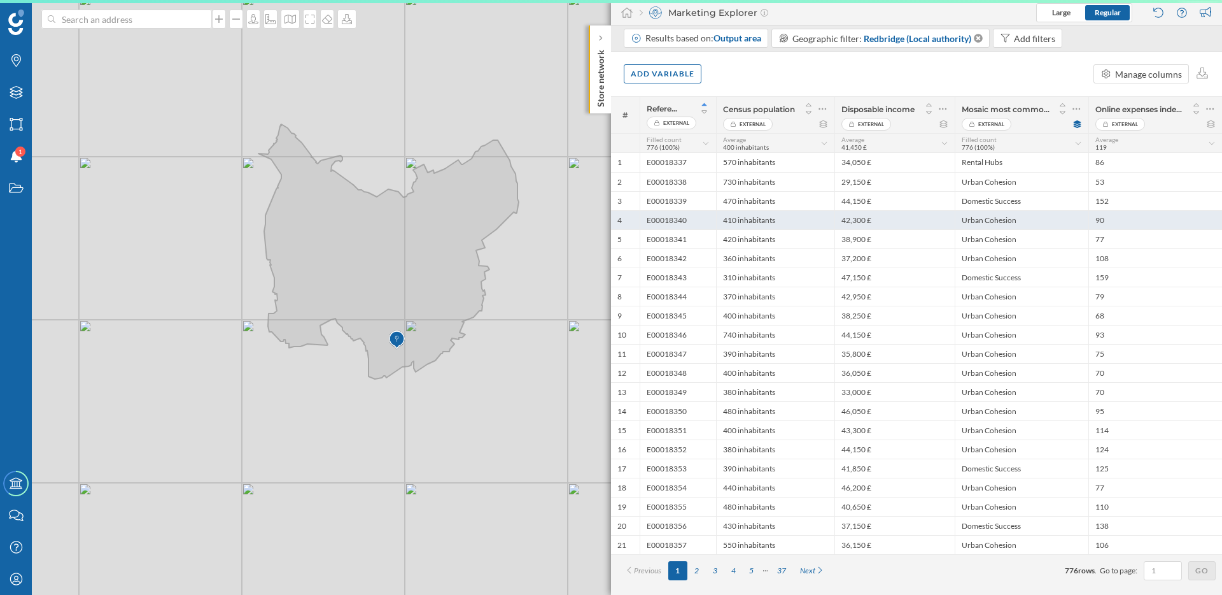
scroll to position [0, 0]
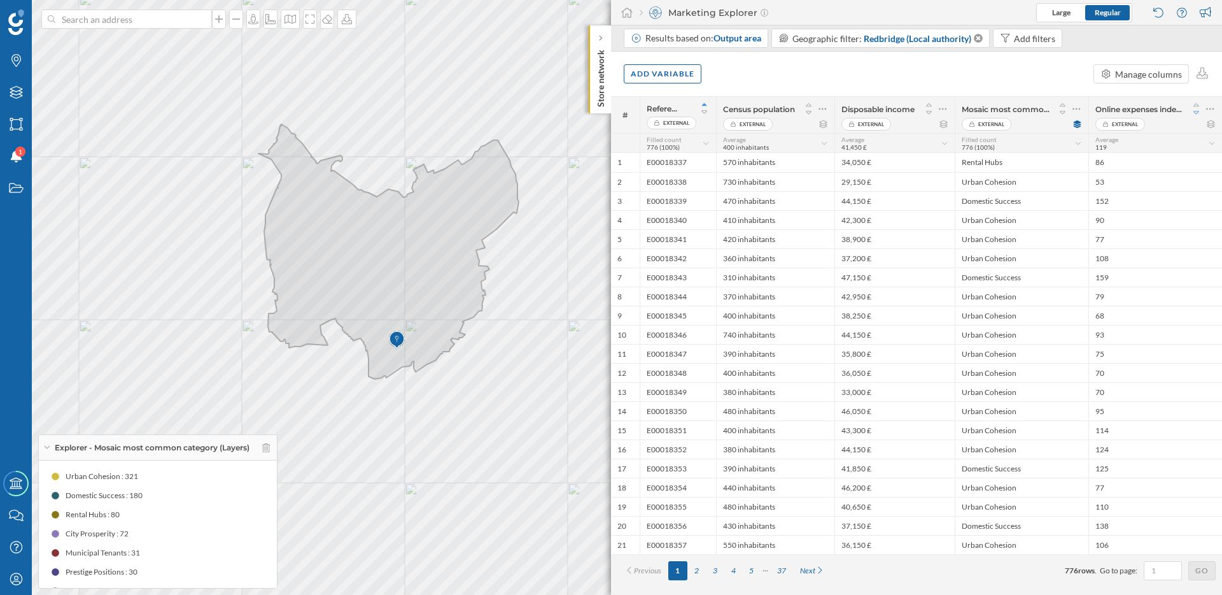
click at [1199, 114] on icon at bounding box center [1196, 112] width 11 height 9
click at [1213, 124] on icon at bounding box center [1211, 124] width 10 height 8
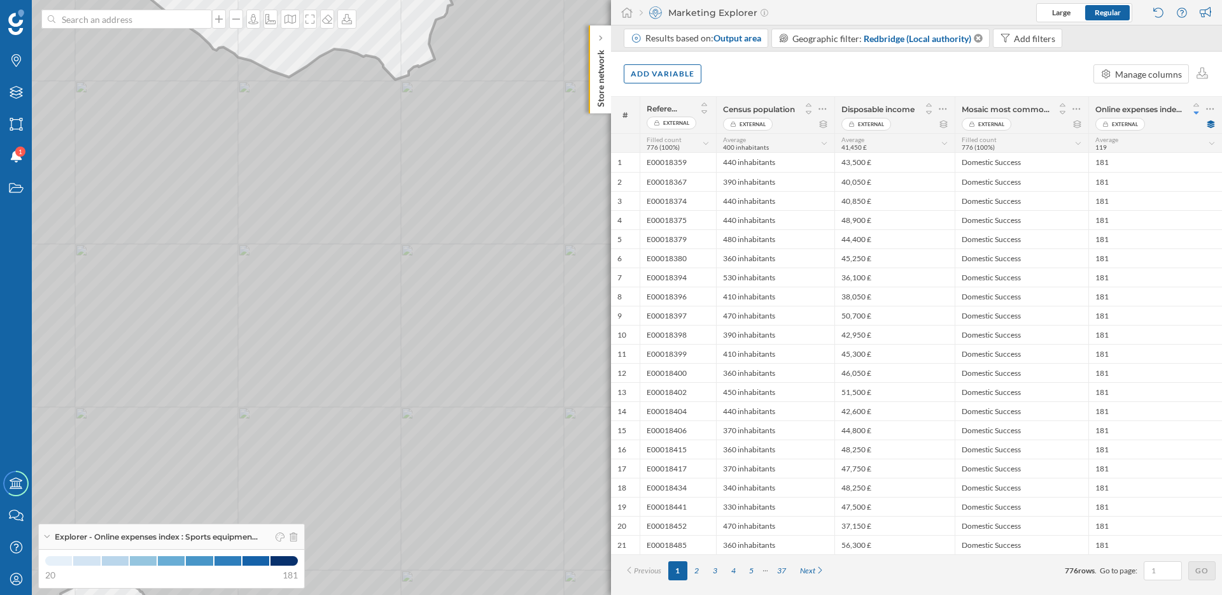
click at [267, 321] on icon at bounding box center [366, 297] width 983 height 719
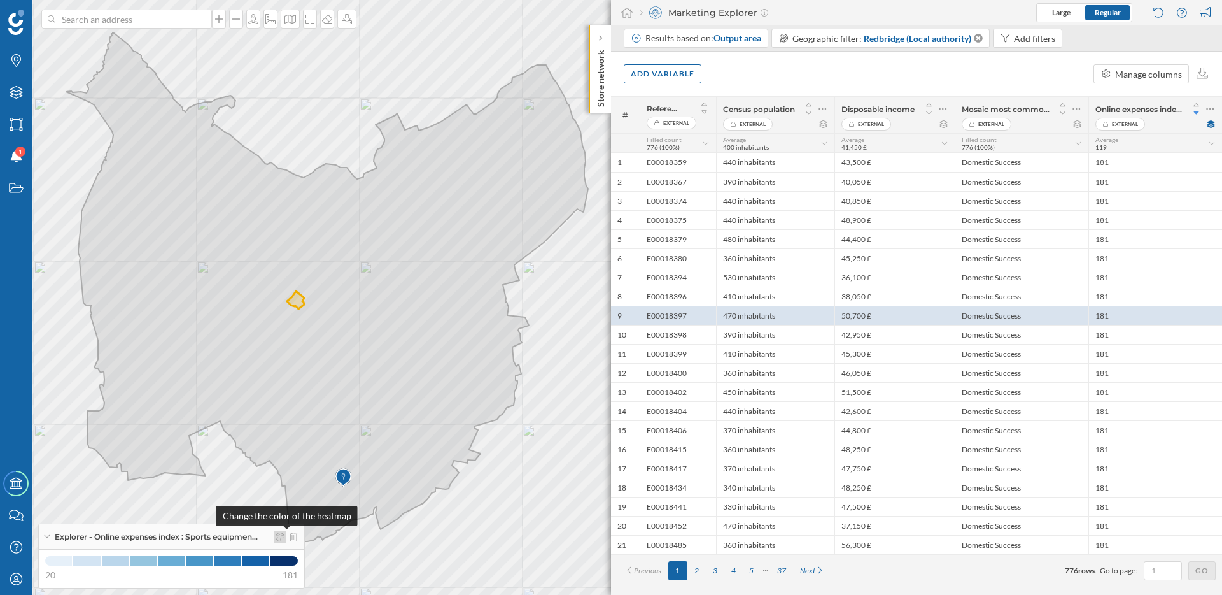
click at [285, 541] on div at bounding box center [280, 536] width 13 height 13
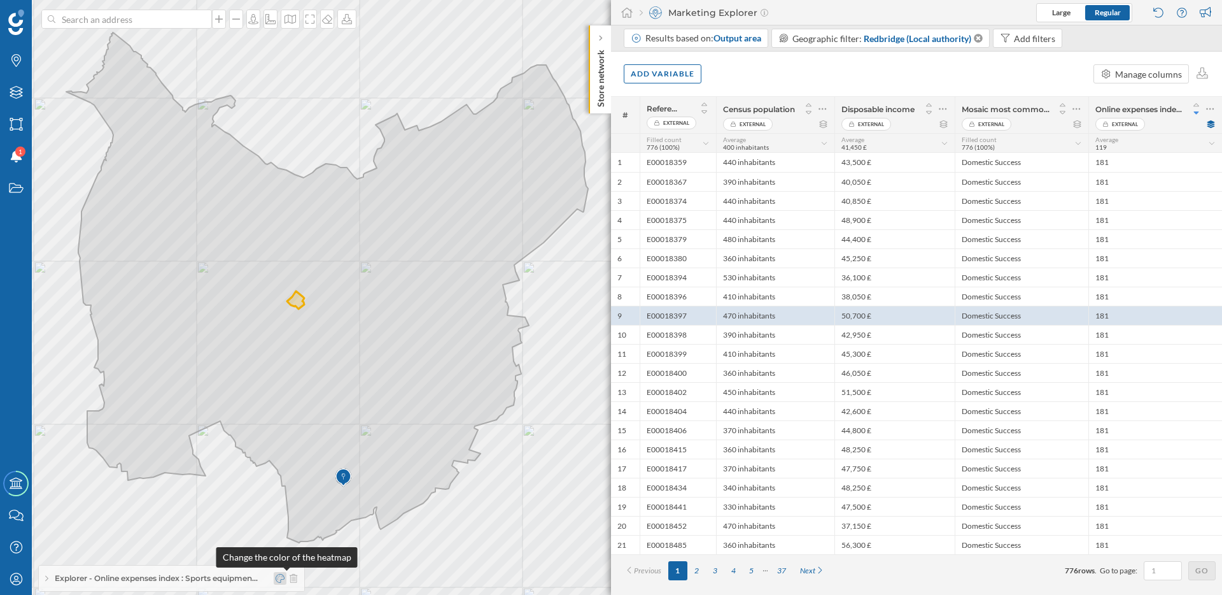
click at [285, 581] on icon at bounding box center [280, 578] width 9 height 9
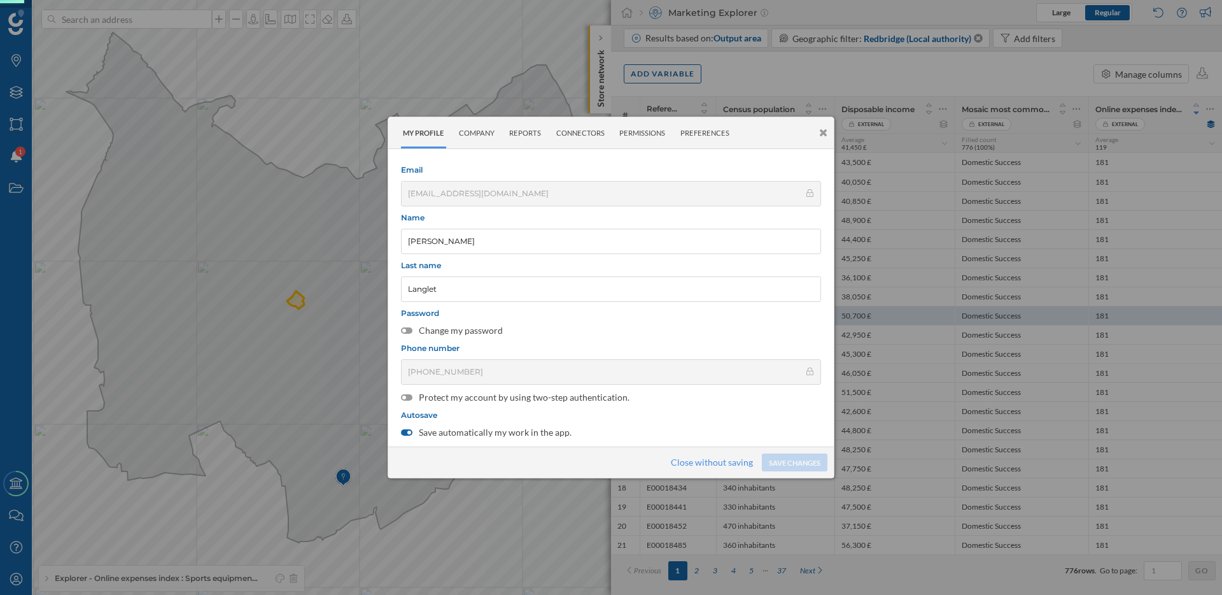
scroll to position [171, 0]
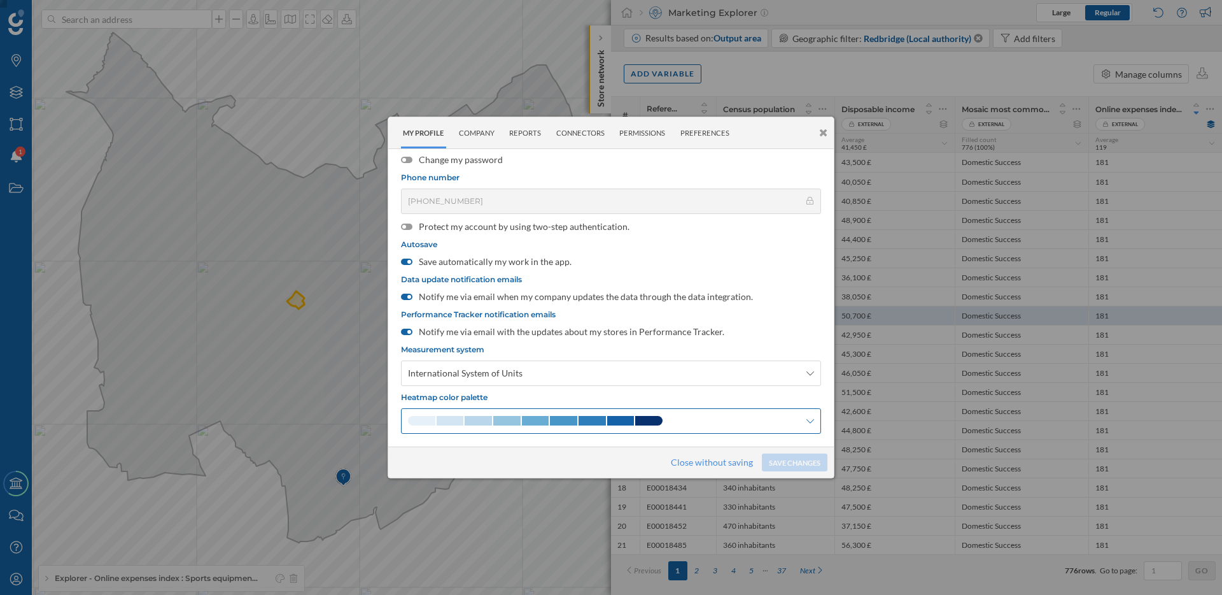
click at [477, 422] on span at bounding box center [478, 421] width 27 height 10
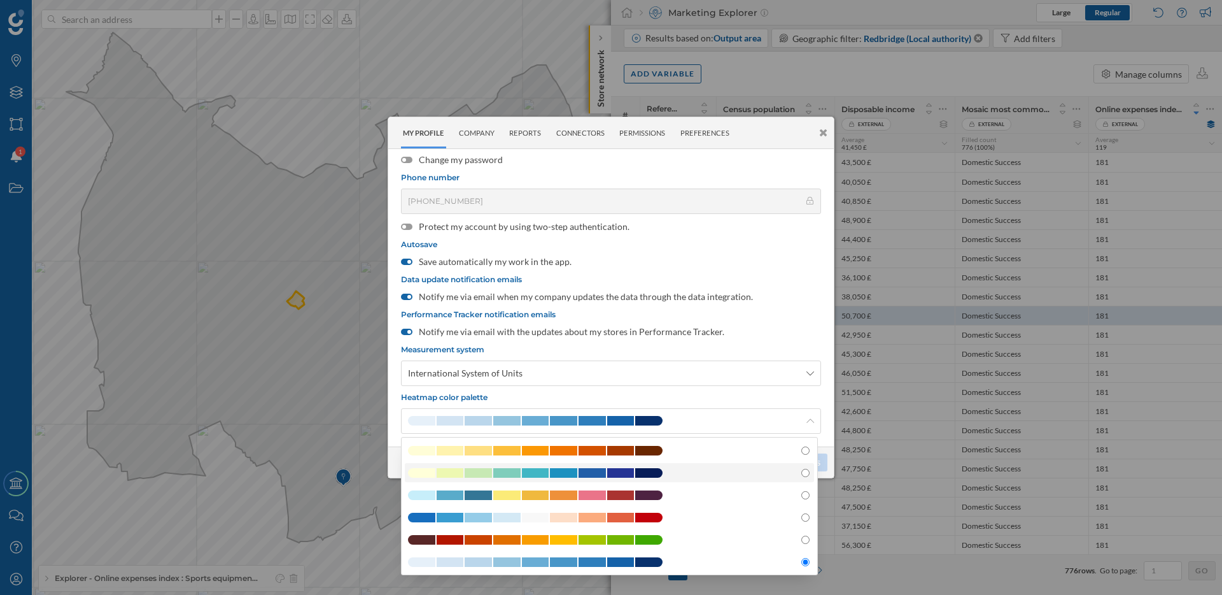
click at [510, 468] on span at bounding box center [506, 473] width 27 height 10
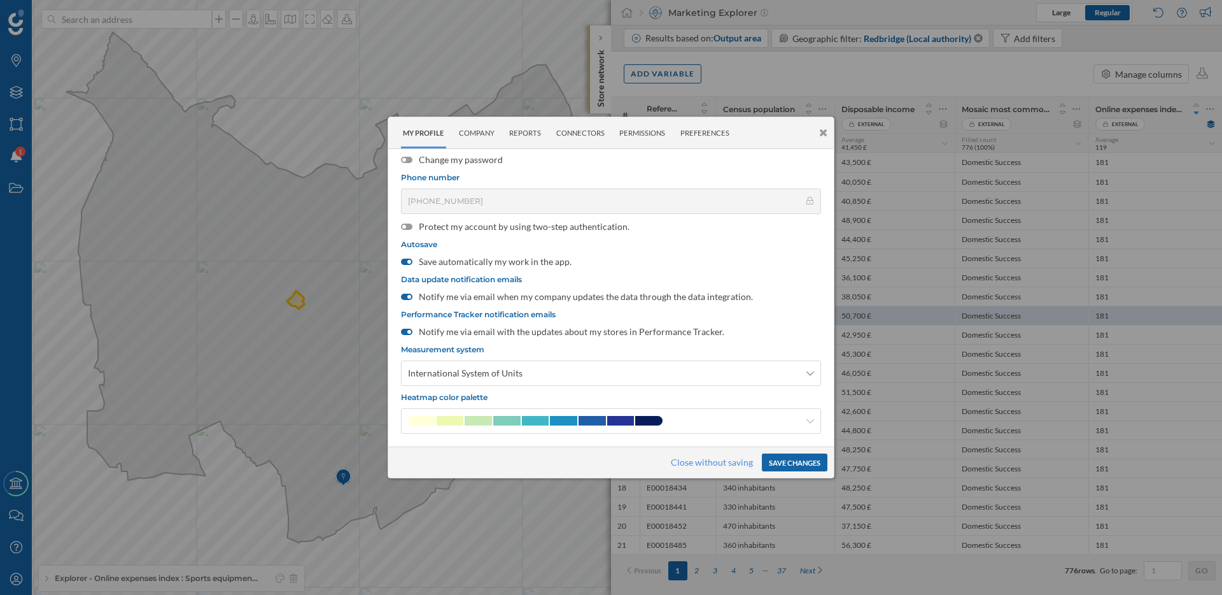
click at [801, 455] on button "Save changes" at bounding box center [795, 462] width 66 height 18
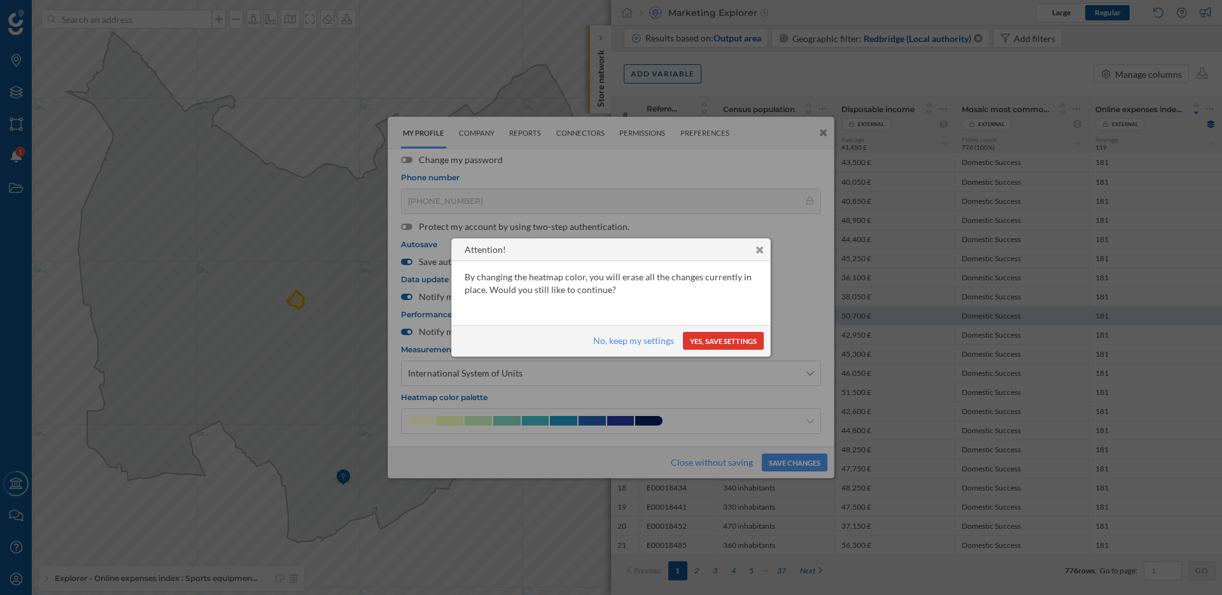
click at [734, 335] on button "Yes, save settings" at bounding box center [723, 341] width 81 height 18
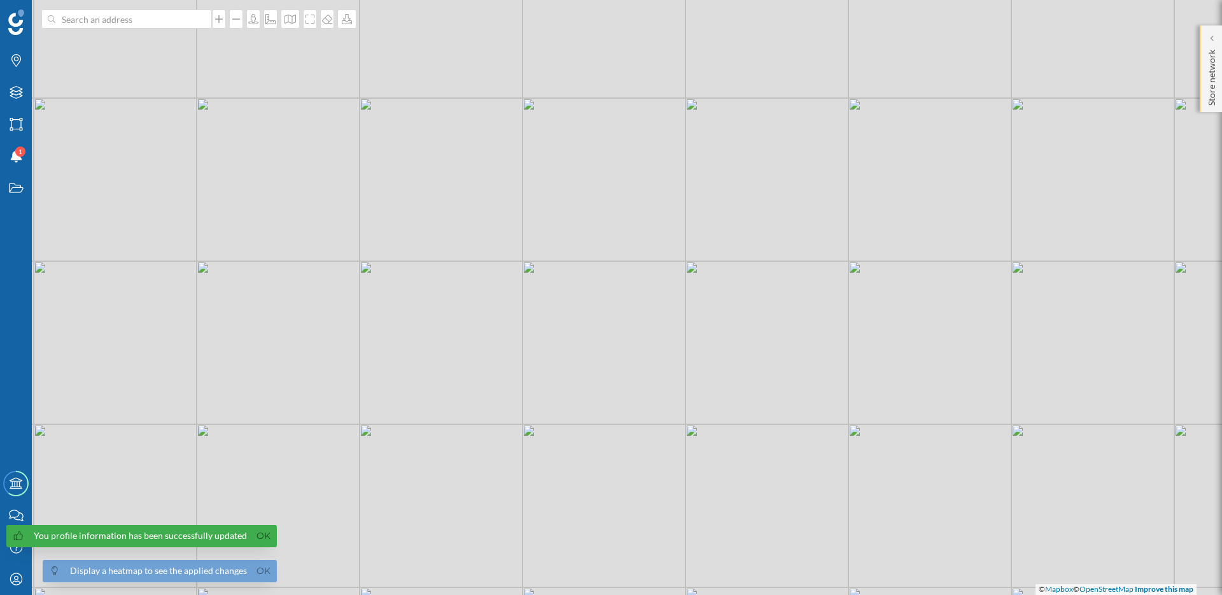
click at [1218, 43] on div "Store network" at bounding box center [1211, 68] width 22 height 87
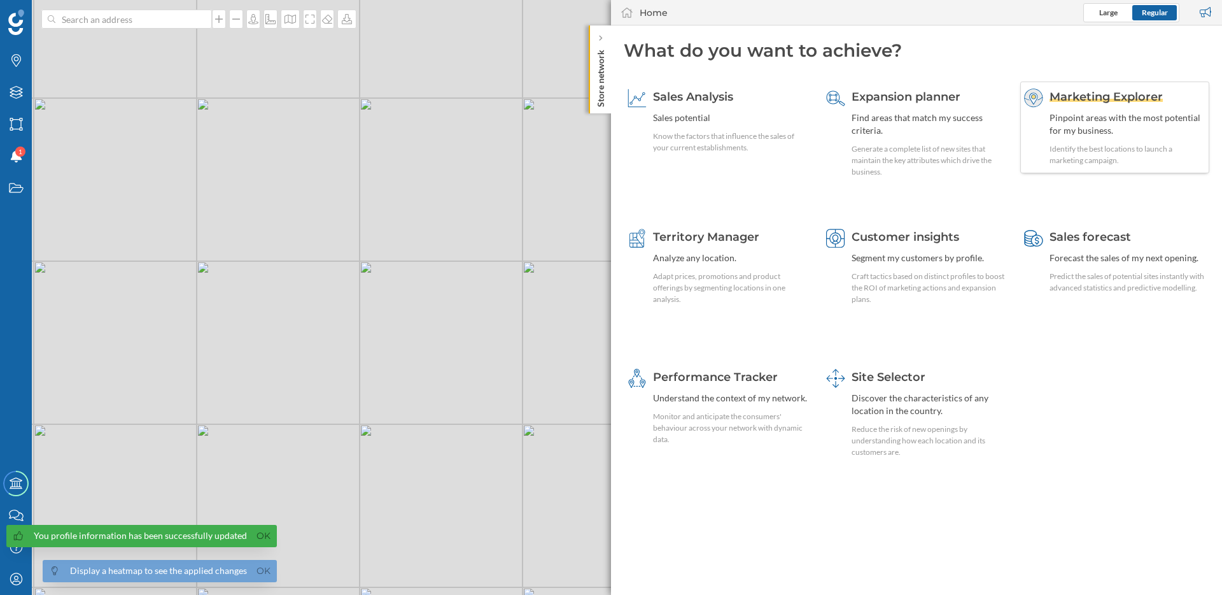
click at [1063, 122] on div "Pinpoint areas with the most potential for my business." at bounding box center [1128, 123] width 156 height 25
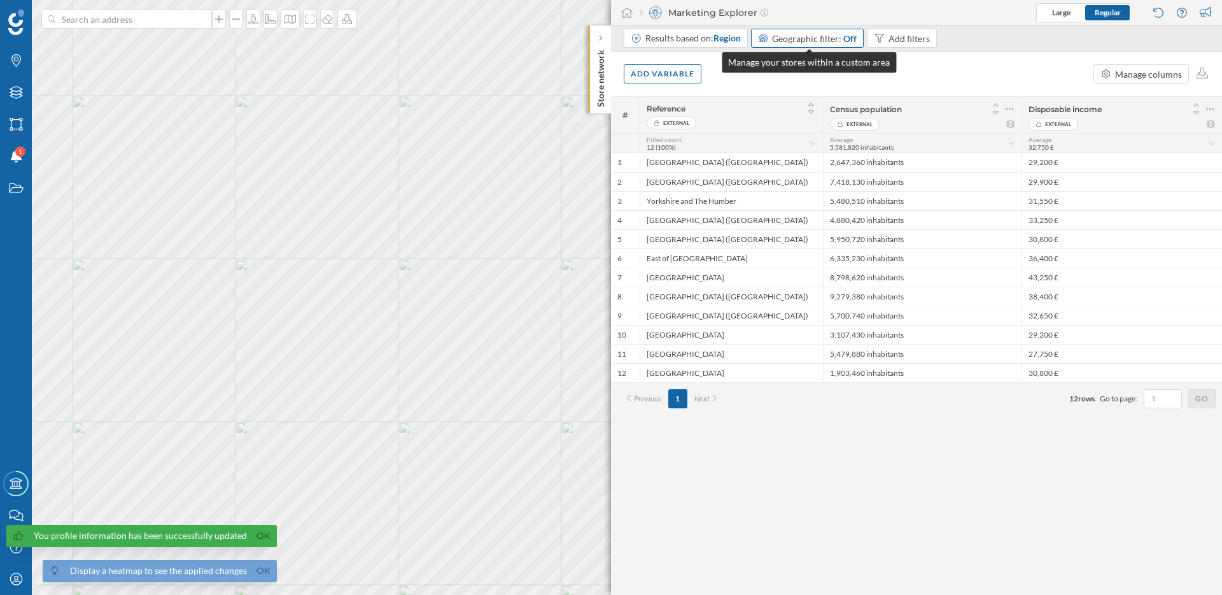
click at [809, 42] on span "Geographic filter:" at bounding box center [806, 38] width 69 height 11
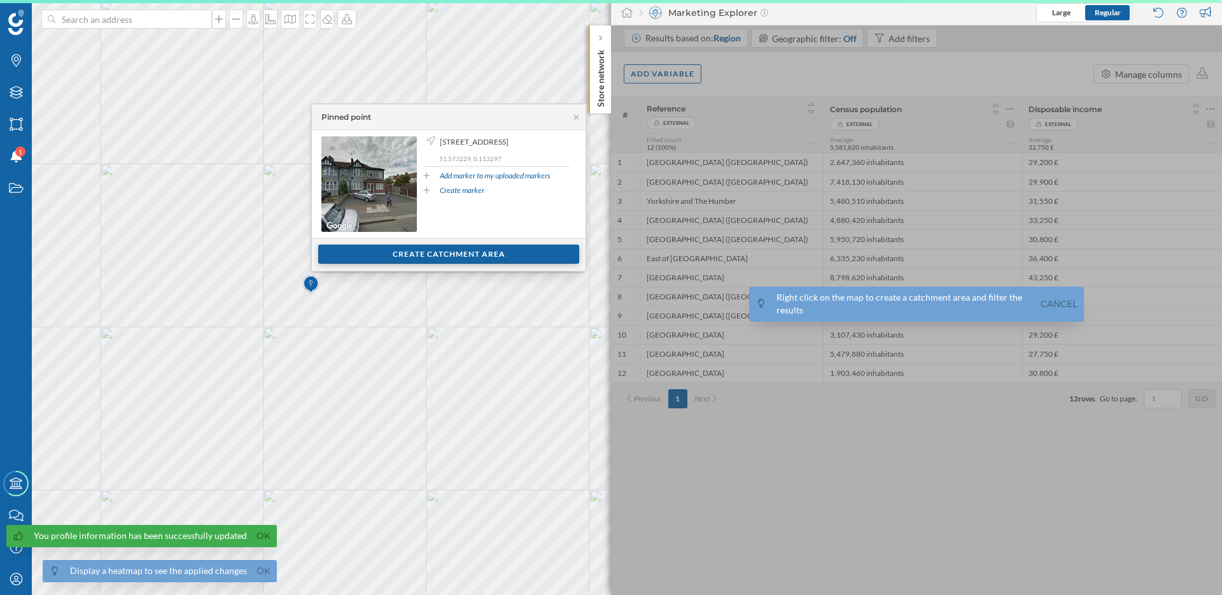
click at [455, 253] on div "Create catchment area" at bounding box center [448, 253] width 261 height 19
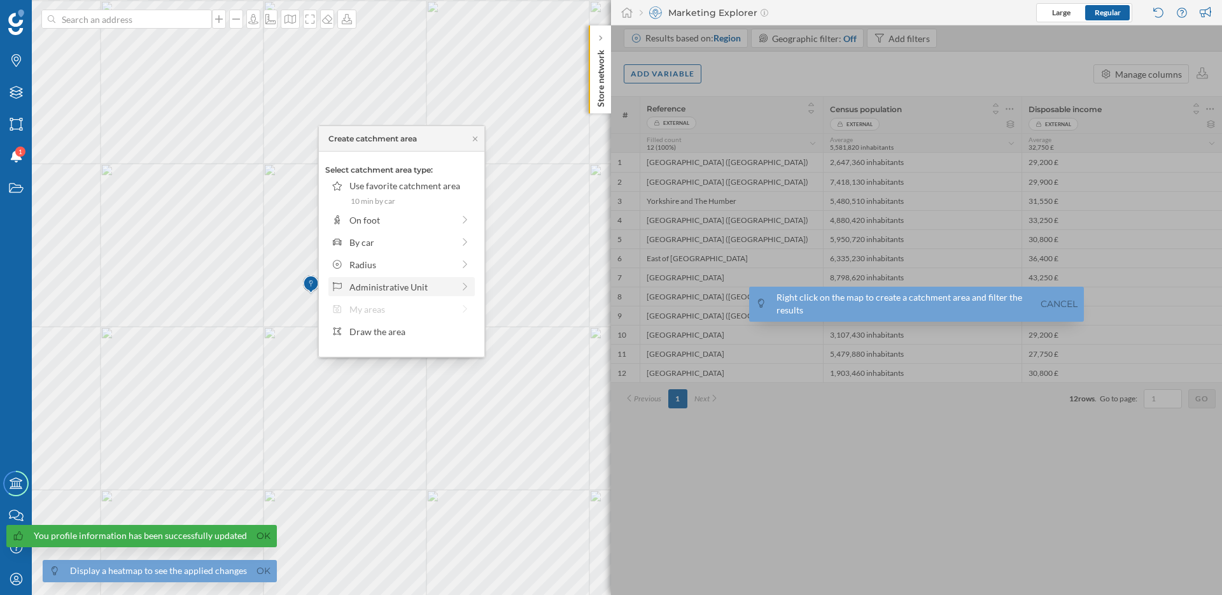
click at [411, 293] on div "Administrative Unit" at bounding box center [401, 286] width 146 height 19
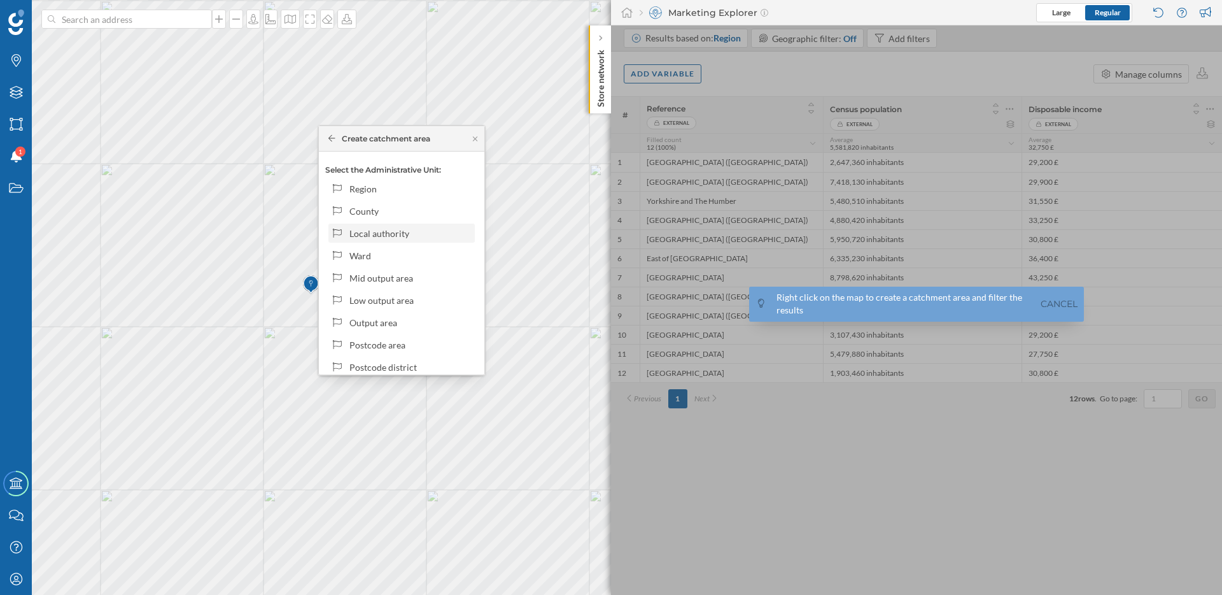
click at [405, 233] on div "Local authority" at bounding box center [411, 233] width 122 height 13
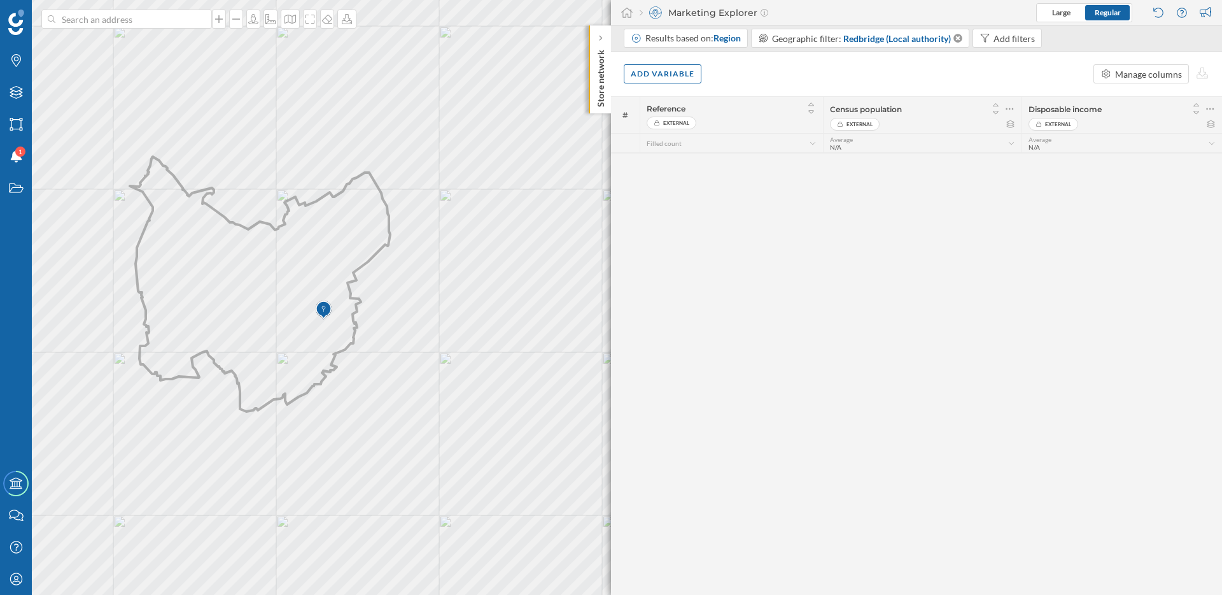
click at [702, 25] on div "Results based on: Region Geographic filter: [GEOGRAPHIC_DATA] (Local authority)…" at bounding box center [916, 38] width 611 height 26
click at [701, 38] on div "Results based on: Region" at bounding box center [693, 38] width 95 height 13
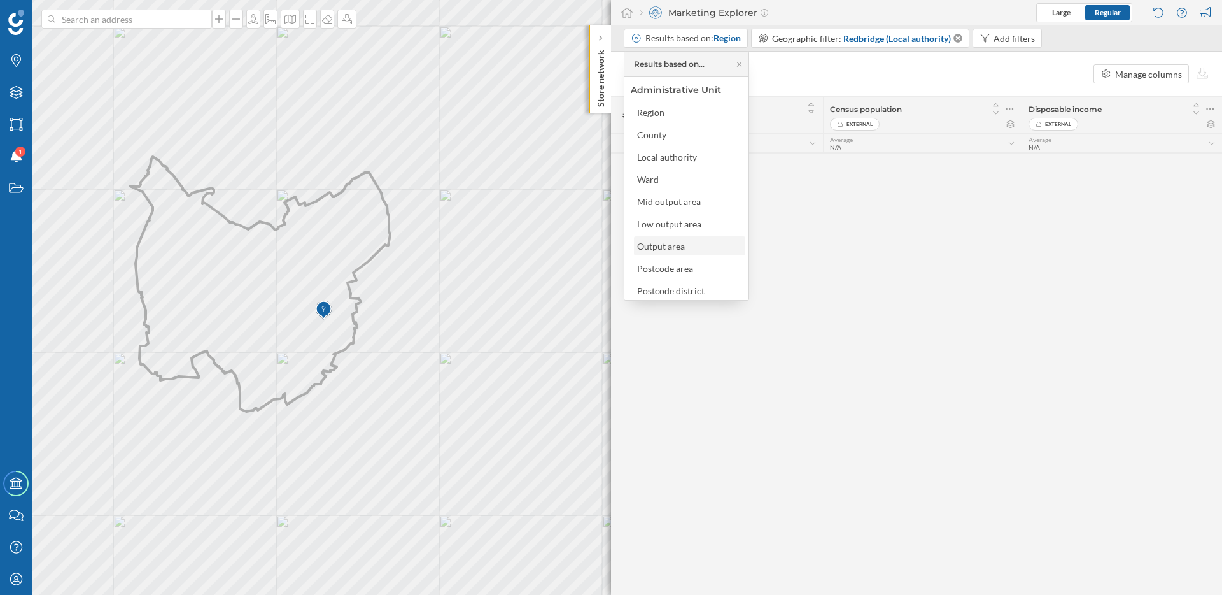
click at [710, 240] on div "Output area" at bounding box center [689, 245] width 104 height 13
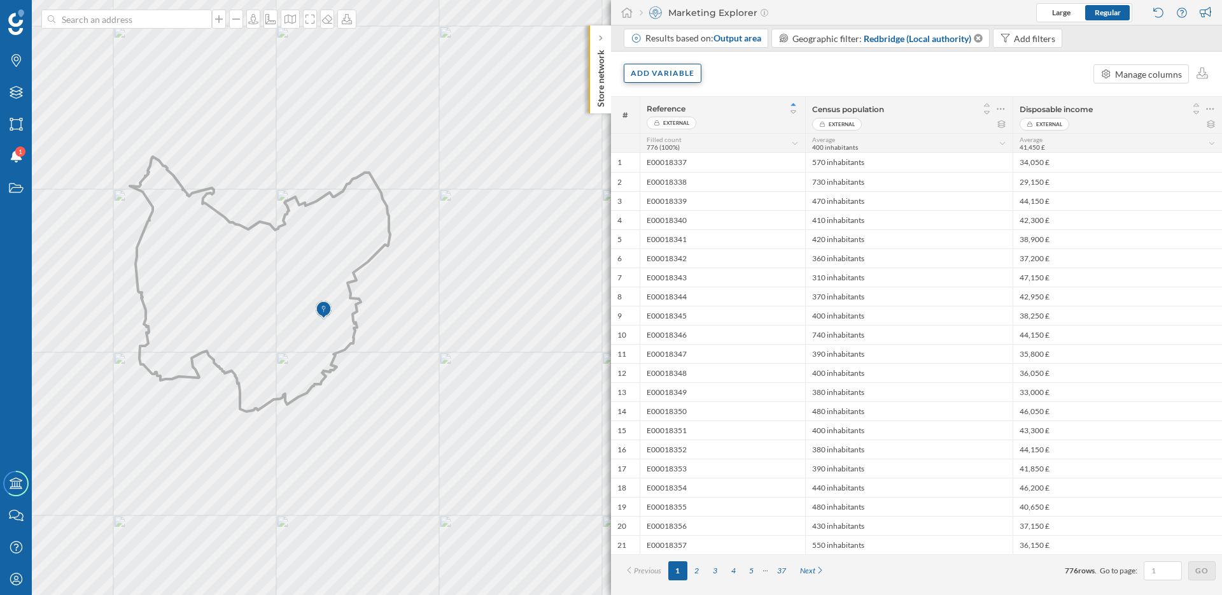
click at [679, 74] on div "Add variable" at bounding box center [663, 73] width 78 height 19
click at [681, 124] on div "External variables" at bounding box center [694, 125] width 127 height 13
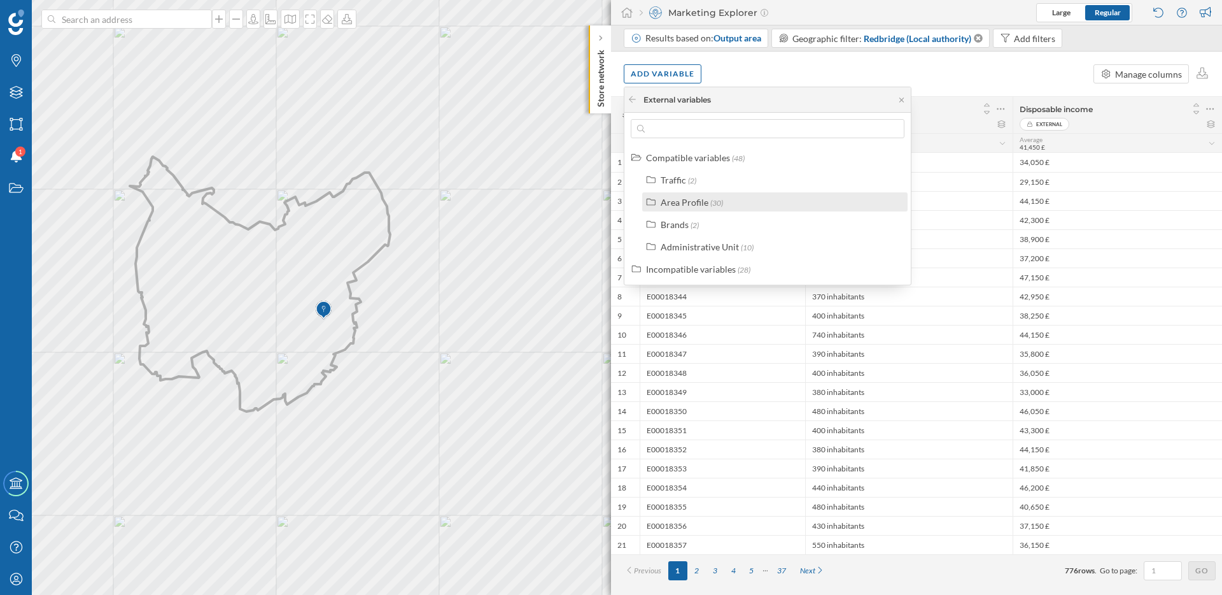
click at [700, 201] on div "Area Profile" at bounding box center [685, 202] width 48 height 11
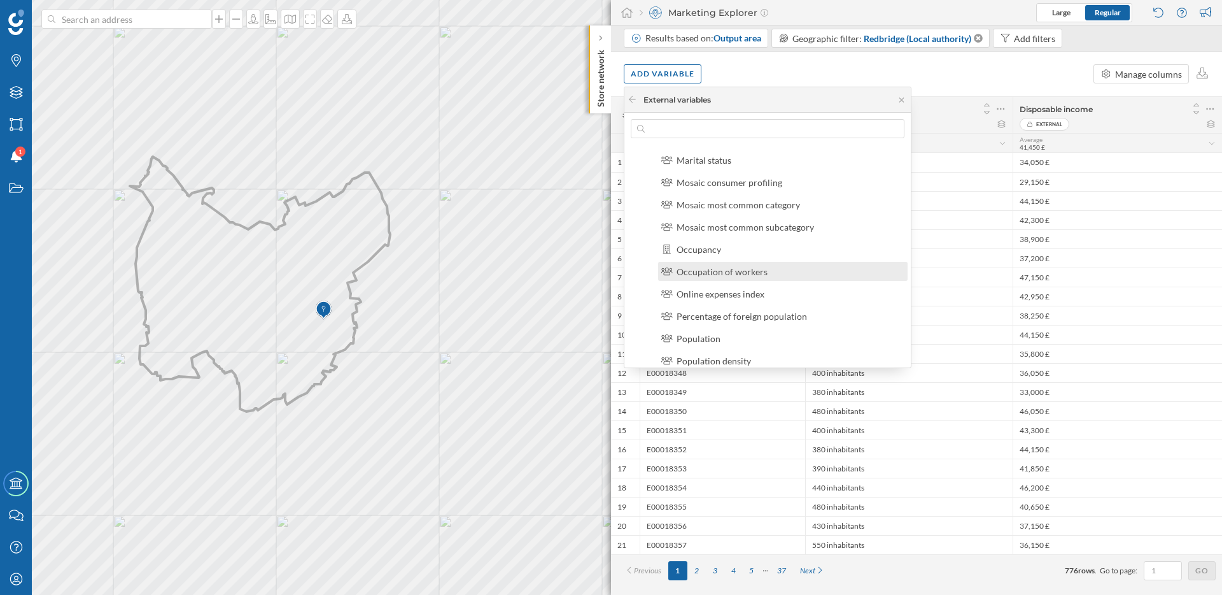
scroll to position [286, 0]
click at [722, 230] on div "Mosaic most common subcategory" at bounding box center [746, 227] width 138 height 11
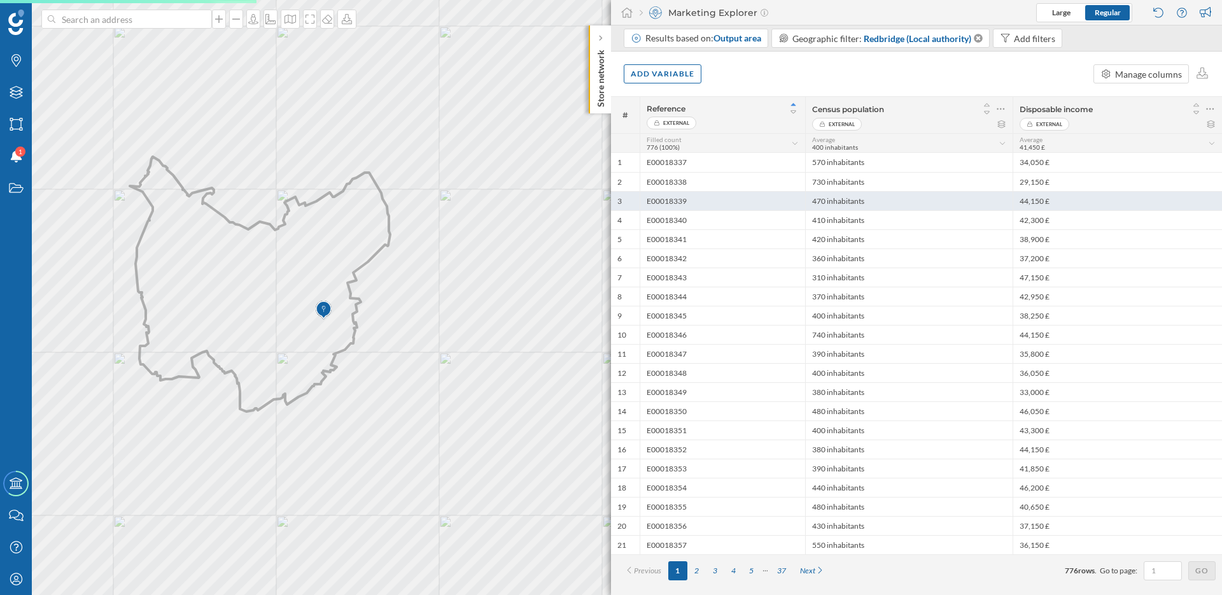
scroll to position [0, 0]
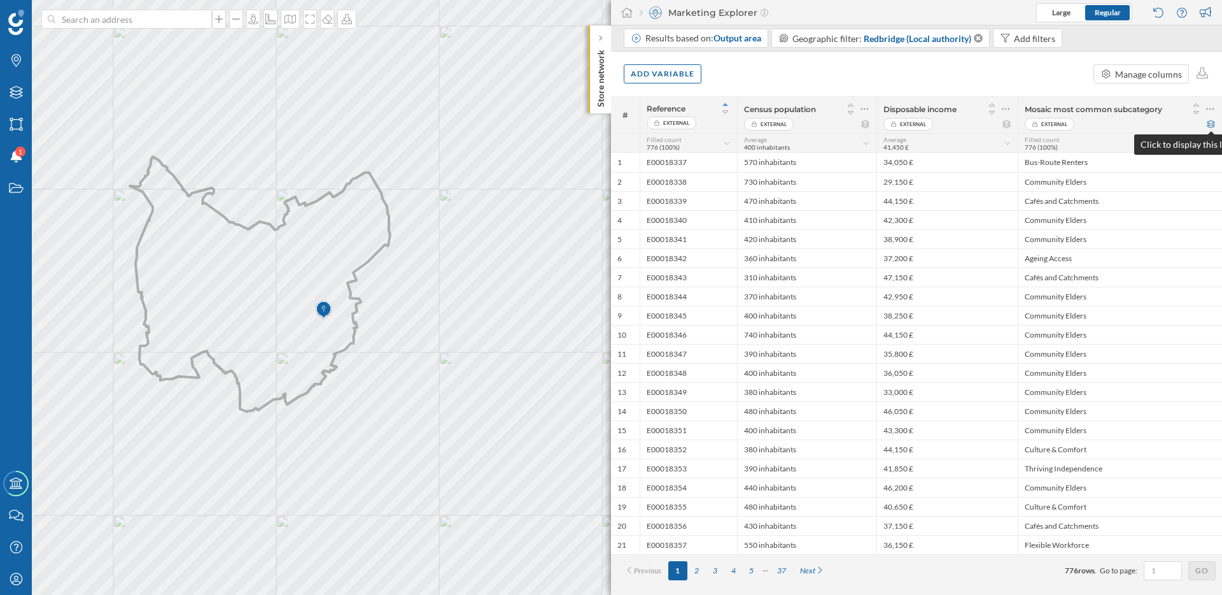
click at [1211, 124] on icon at bounding box center [1212, 124] width 8 height 8
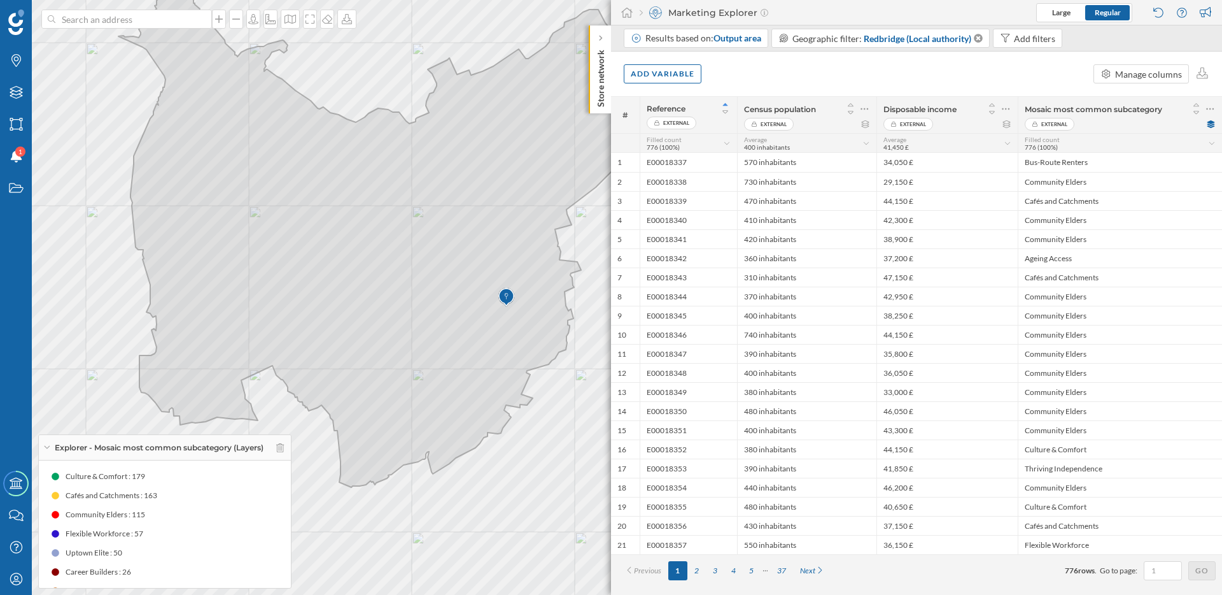
click at [153, 473] on div "Culture & Comfort : 179" at bounding box center [164, 476] width 239 height 19
drag, startPoint x: 153, startPoint y: 473, endPoint x: 67, endPoint y: 473, distance: 85.3
click at [67, 473] on div "Culture & Comfort : 179" at bounding box center [164, 476] width 239 height 19
click at [71, 474] on span "Culture & Comfort : 179" at bounding box center [106, 476] width 80 height 13
click at [656, 76] on div "Add variable" at bounding box center [663, 73] width 78 height 19
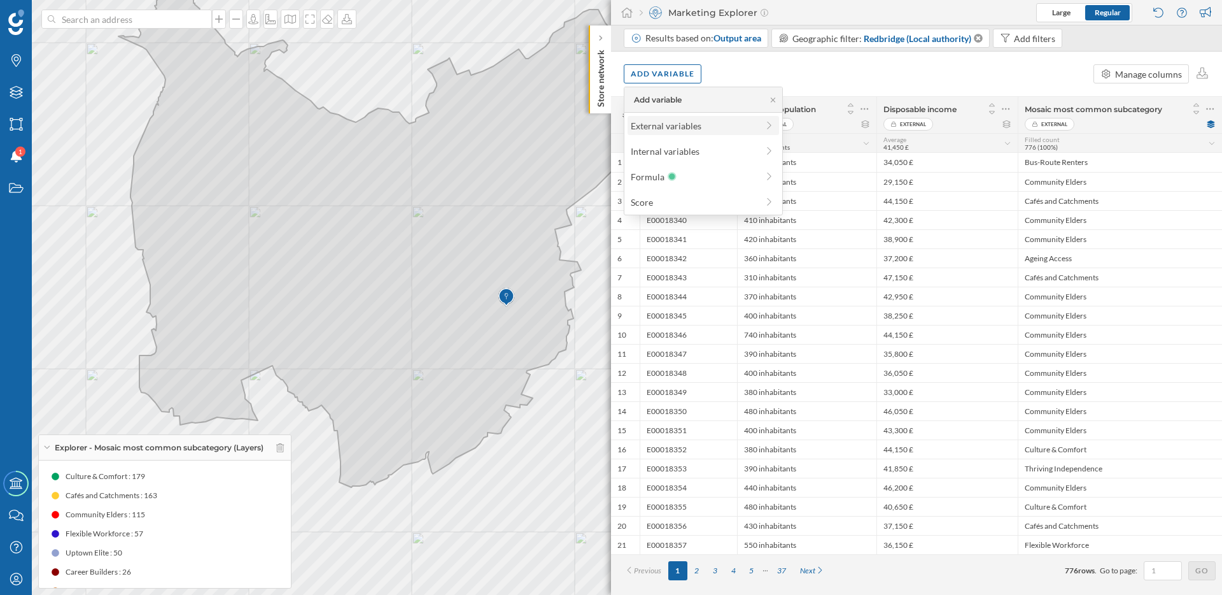
click at [656, 125] on div "External variables" at bounding box center [694, 125] width 127 height 13
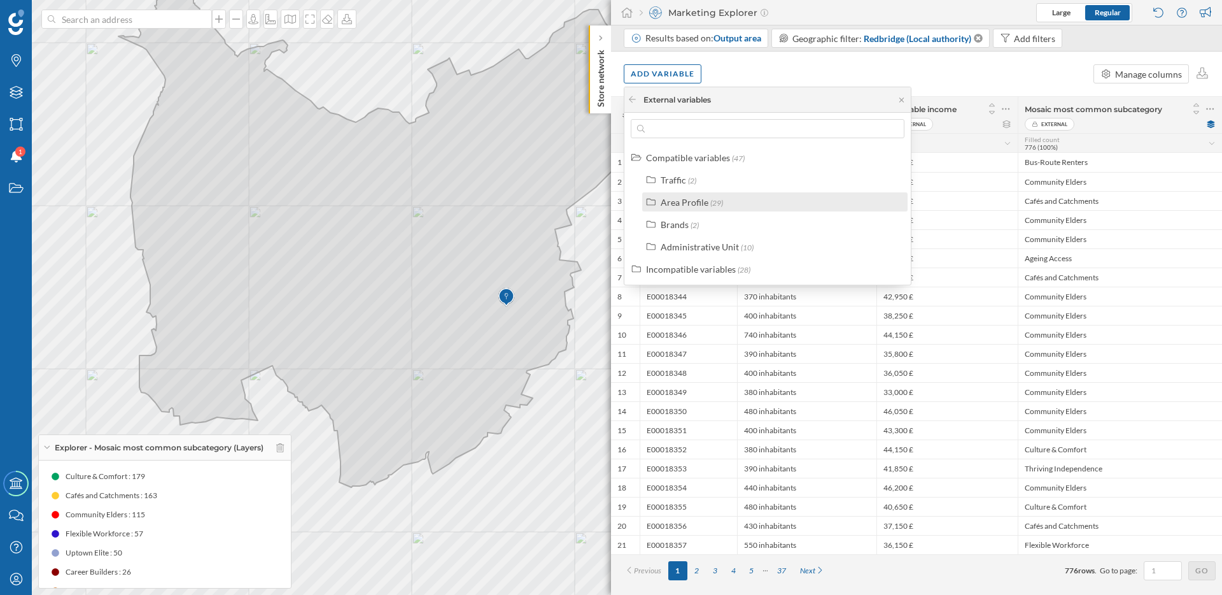
click at [675, 199] on div "Area Profile" at bounding box center [685, 202] width 48 height 11
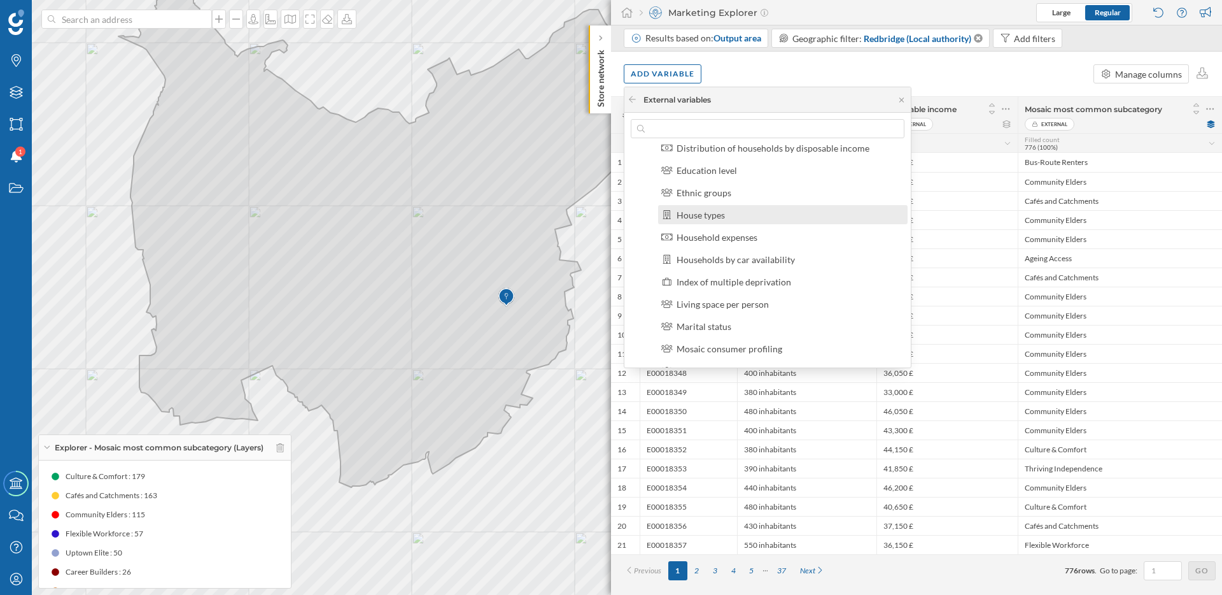
scroll to position [124, 0]
click at [730, 281] on div "Index of multiple deprivation" at bounding box center [734, 279] width 115 height 11
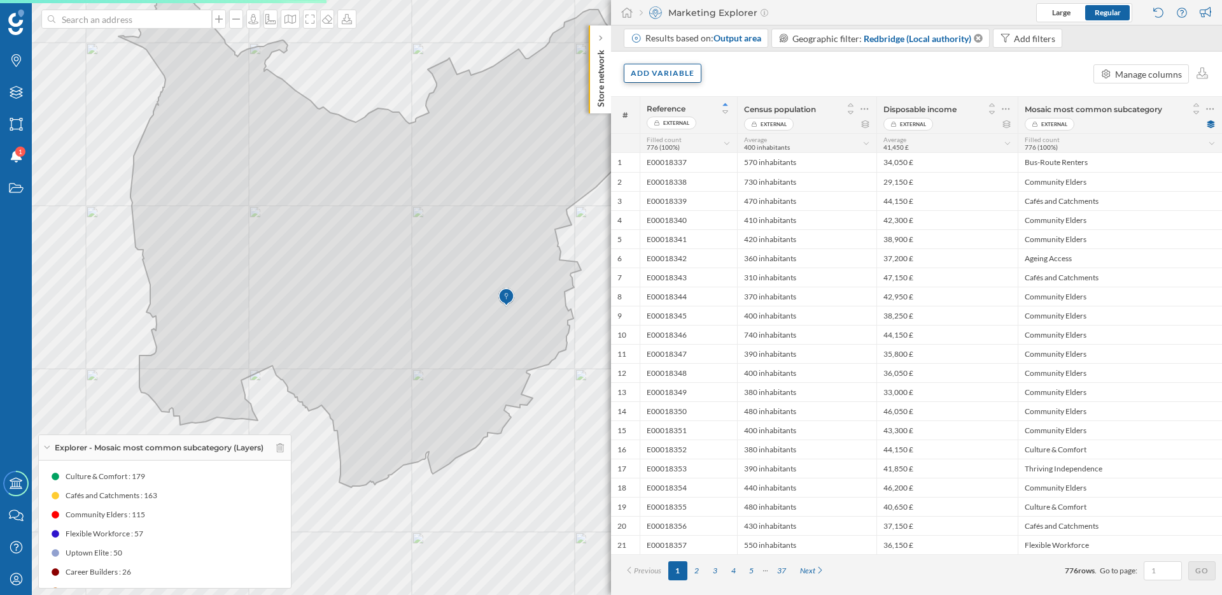
click at [657, 78] on div "Results based on: Output area Geographic filter: [GEOGRAPHIC_DATA] (Local autho…" at bounding box center [916, 309] width 611 height 569
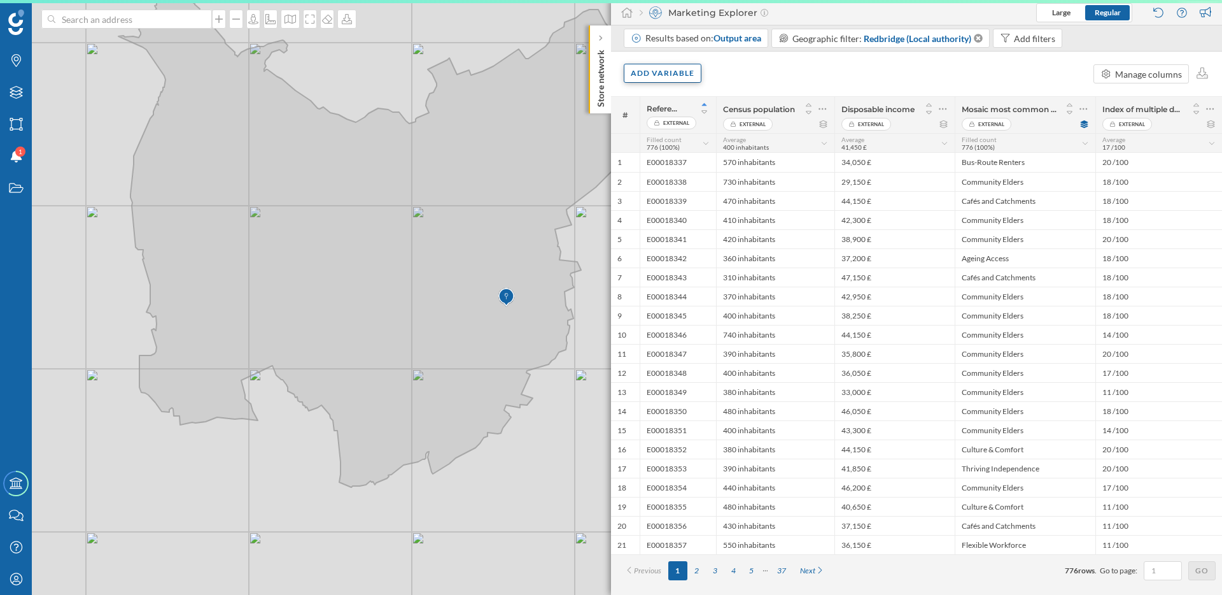
scroll to position [0, 0]
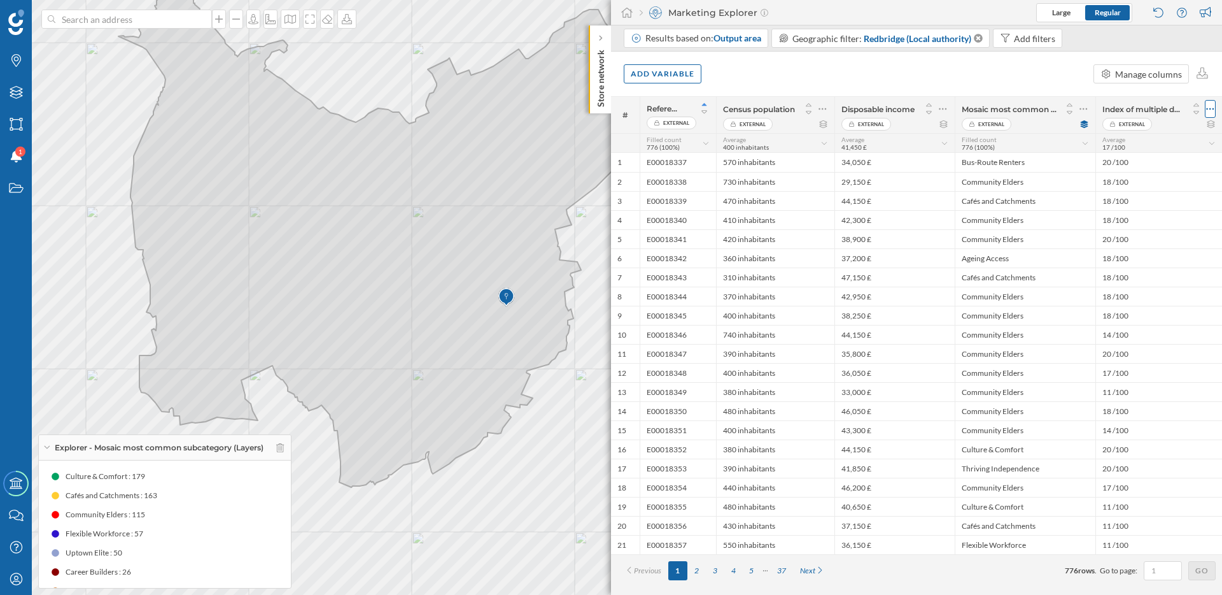
click at [1208, 104] on icon at bounding box center [1210, 108] width 8 height 13
click at [1114, 160] on div "Remove column" at bounding box center [1150, 159] width 116 height 13
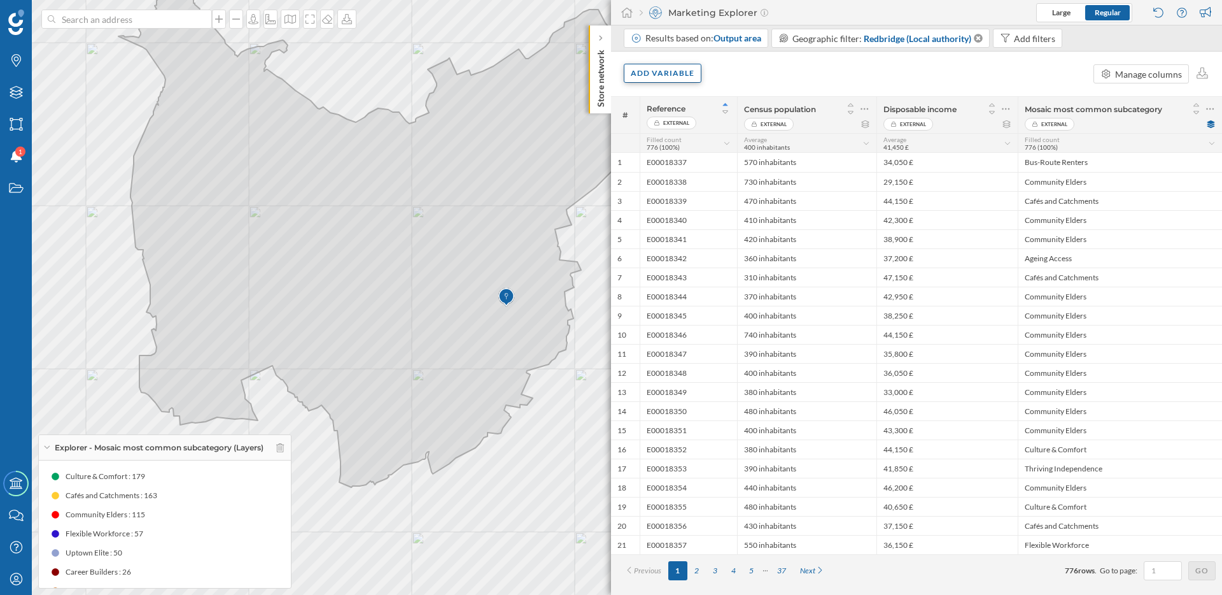
click at [684, 73] on div "Add variable" at bounding box center [663, 73] width 78 height 19
click at [691, 127] on div "External variables" at bounding box center [694, 125] width 127 height 13
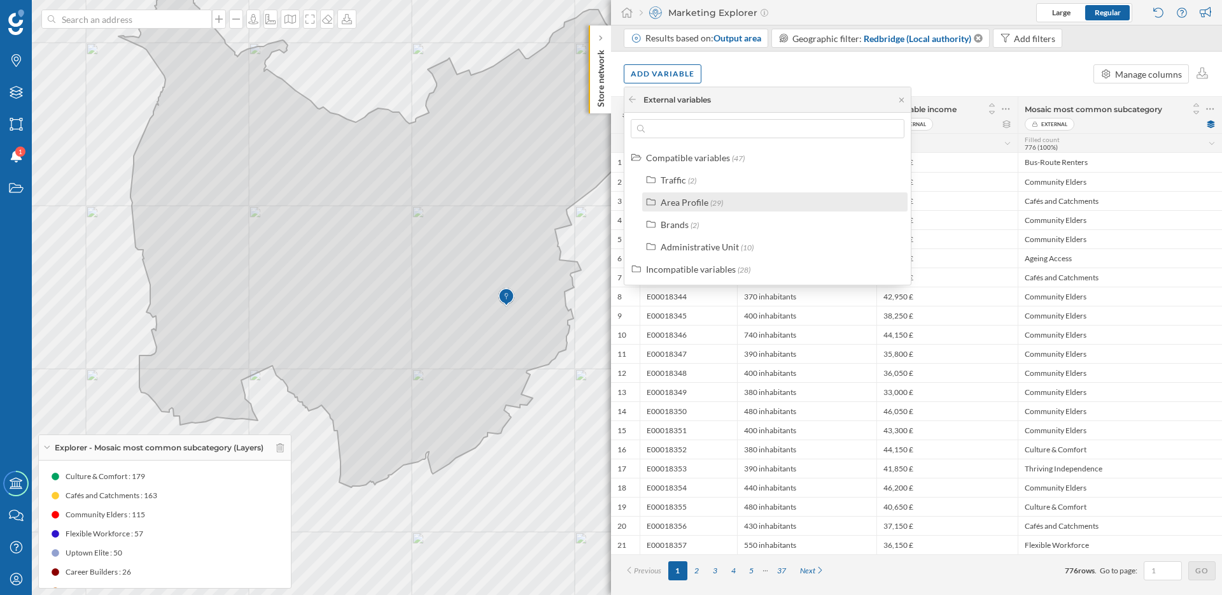
click at [696, 209] on div "Area Profile (29)" at bounding box center [774, 201] width 265 height 19
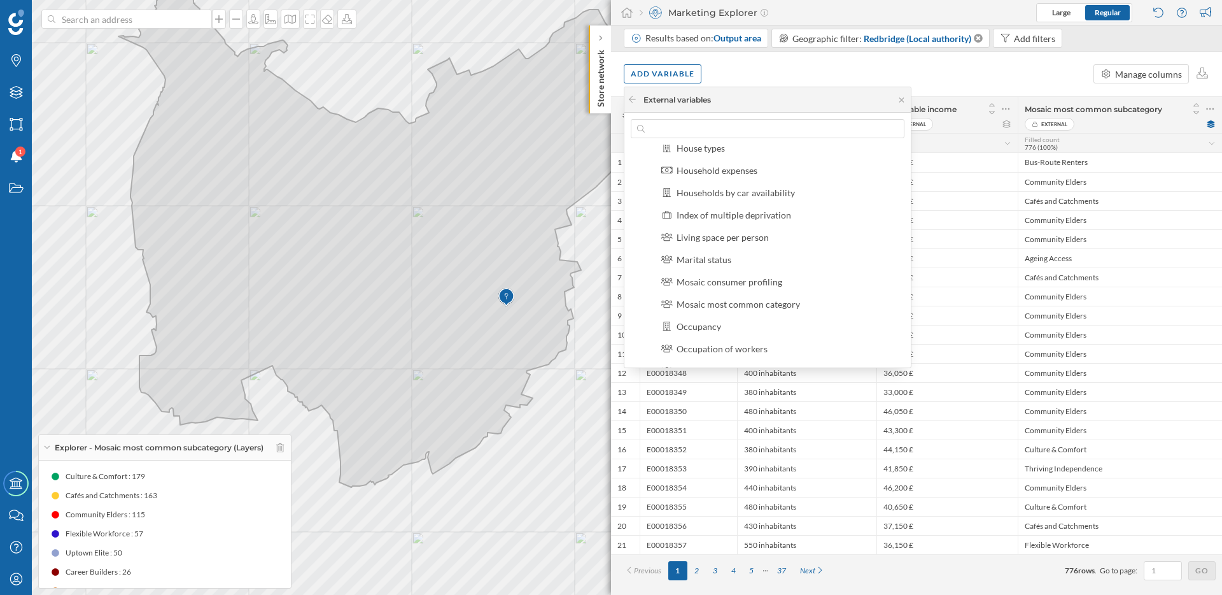
scroll to position [181, 0]
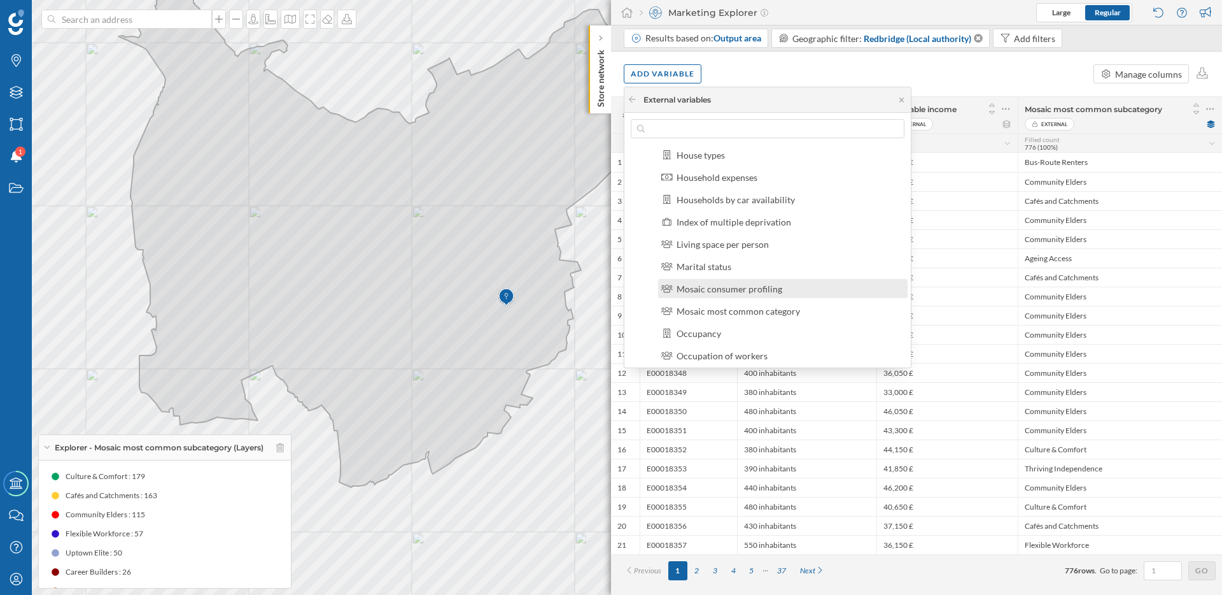
click at [744, 291] on div "Mosaic consumer profiling" at bounding box center [730, 288] width 106 height 11
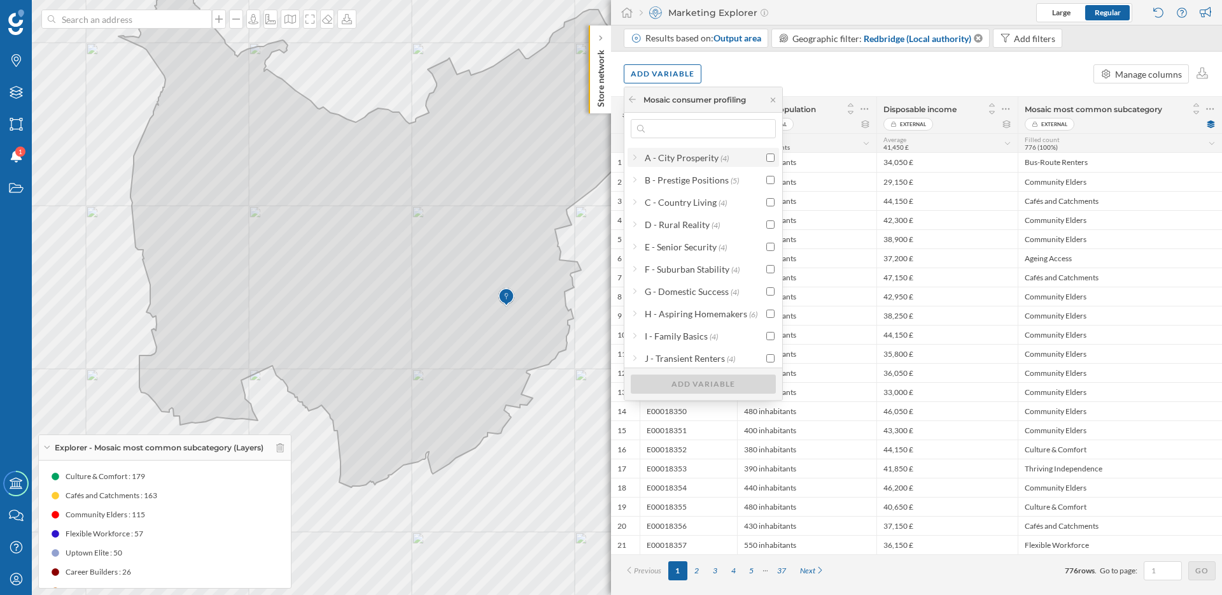
click at [703, 159] on div "A - City Prosperity" at bounding box center [682, 157] width 74 height 11
click at [635, 350] on icon at bounding box center [634, 352] width 3 height 6
click at [683, 357] on label "U99 - Unclassified" at bounding box center [682, 351] width 71 height 13
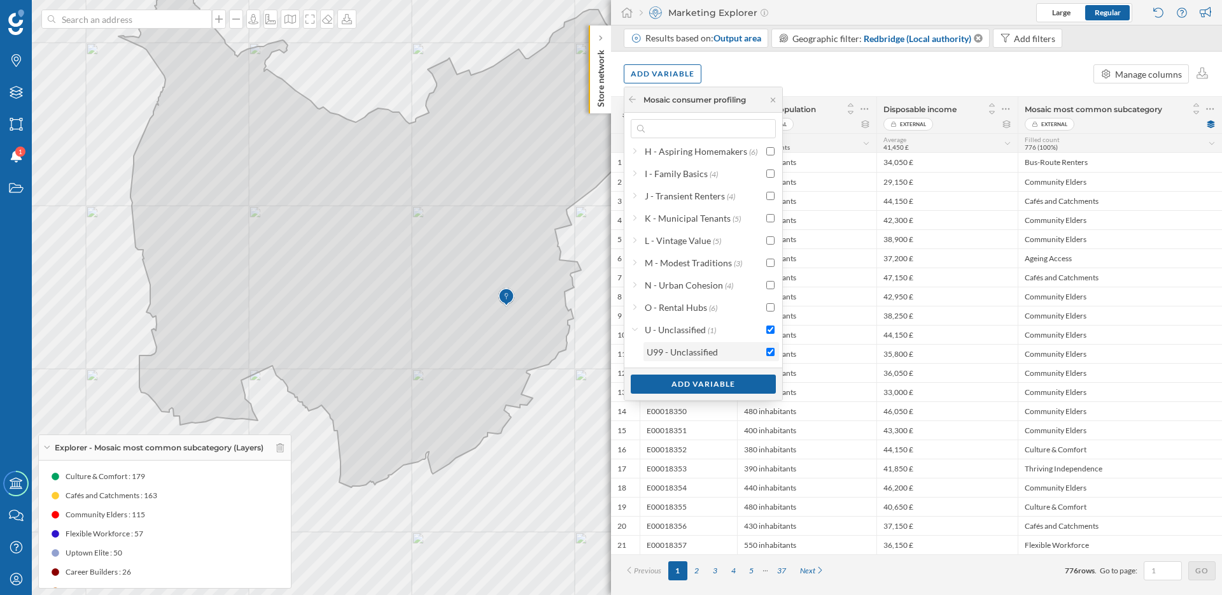
click at [683, 353] on div "U99 - Unclassified" at bounding box center [682, 351] width 71 height 11
